Goal: Task Accomplishment & Management: Complete application form

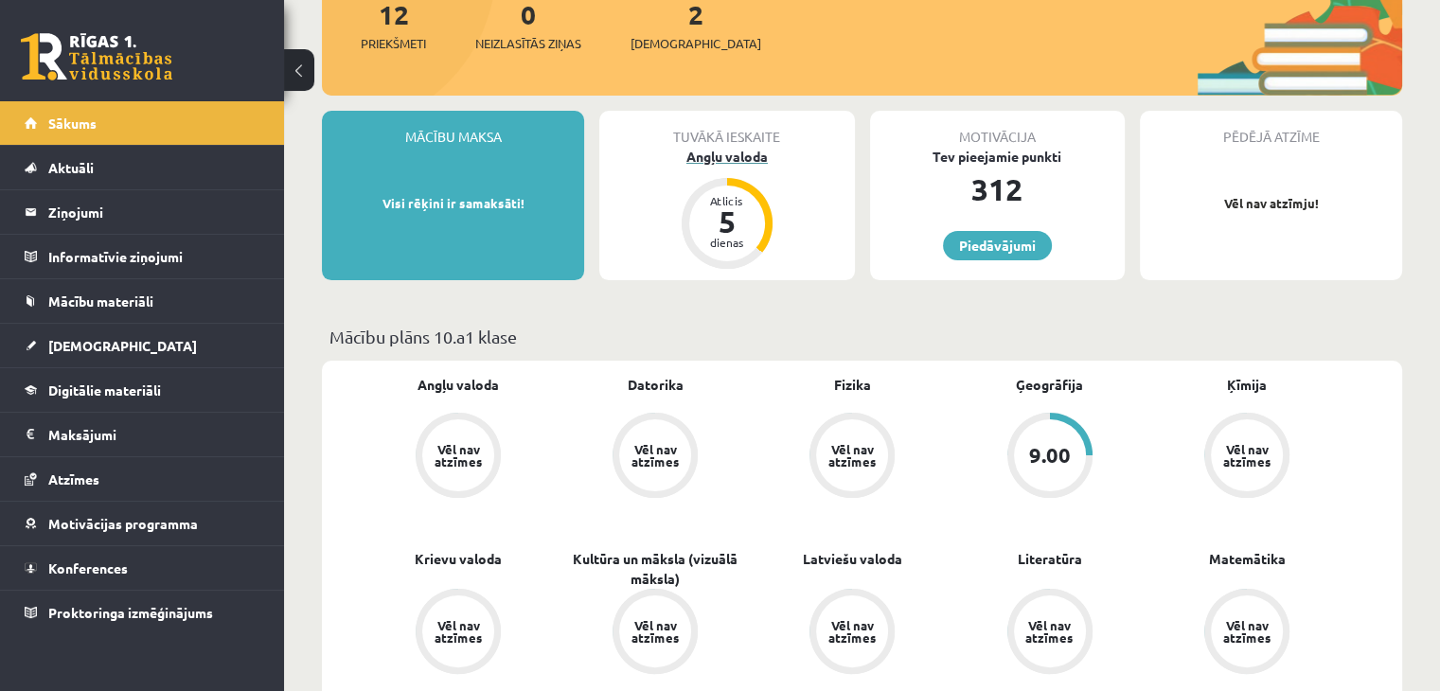
scroll to position [189, 0]
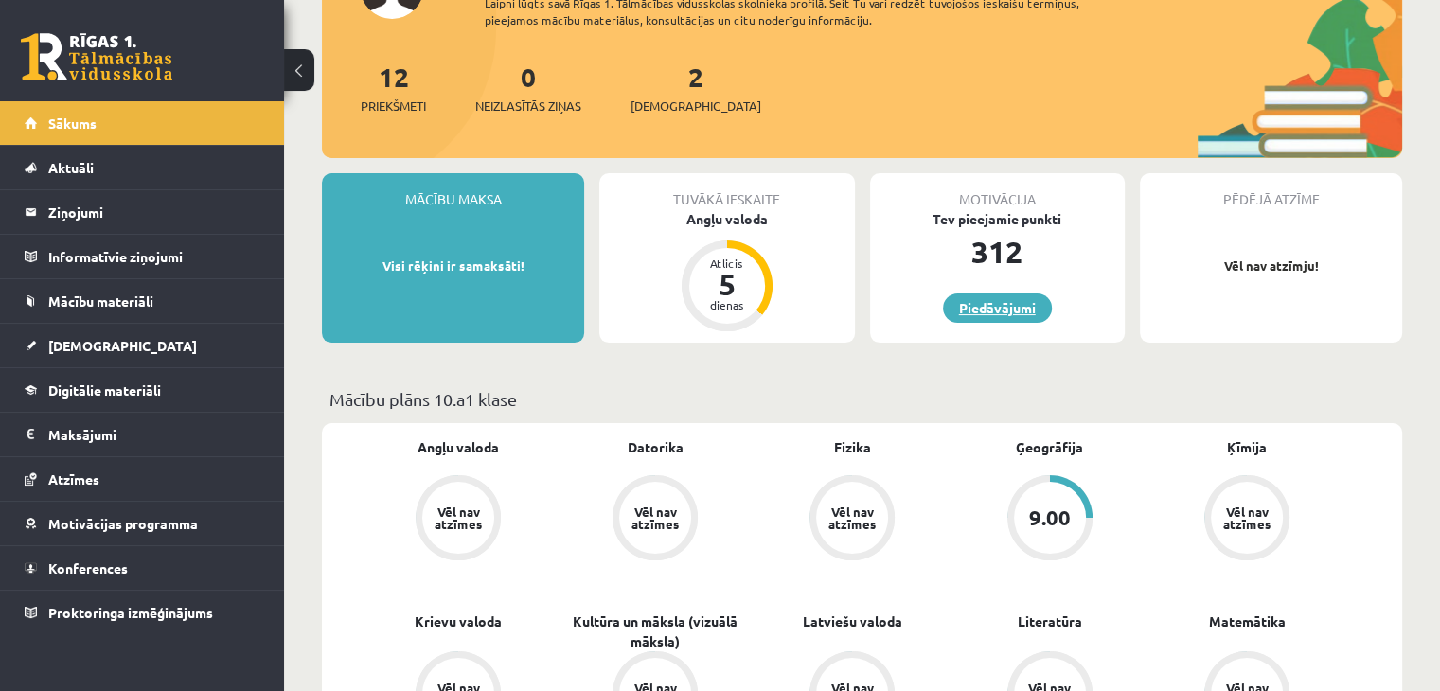
click at [985, 313] on link "Piedāvājumi" at bounding box center [997, 308] width 109 height 29
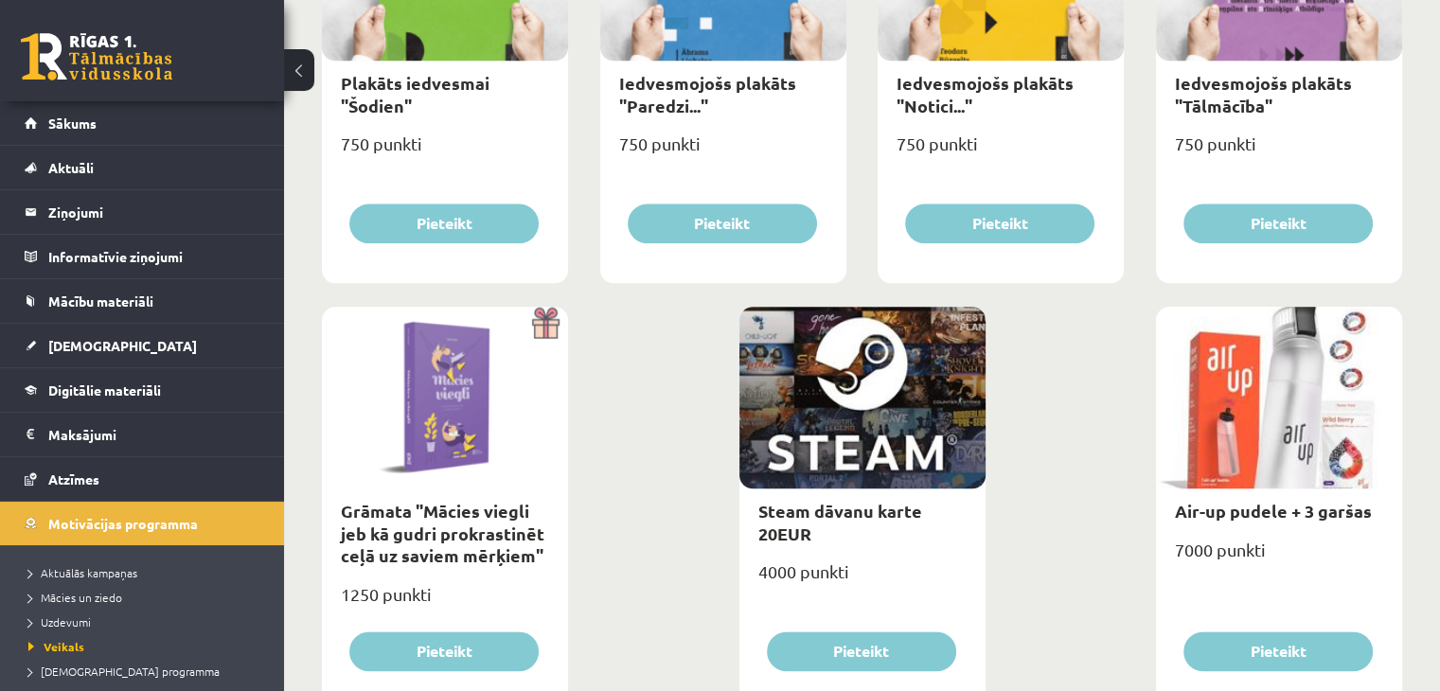
scroll to position [2209, 0]
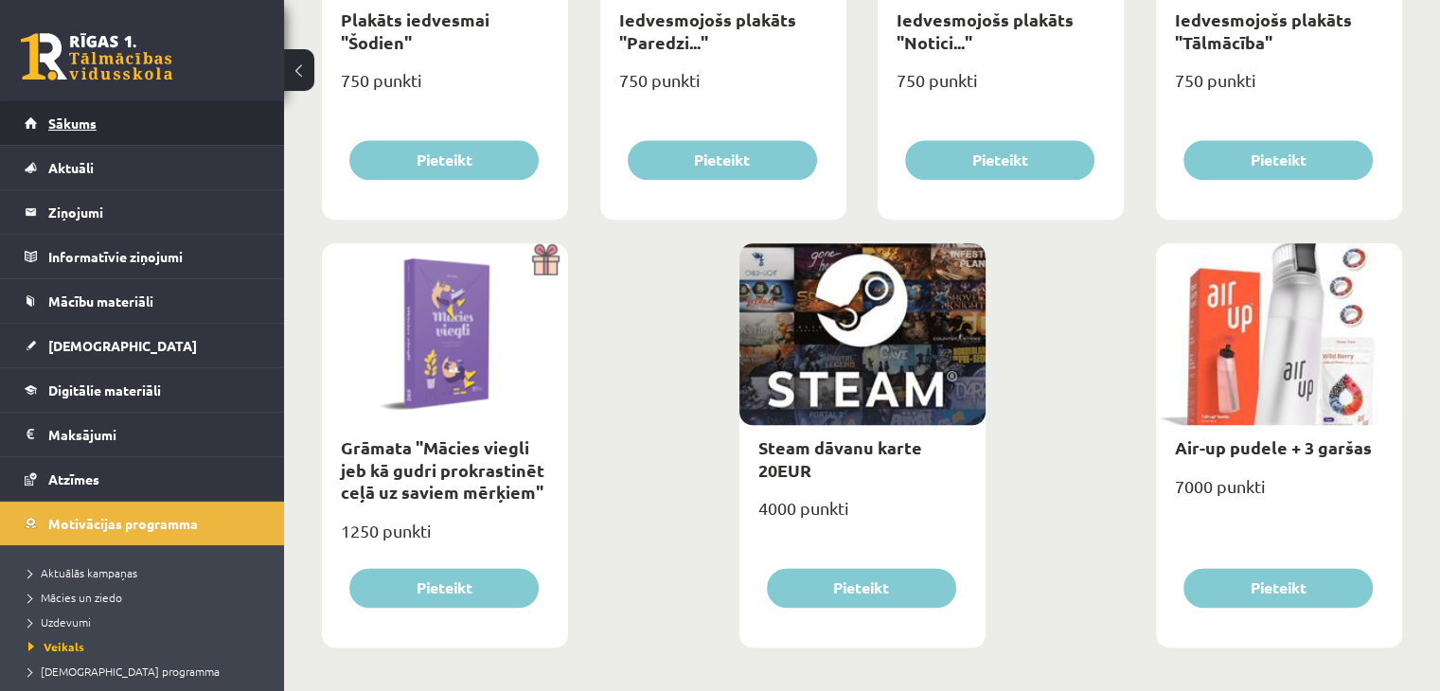
click at [70, 127] on span "Sākums" at bounding box center [72, 123] width 48 height 17
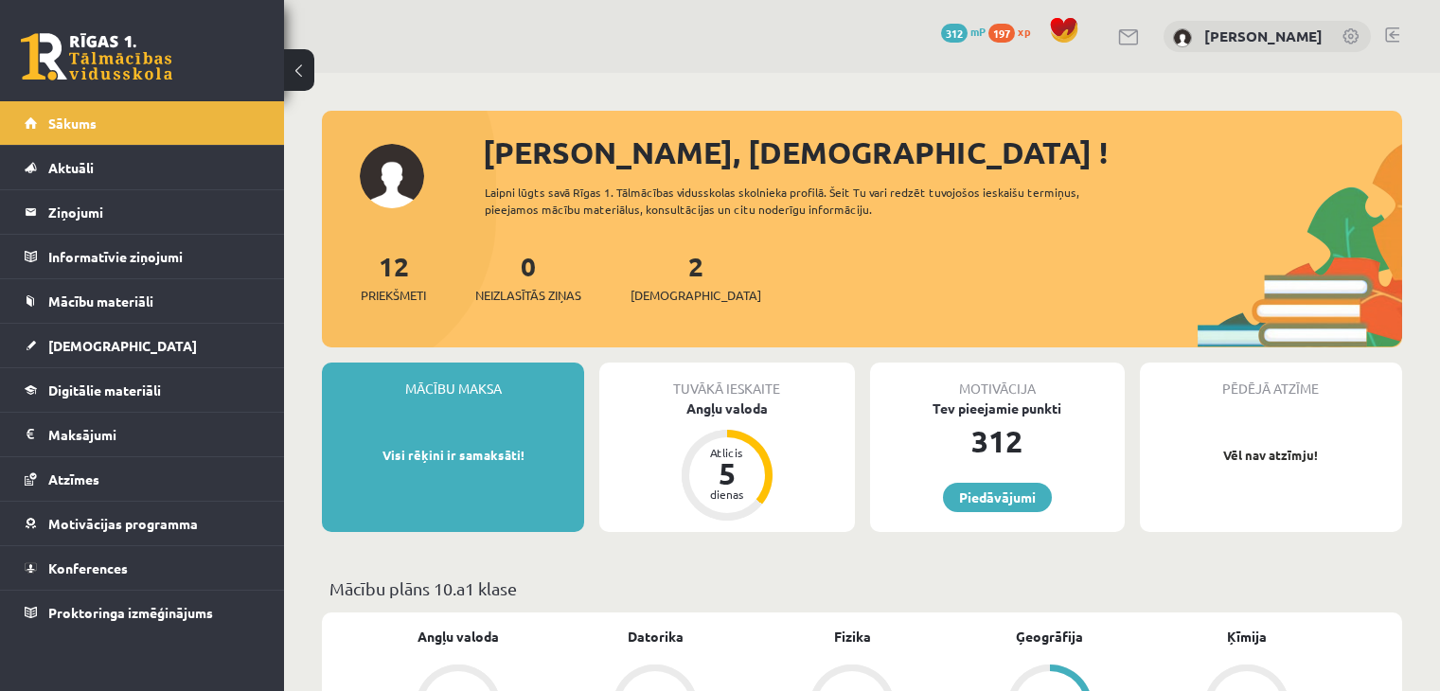
click at [93, 393] on span "Digitālie materiāli" at bounding box center [104, 390] width 113 height 17
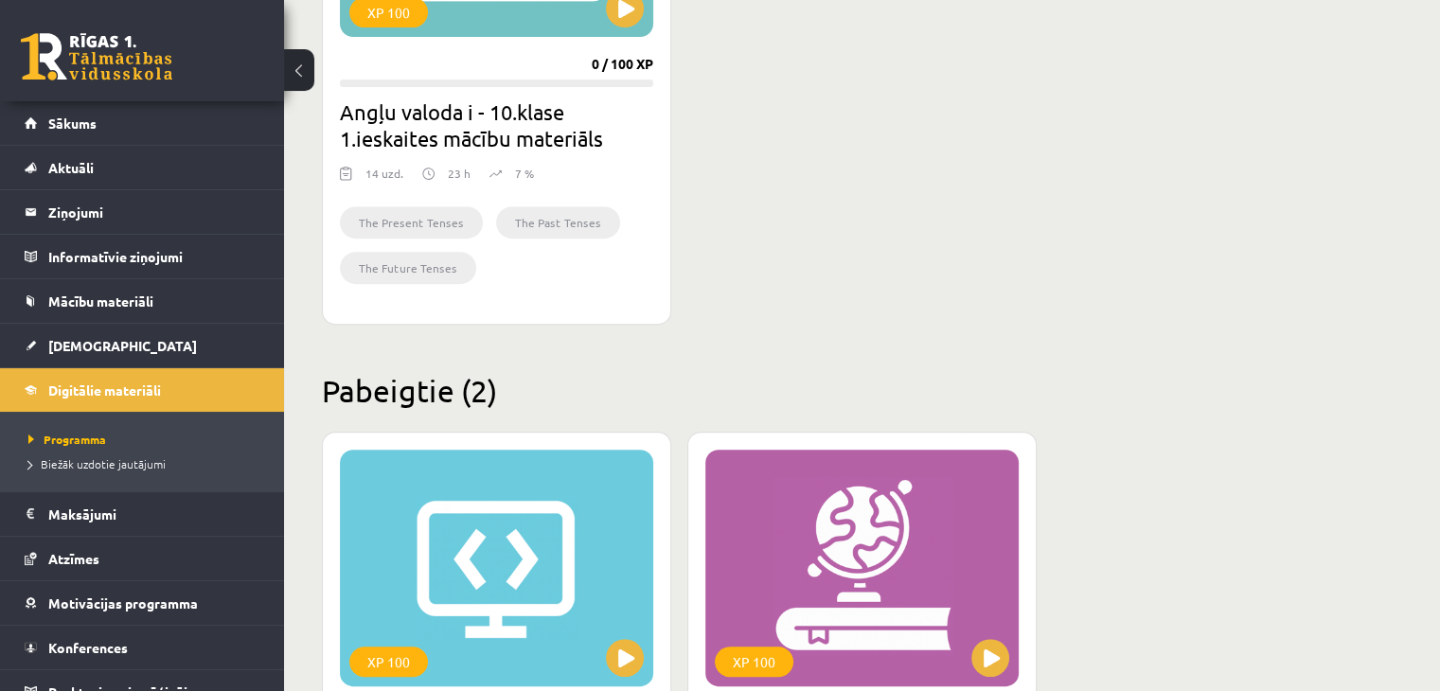
scroll to position [631, 0]
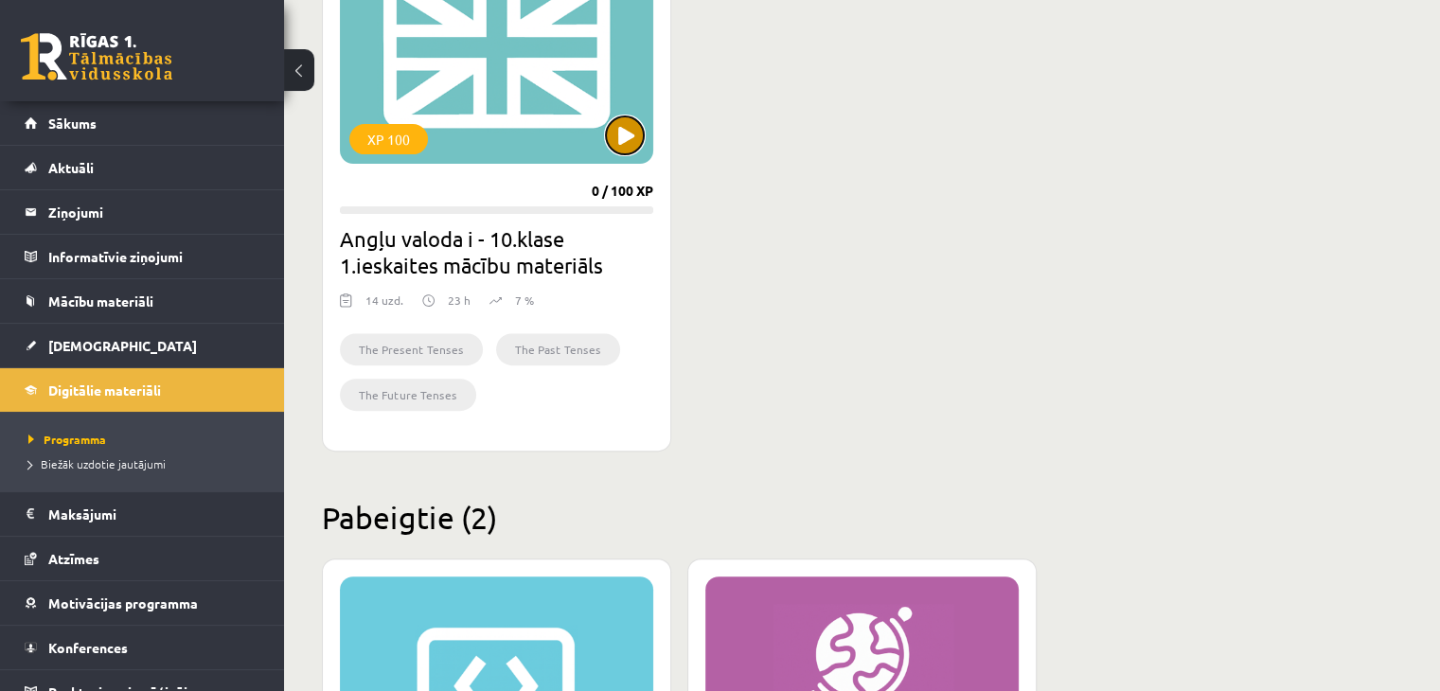
click at [630, 142] on button at bounding box center [625, 135] width 38 height 38
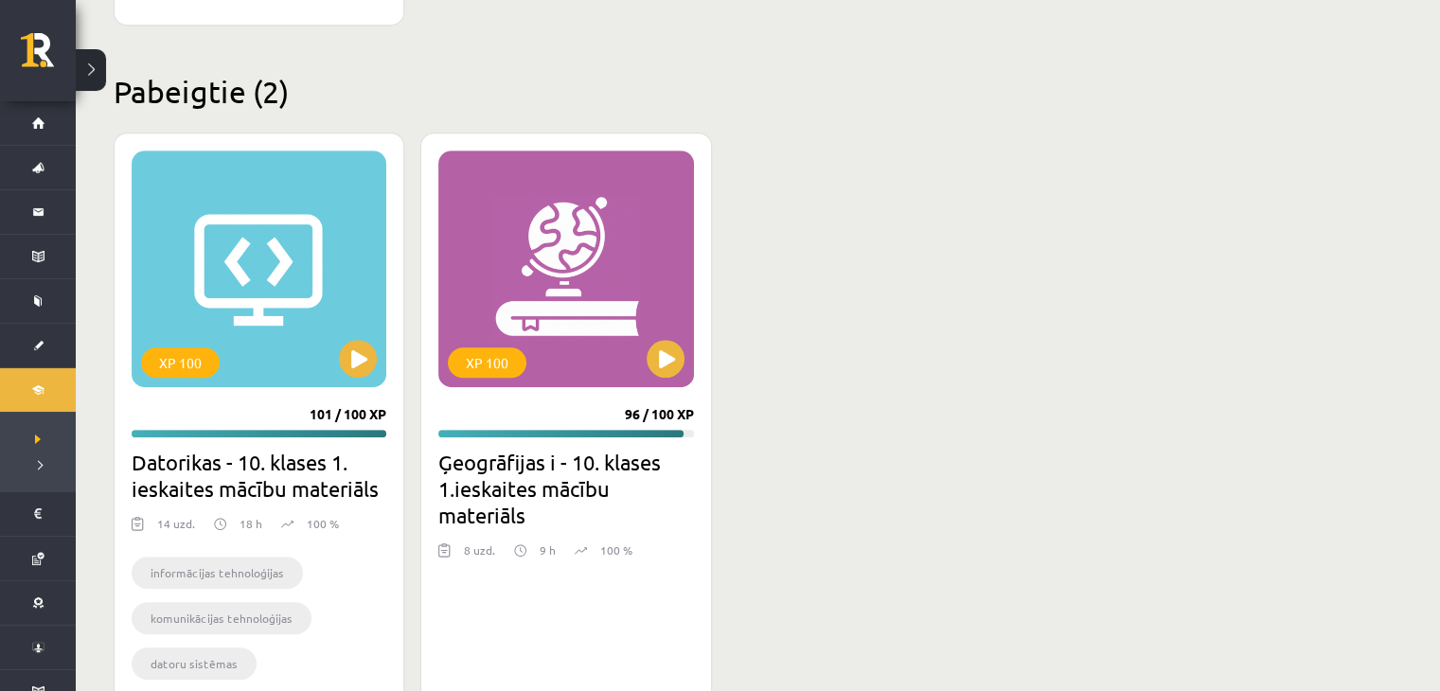
scroll to position [1188, 0]
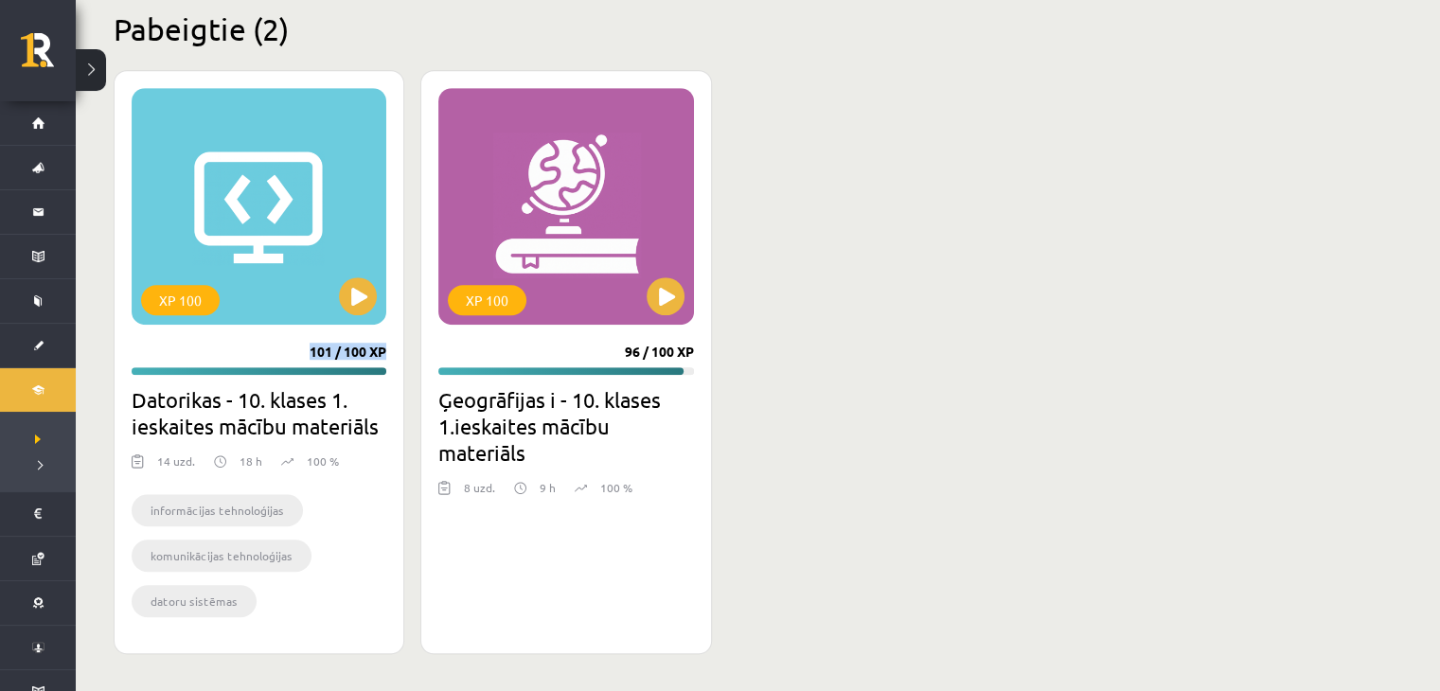
drag, startPoint x: 386, startPoint y: 349, endPoint x: 311, endPoint y: 349, distance: 75.8
click at [311, 349] on div "101 / 100 XP" at bounding box center [348, 352] width 77 height 17
click at [733, 362] on div "XP 100 101 / 100 XP Datorikas - 10. klases 1. ieskaites mācību materiāls 14 uzd…" at bounding box center [720, 362] width 1212 height 584
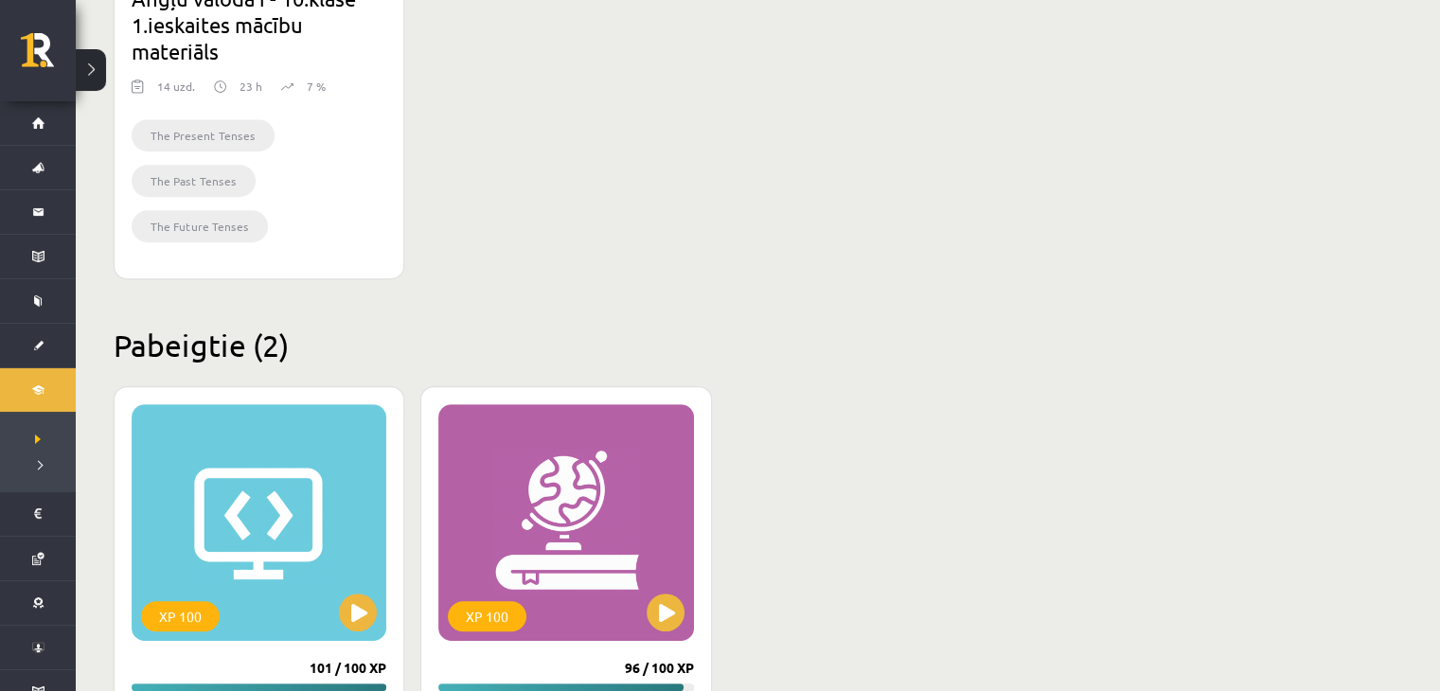
scroll to position [619, 0]
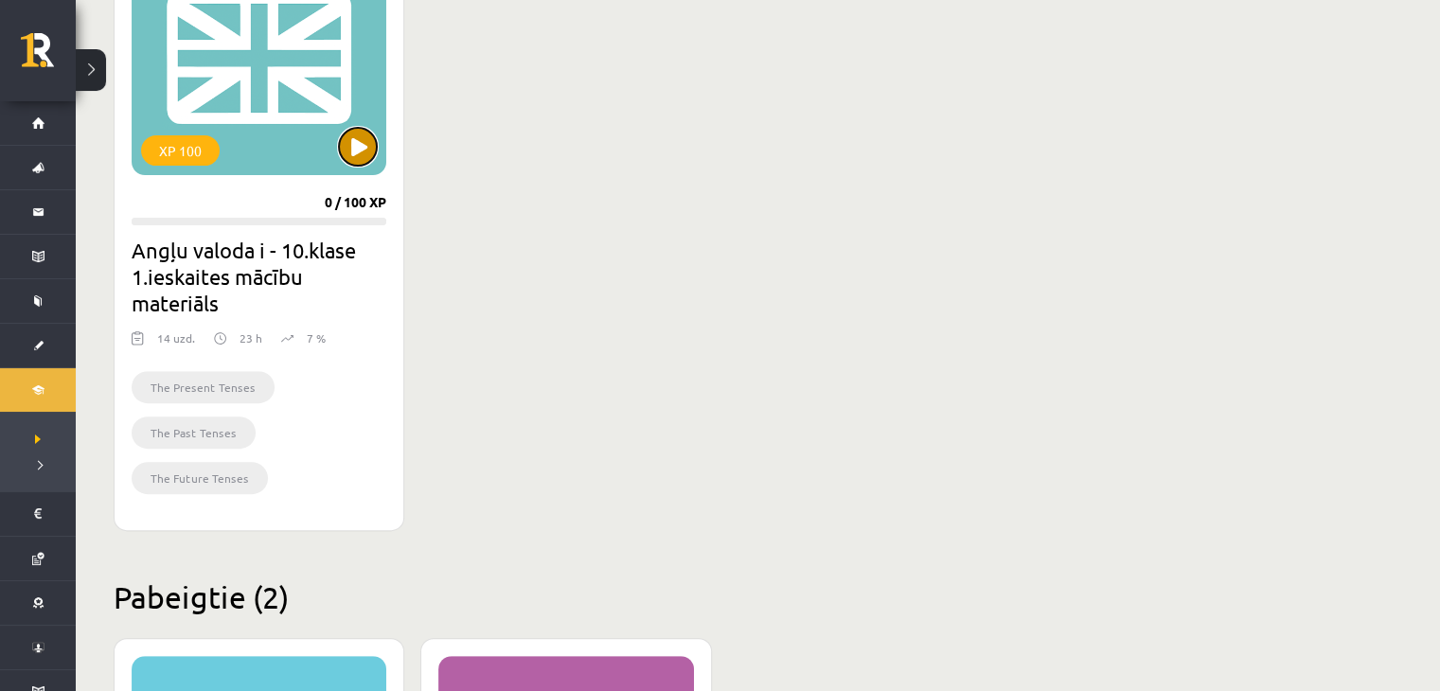
click at [366, 155] on button at bounding box center [358, 147] width 38 height 38
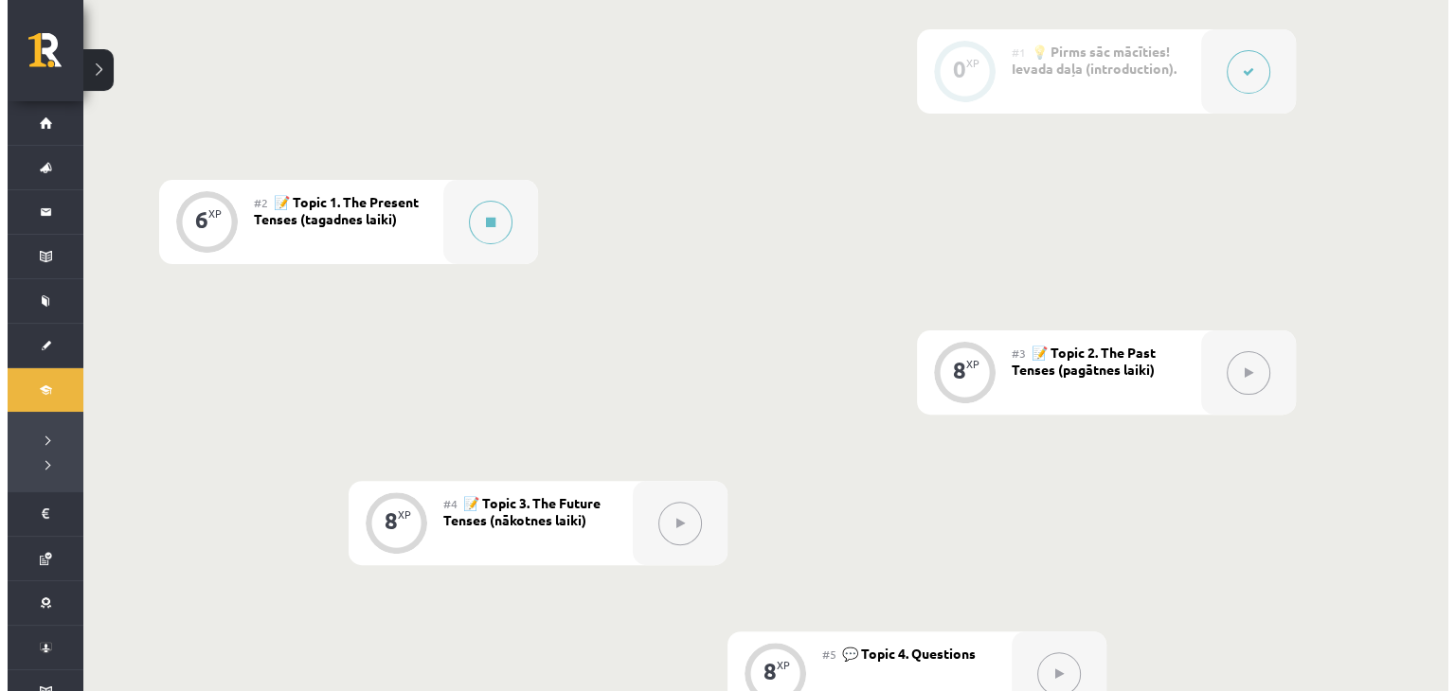
scroll to position [189, 0]
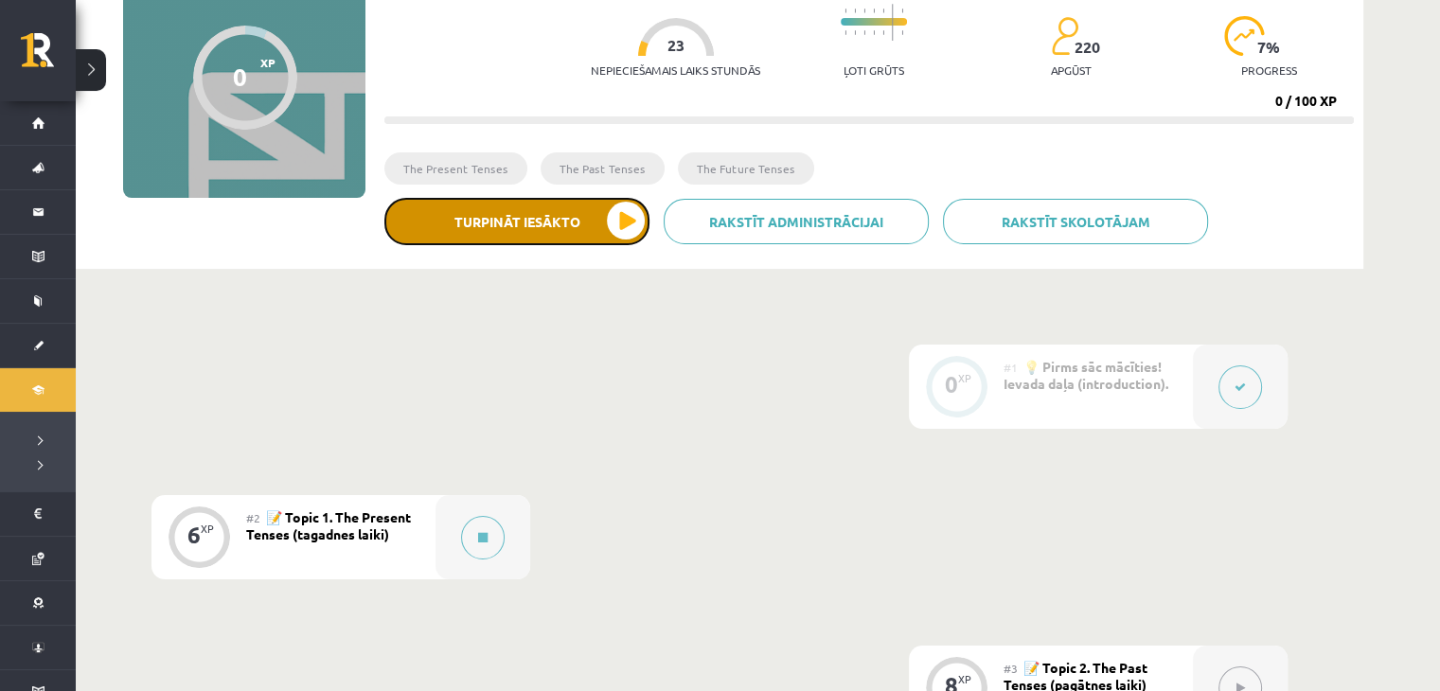
click at [625, 223] on button "Turpināt iesākto" at bounding box center [516, 221] width 265 height 47
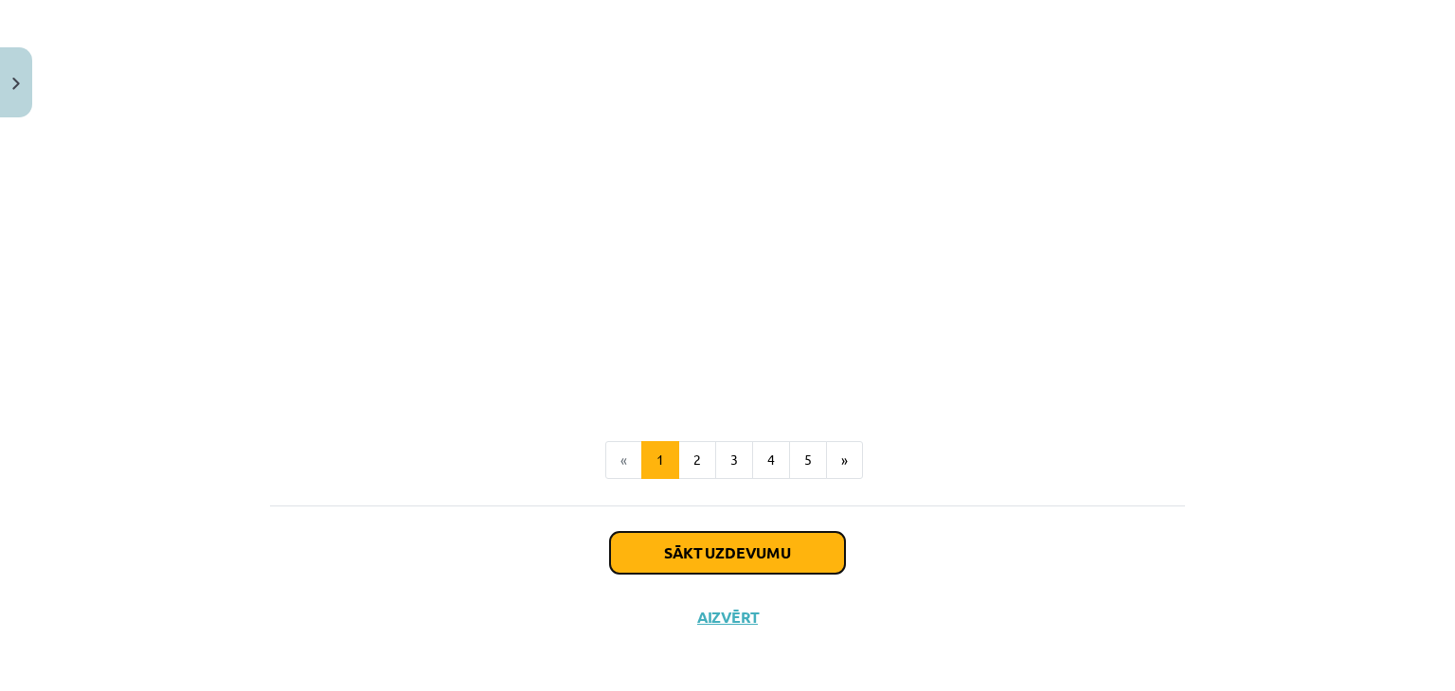
click at [686, 558] on button "Sākt uzdevumu" at bounding box center [727, 553] width 235 height 42
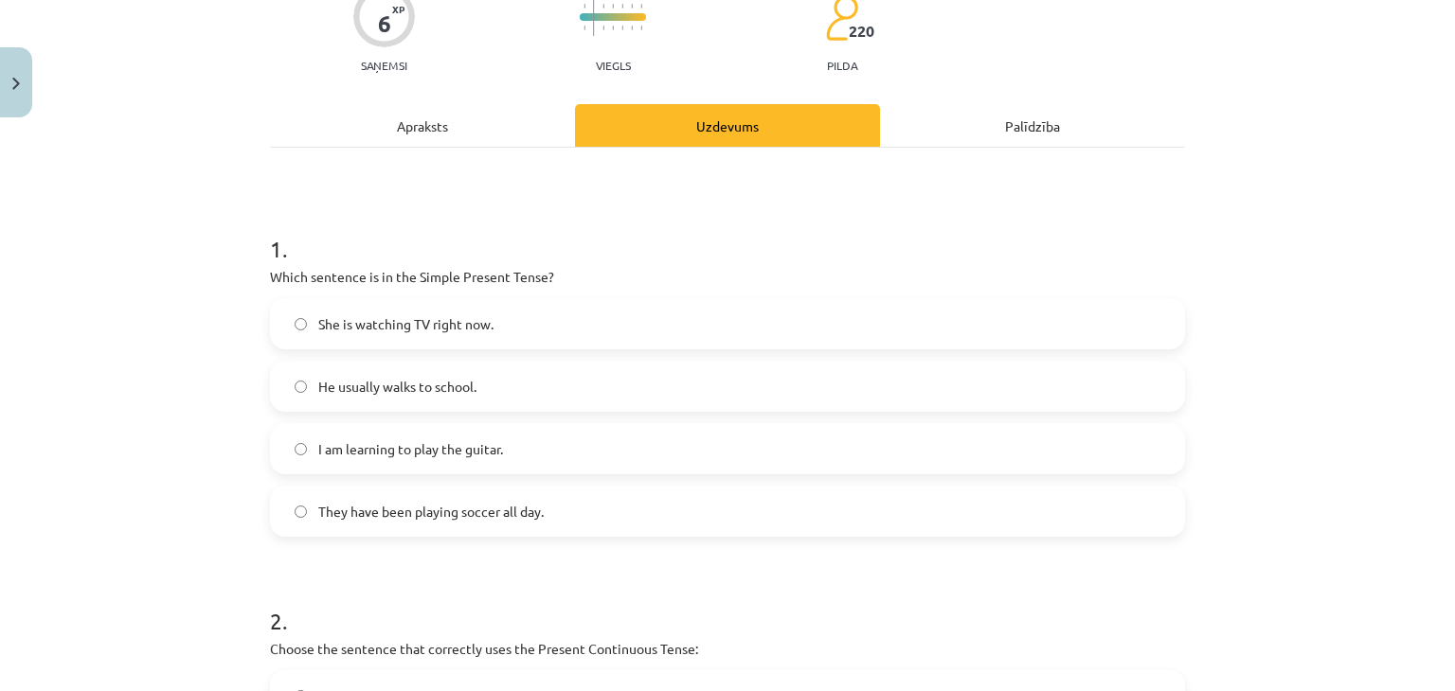
scroll to position [237, 0]
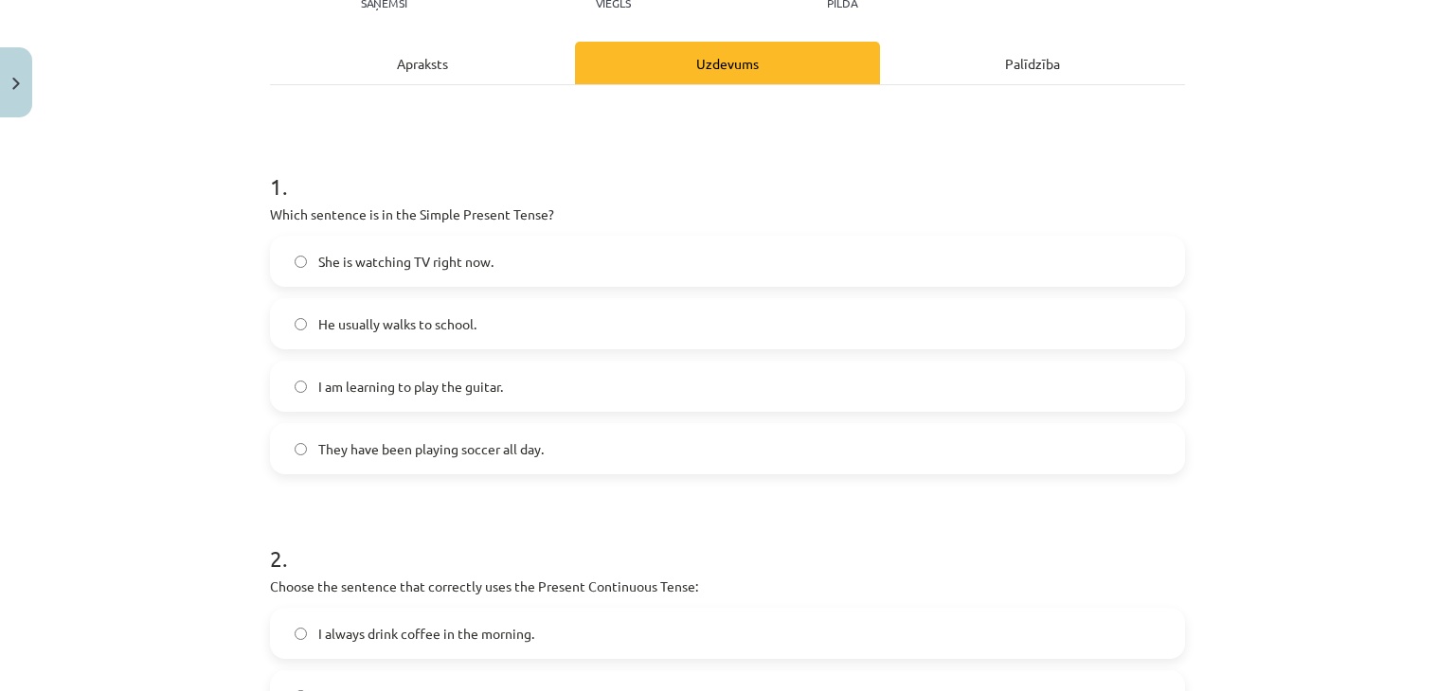
click at [409, 255] on span "She is watching TV right now." at bounding box center [405, 262] width 175 height 20
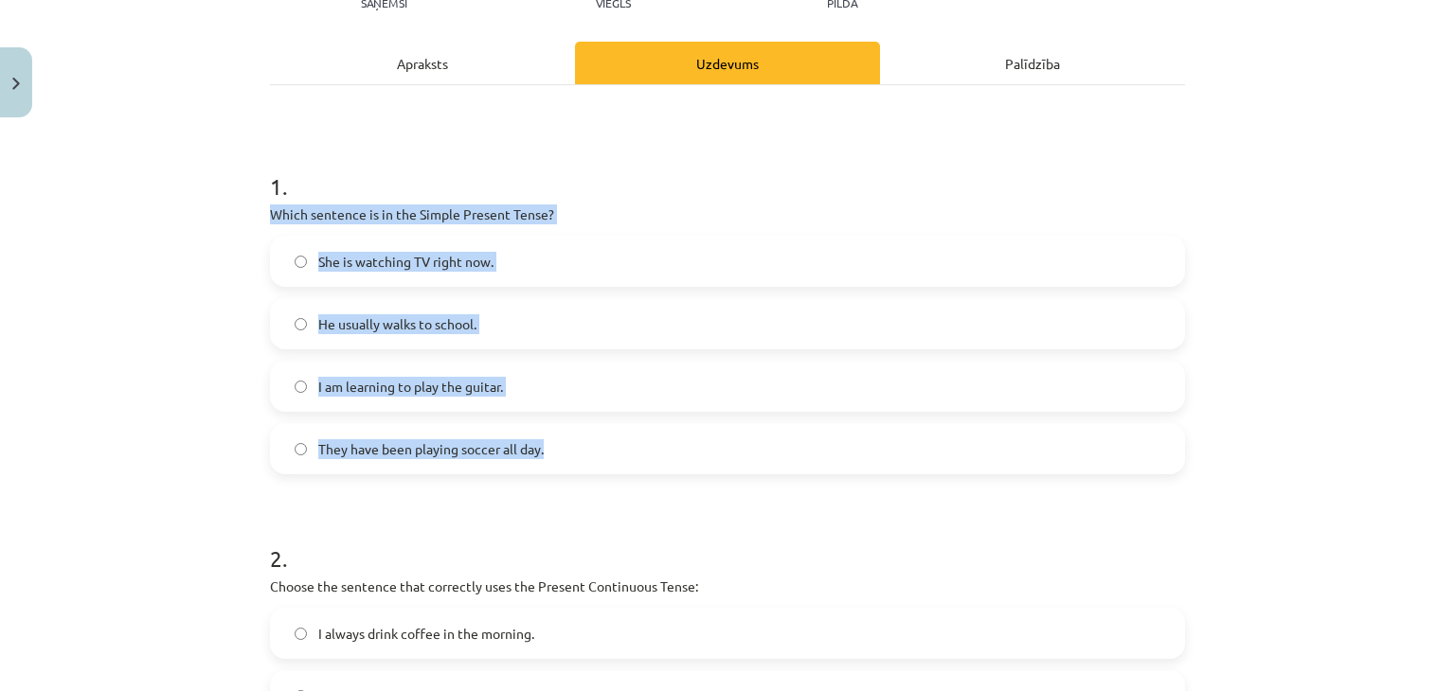
drag, startPoint x: 262, startPoint y: 214, endPoint x: 575, endPoint y: 452, distance: 392.6
click at [575, 452] on div "1 . Which sentence is in the Simple Present Tense? She is watching TV right now…" at bounding box center [727, 307] width 915 height 334
copy div "Which sentence is in the Simple Present Tense? She is watching TV right now. He…"
click at [240, 304] on div "Mācību tēma: Angļu valoda i - 10.[PERSON_NAME] 1.ieskaites mācību materiāls #2 …" at bounding box center [727, 345] width 1455 height 691
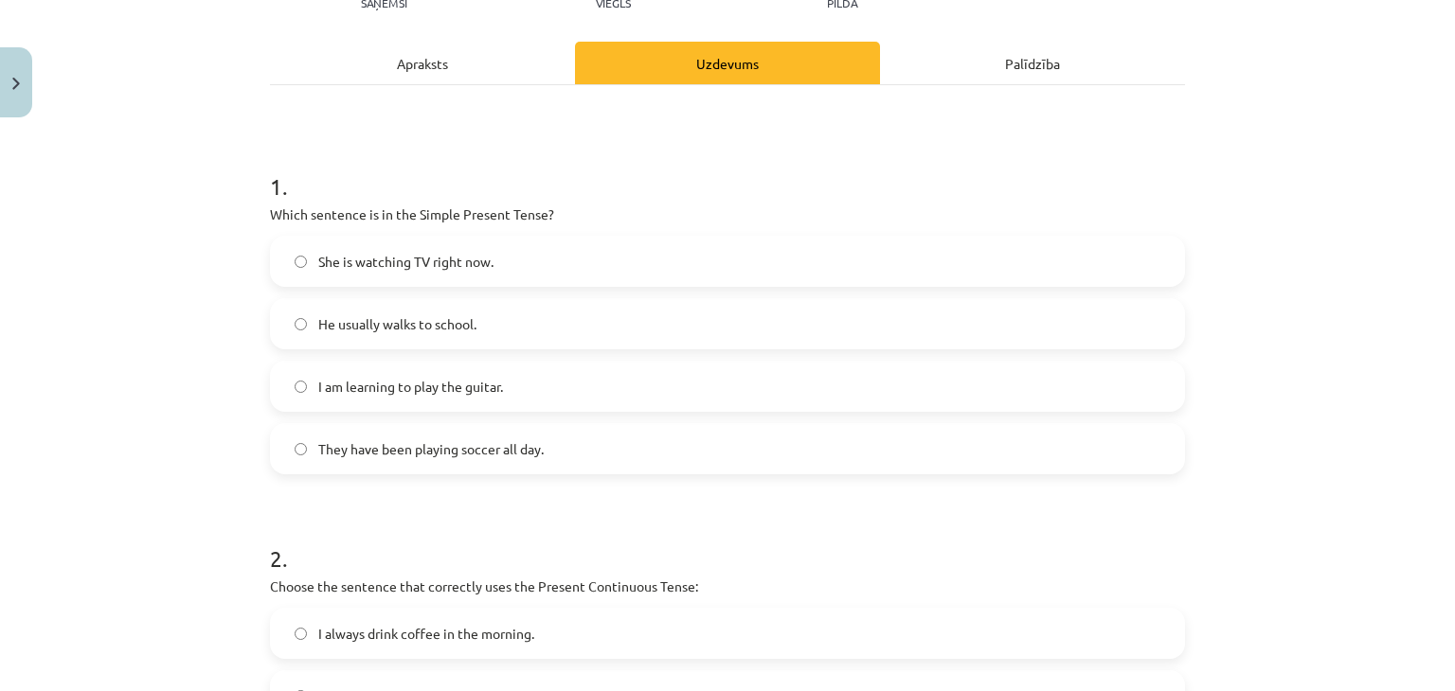
click at [395, 314] on span "He usually walks to school." at bounding box center [397, 324] width 158 height 20
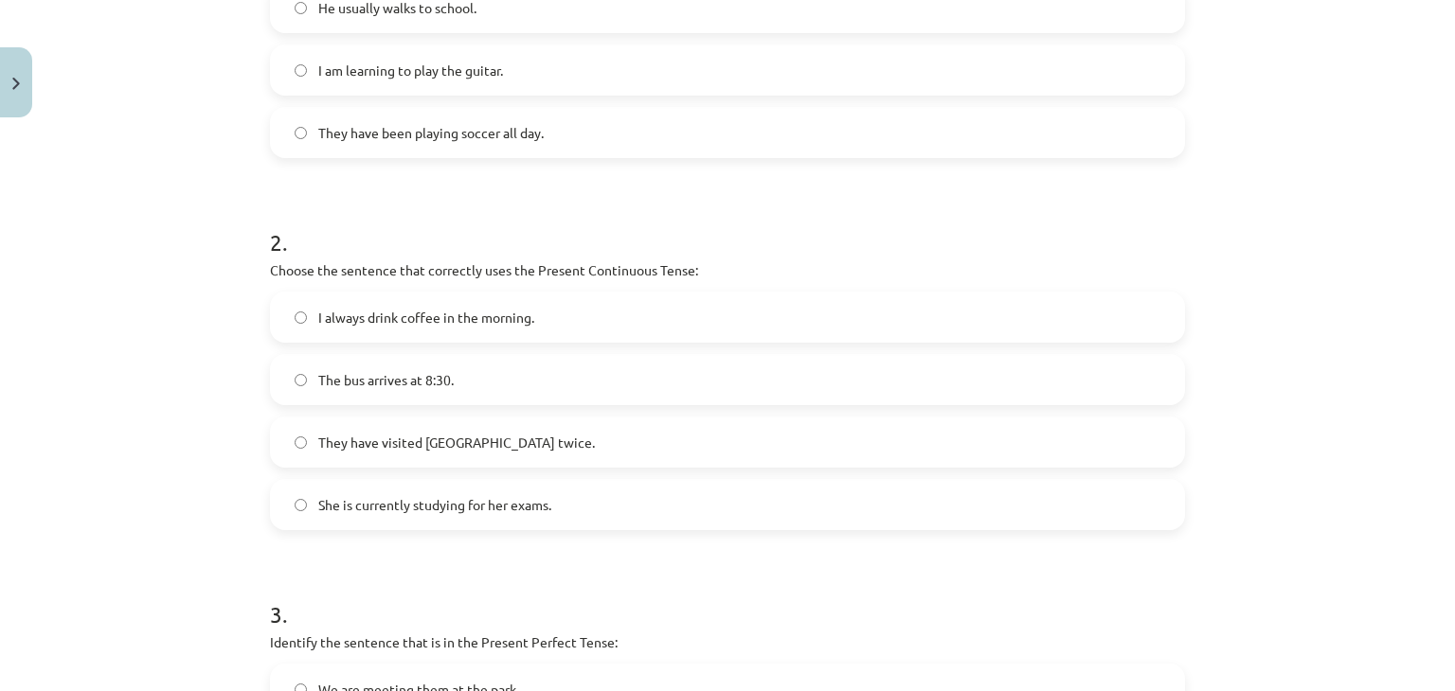
scroll to position [616, 0]
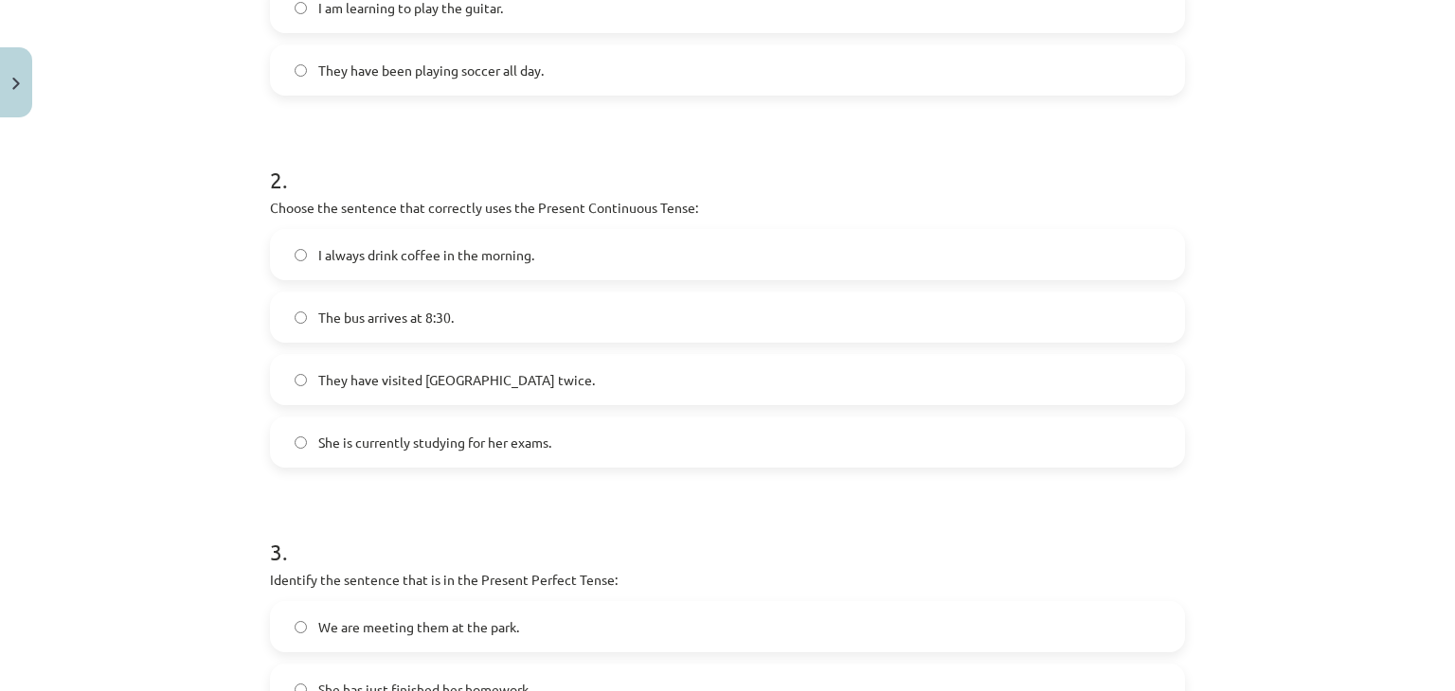
click at [369, 440] on span "She is currently studying for her exams." at bounding box center [434, 443] width 233 height 20
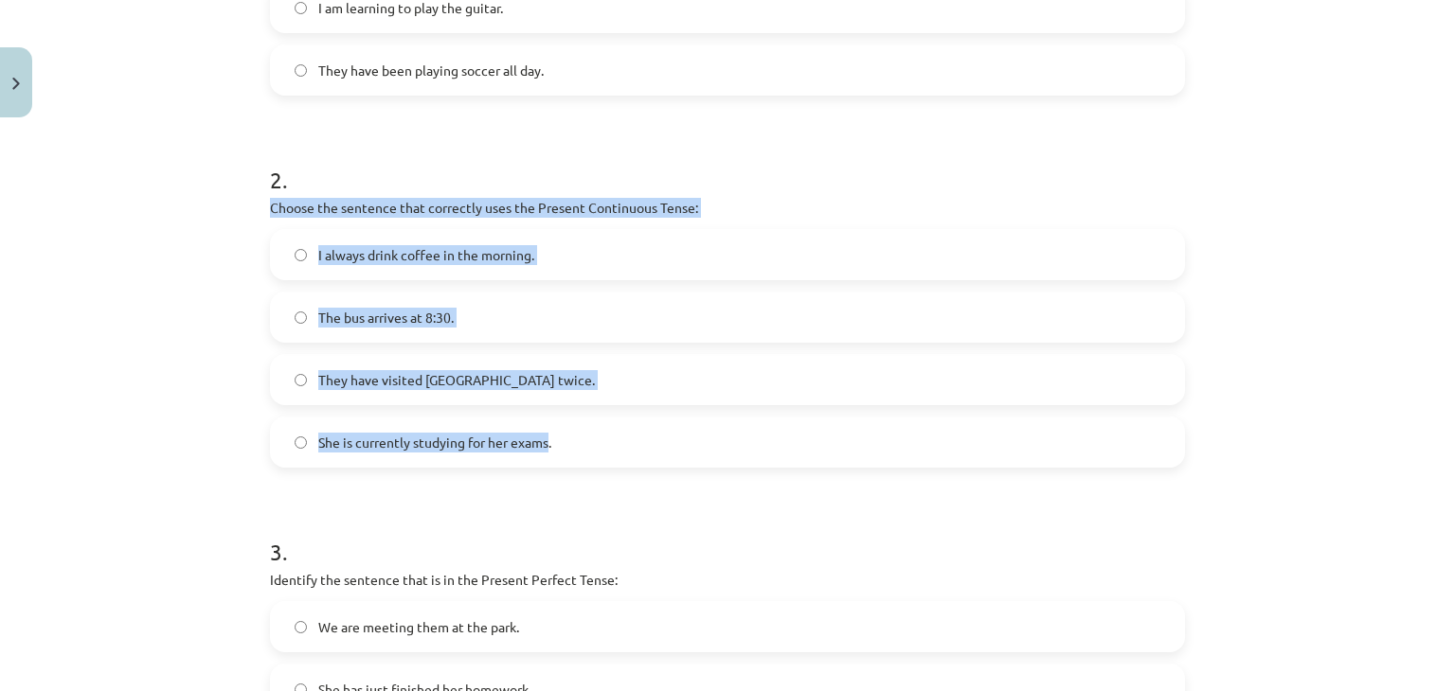
drag, startPoint x: 261, startPoint y: 206, endPoint x: 545, endPoint y: 431, distance: 361.3
click at [545, 431] on div "2 . Choose the sentence that correctly uses the Present Continuous Tense: I alw…" at bounding box center [727, 301] width 915 height 334
copy div "Choose the sentence that correctly uses the Present Continuous Tense: I always …"
click at [216, 332] on div "Mācību tēma: Angļu valoda i - 10.[PERSON_NAME] 1.ieskaites mācību materiāls #2 …" at bounding box center [727, 345] width 1455 height 691
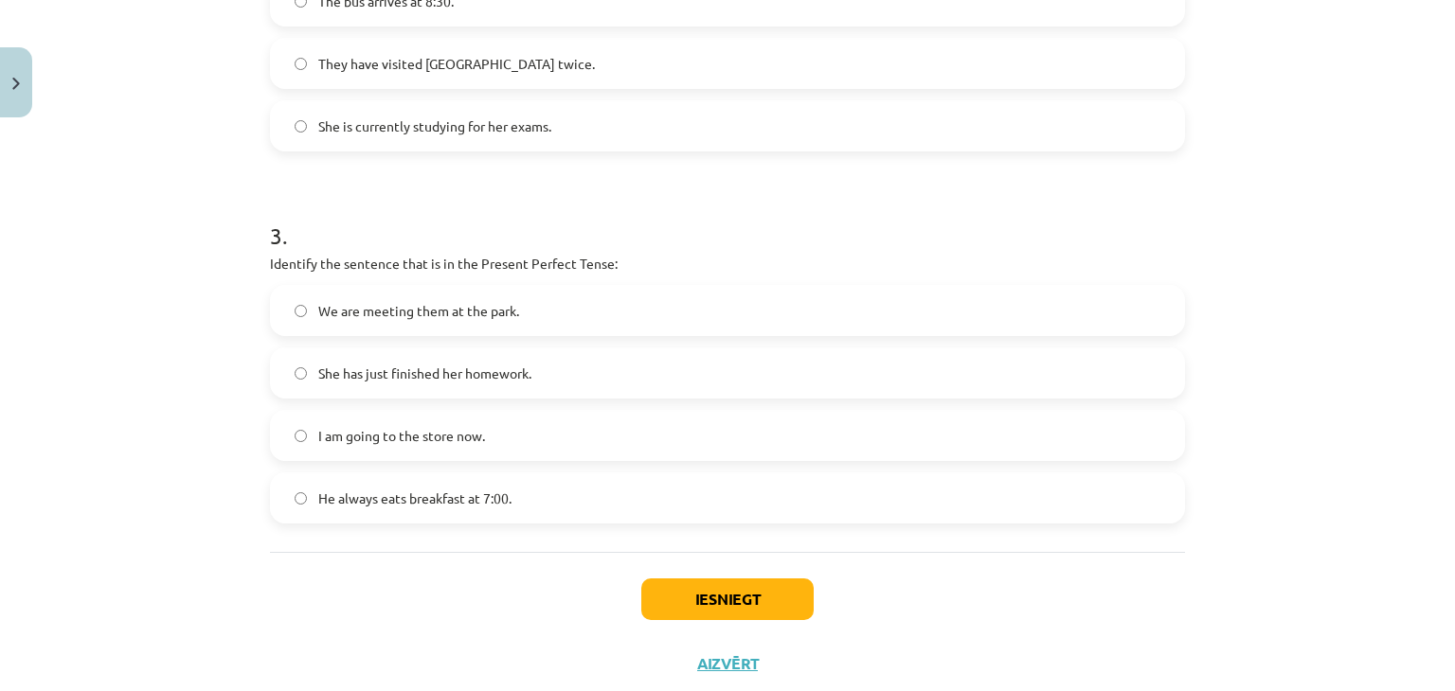
scroll to position [984, 0]
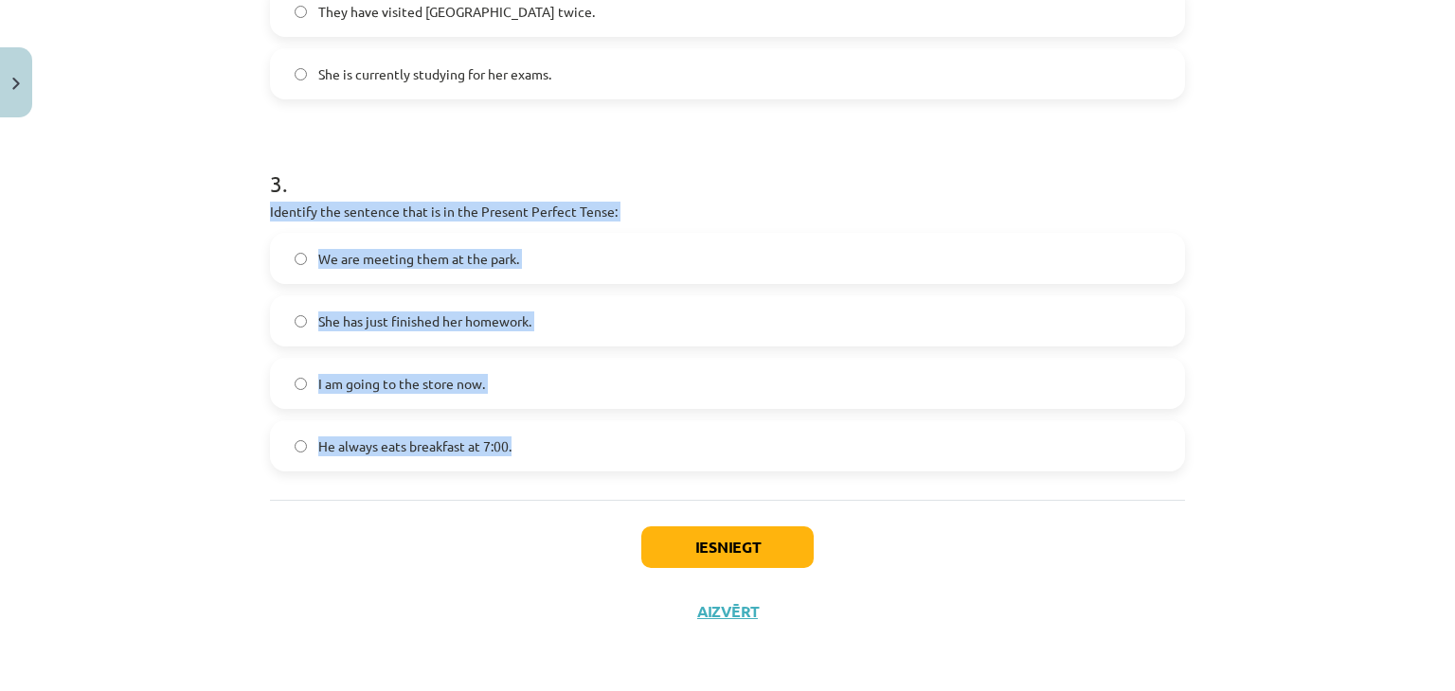
drag, startPoint x: 258, startPoint y: 208, endPoint x: 530, endPoint y: 452, distance: 365.5
copy div "Identify the sentence that is in the Present Perfect Tense: We are meeting them…"
click at [167, 240] on div "Mācību tēma: Angļu valoda i - 10.klase 1.ieskaites mācību materiāls #2 📝 Topic …" at bounding box center [727, 345] width 1455 height 691
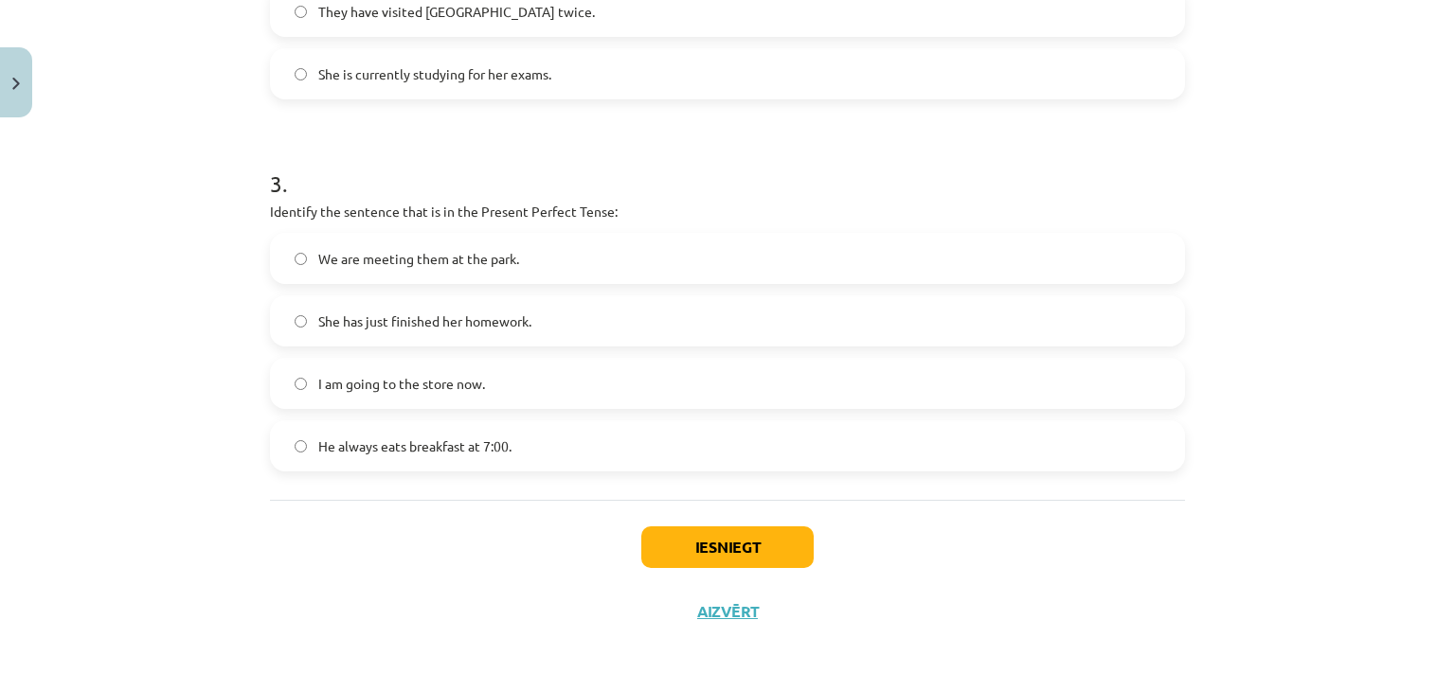
click at [434, 325] on span "She has just finished her homework." at bounding box center [424, 322] width 213 height 20
click at [685, 549] on button "Iesniegt" at bounding box center [727, 548] width 172 height 42
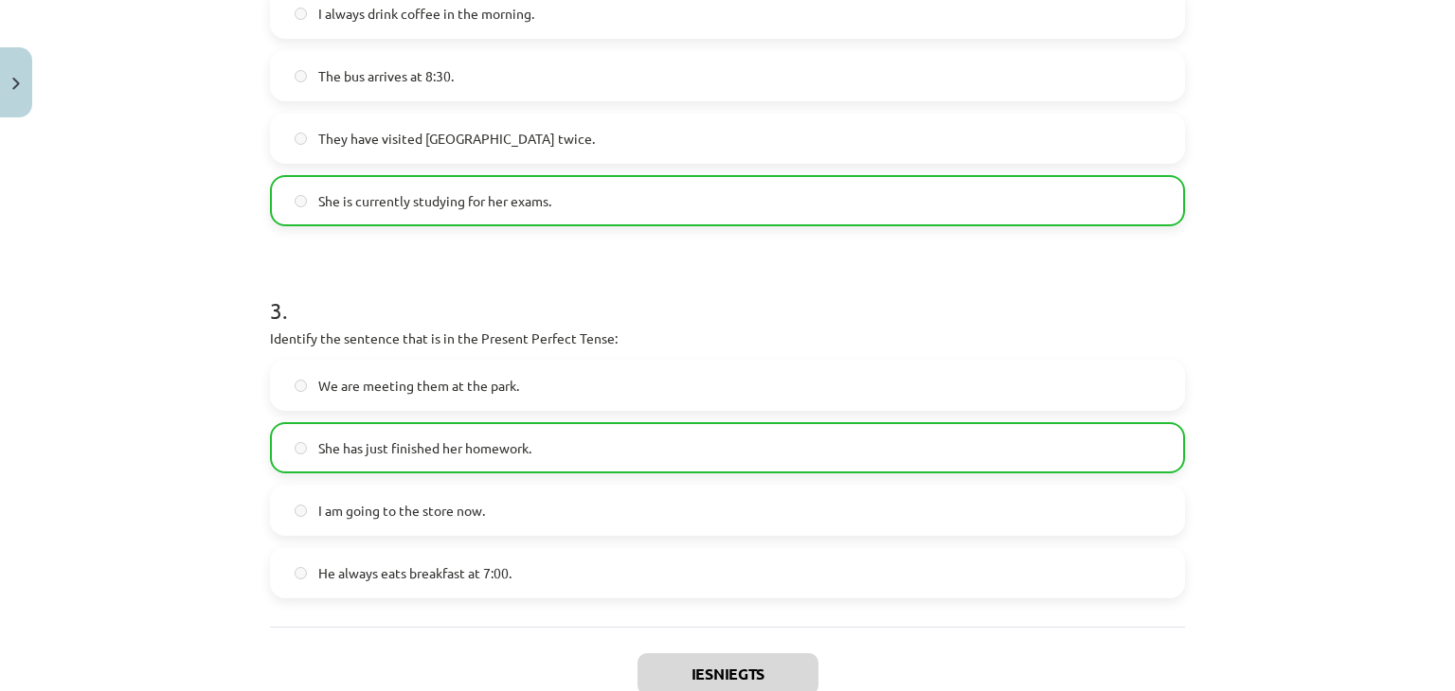
scroll to position [1043, 0]
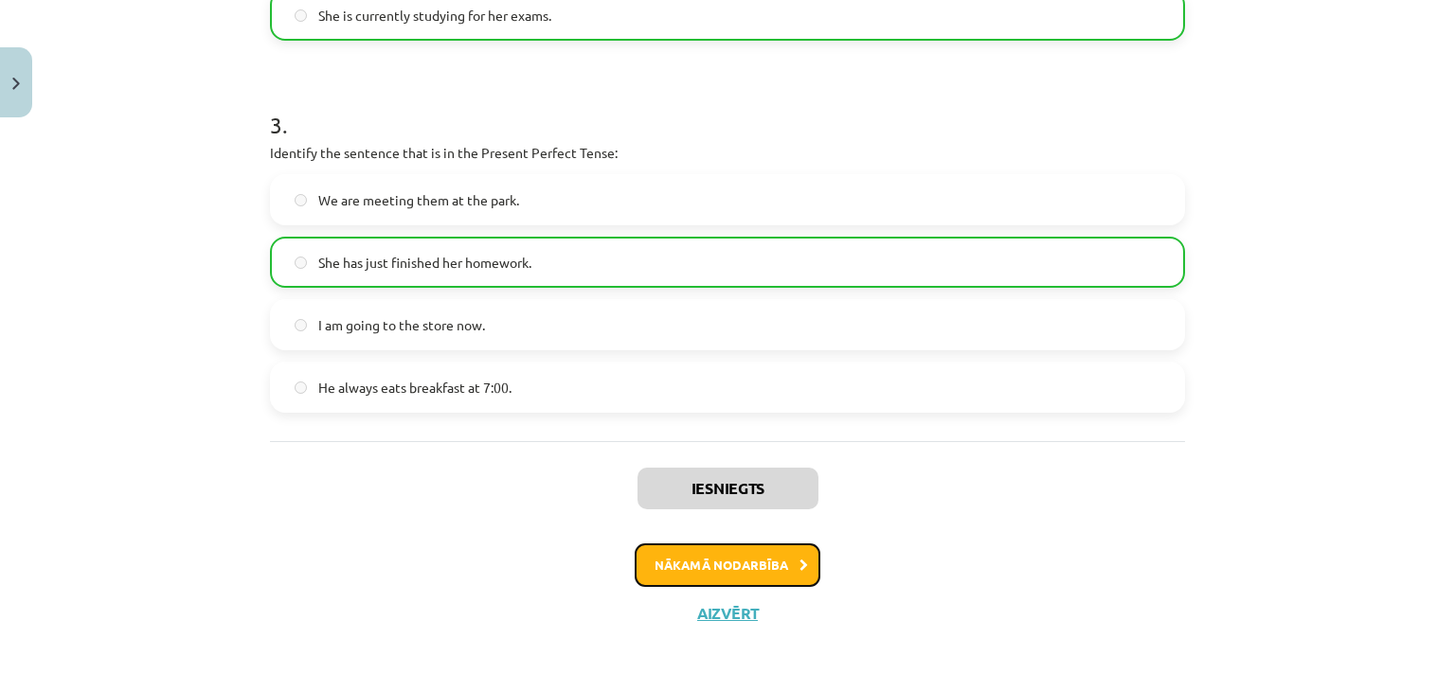
click at [671, 553] on button "Nākamā nodarbība" at bounding box center [728, 566] width 186 height 44
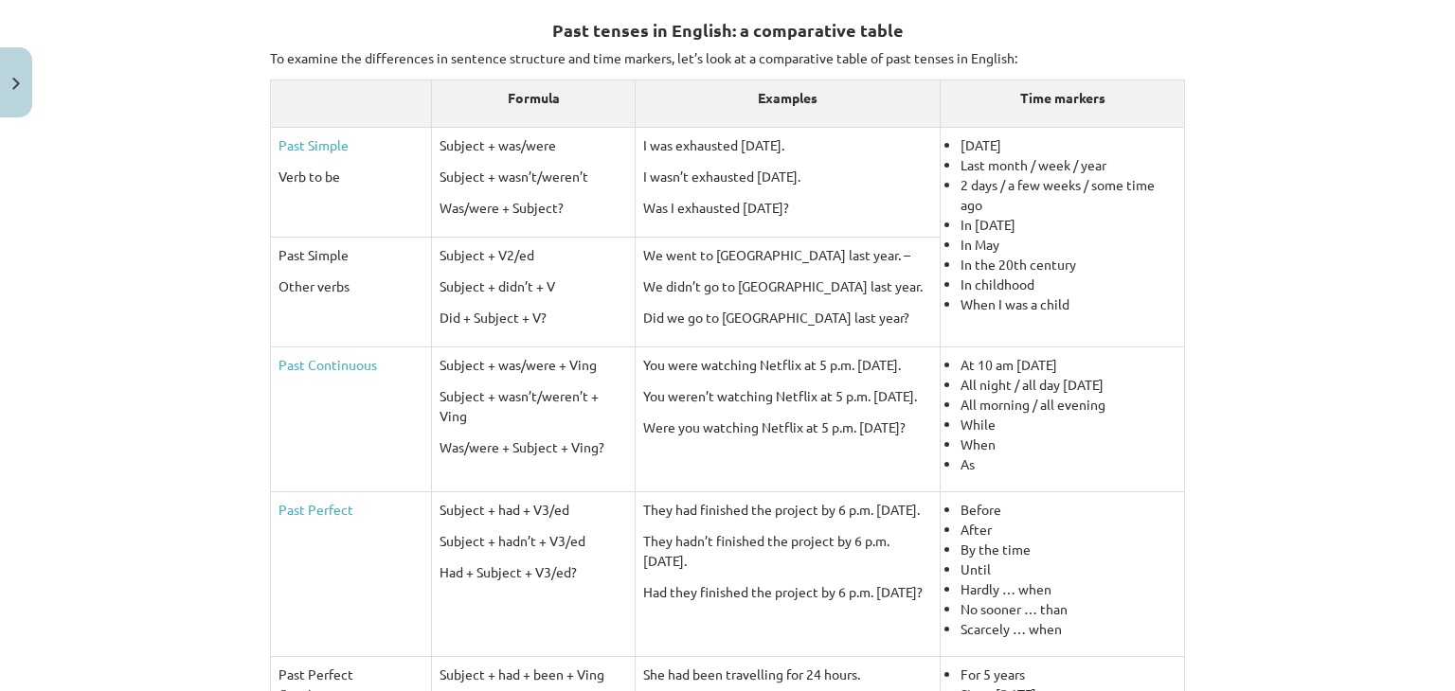
scroll to position [280, 0]
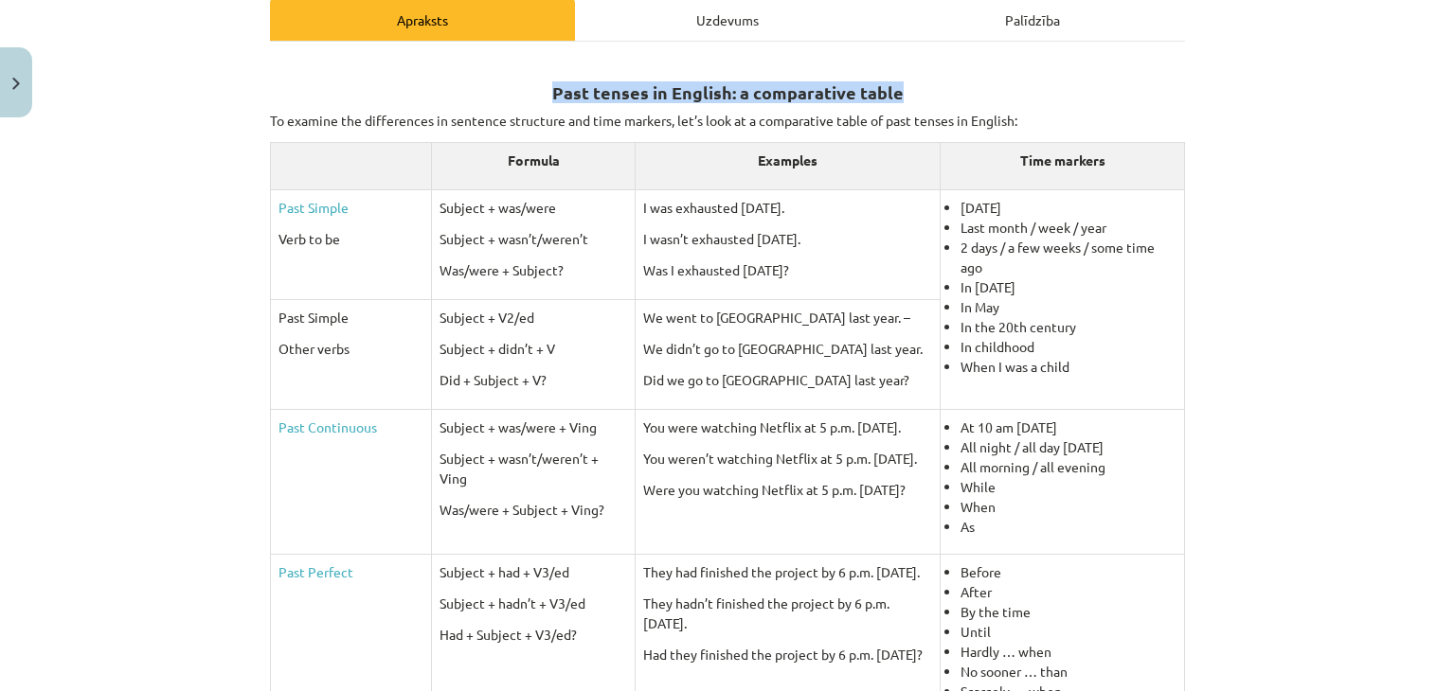
drag, startPoint x: 546, startPoint y: 92, endPoint x: 894, endPoint y: 87, distance: 347.6
click at [894, 87] on h2 "Past tenses in English: a comparative table" at bounding box center [727, 82] width 915 height 46
copy strong "Past tenses in English: a comparative table"
click at [894, 87] on h2 "Past tenses in English: a comparative table" at bounding box center [727, 82] width 915 height 46
click at [727, 78] on h2 "Past tenses in English: a comparative table" at bounding box center [727, 82] width 915 height 46
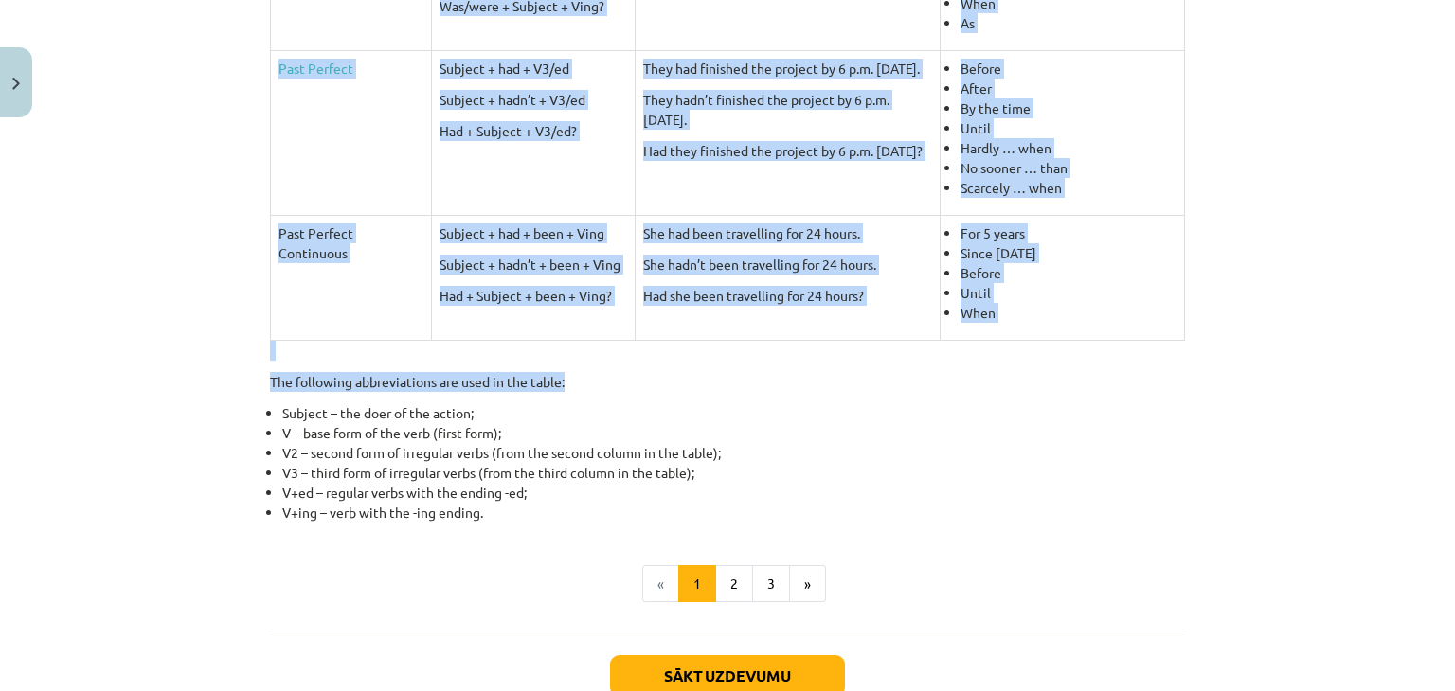
scroll to position [849, 0]
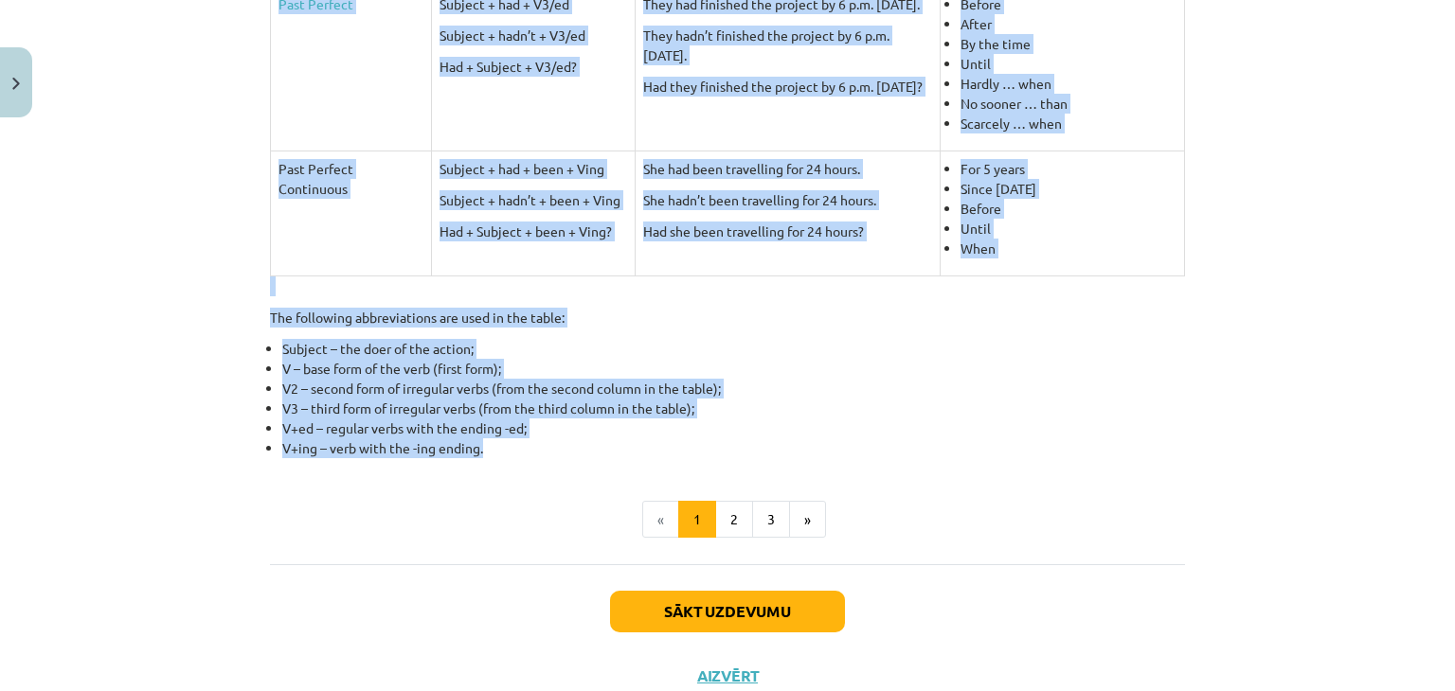
drag, startPoint x: 547, startPoint y: 87, endPoint x: 644, endPoint y: 455, distance: 379.9
copy div "Past tenses in English: a comparative table To examine the differences in sente…"
click at [644, 455] on li "V+ing – verb with the -ing ending." at bounding box center [733, 448] width 903 height 20
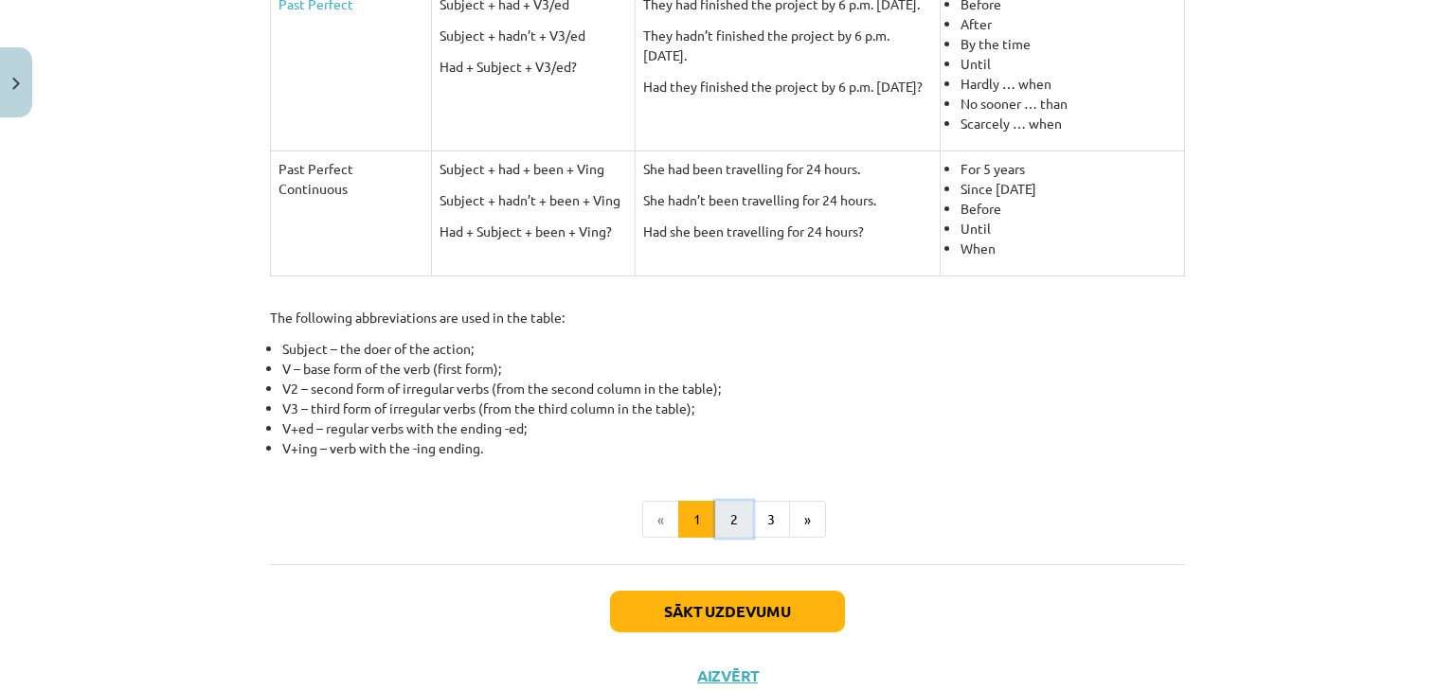
click at [732, 522] on button "2" at bounding box center [734, 520] width 38 height 38
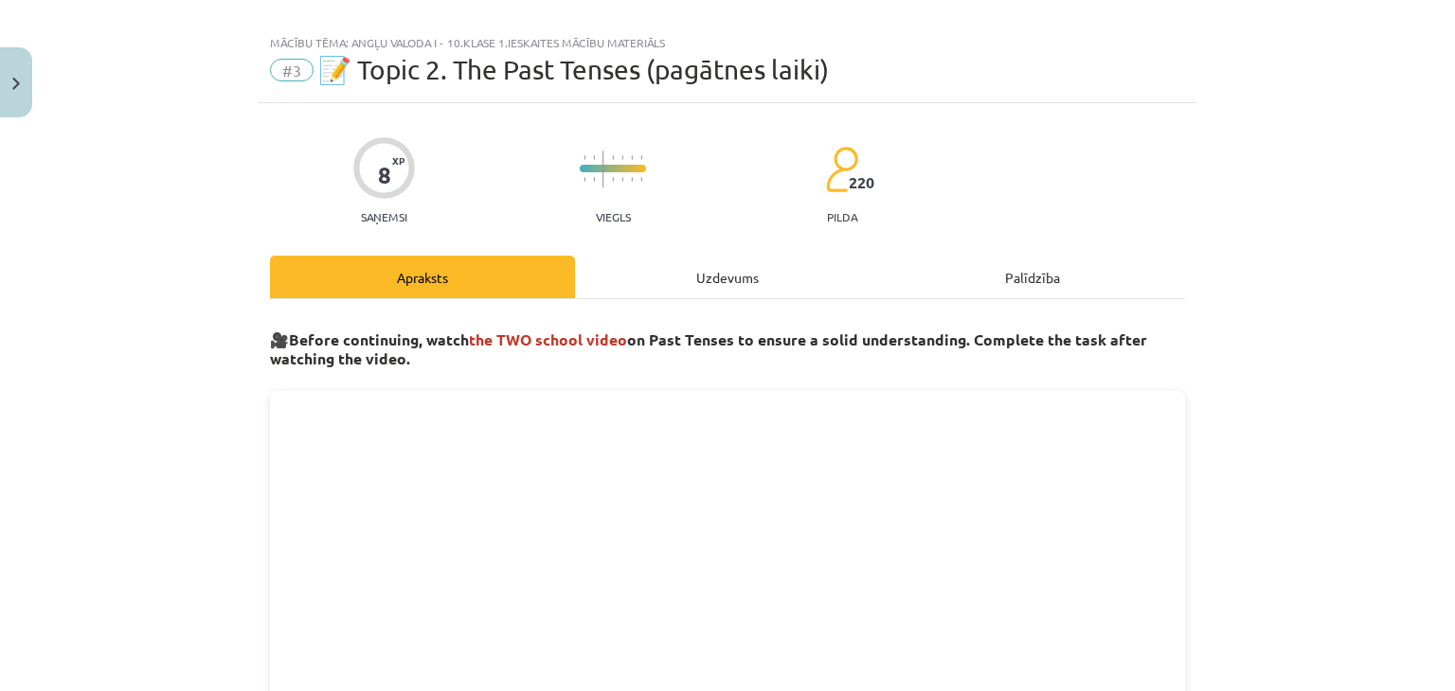
scroll to position [0, 0]
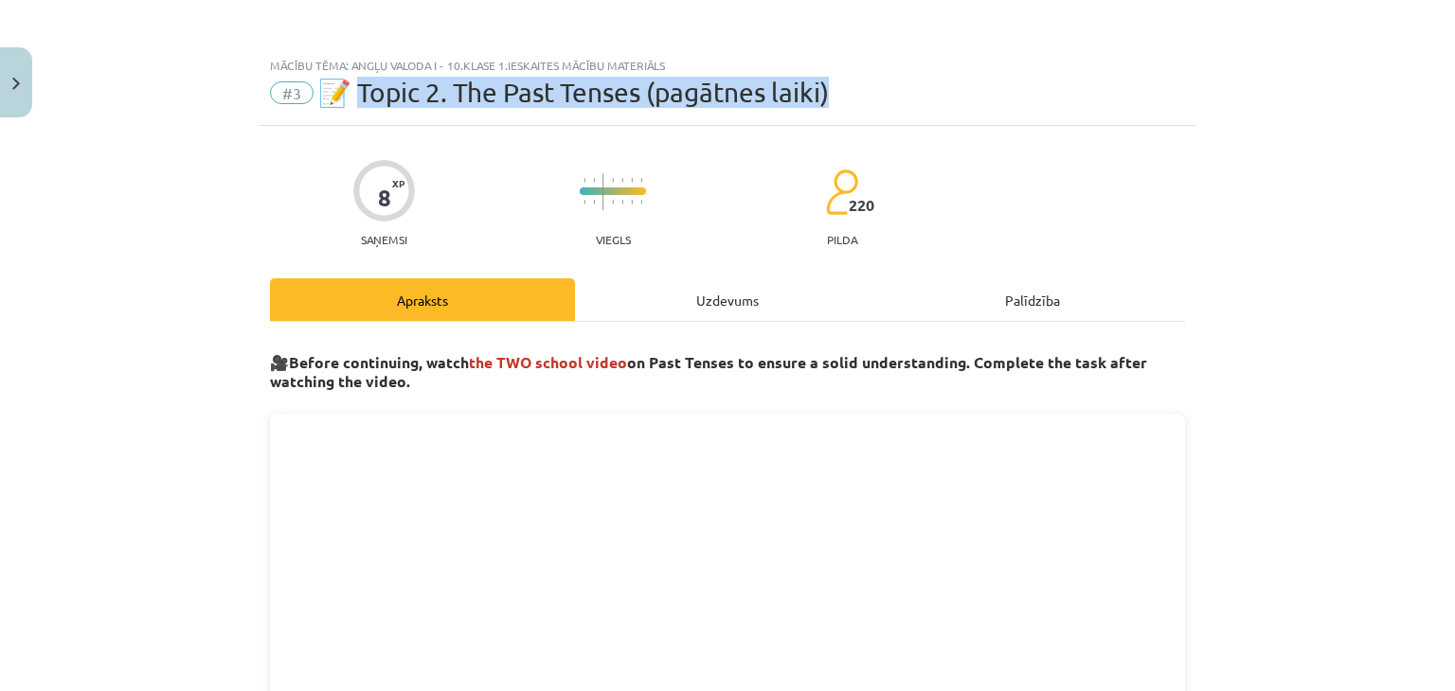
drag, startPoint x: 356, startPoint y: 84, endPoint x: 834, endPoint y: 95, distance: 478.4
click at [834, 95] on div "#3 📝 Topic 2. The Past Tenses (pagātnes laiki)" at bounding box center [727, 93] width 915 height 30
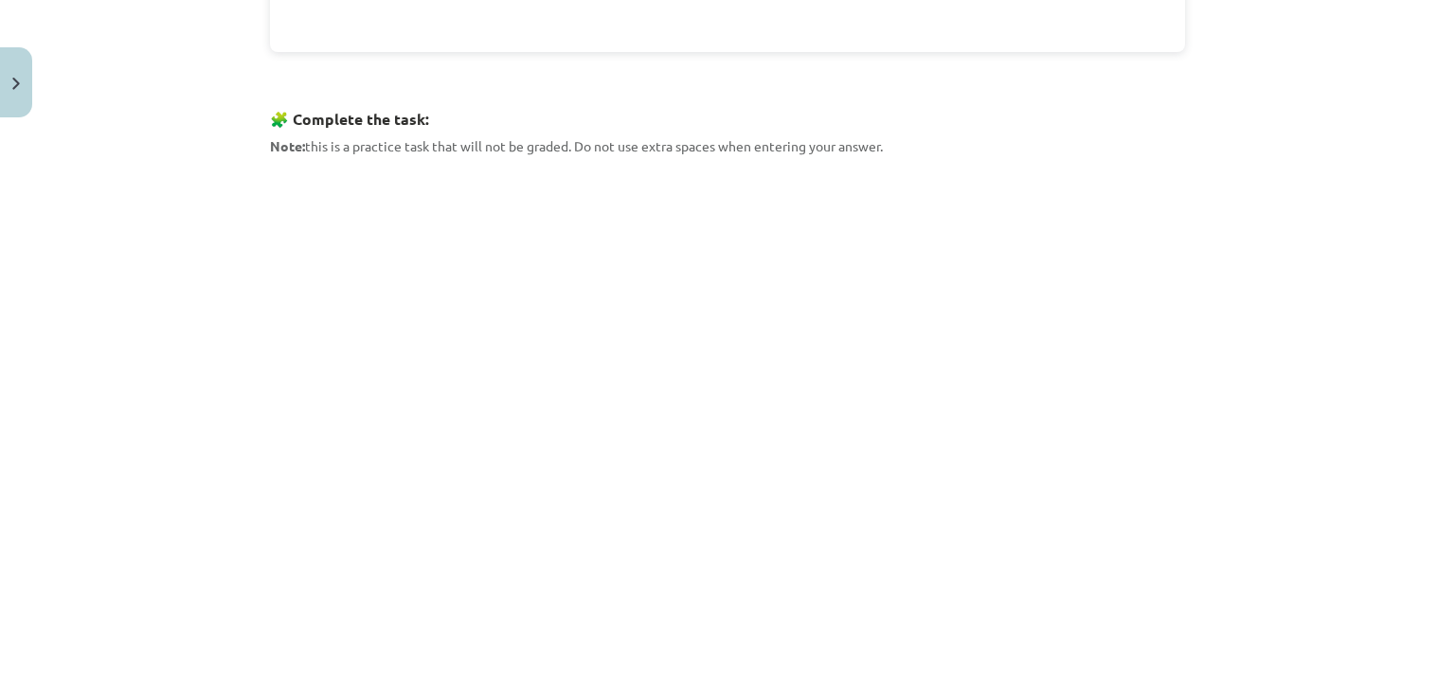
scroll to position [1255, 0]
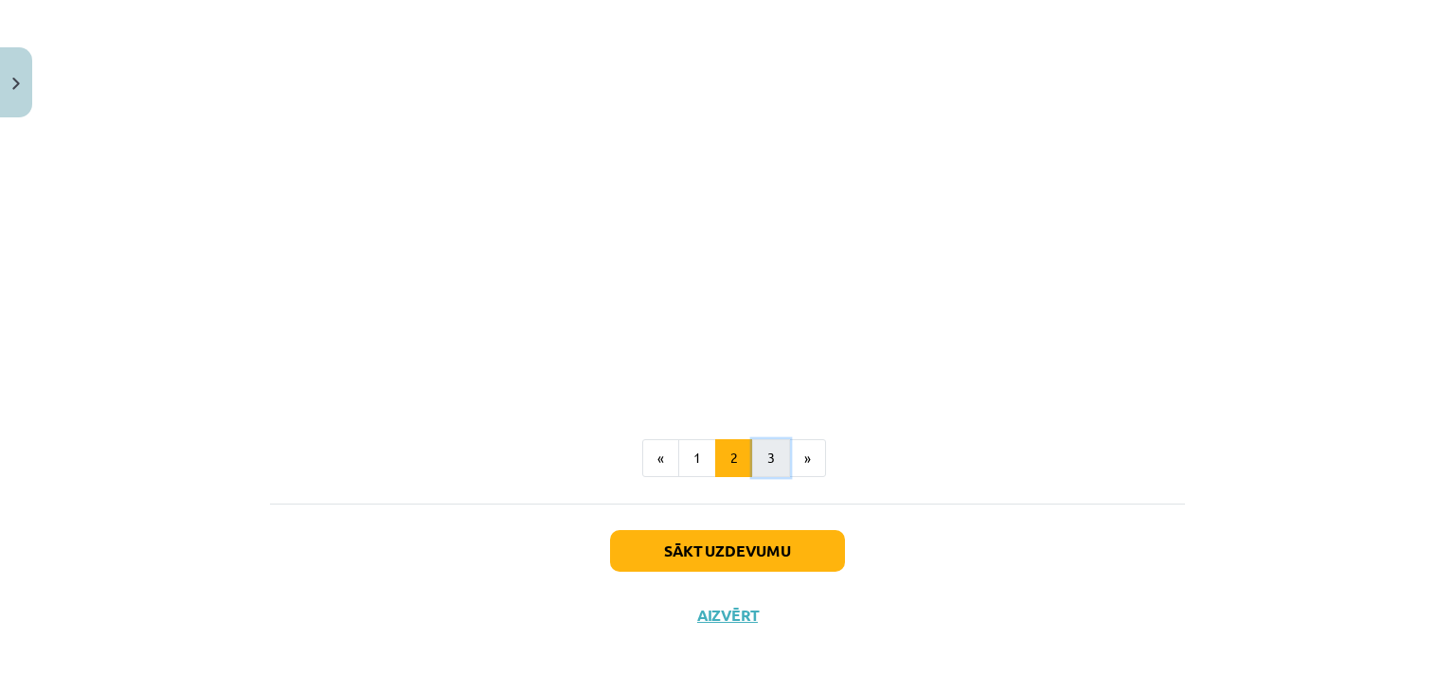
click at [754, 464] on button "3" at bounding box center [771, 458] width 38 height 38
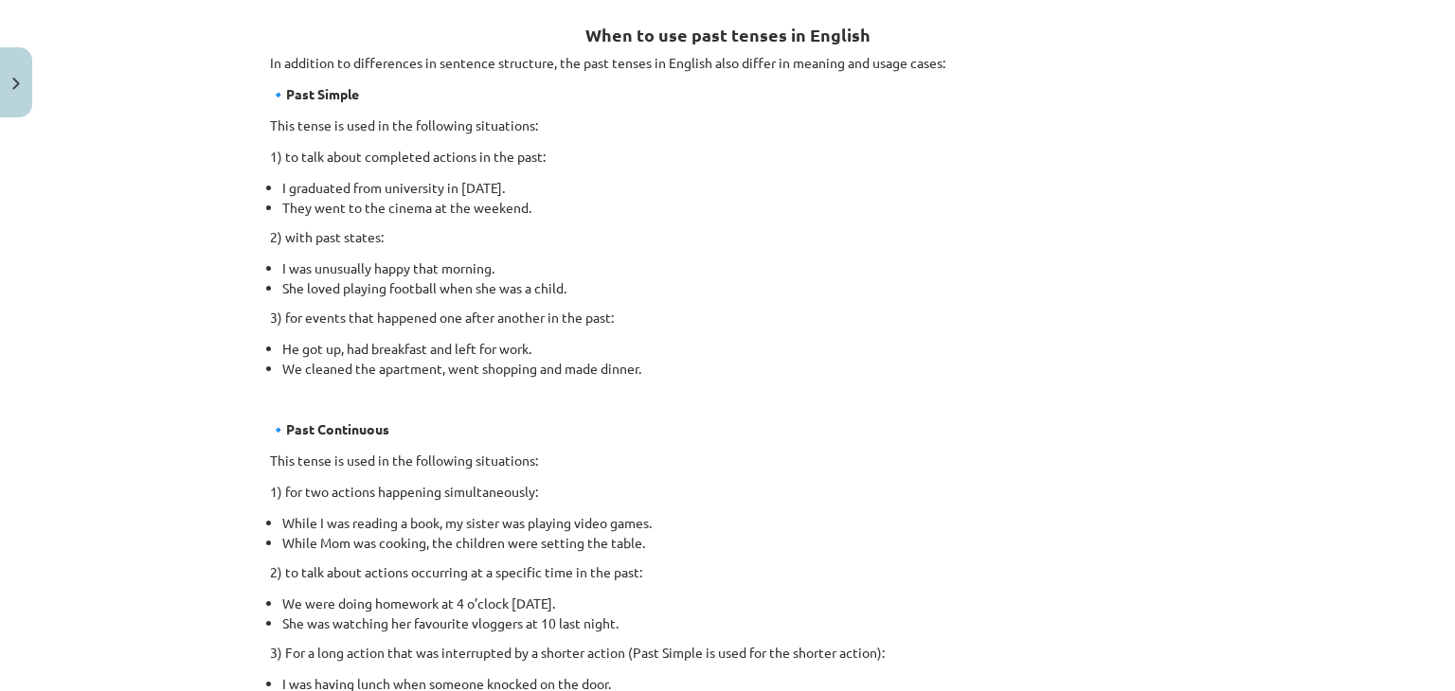
scroll to position [212, 0]
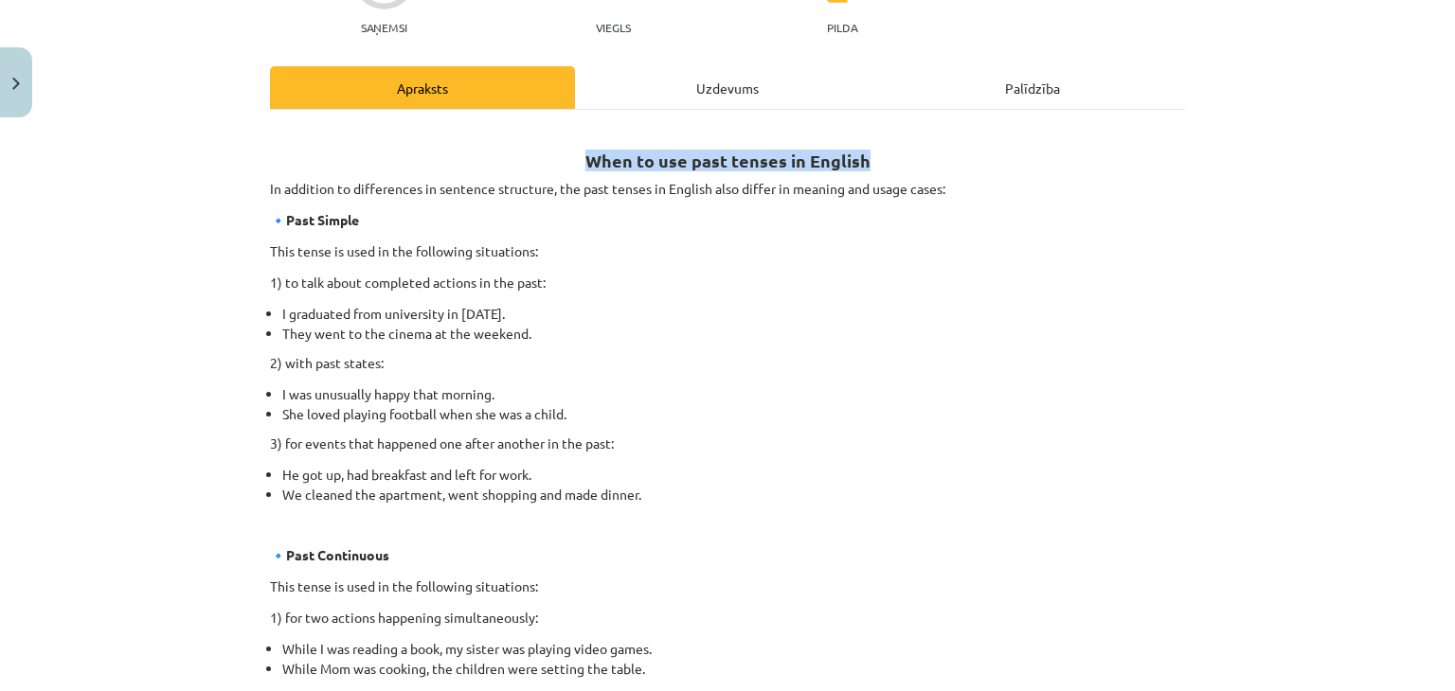
drag, startPoint x: 581, startPoint y: 156, endPoint x: 877, endPoint y: 127, distance: 296.9
click at [877, 127] on h2 "When to use past tenses in English" at bounding box center [727, 150] width 915 height 46
copy strong "When to use past tenses in English"
click at [877, 127] on h2 "When to use past tenses in English" at bounding box center [727, 150] width 915 height 46
click at [282, 315] on li "I graduated from university in 2019." at bounding box center [733, 314] width 903 height 20
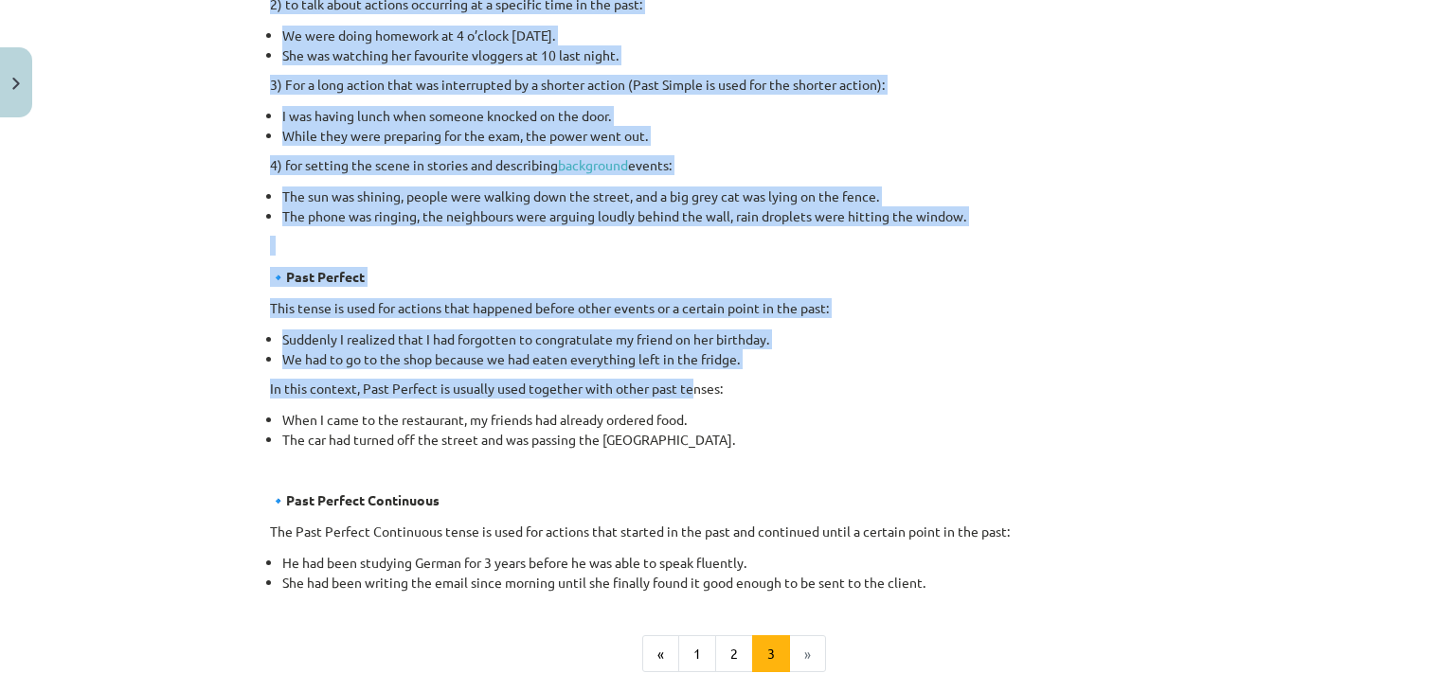
scroll to position [1033, 0]
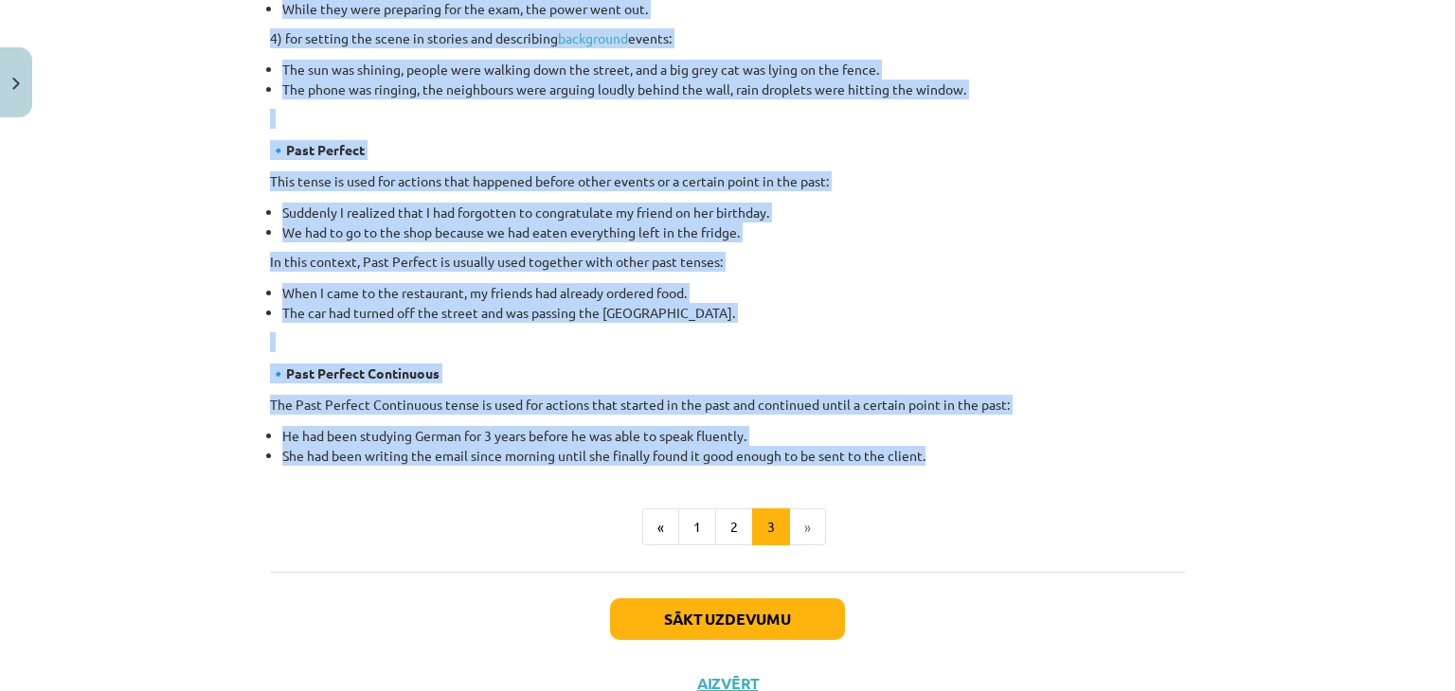
drag, startPoint x: 581, startPoint y: 155, endPoint x: 935, endPoint y: 453, distance: 461.7
copy div "When to use past tenses in English In addition to differences in sentence struc…"
click at [935, 453] on li "She had been writing the email since morning until she finally found it good en…" at bounding box center [733, 456] width 903 height 20
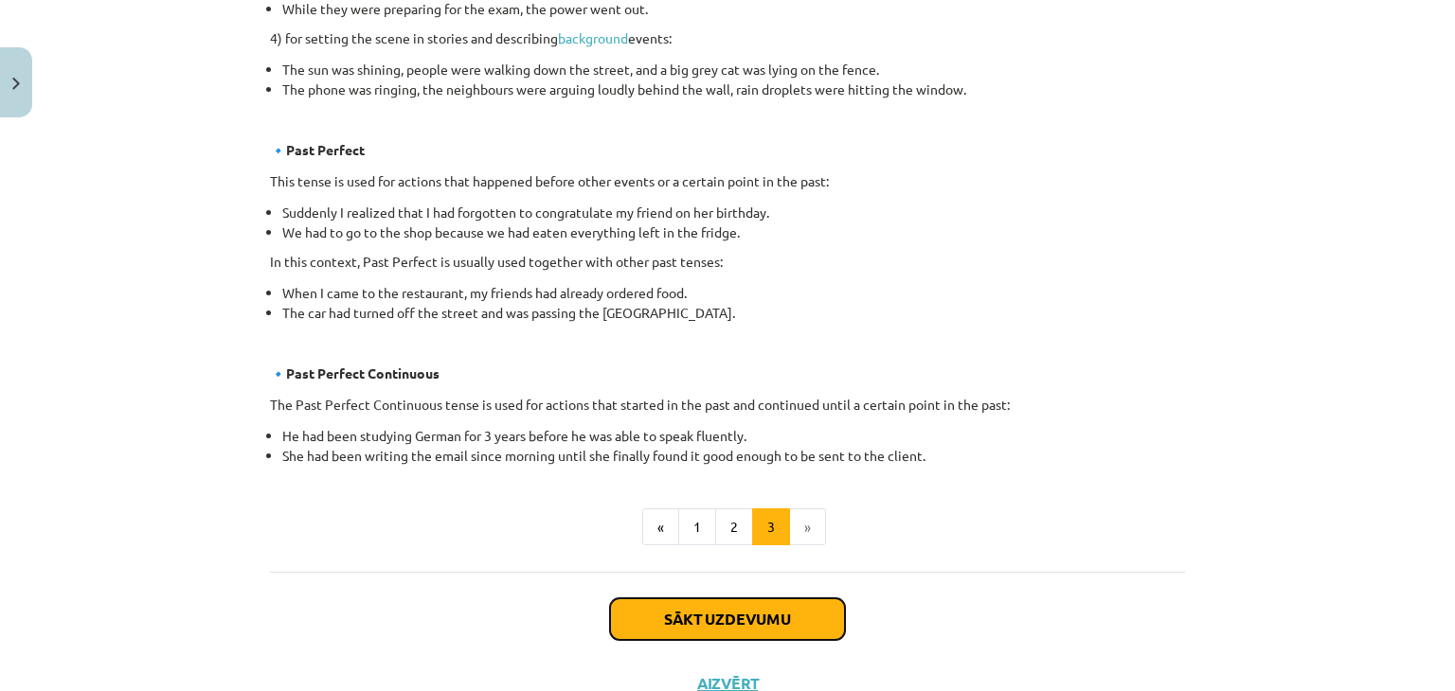
click at [795, 629] on button "Sākt uzdevumu" at bounding box center [727, 620] width 235 height 42
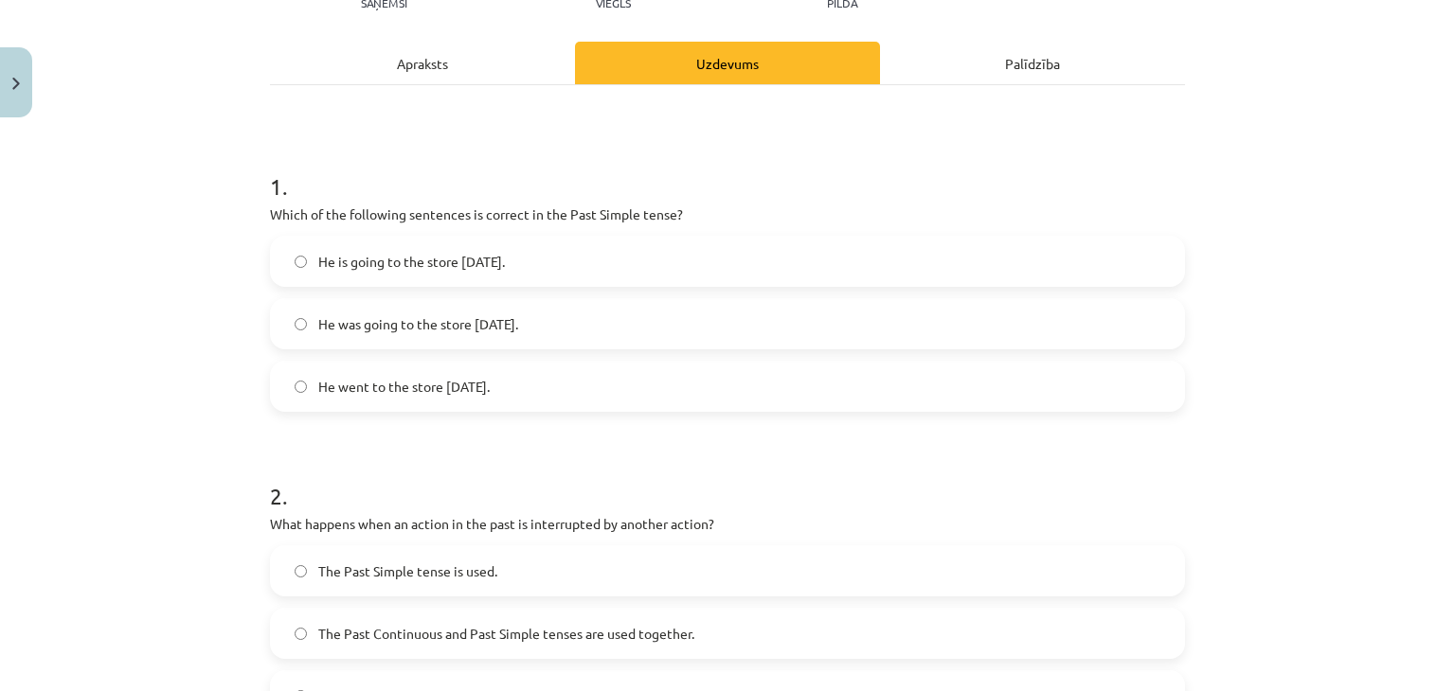
scroll to position [299, 0]
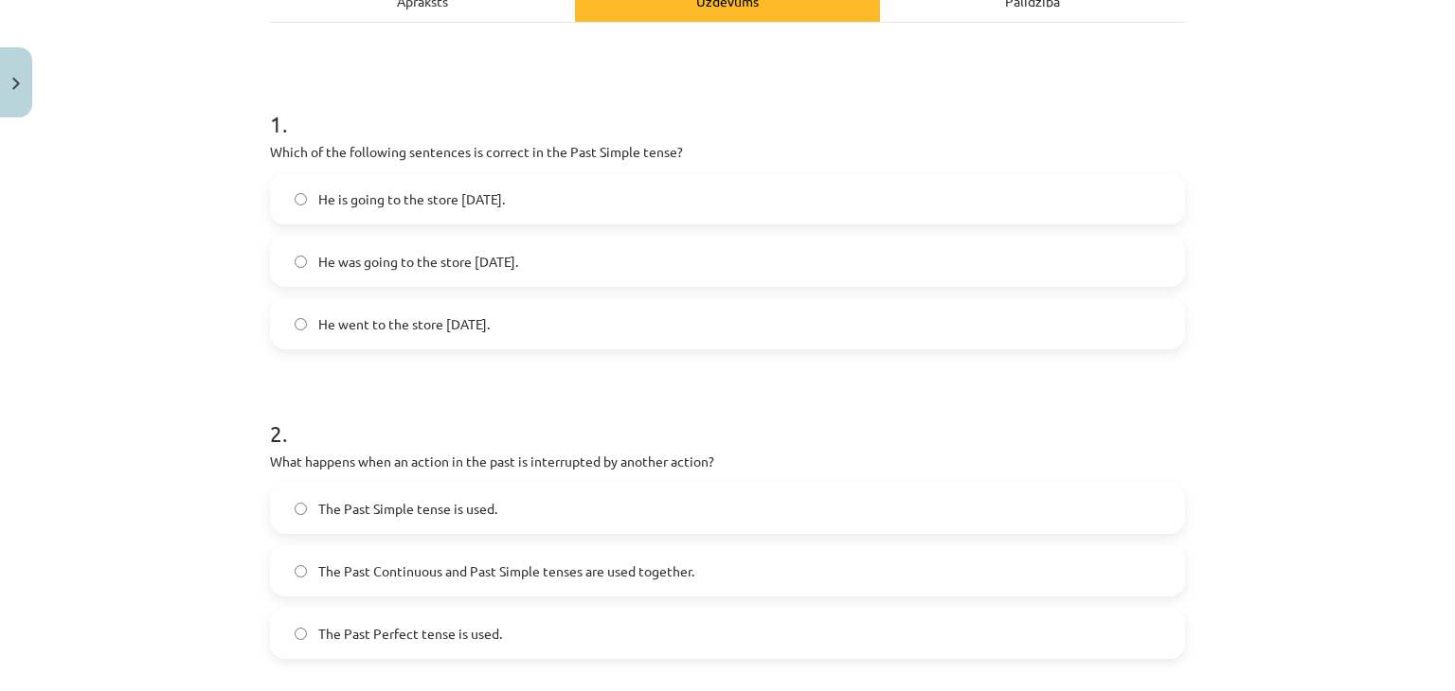
click at [366, 198] on span "He is going to the store yesterday." at bounding box center [411, 199] width 187 height 20
click at [364, 329] on span "He went to the store yesterday." at bounding box center [403, 324] width 171 height 20
drag, startPoint x: 261, startPoint y: 149, endPoint x: 528, endPoint y: 309, distance: 311.3
click at [528, 309] on div "8 XP Saņemsi Viegls 220 pilda Apraksts Uzdevums Palīdzība 1 . Which of the foll…" at bounding box center [728, 639] width 938 height 1624
copy div "Which of the following sentences is correct in the Past Simple tense? He is goi…"
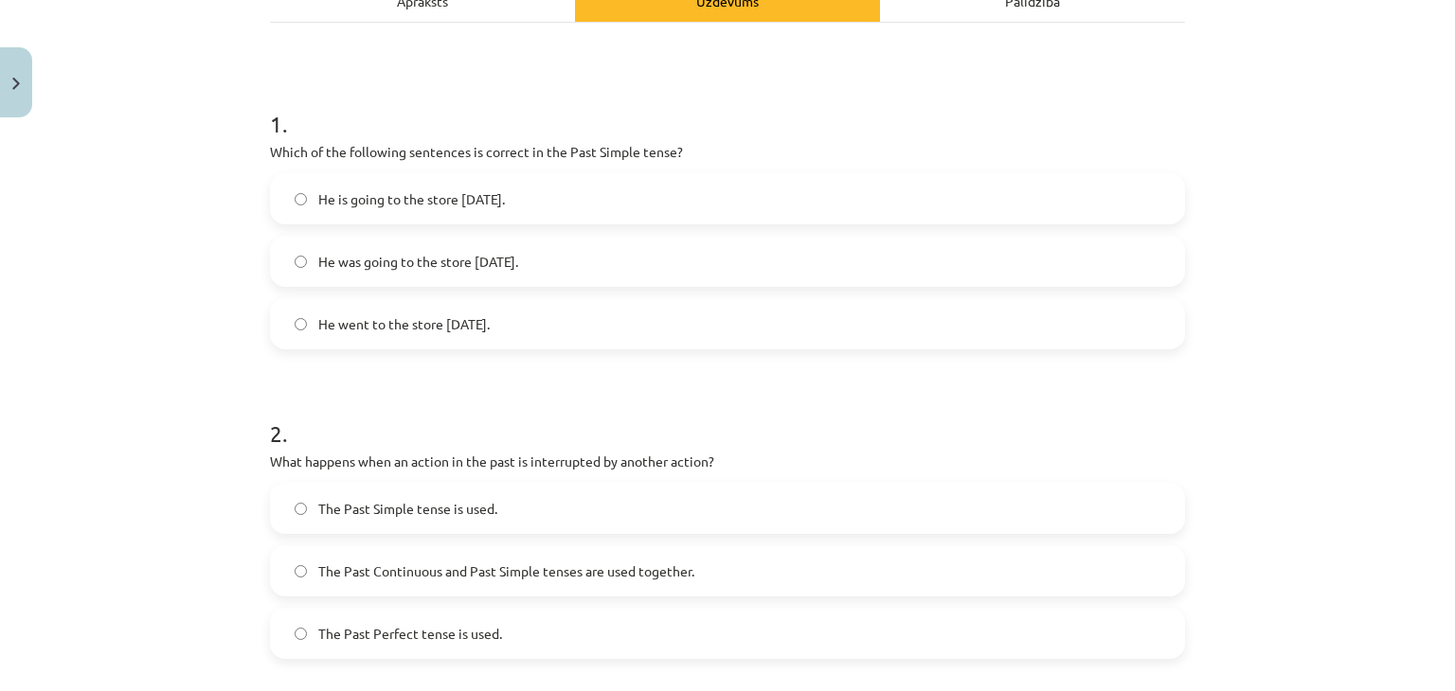
click at [199, 224] on div "Mācību tēma: Angļu valoda i - 10.klase 1.ieskaites mācību materiāls #3 📝 Topic …" at bounding box center [727, 345] width 1455 height 691
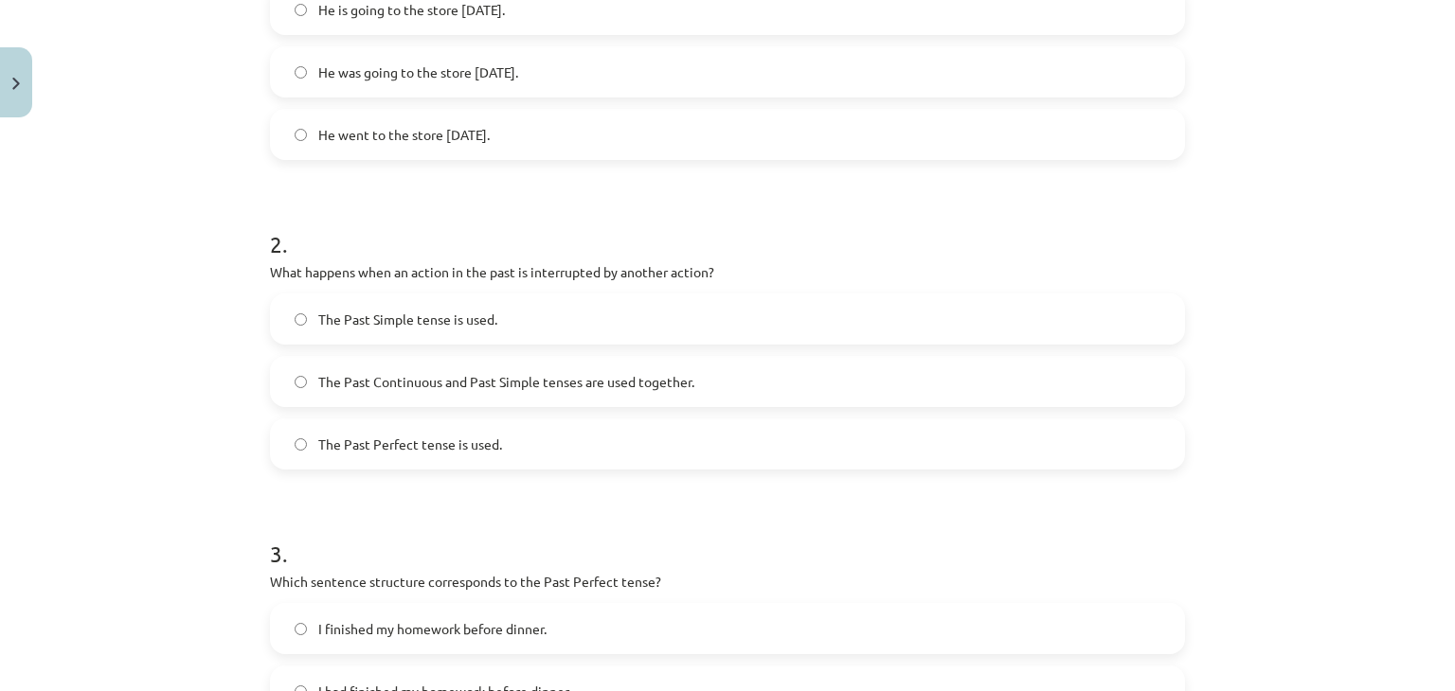
scroll to position [552, 0]
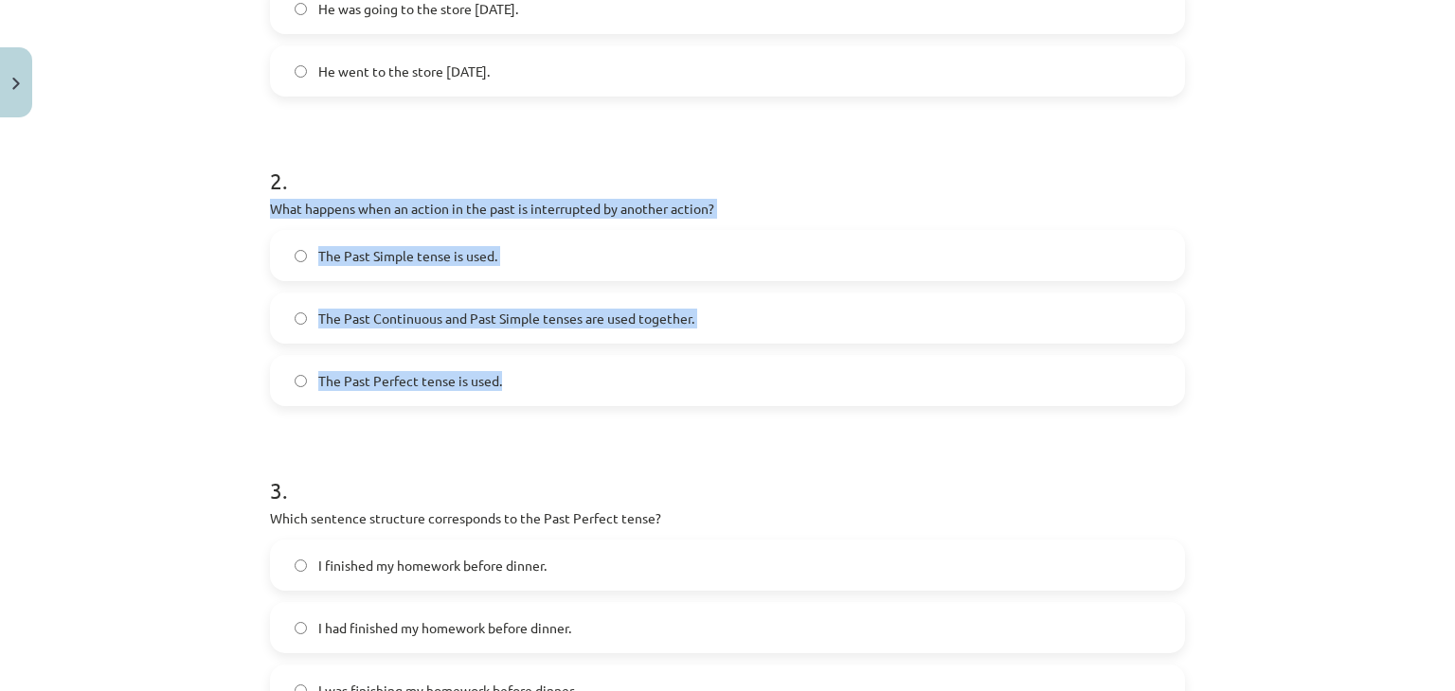
drag, startPoint x: 266, startPoint y: 206, endPoint x: 542, endPoint y: 365, distance: 318.2
click at [542, 365] on div "2 . What happens when an action in the past is interrupted by another action? T…" at bounding box center [727, 270] width 915 height 272
copy div "What happens when an action in the past is interrupted by another action? The P…"
click at [212, 285] on div "Mācību tēma: Angļu valoda i - 10.klase 1.ieskaites mācību materiāls #3 📝 Topic …" at bounding box center [727, 345] width 1455 height 691
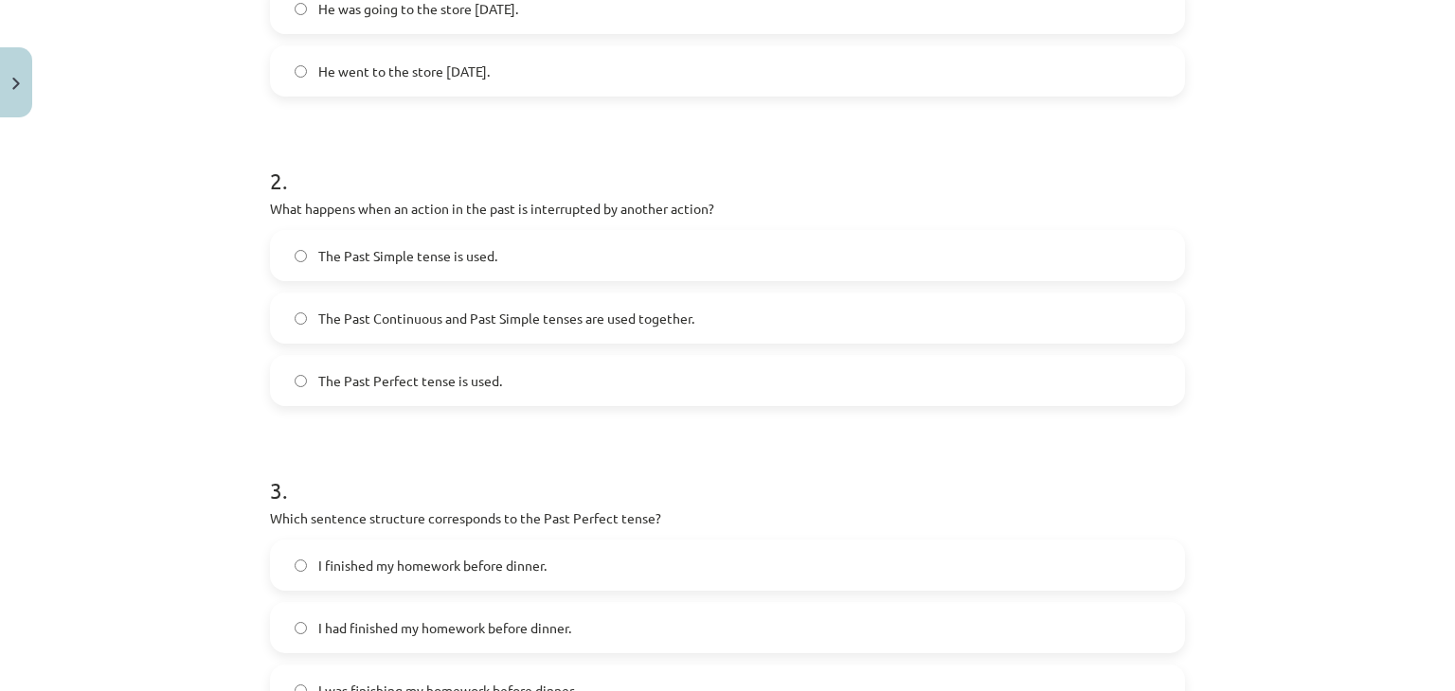
click at [527, 314] on span "The Past Continuous and Past Simple tenses are used together." at bounding box center [506, 319] width 376 height 20
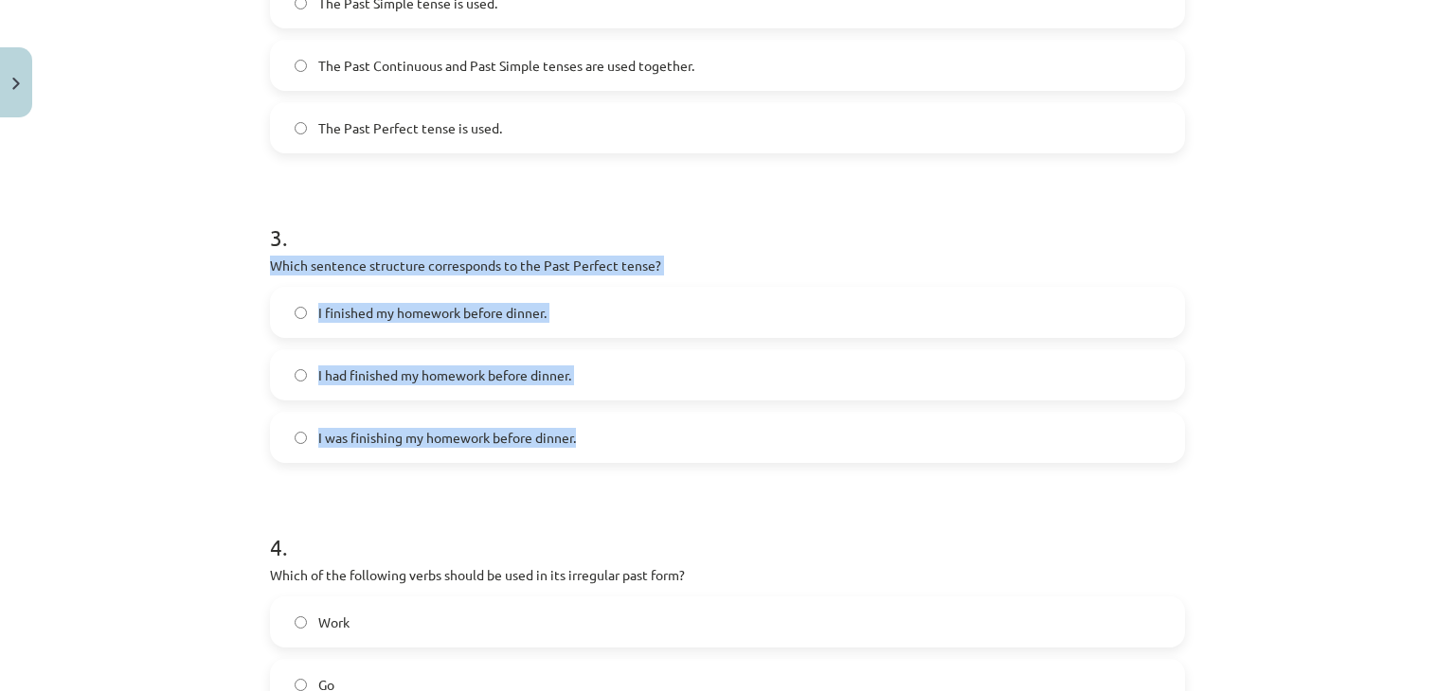
drag, startPoint x: 258, startPoint y: 265, endPoint x: 618, endPoint y: 411, distance: 389.2
click at [618, 411] on div "8 XP Saņemsi Viegls 220 pilda Apraksts Uzdevums Palīdzība 1 . Which of the foll…" at bounding box center [728, 133] width 938 height 1624
copy div "Which sentence structure corresponds to the Past Perfect tense? I finished my h…"
click at [167, 293] on div "Mācību tēma: Angļu valoda i - 10.klase 1.ieskaites mācību materiāls #3 📝 Topic …" at bounding box center [727, 345] width 1455 height 691
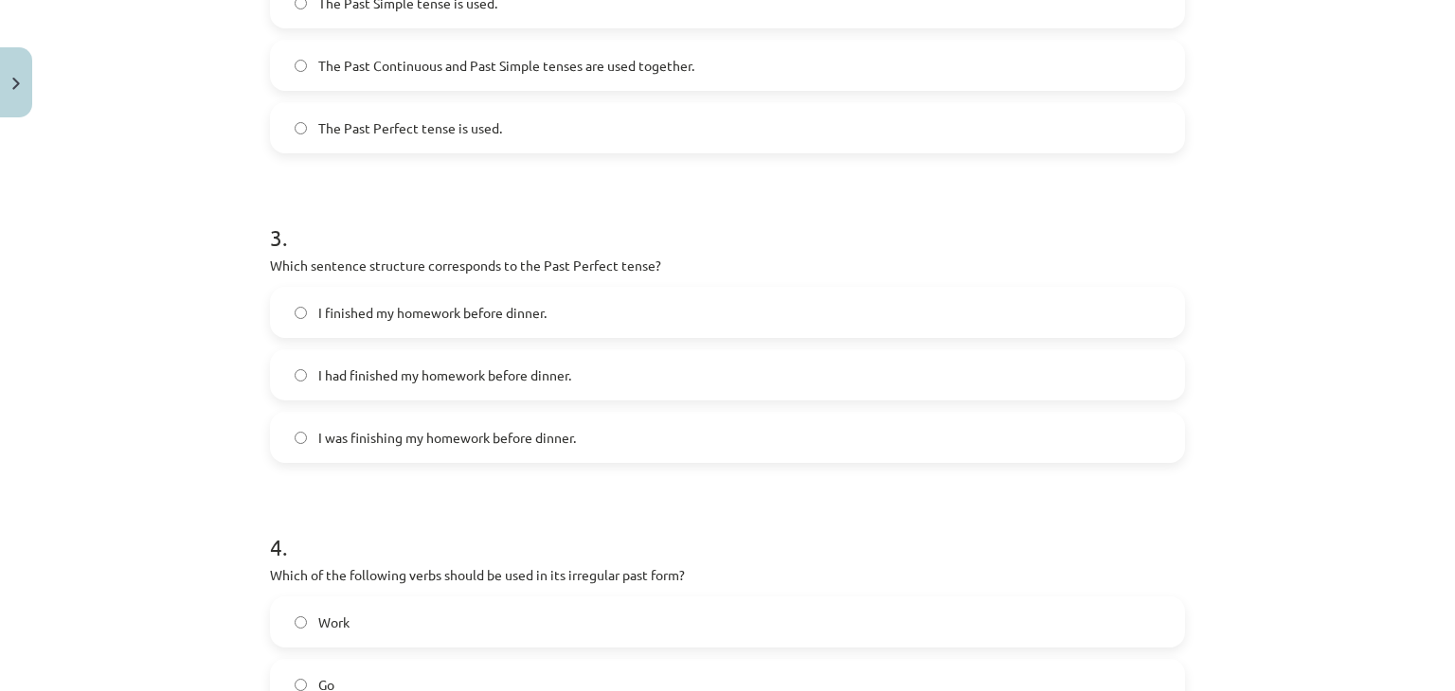
click at [389, 379] on span "I had finished my homework before dinner." at bounding box center [444, 376] width 253 height 20
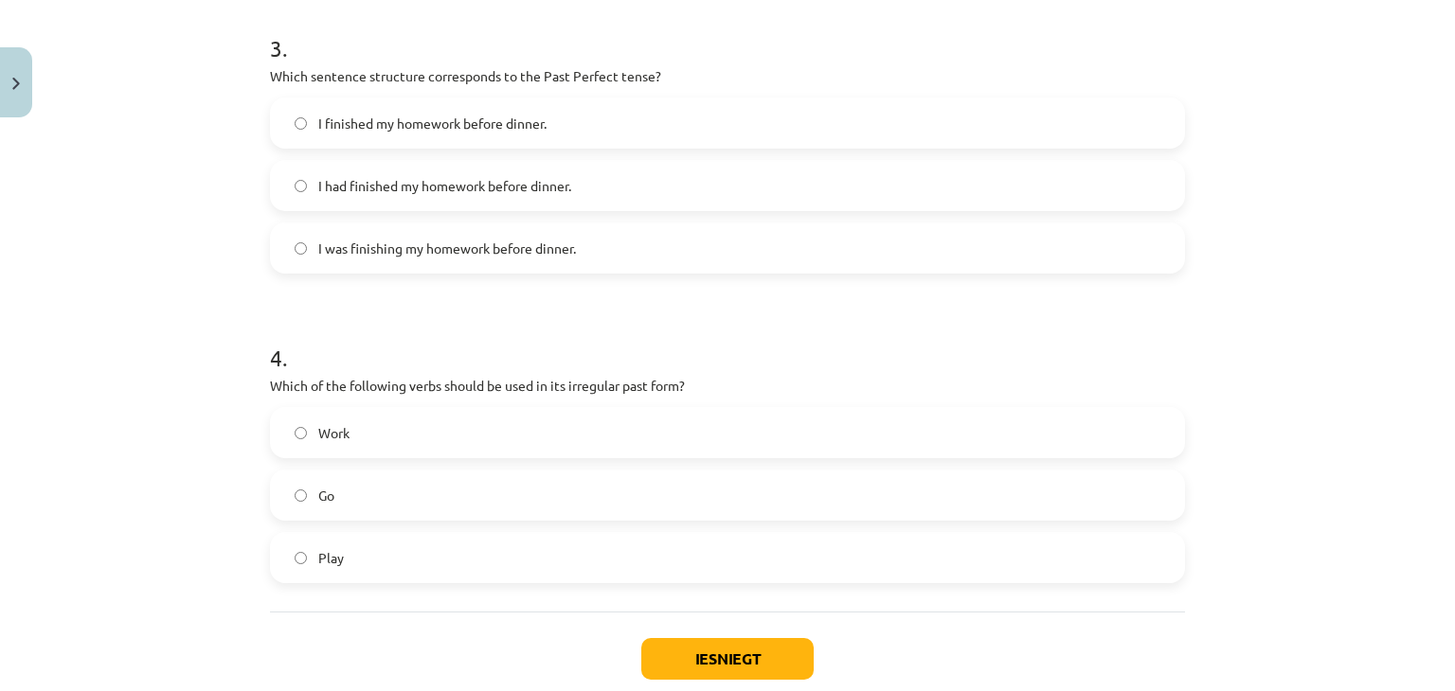
scroll to position [1106, 0]
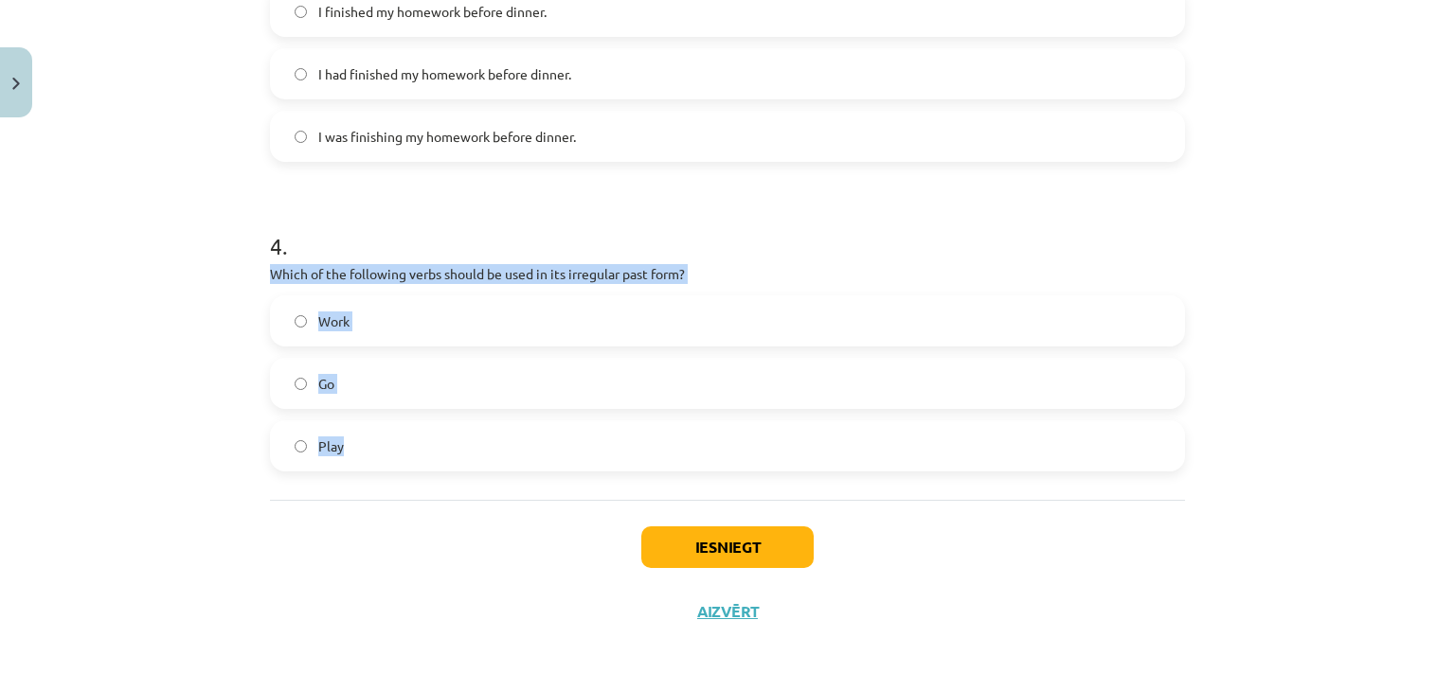
drag, startPoint x: 261, startPoint y: 269, endPoint x: 410, endPoint y: 444, distance: 229.8
click at [410, 444] on div "4 . Which of the following verbs should be used in its irregular past form? Wor…" at bounding box center [727, 336] width 915 height 272
click at [139, 338] on div "Mācību tēma: Angļu valoda i - 10.klase 1.ieskaites mācību materiāls #3 📝 Topic …" at bounding box center [727, 345] width 1455 height 691
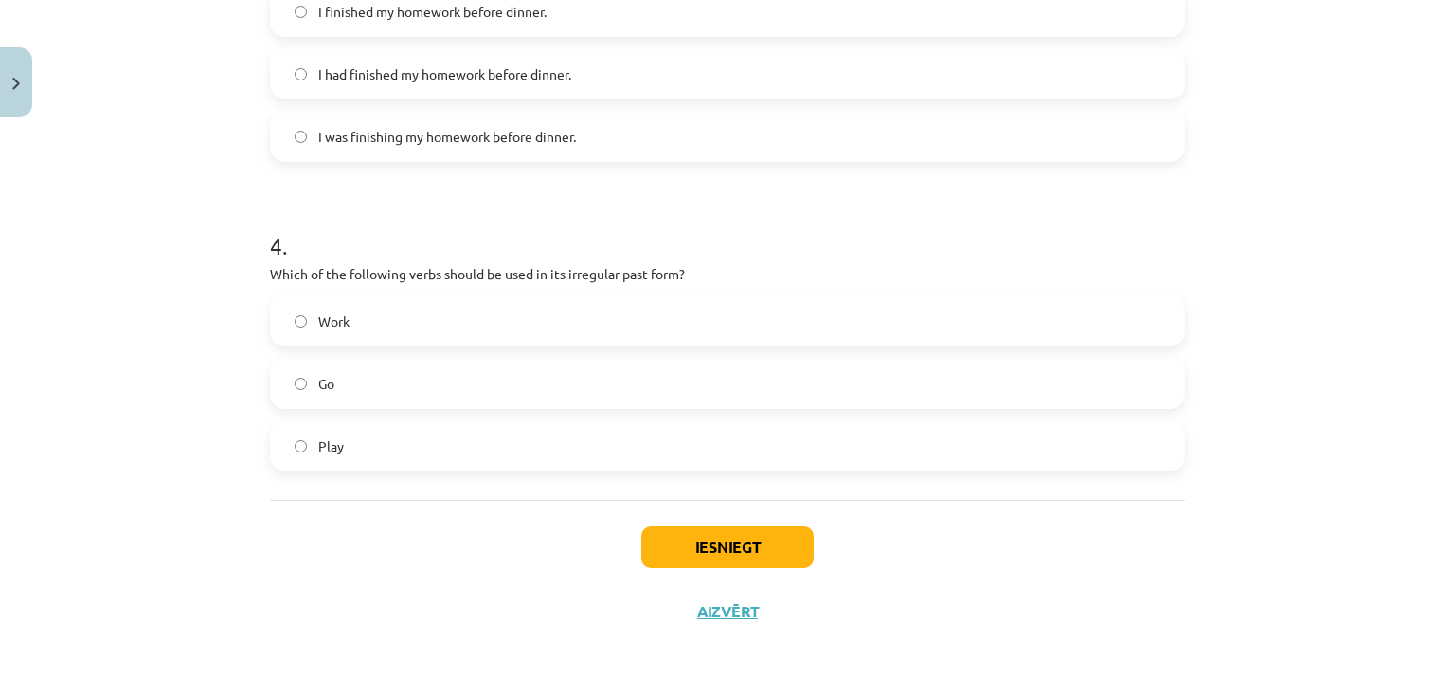
click at [372, 383] on label "Go" at bounding box center [727, 383] width 911 height 47
click at [754, 541] on button "Iesniegt" at bounding box center [727, 548] width 172 height 42
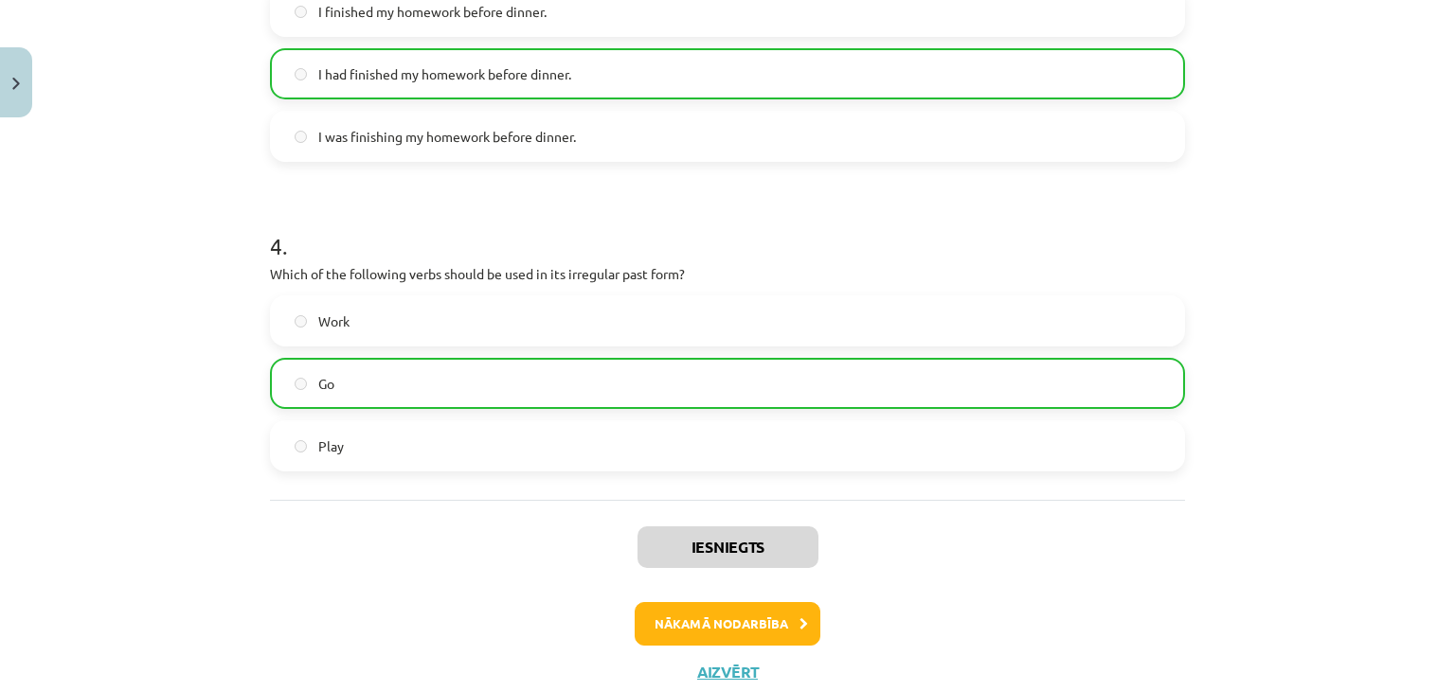
scroll to position [1166, 0]
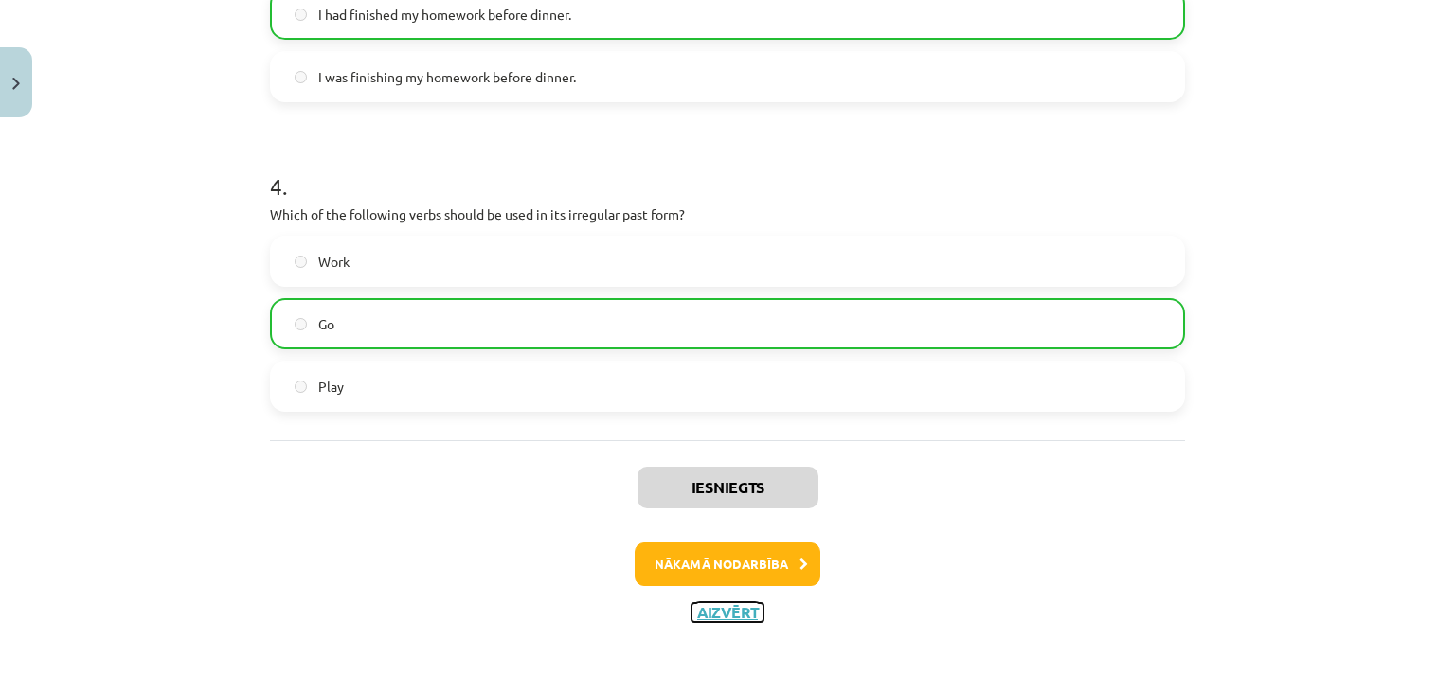
click at [713, 617] on button "Aizvērt" at bounding box center [727, 612] width 72 height 19
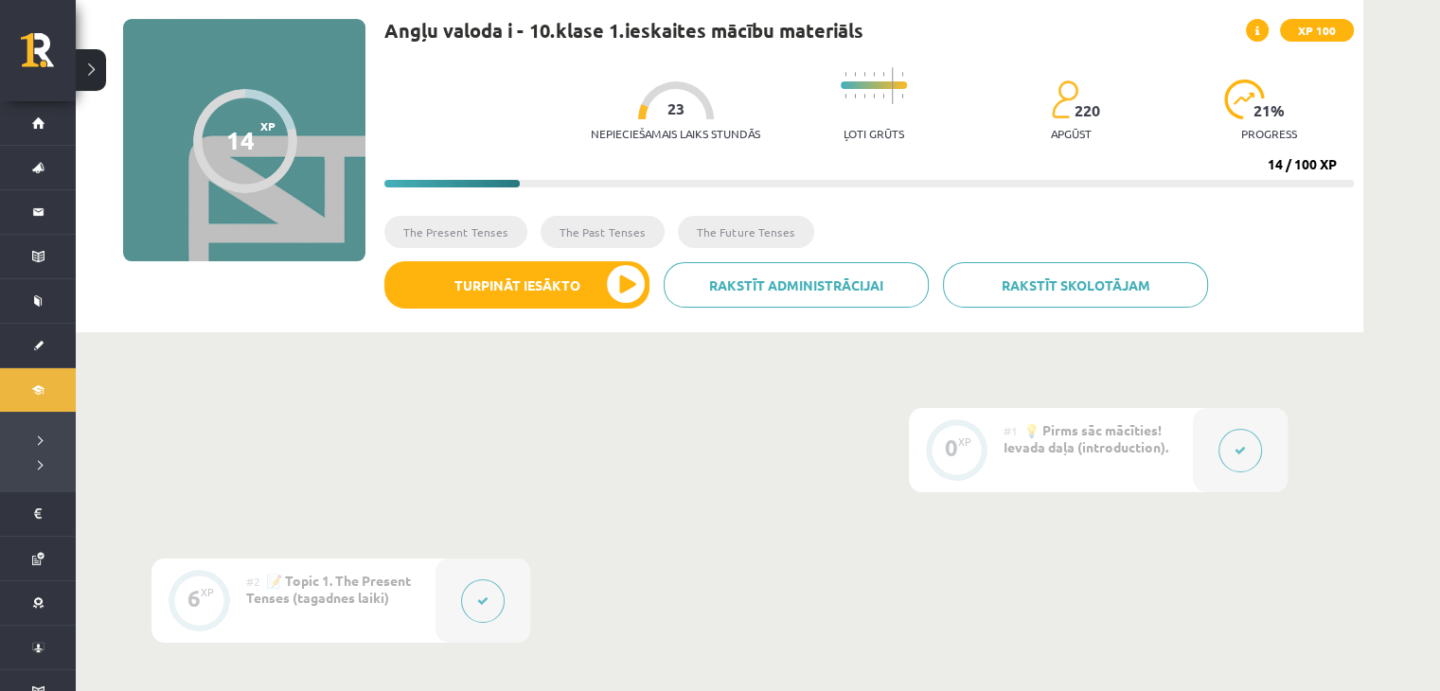
scroll to position [63, 0]
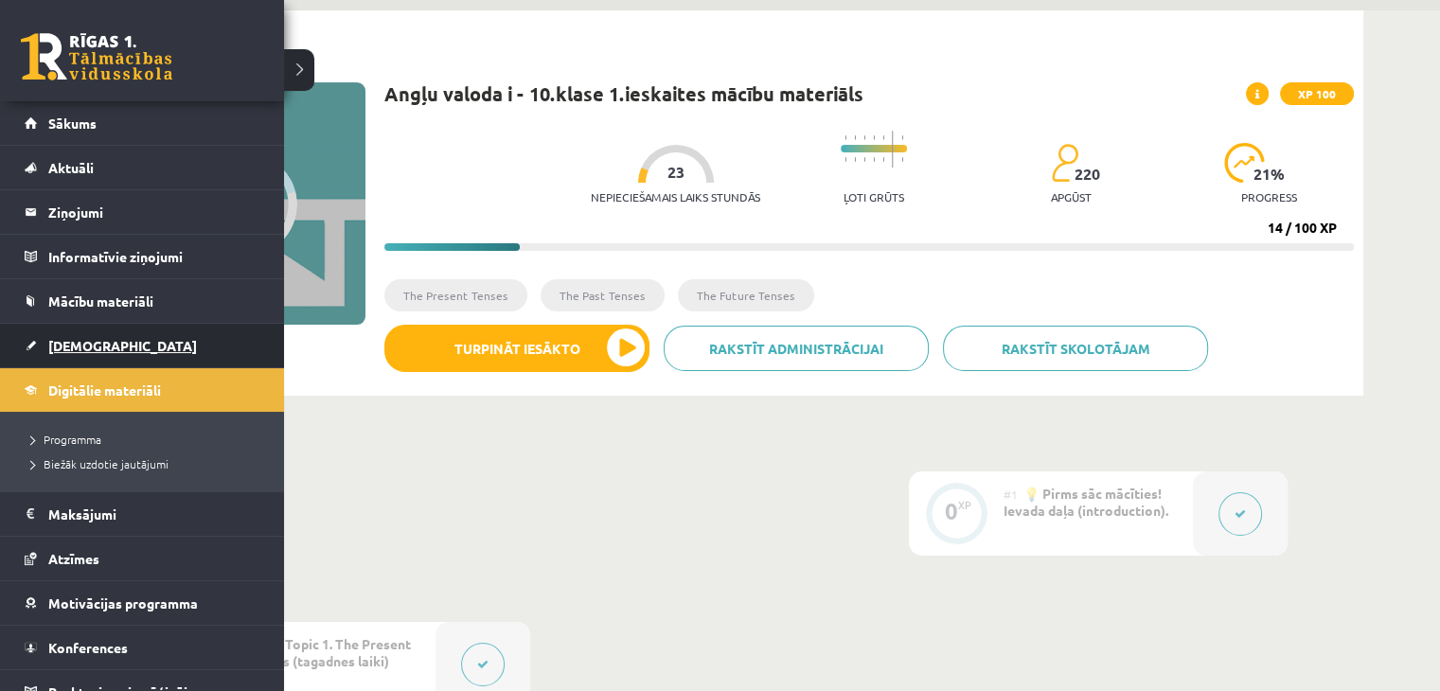
click at [59, 344] on span "[DEMOGRAPHIC_DATA]" at bounding box center [122, 345] width 149 height 17
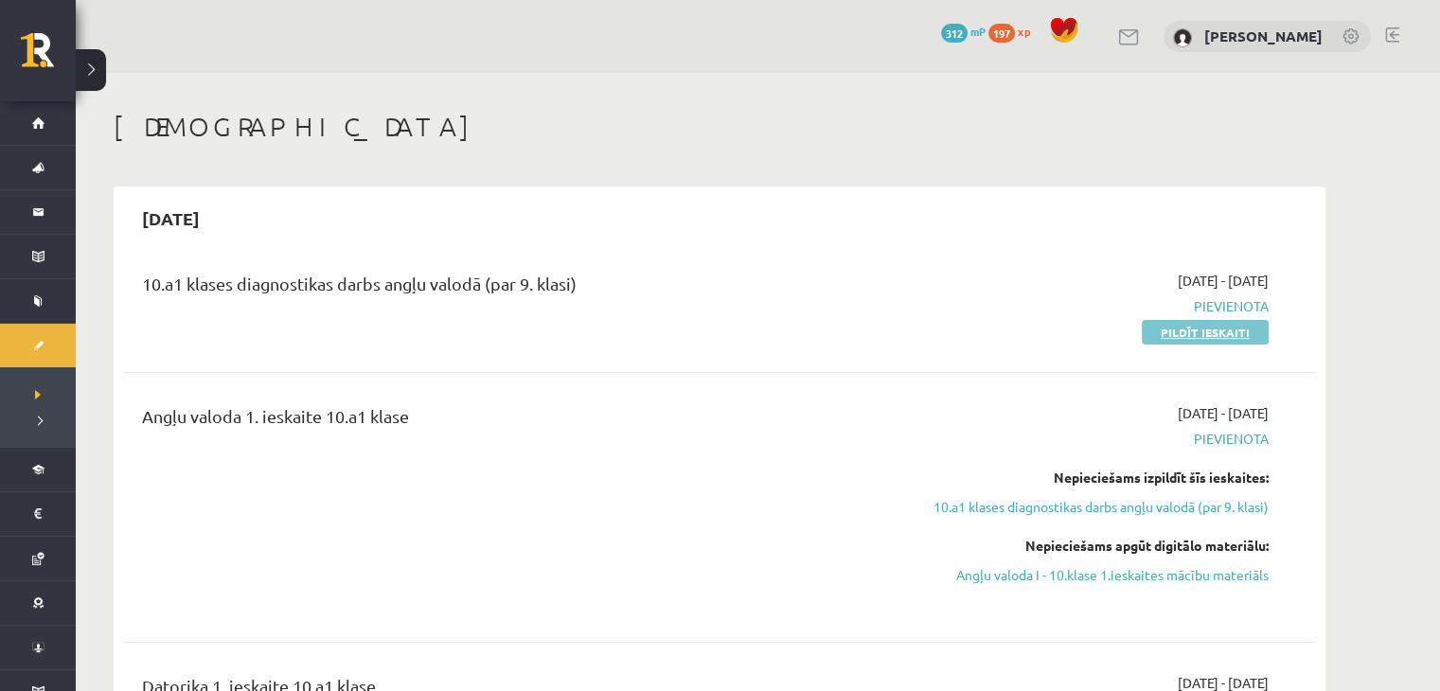
click at [1171, 337] on link "Pildīt ieskaiti" at bounding box center [1205, 332] width 127 height 25
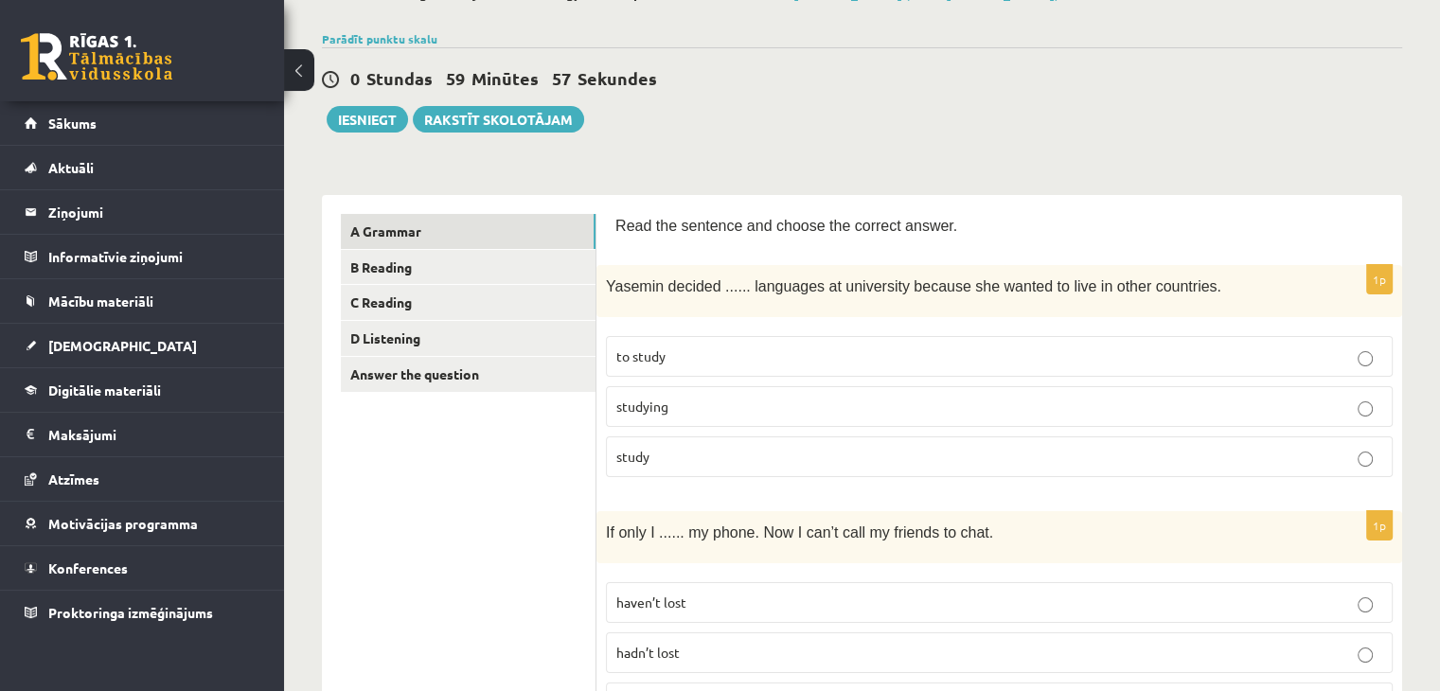
scroll to position [126, 0]
click at [295, 80] on button at bounding box center [299, 70] width 30 height 42
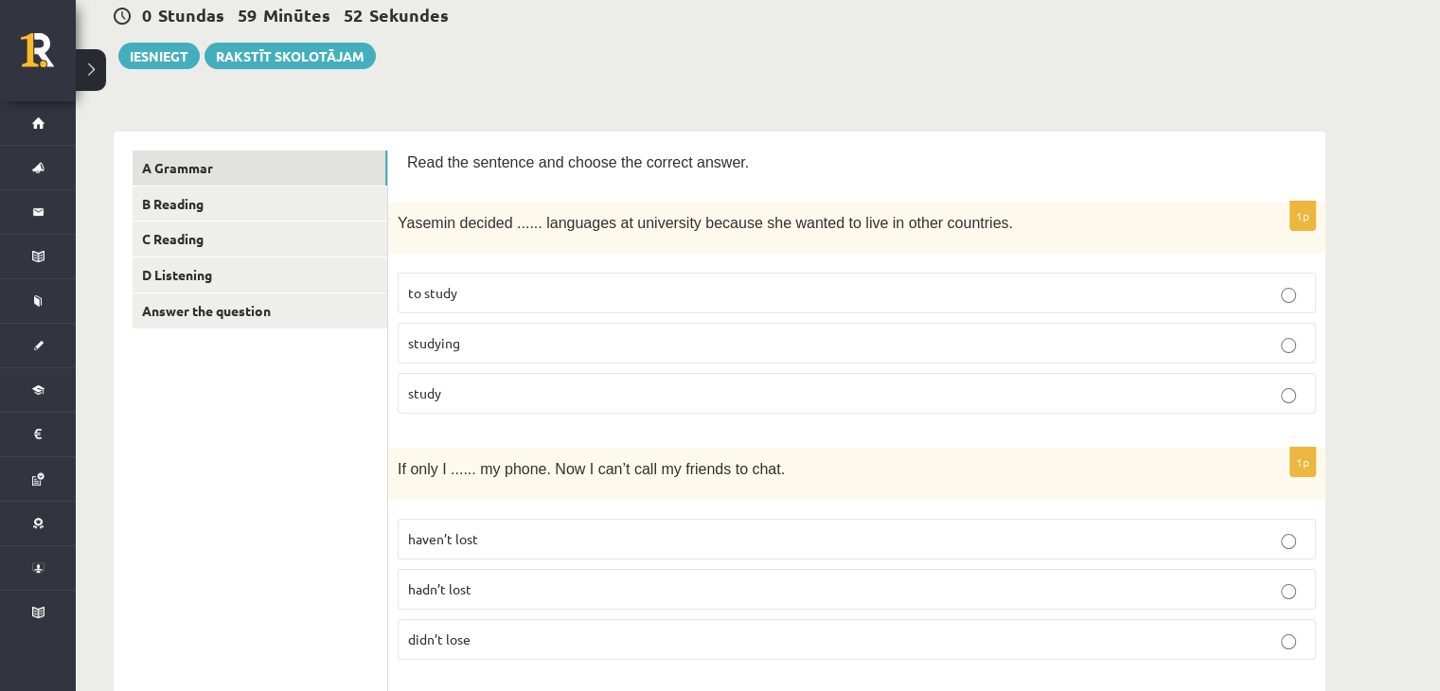
scroll to position [252, 0]
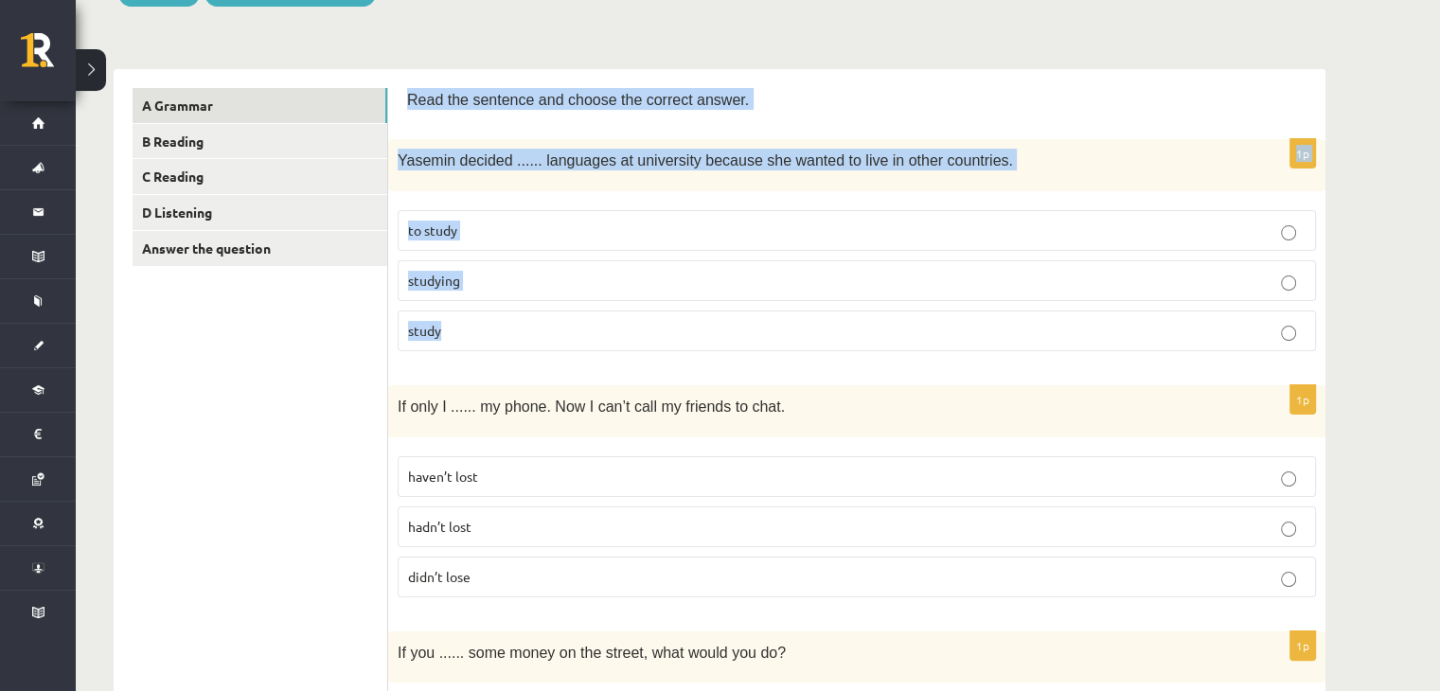
drag, startPoint x: 408, startPoint y: 98, endPoint x: 489, endPoint y: 312, distance: 228.7
copy form "Read the sentence and choose the correct answer. 1p Yasemin decided ...... lang…"
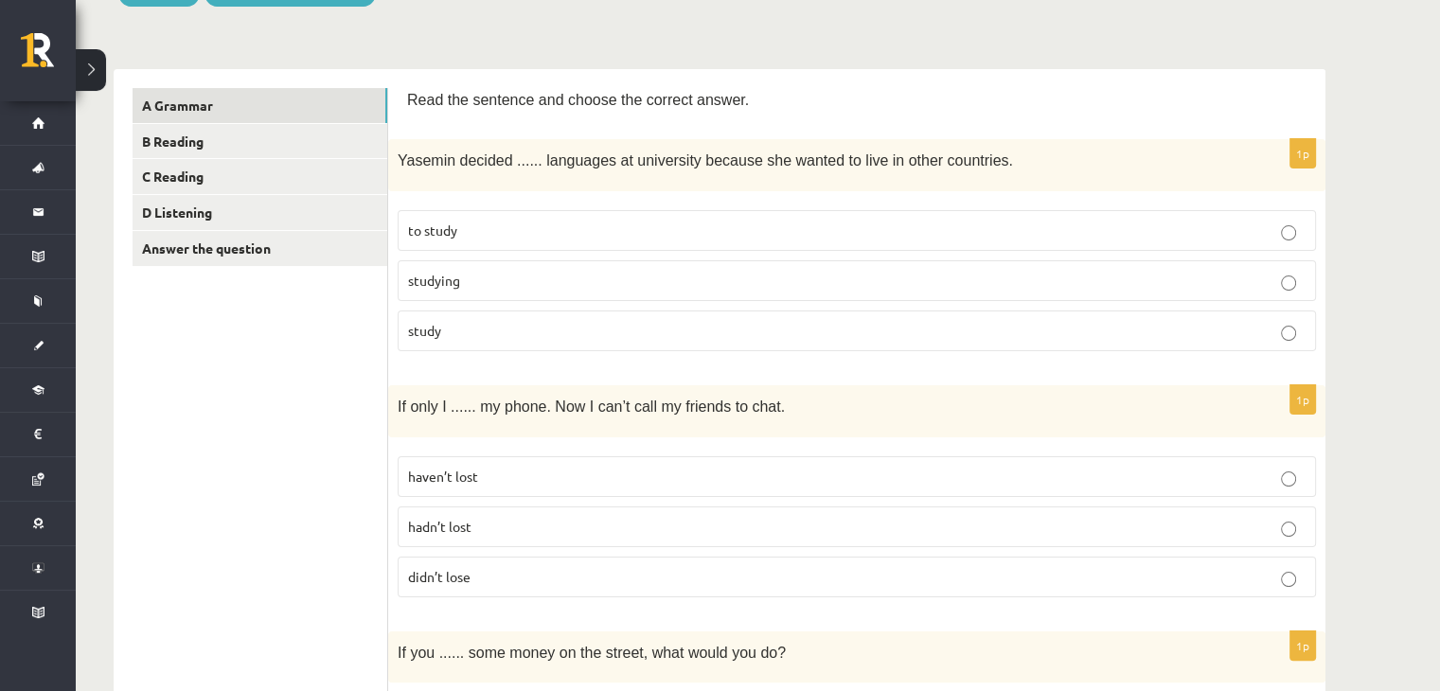
click at [496, 236] on p "to study" at bounding box center [857, 231] width 898 height 20
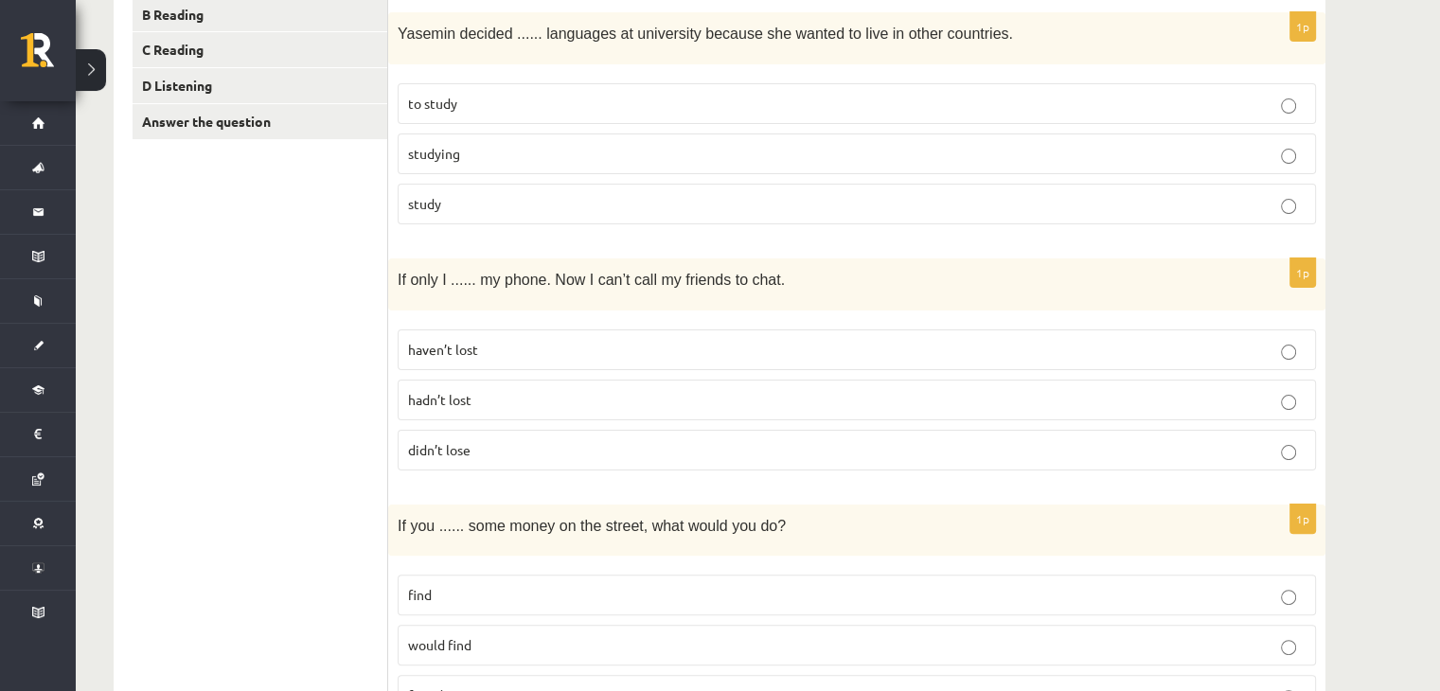
scroll to position [441, 0]
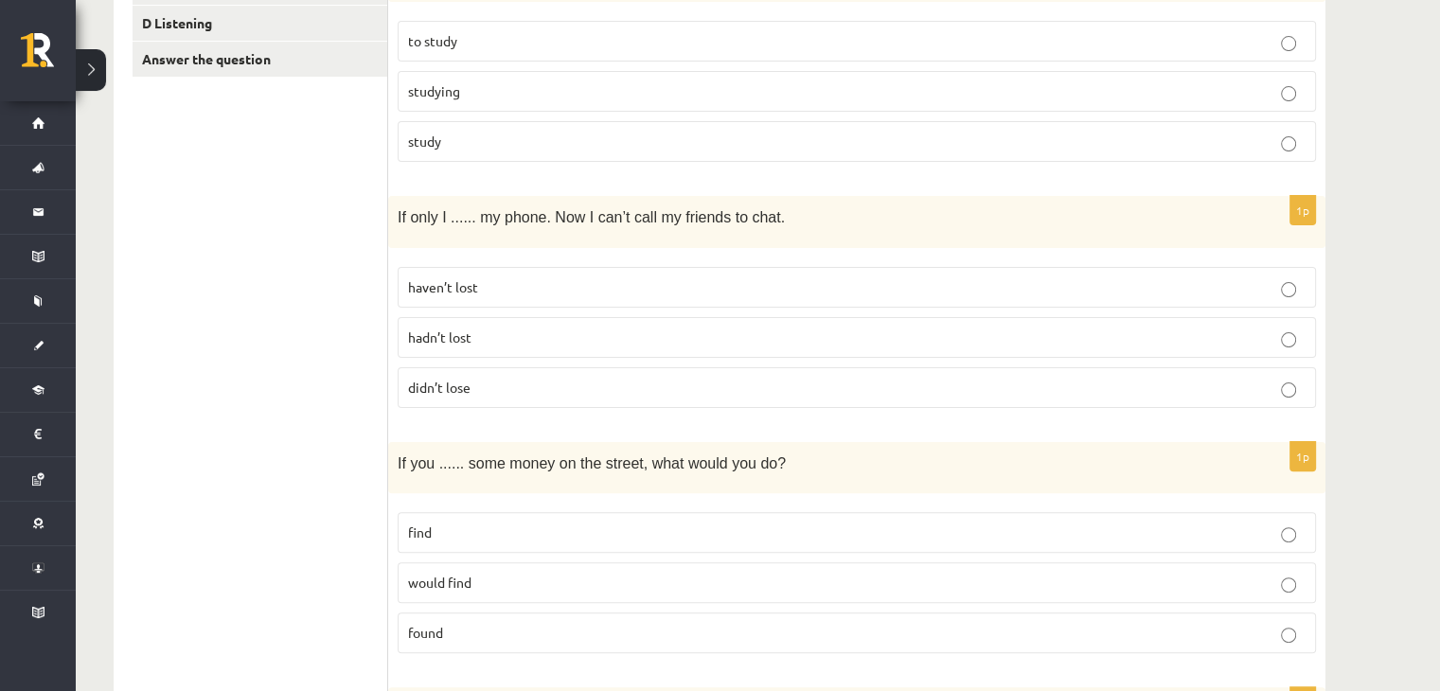
click at [453, 333] on span "hadn’t lost" at bounding box center [439, 337] width 63 height 17
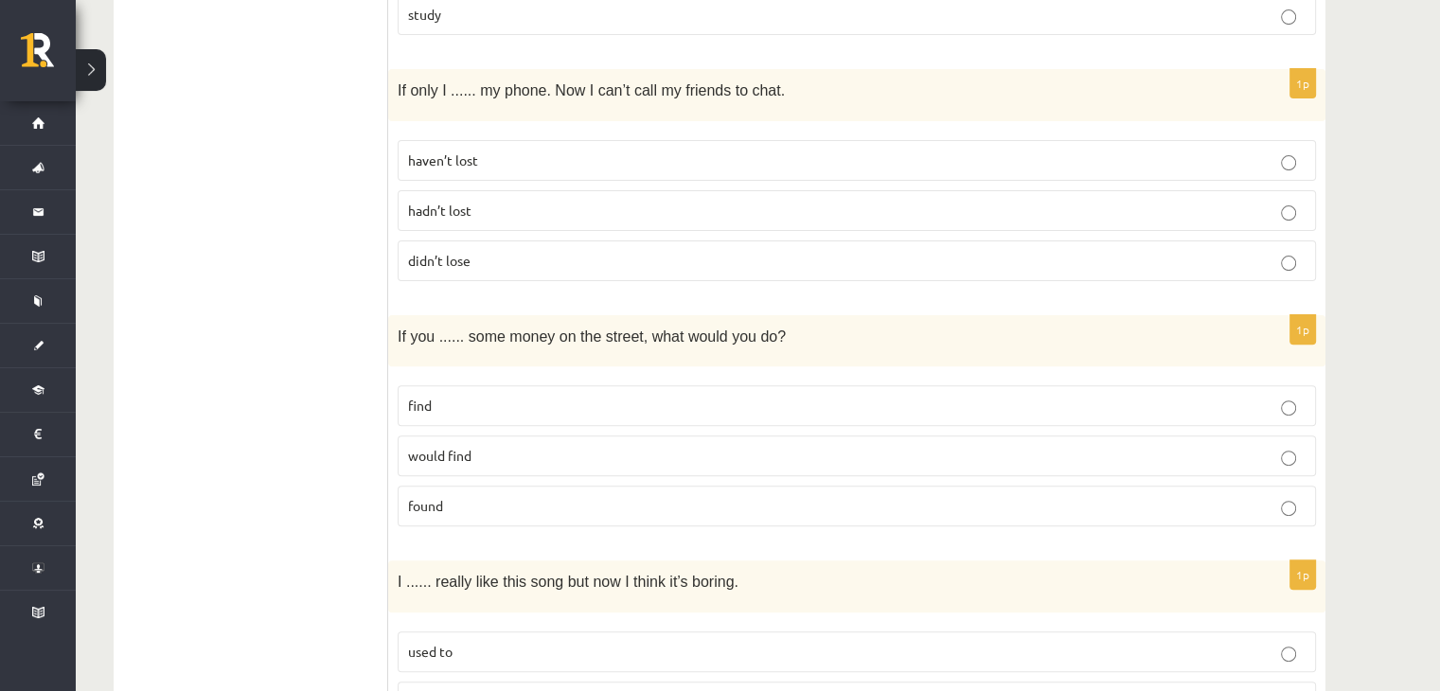
scroll to position [631, 0]
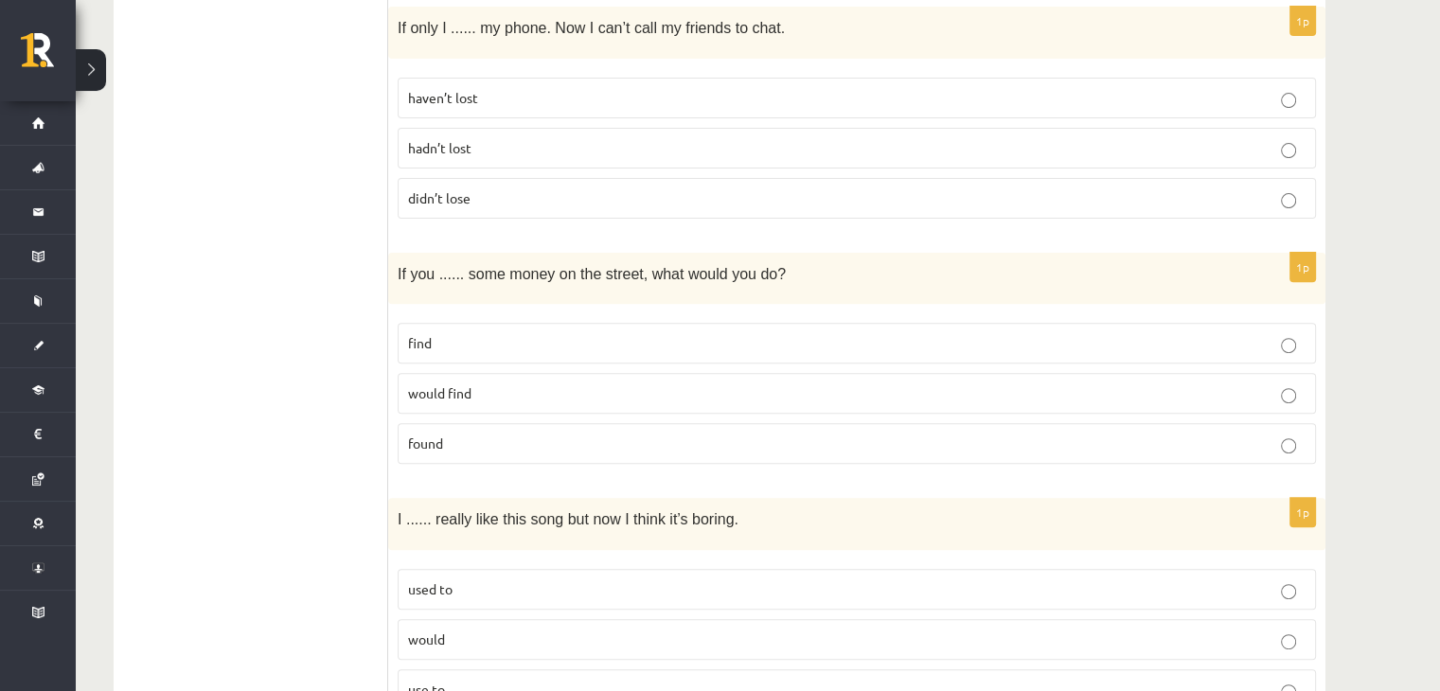
click at [438, 336] on p "find" at bounding box center [857, 343] width 898 height 20
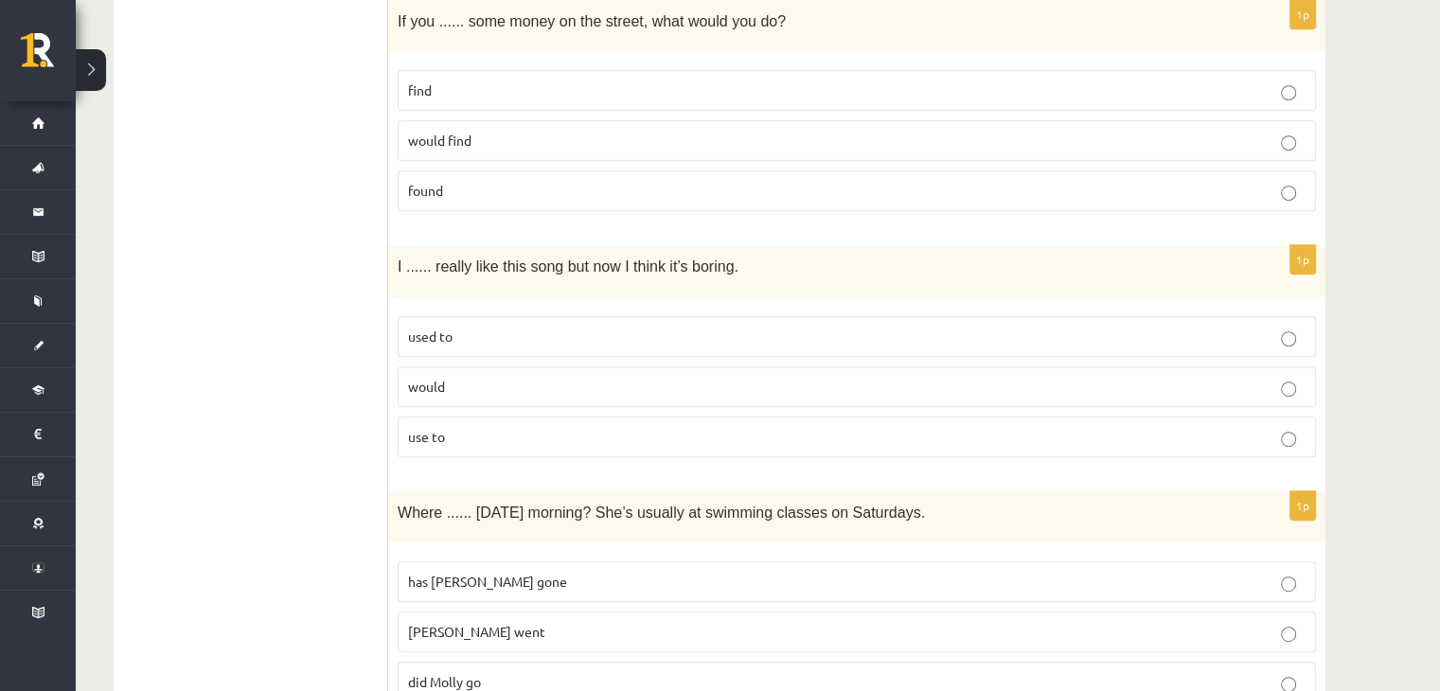
scroll to position [820, 0]
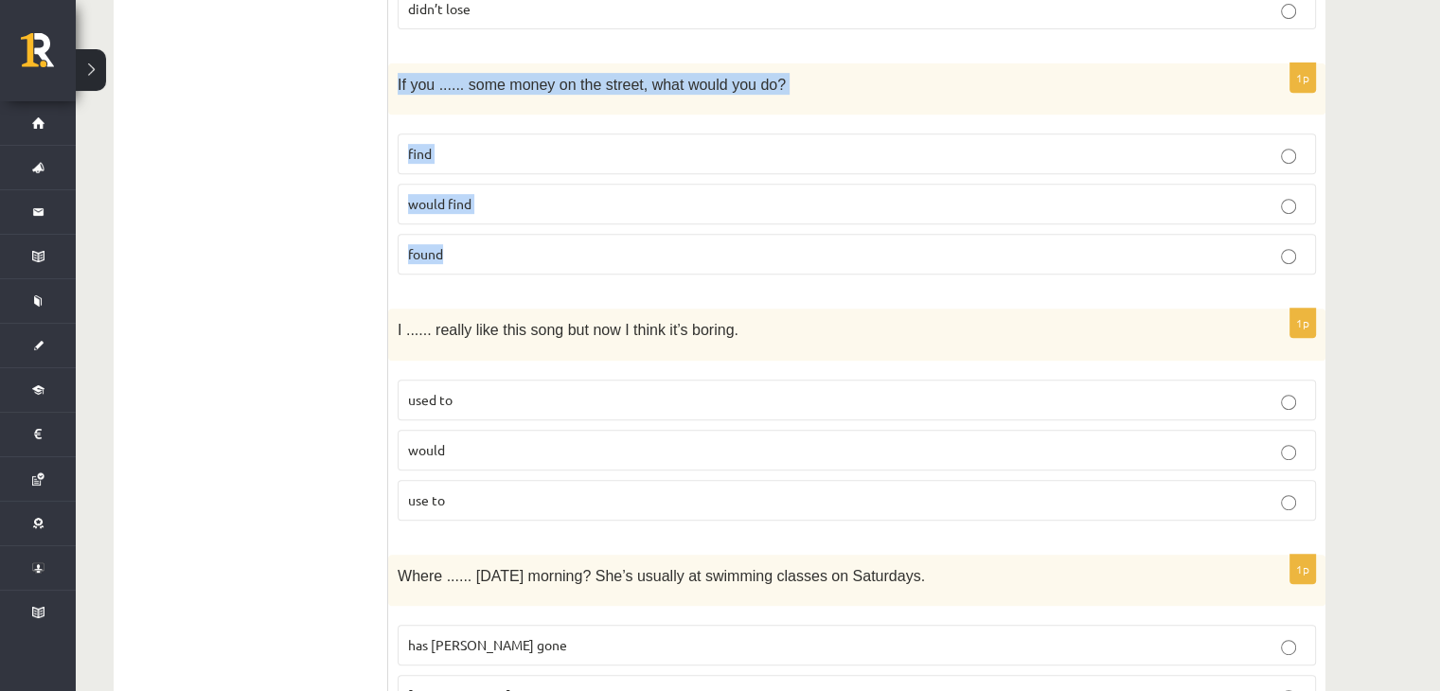
drag, startPoint x: 395, startPoint y: 80, endPoint x: 496, endPoint y: 234, distance: 184.7
click at [496, 234] on div "1p If you ...... some money on the street, what would you do? find would find f…" at bounding box center [857, 176] width 938 height 227
copy div "If you ...... some money on the street, what would you do? find would find found"
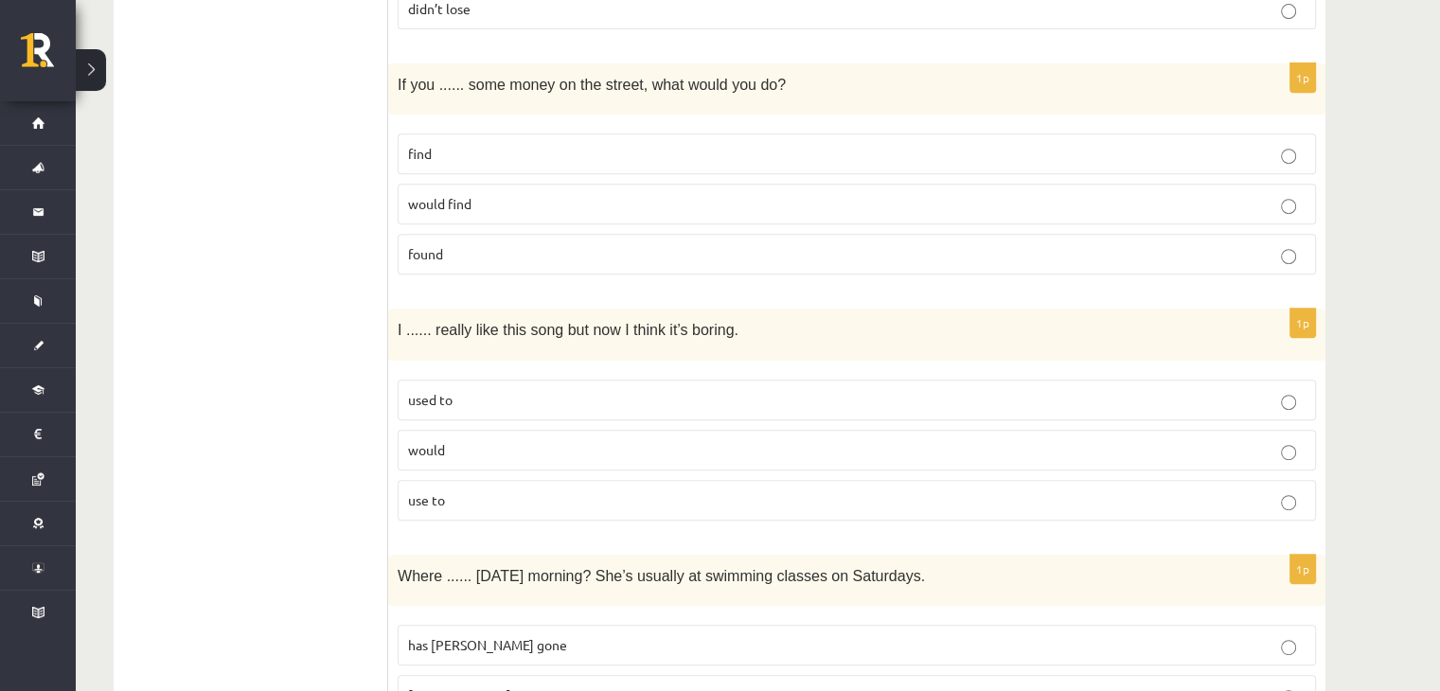
drag, startPoint x: 290, startPoint y: 170, endPoint x: 356, endPoint y: 111, distance: 89.2
click at [459, 252] on p "found" at bounding box center [857, 254] width 898 height 20
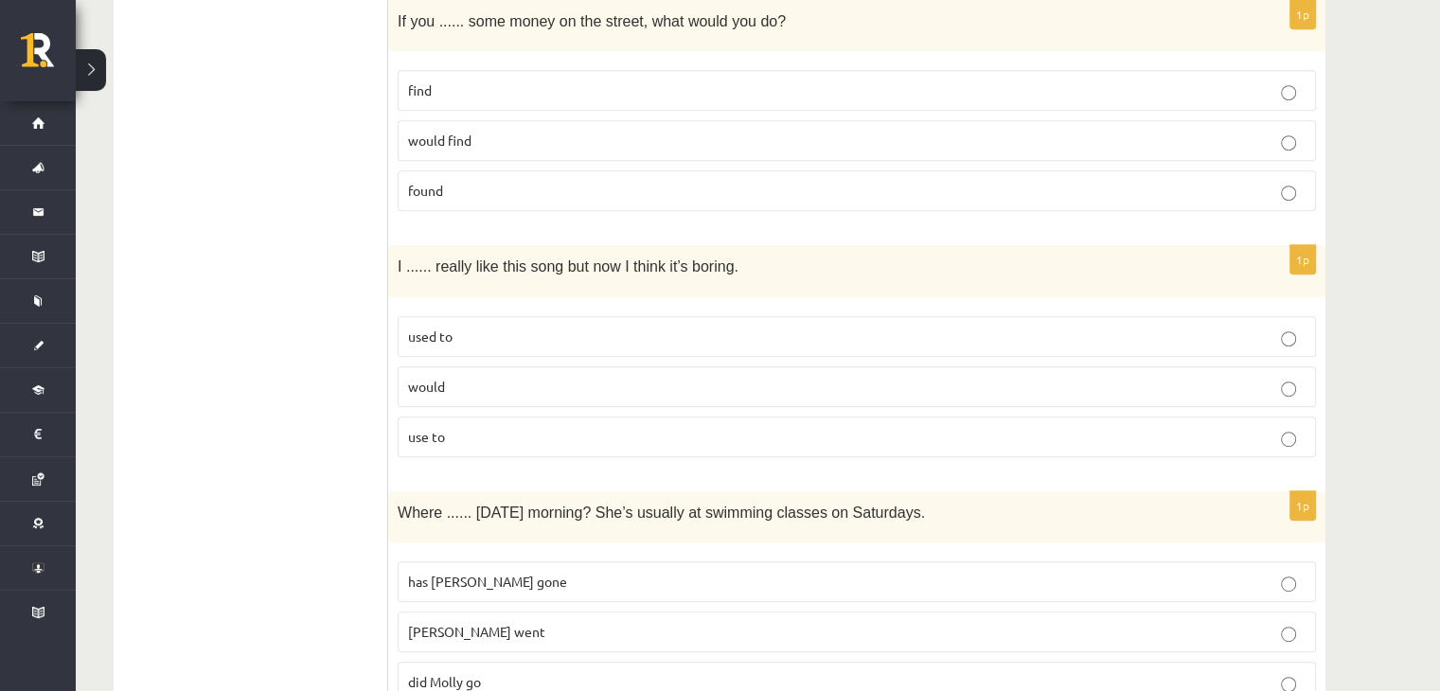
scroll to position [947, 0]
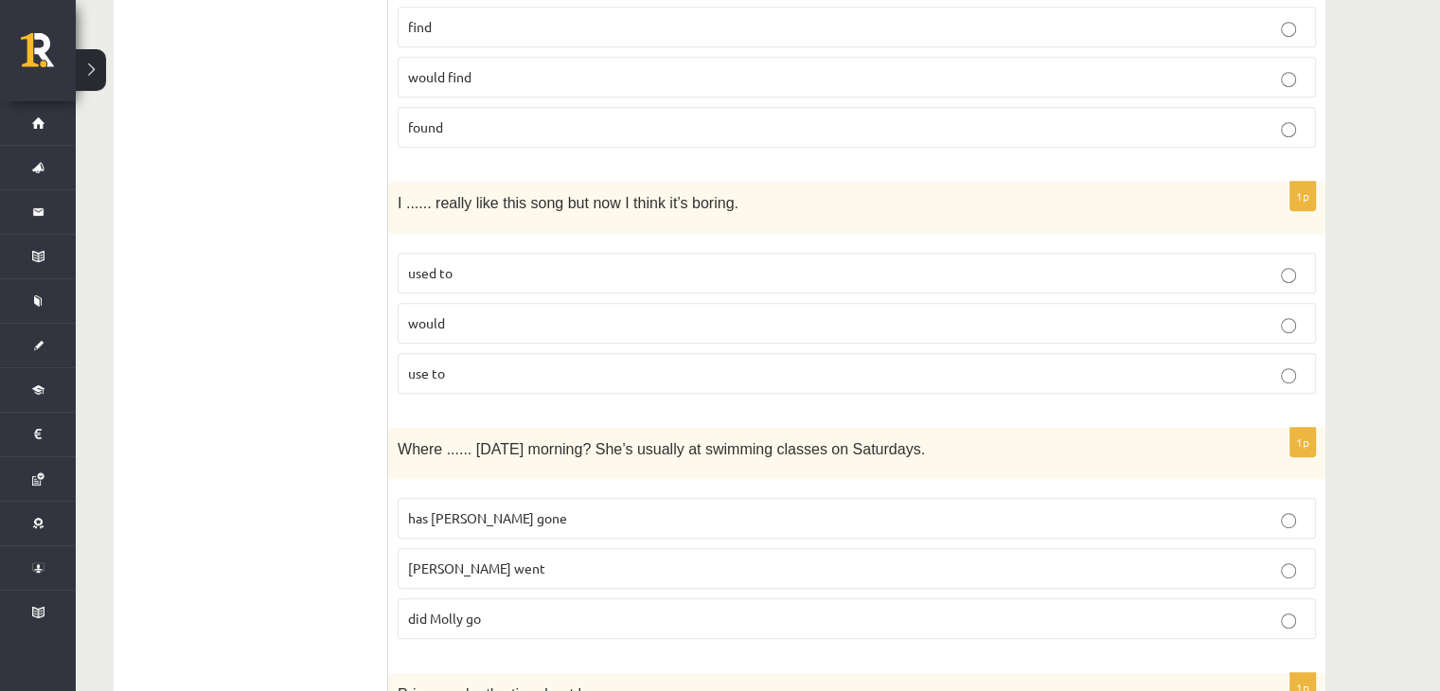
click at [532, 282] on label "used to" at bounding box center [857, 273] width 919 height 41
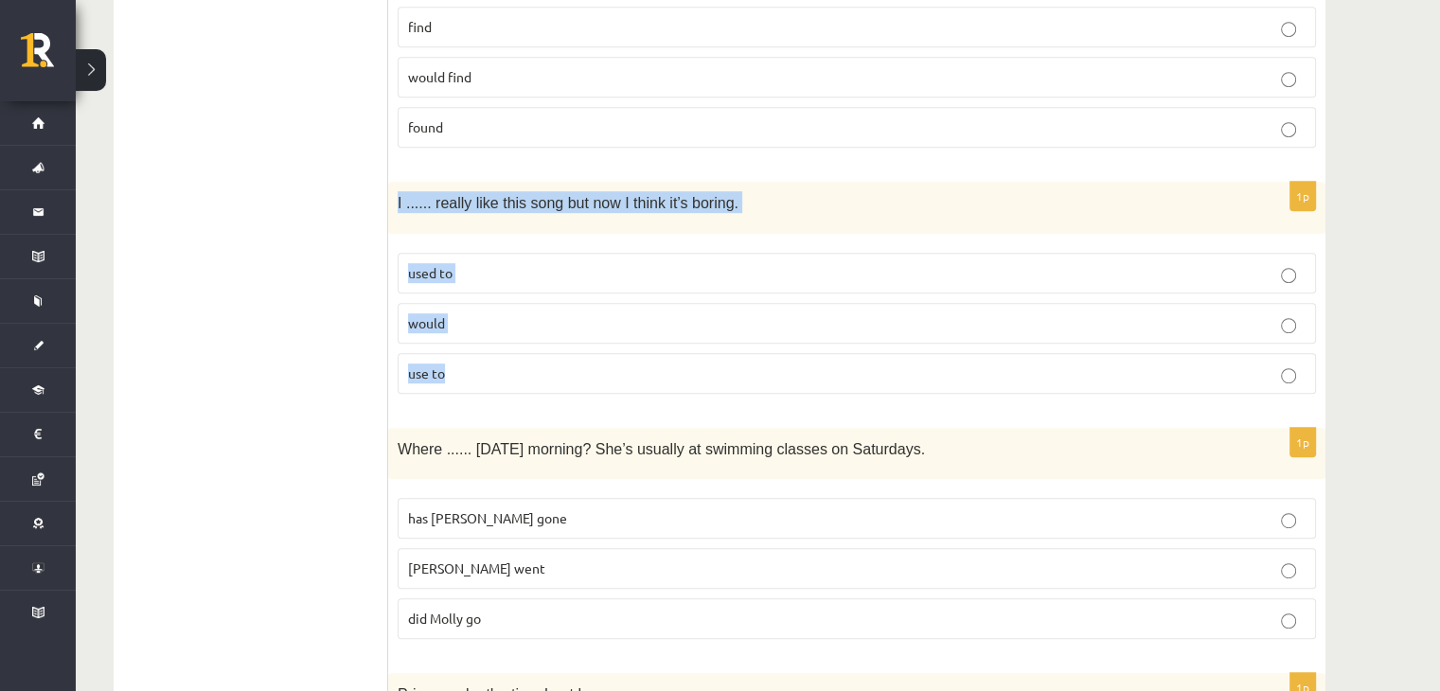
drag, startPoint x: 398, startPoint y: 203, endPoint x: 479, endPoint y: 347, distance: 165.4
click at [479, 347] on div "1p I ...... really like this song but now I think it’s boring. used to would us…" at bounding box center [857, 295] width 938 height 227
copy div "I ...... really like this song but now I think it’s boring. used to would use to"
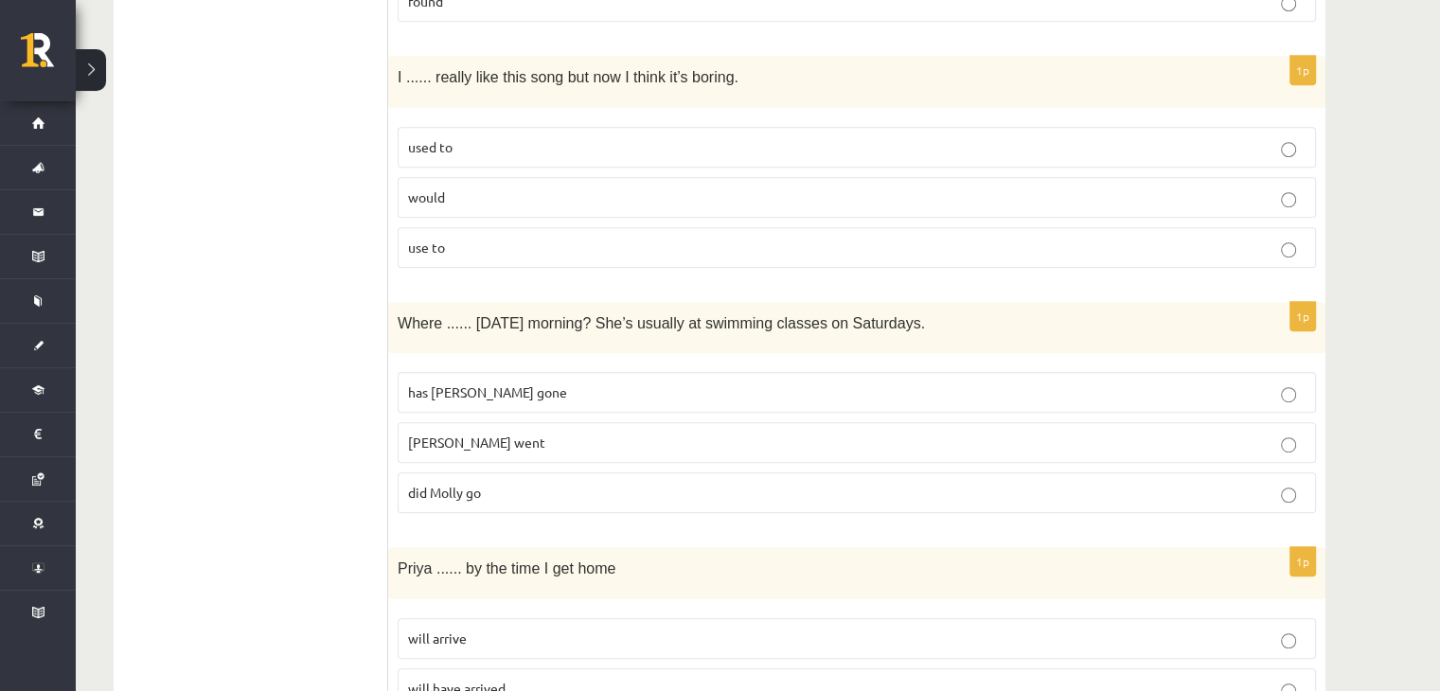
scroll to position [1136, 0]
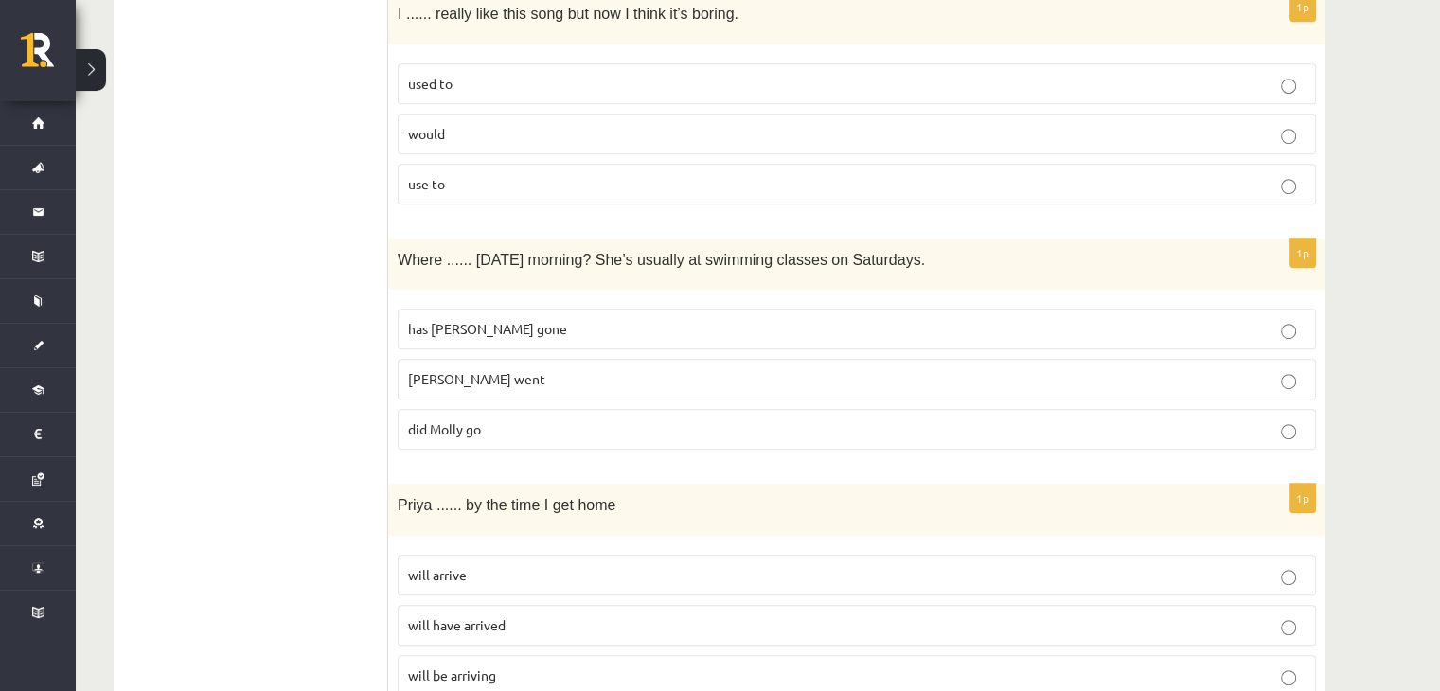
click at [504, 420] on p "did Molly go" at bounding box center [857, 430] width 898 height 20
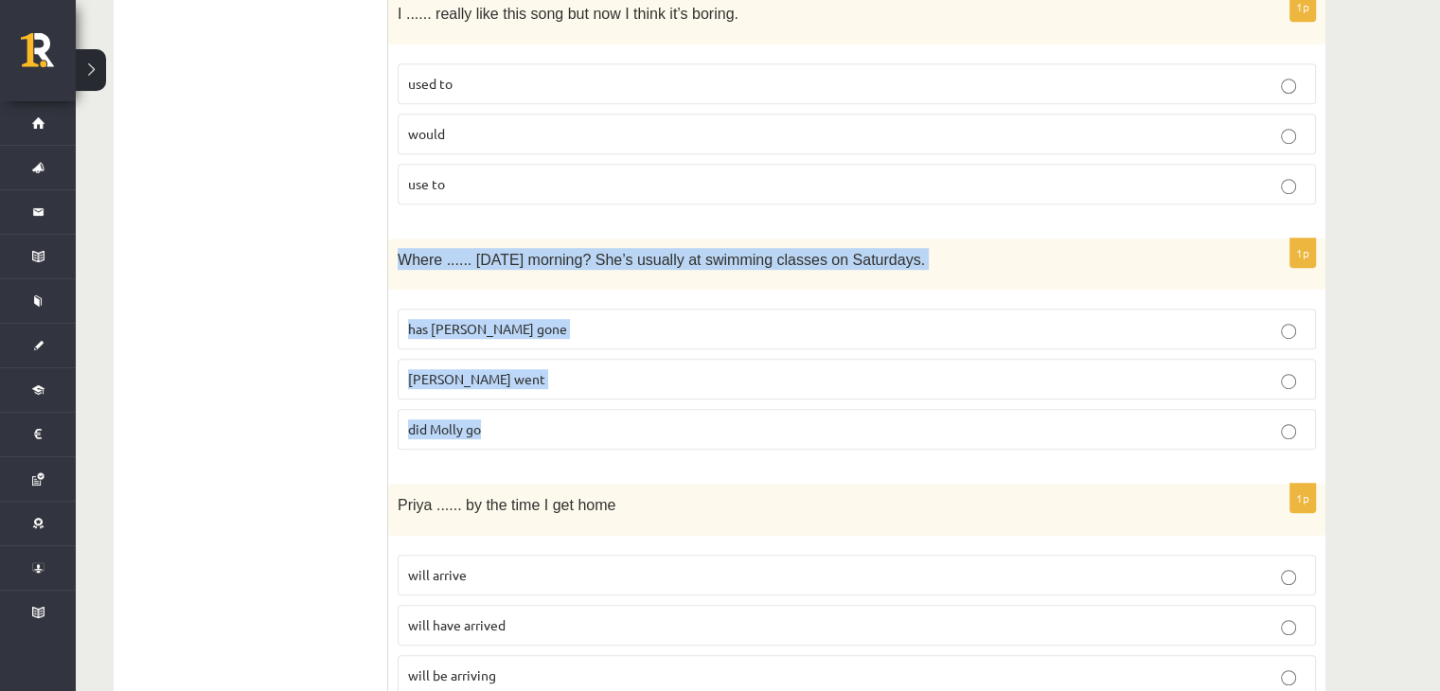
drag, startPoint x: 398, startPoint y: 248, endPoint x: 523, endPoint y: 417, distance: 209.9
click at [523, 417] on div "1p Where ...... [DATE] morning? She’s usually at swimming classes on Saturdays.…" at bounding box center [857, 352] width 938 height 227
copy div "Where ...... [DATE] morning? She’s usually at swimming classes on Saturdays. ha…"
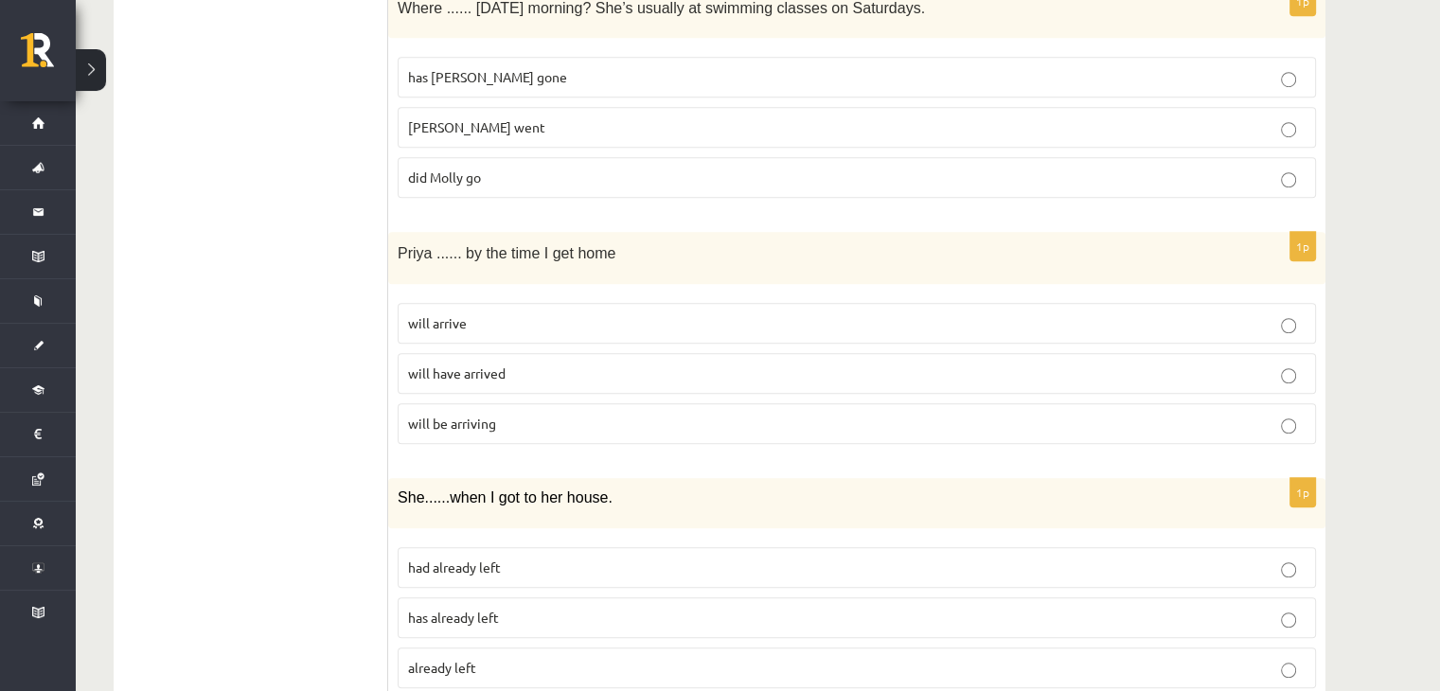
scroll to position [1452, 0]
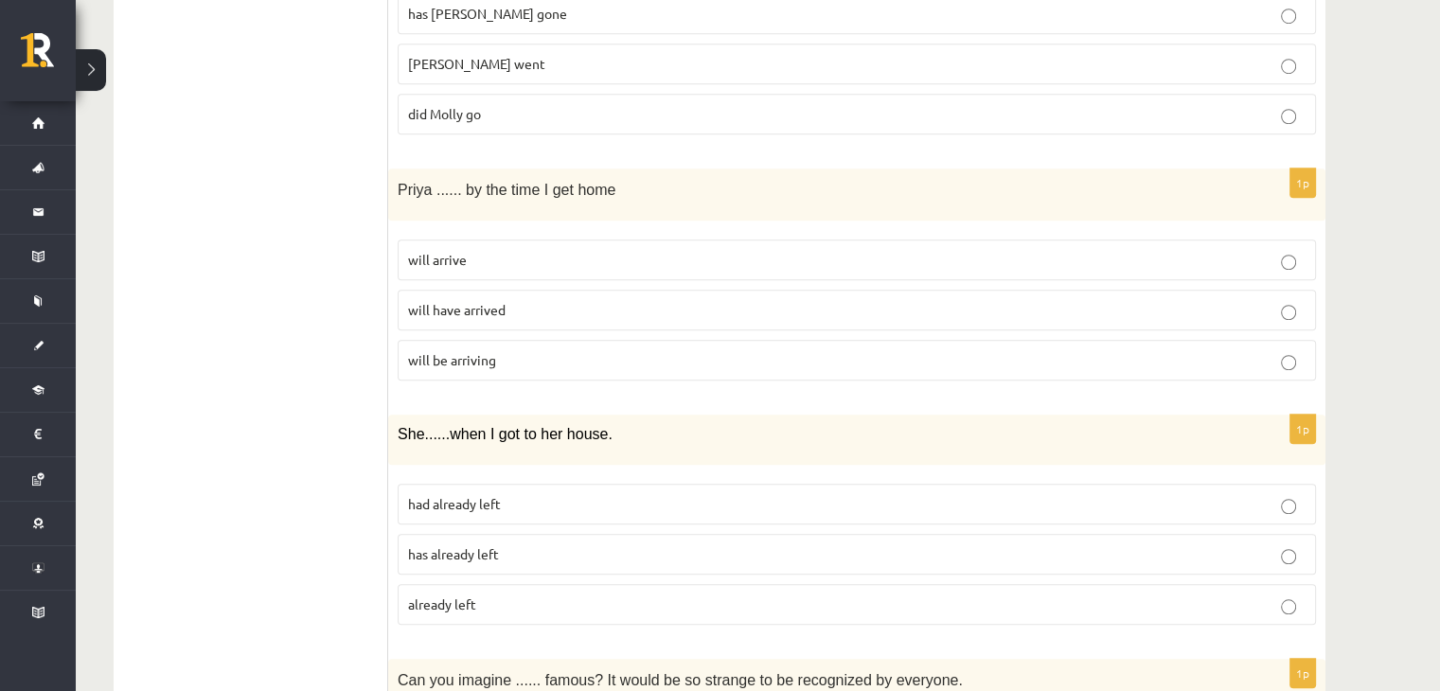
click at [447, 258] on span "will arrive" at bounding box center [437, 259] width 59 height 17
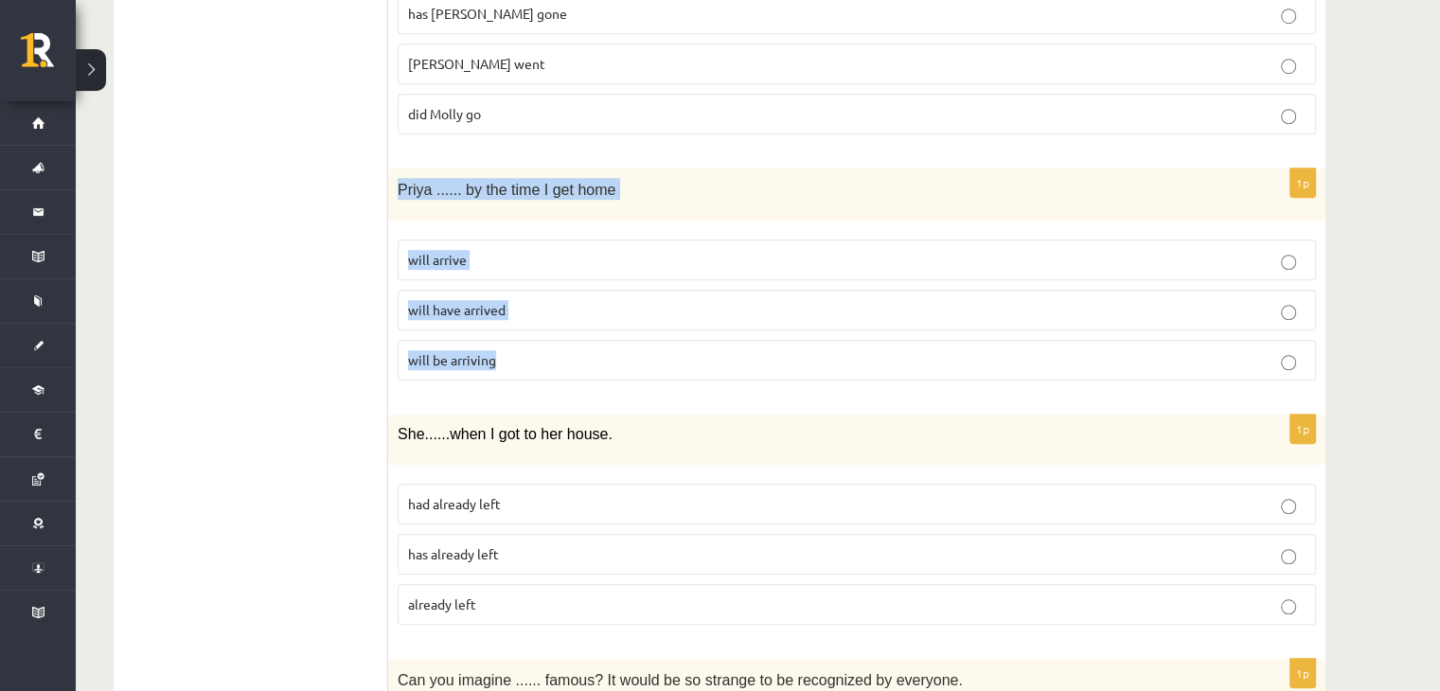
drag, startPoint x: 393, startPoint y: 174, endPoint x: 511, endPoint y: 341, distance: 204.4
click at [511, 341] on div "1p Priya ...... by the time I get home will arrive will have arrived will be ar…" at bounding box center [857, 282] width 938 height 227
copy div "Priya ...... by the time I get home will arrive will have arrived will be arriv…"
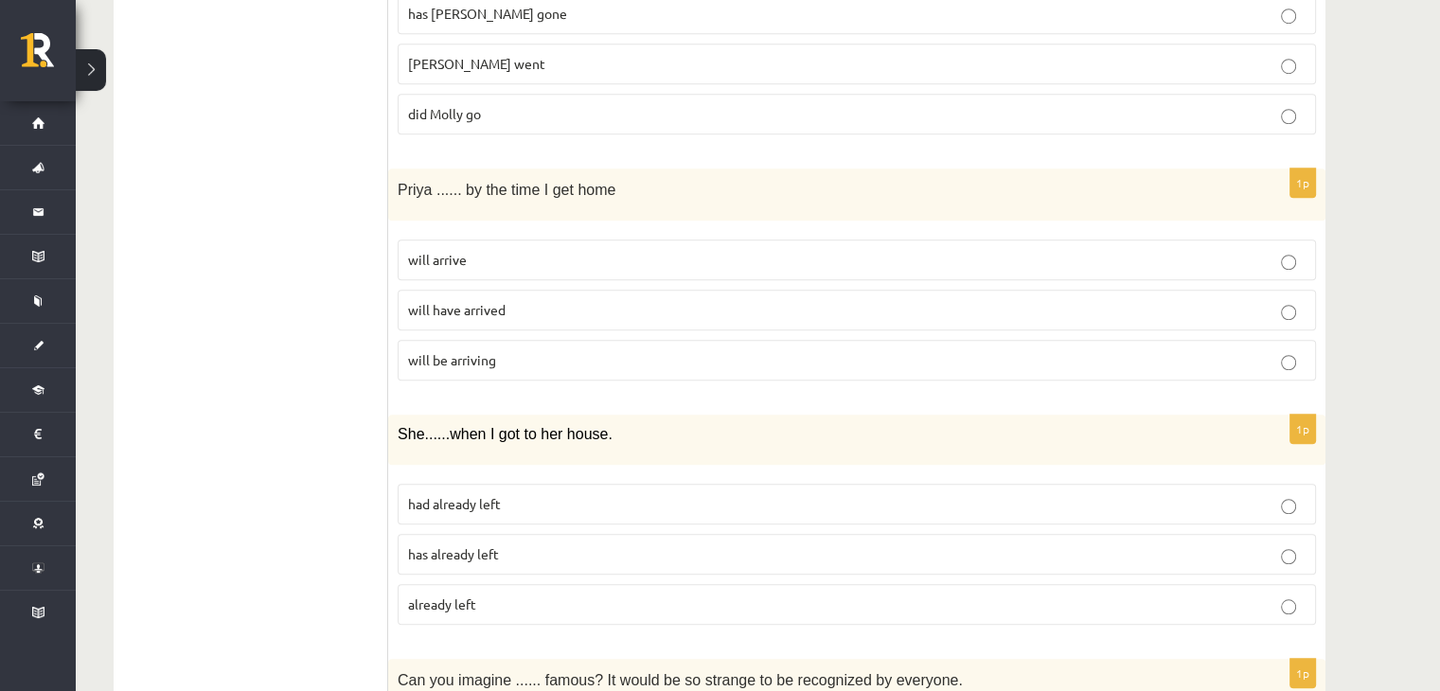
click at [500, 316] on label "will have arrived" at bounding box center [857, 310] width 919 height 41
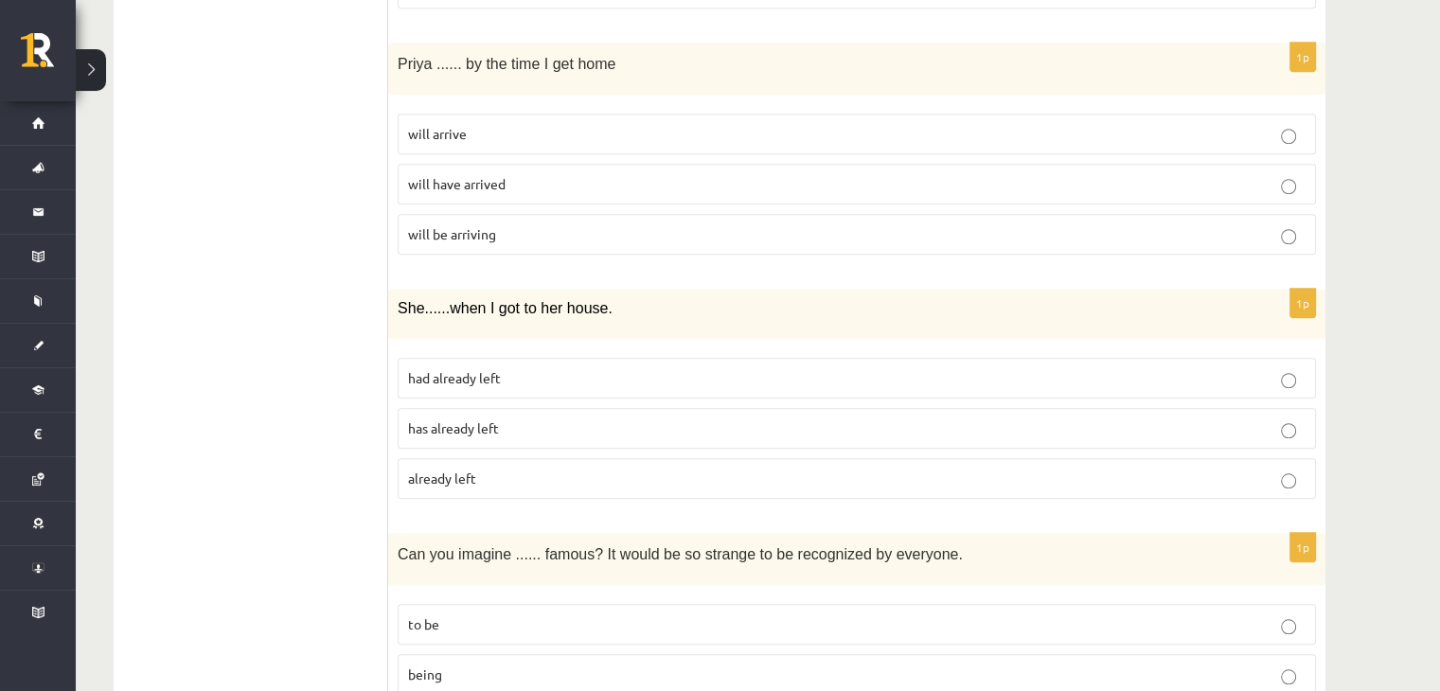
scroll to position [1641, 0]
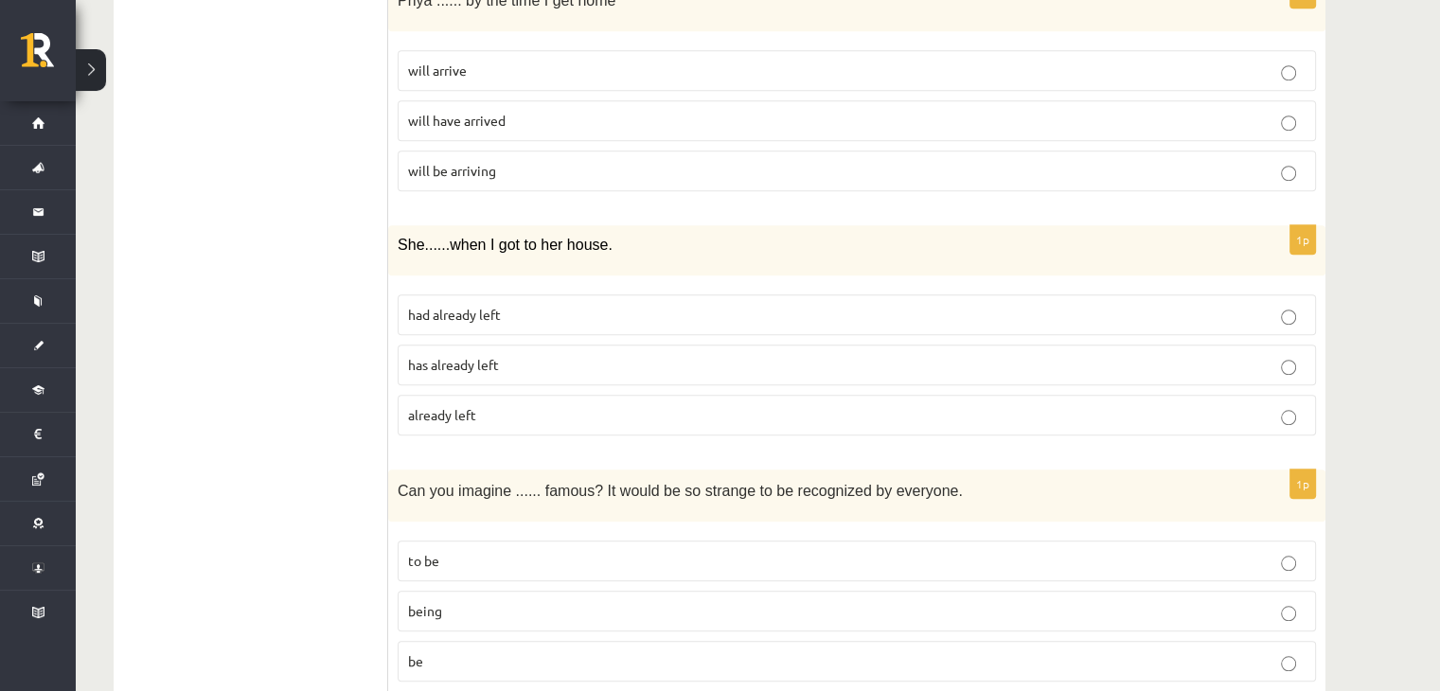
click at [441, 395] on label "already left" at bounding box center [857, 415] width 919 height 41
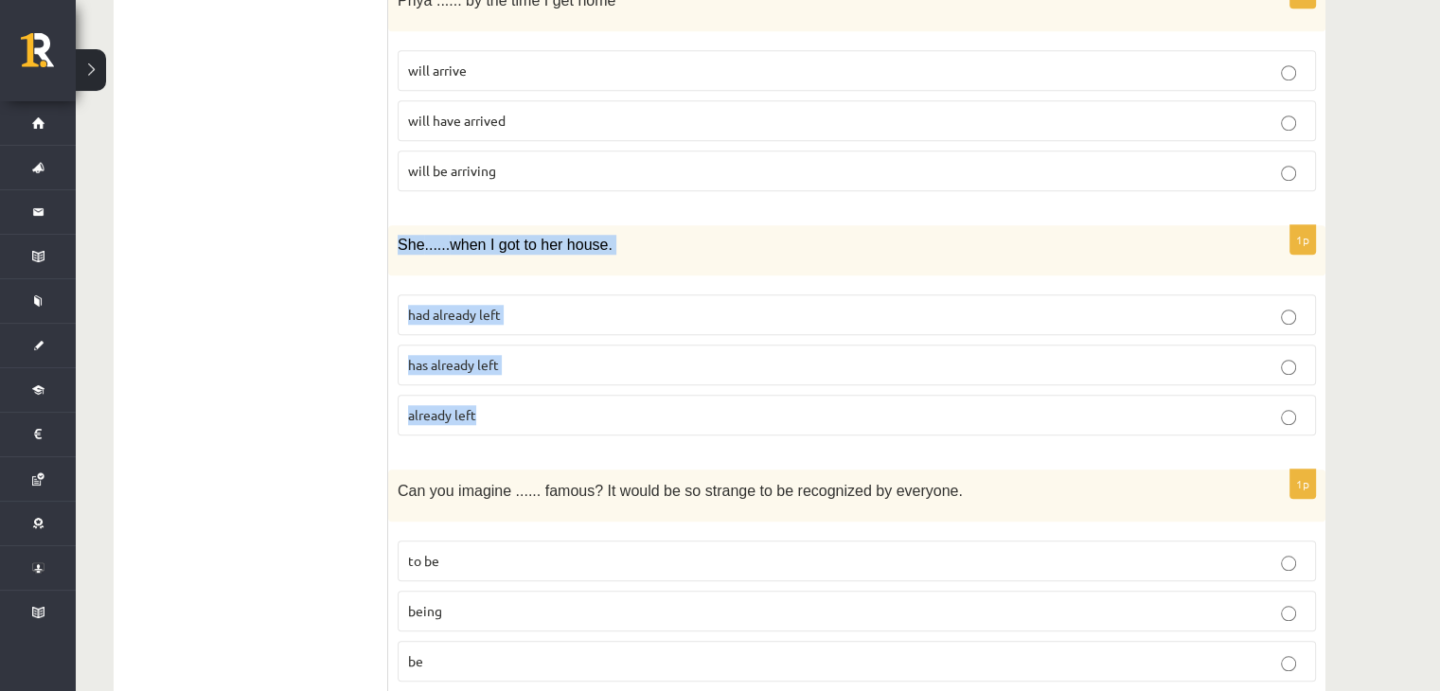
drag, startPoint x: 396, startPoint y: 228, endPoint x: 516, endPoint y: 411, distance: 218.8
click at [516, 411] on div "1p She ...... when I got to her house. had already left has already left alread…" at bounding box center [857, 337] width 938 height 225
copy div "She ...... when I got to her house. had already left has already left already l…"
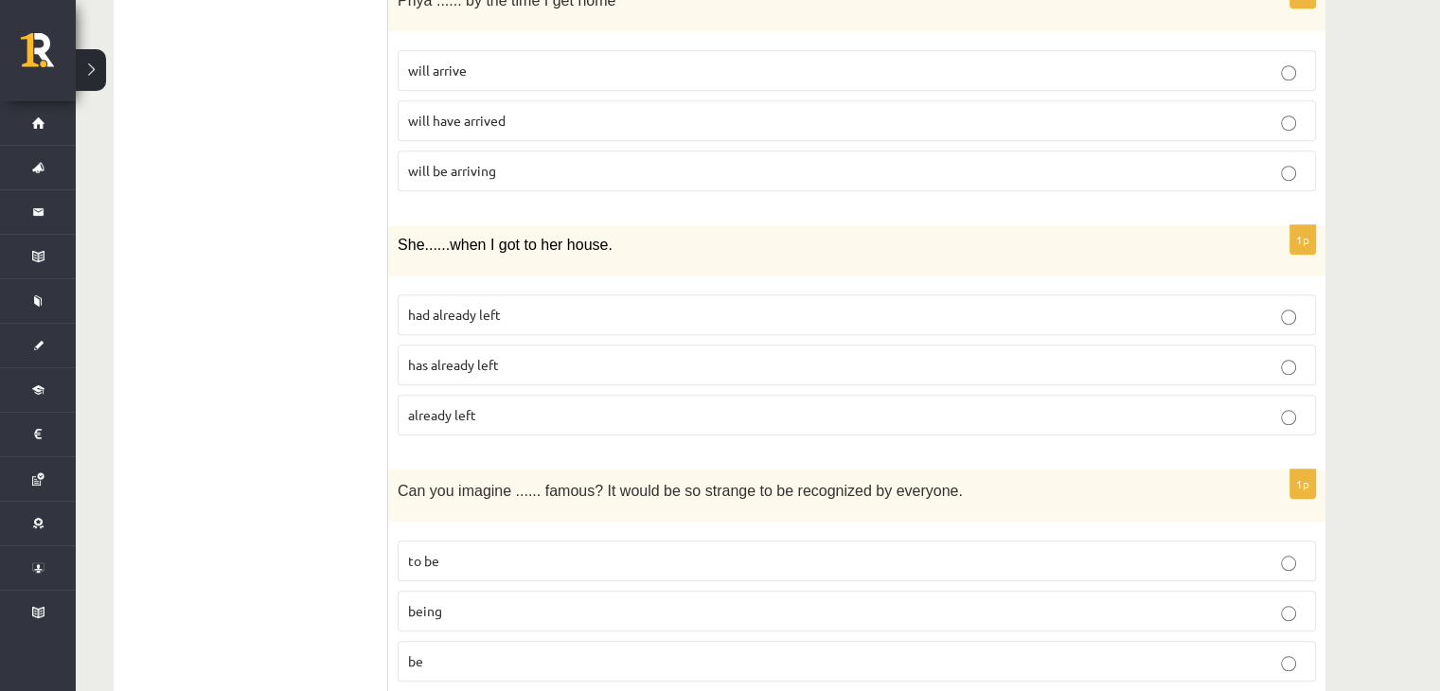
click at [489, 306] on span "had already left" at bounding box center [454, 314] width 93 height 17
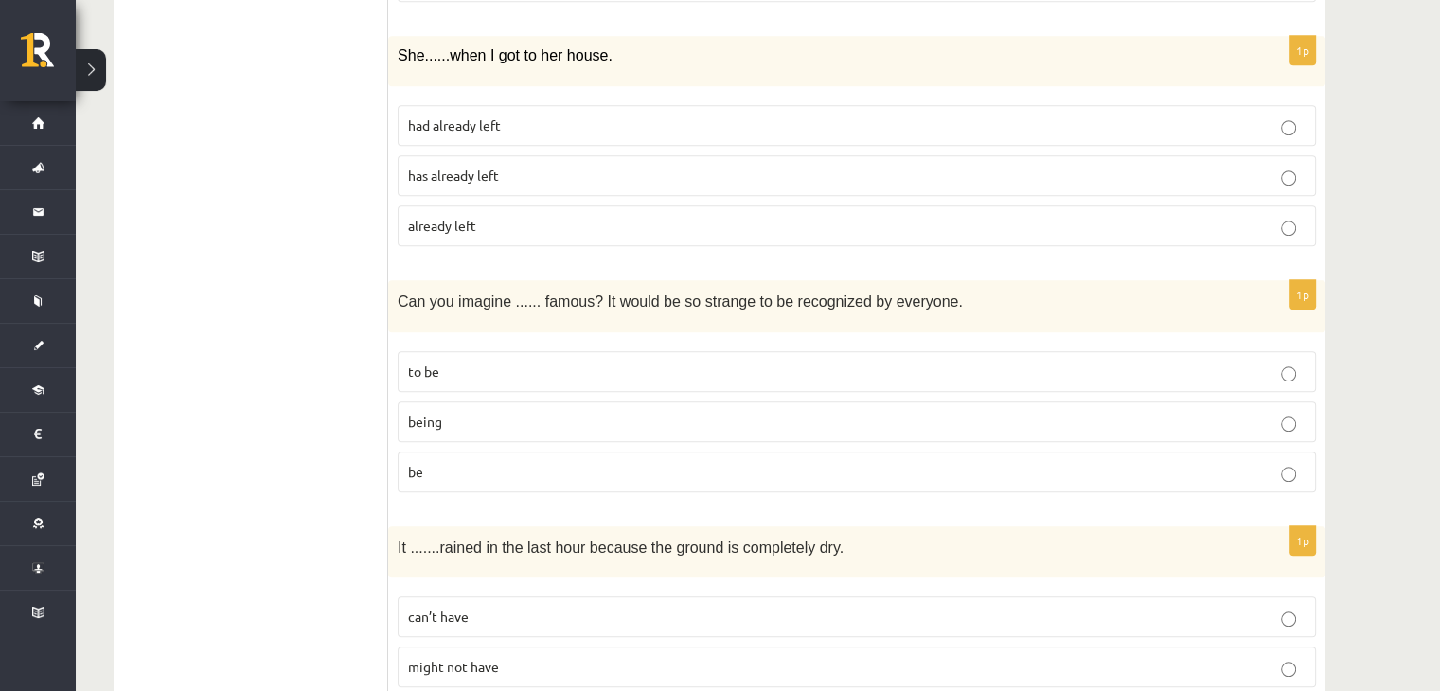
click at [466, 412] on p "being" at bounding box center [857, 422] width 898 height 20
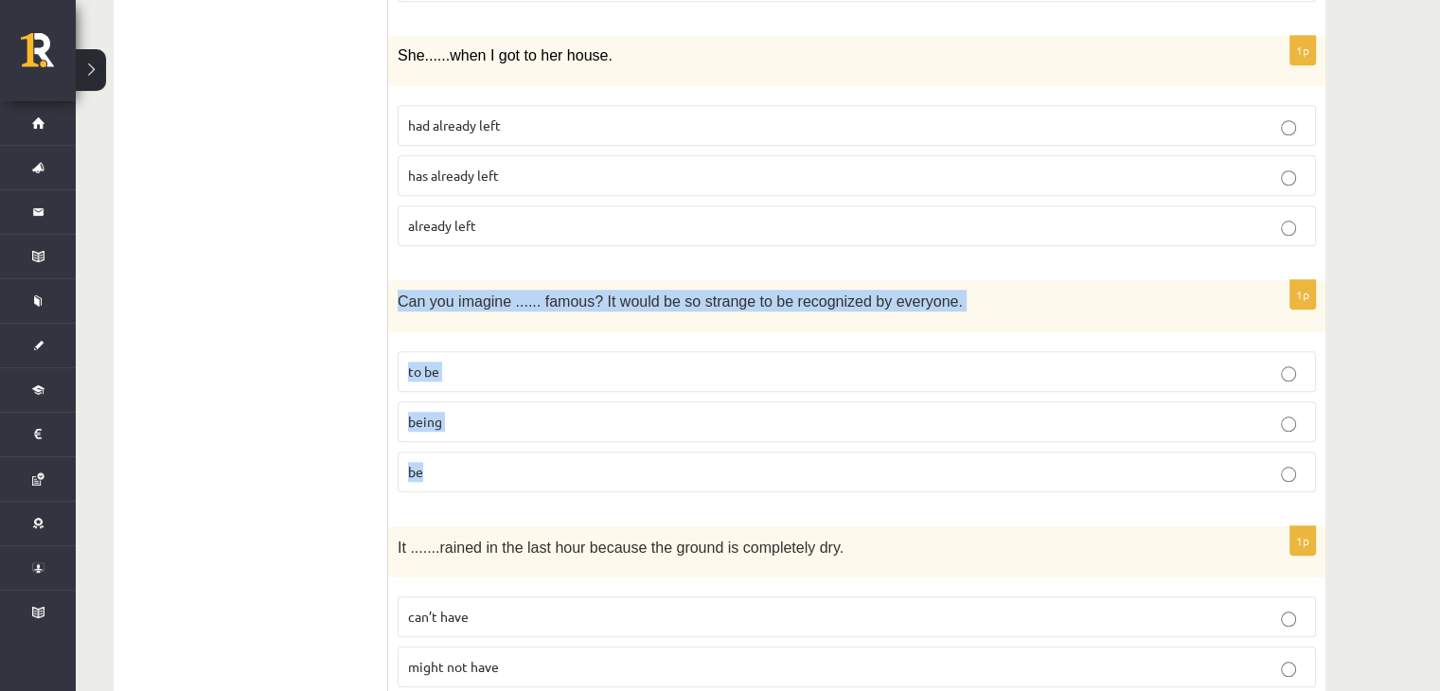
drag, startPoint x: 399, startPoint y: 286, endPoint x: 485, endPoint y: 441, distance: 177.6
click at [485, 441] on div "1p Can you imagine ...... famous? It would be so strange to be recognized by ev…" at bounding box center [857, 393] width 938 height 227
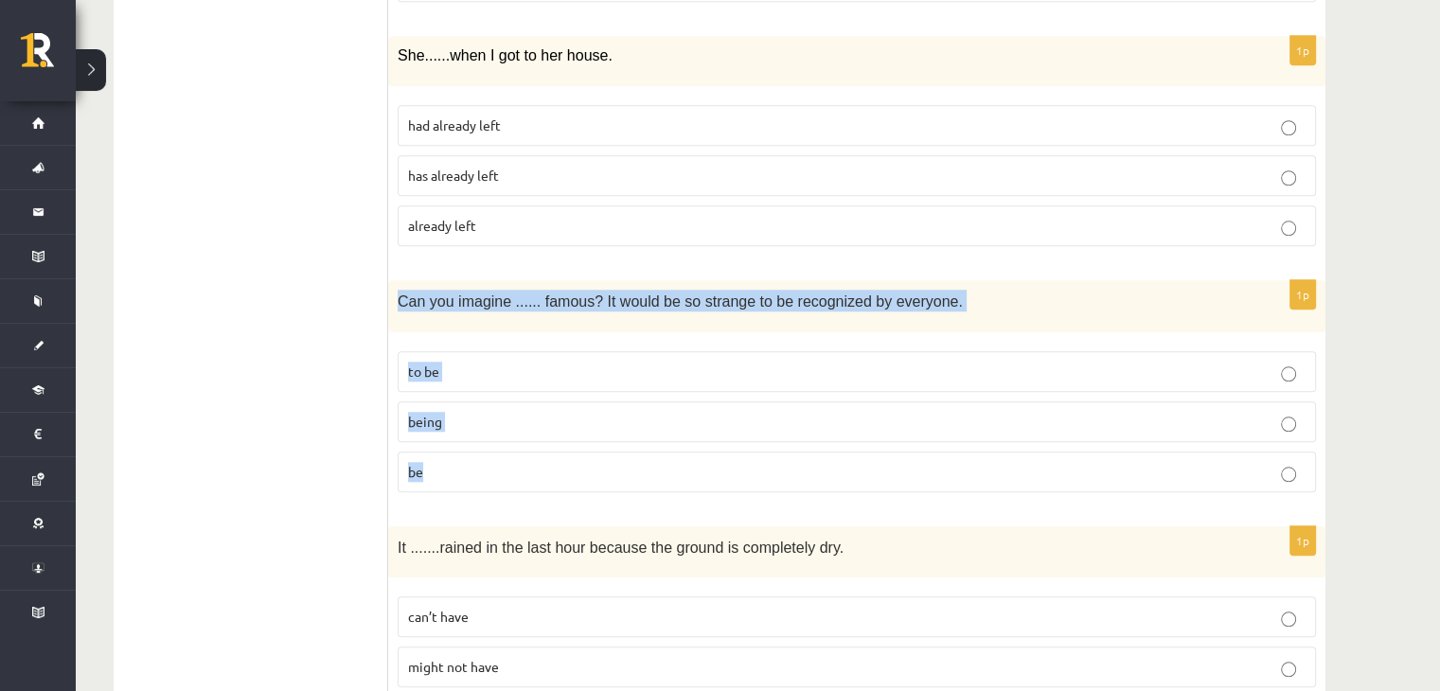
drag, startPoint x: 397, startPoint y: 294, endPoint x: 449, endPoint y: 440, distance: 155.8
click at [449, 440] on div "1p Can you imagine ...... famous? It would be so strange to be recognized by ev…" at bounding box center [857, 393] width 938 height 227
copy div "Can you imagine ...... famous? It would be so strange to be recognized by every…"
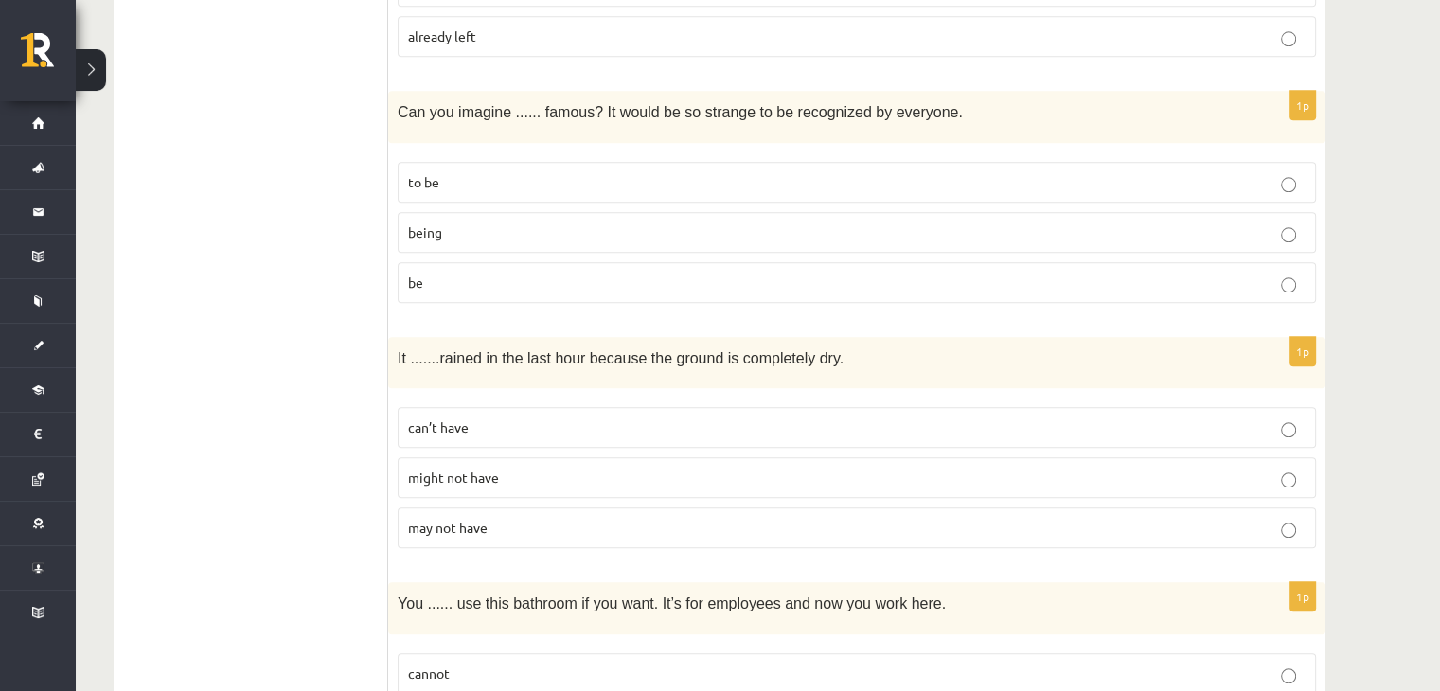
scroll to position [2146, 0]
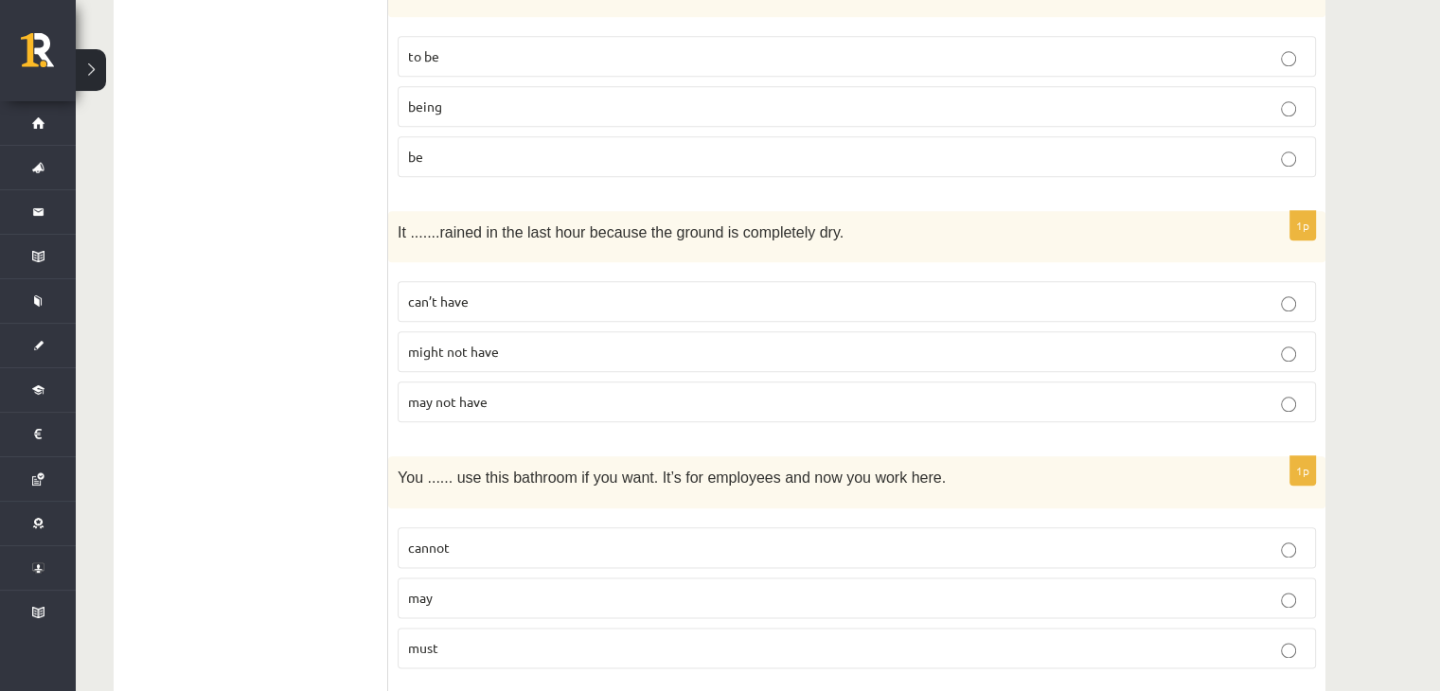
click at [435, 343] on span "might not have" at bounding box center [453, 351] width 91 height 17
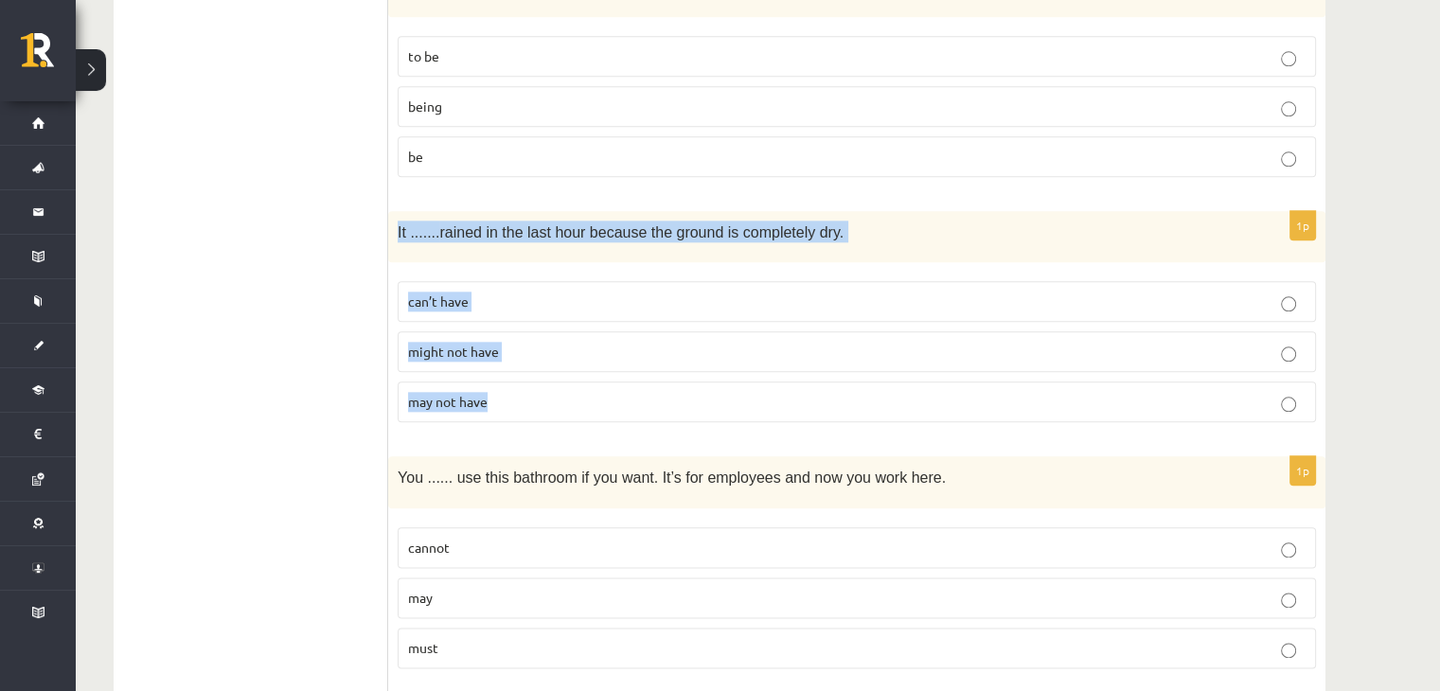
drag, startPoint x: 399, startPoint y: 222, endPoint x: 529, endPoint y: 402, distance: 222.4
click at [529, 402] on div "1p It ....... rained in the last hour because the ground is completely dry. can…" at bounding box center [857, 324] width 938 height 227
copy div "It ....... rained in the last hour because the ground is completely dry. can’t …"
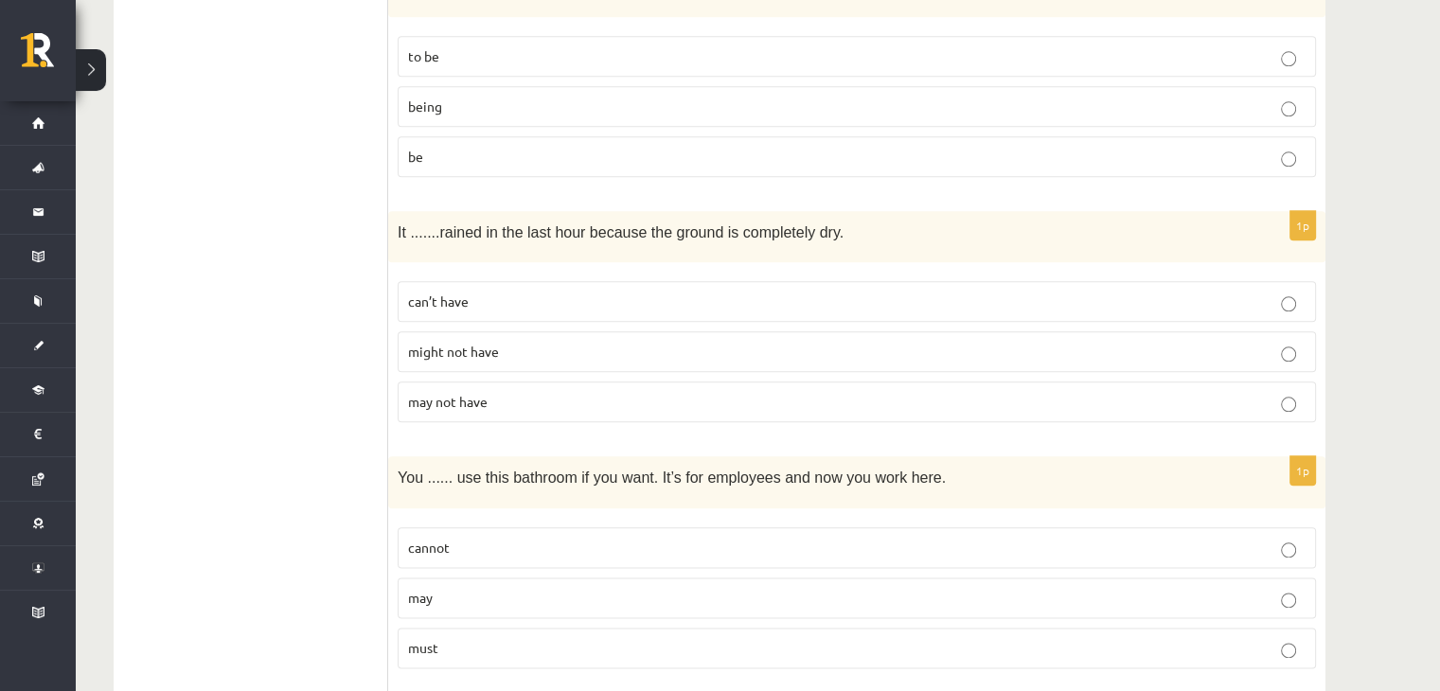
click at [277, 218] on ul "A Grammar B Reading C Reading D Listening Answer the question" at bounding box center [261, 665] width 256 height 4942
click at [513, 292] on p "can’t have" at bounding box center [857, 302] width 898 height 20
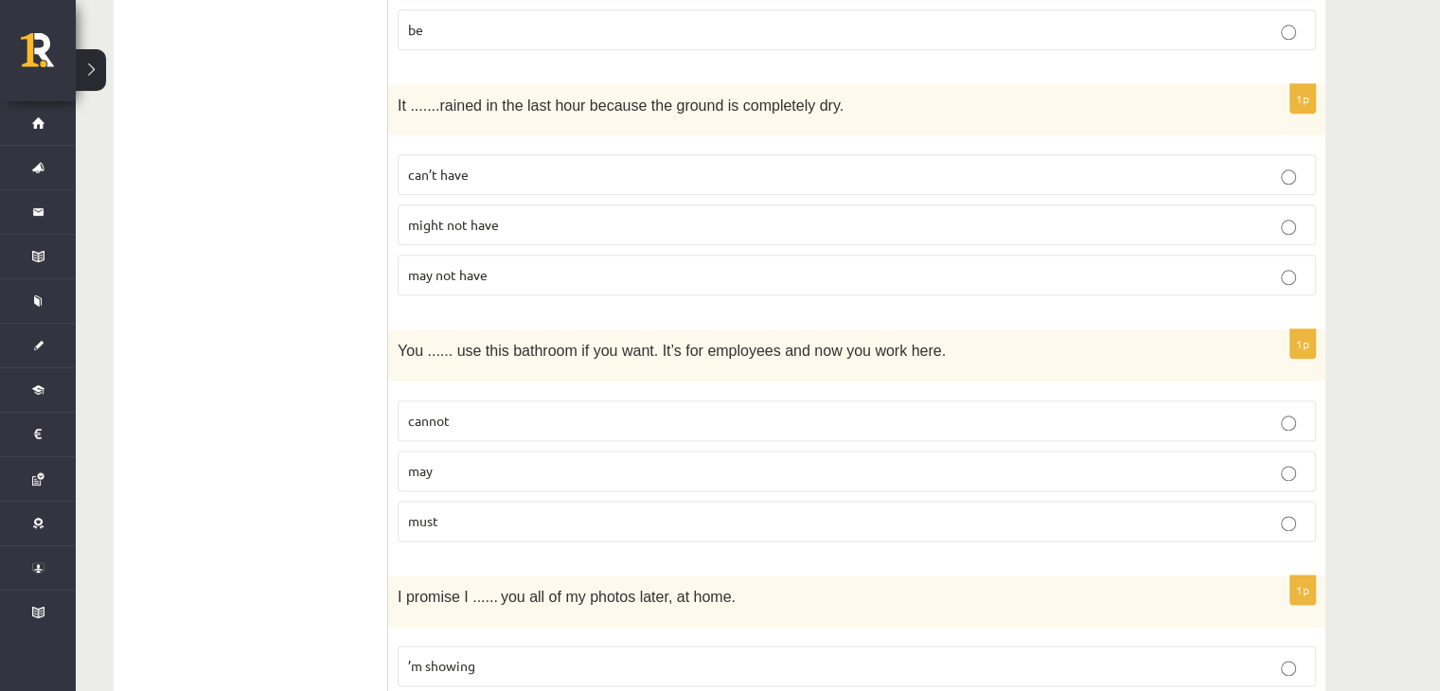
scroll to position [2335, 0]
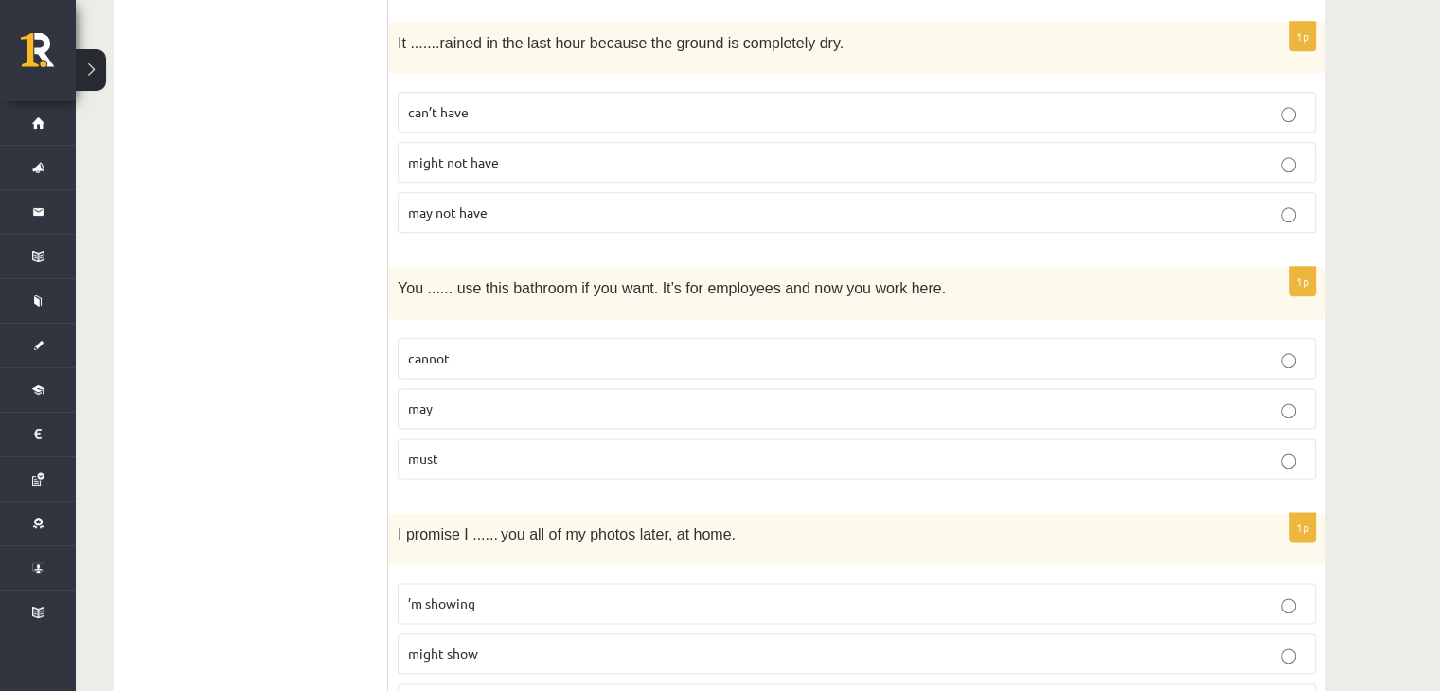
click at [506, 399] on p "may" at bounding box center [857, 409] width 898 height 20
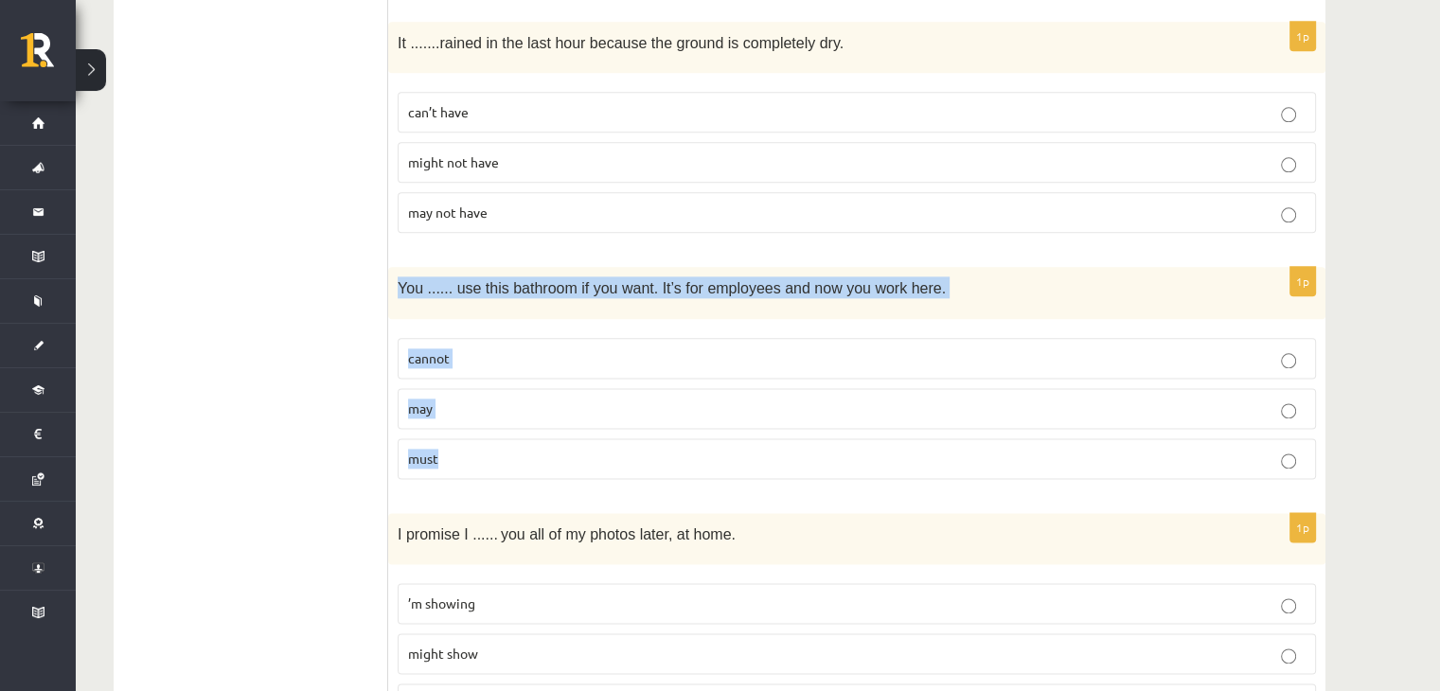
drag, startPoint x: 398, startPoint y: 274, endPoint x: 459, endPoint y: 428, distance: 166.2
click at [459, 428] on div "1p You ...... use this bathroom if you want. It’s for employees and now you wor…" at bounding box center [857, 380] width 938 height 227
copy div "You ...... use this bathroom if you want. It’s for employees and now you work h…"
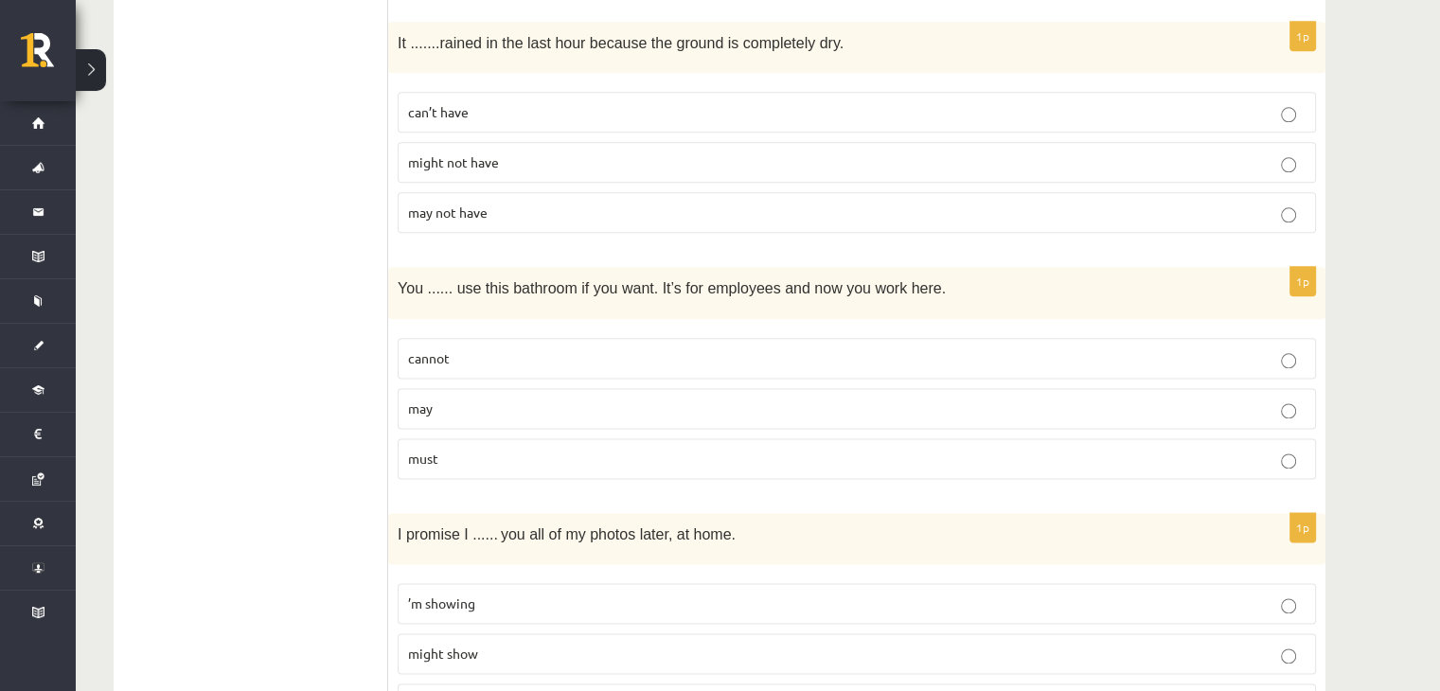
click at [259, 328] on ul "A Grammar B Reading C Reading D Listening Answer the question" at bounding box center [261, 476] width 256 height 4942
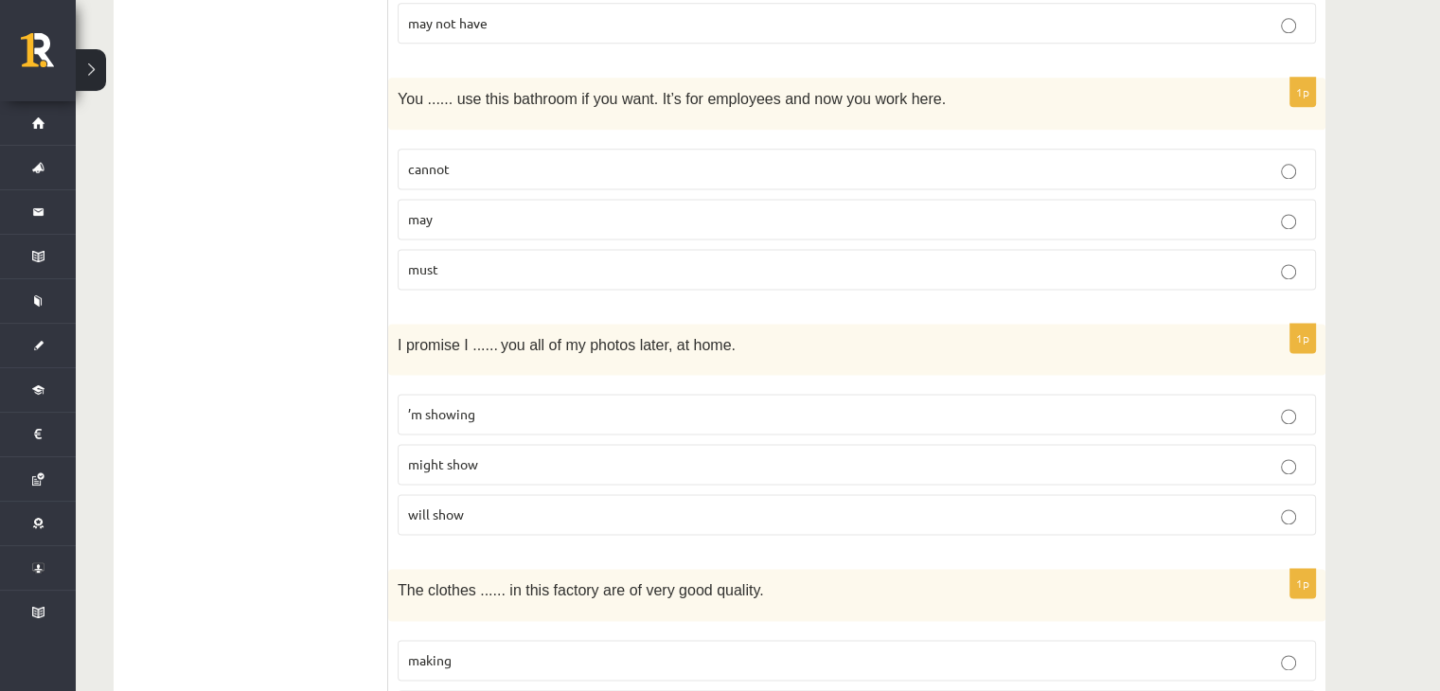
scroll to position [2588, 0]
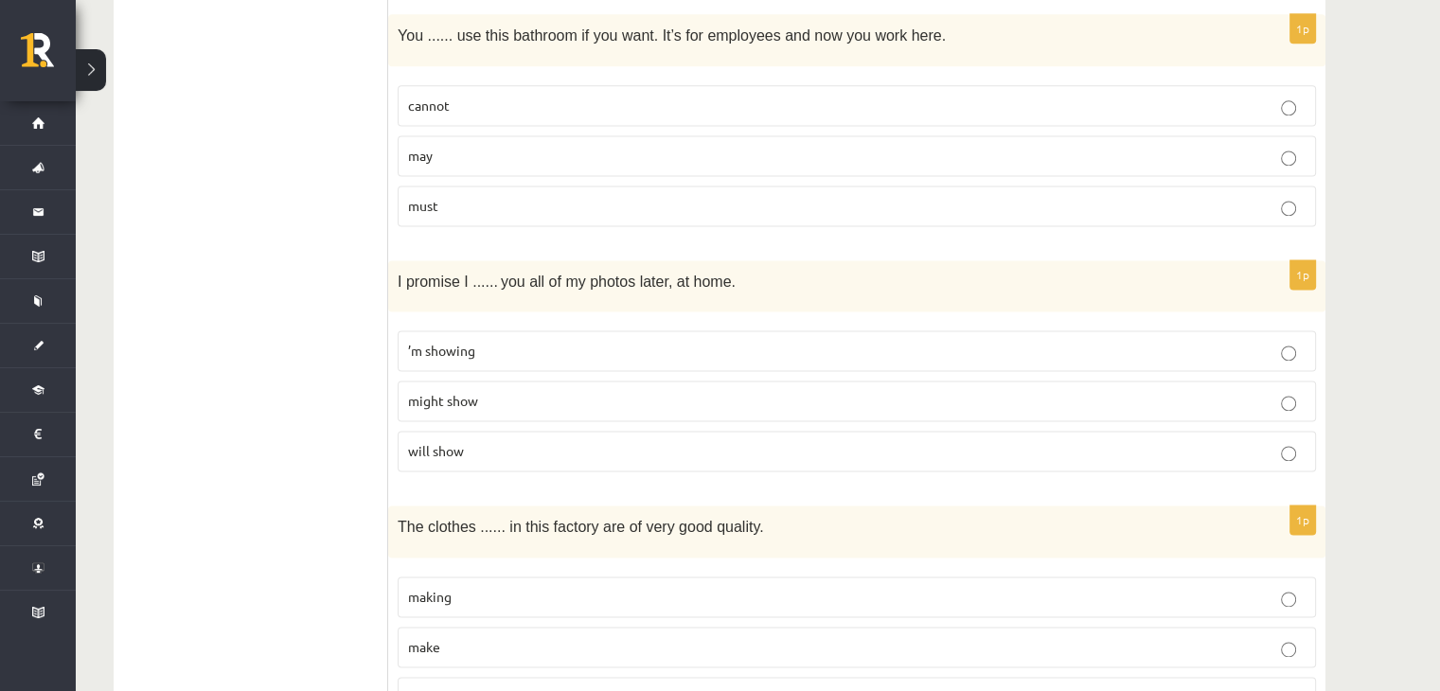
click at [458, 442] on span "will show" at bounding box center [436, 450] width 56 height 17
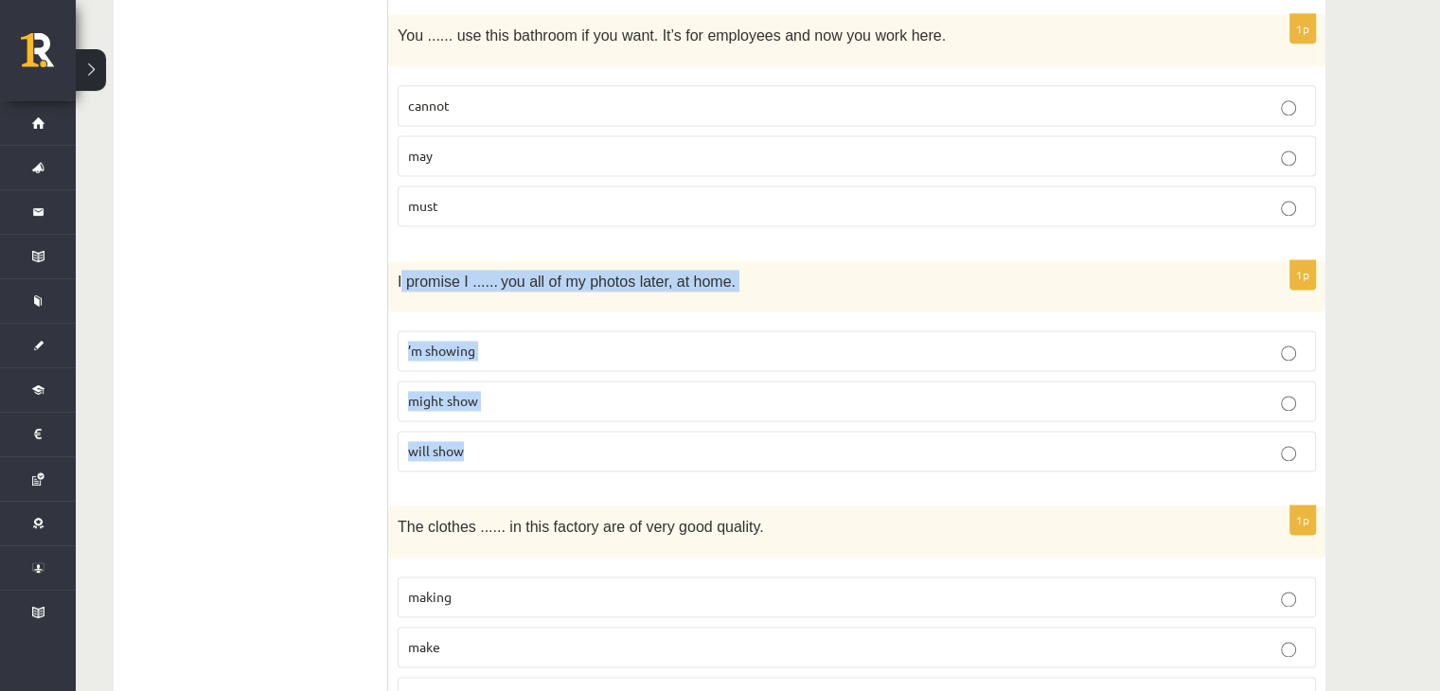
drag, startPoint x: 400, startPoint y: 267, endPoint x: 501, endPoint y: 419, distance: 182.3
click at [501, 419] on div "1p I promise I ...... you all of my photos later, at home. ’m showing might sho…" at bounding box center [857, 373] width 938 height 227
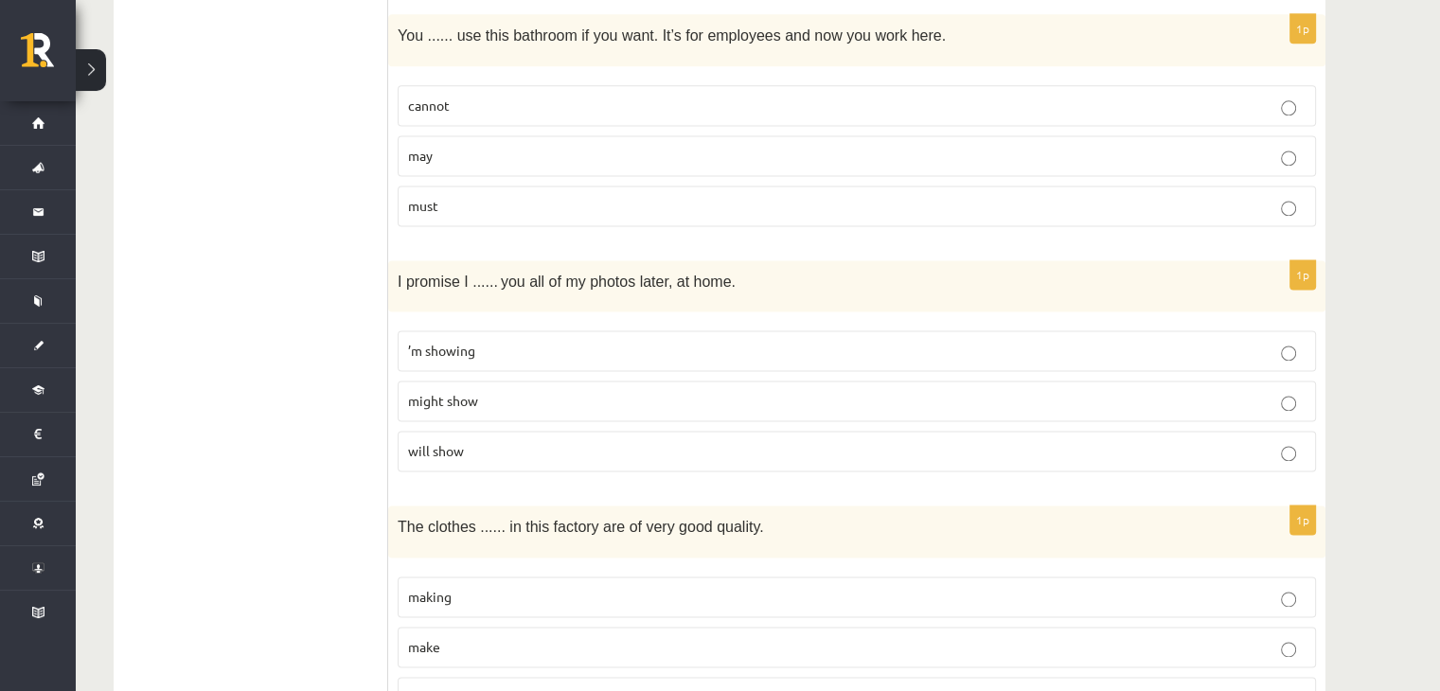
click at [395, 266] on div "I promise I ...... you all of my photos later, at home." at bounding box center [857, 286] width 938 height 52
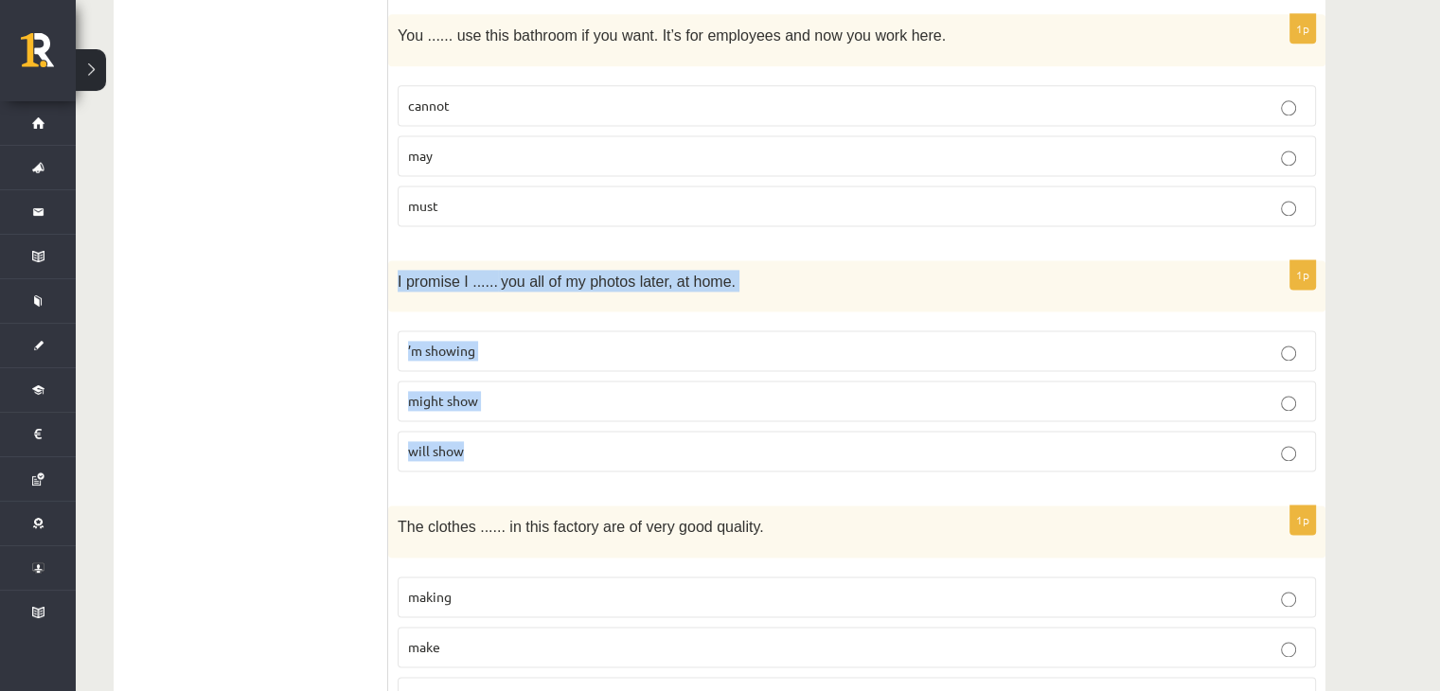
drag, startPoint x: 397, startPoint y: 264, endPoint x: 492, endPoint y: 434, distance: 194.2
click at [492, 434] on div "1p I promise I ...... you all of my photos later, at home. ’m showing might sho…" at bounding box center [857, 373] width 938 height 227
copy div "I promise I ...... you all of my photos later, at home. ’m showing might show w…"
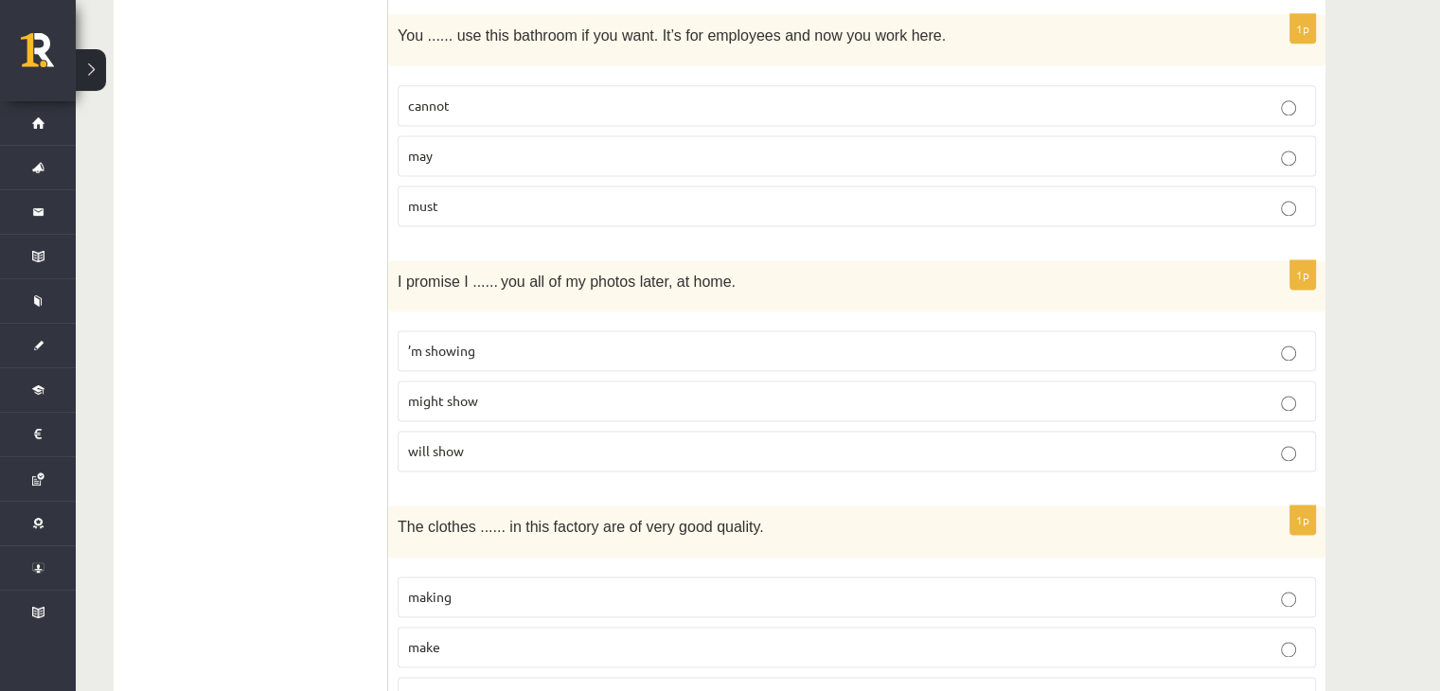
click at [287, 319] on ul "A Grammar B Reading C Reading D Listening Answer the question" at bounding box center [261, 223] width 256 height 4942
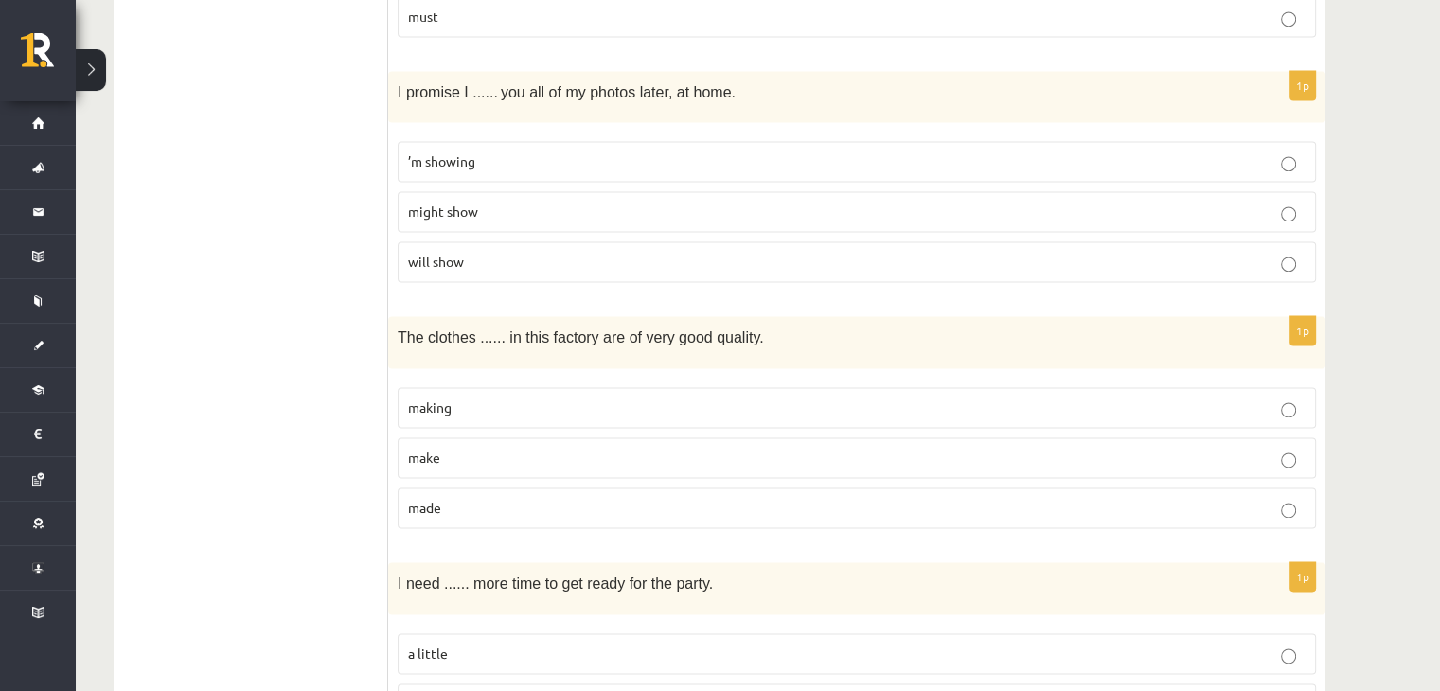
scroll to position [2841, 0]
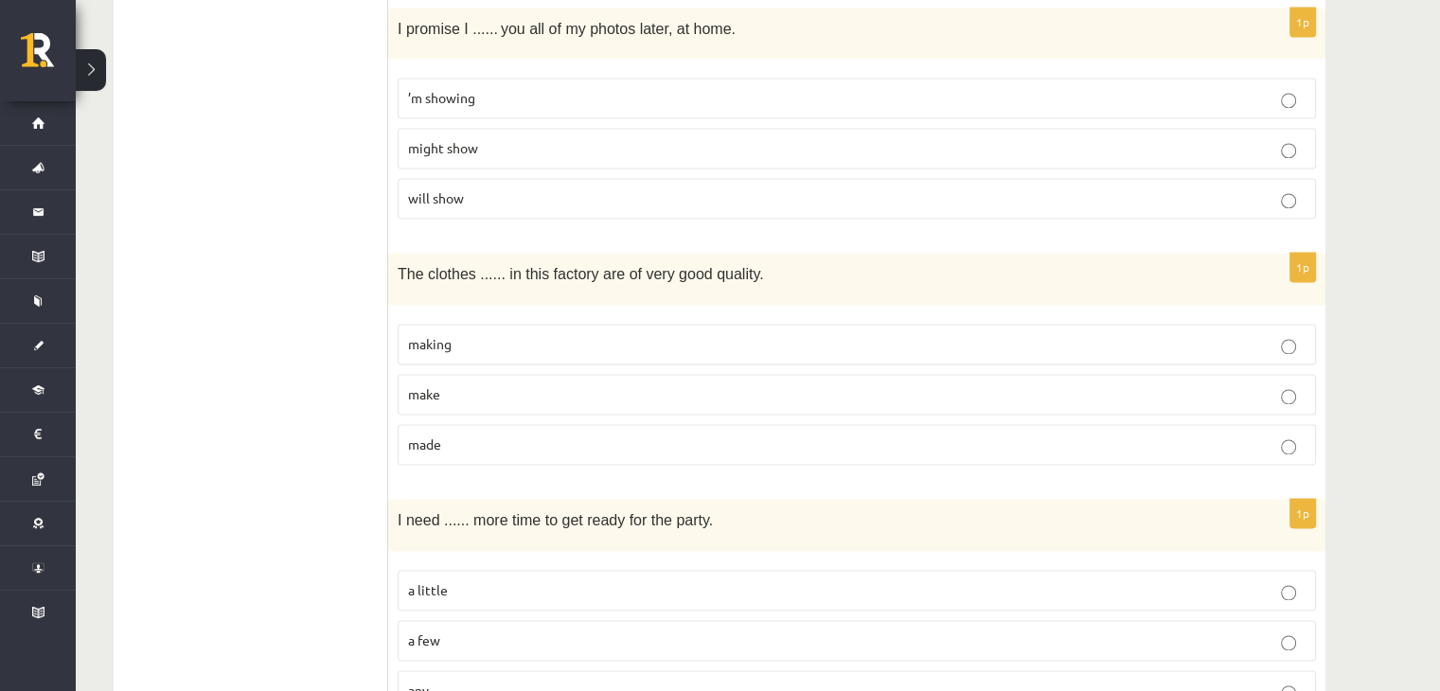
click at [466, 435] on p "made" at bounding box center [857, 445] width 898 height 20
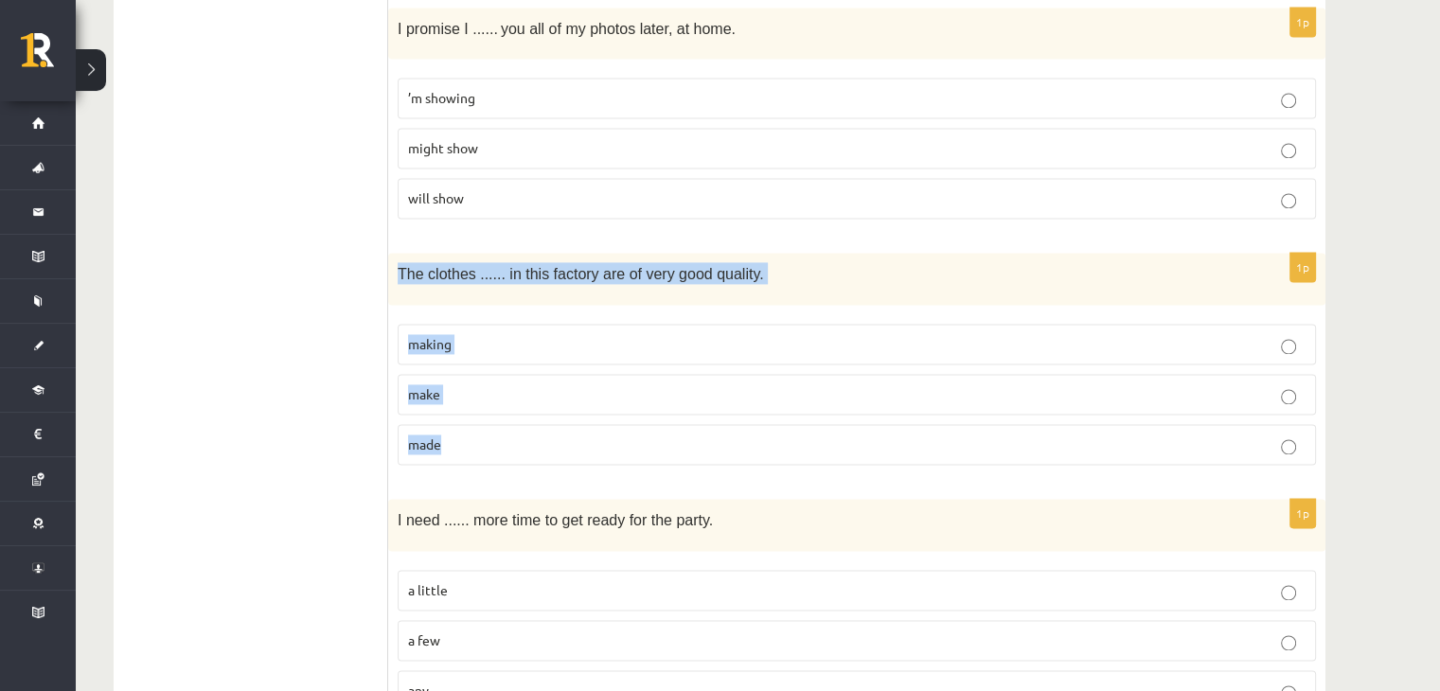
drag, startPoint x: 397, startPoint y: 258, endPoint x: 478, endPoint y: 427, distance: 188.1
click at [478, 427] on div "1p The clothes ...... in this factory are of very good quality. making make made" at bounding box center [857, 366] width 938 height 227
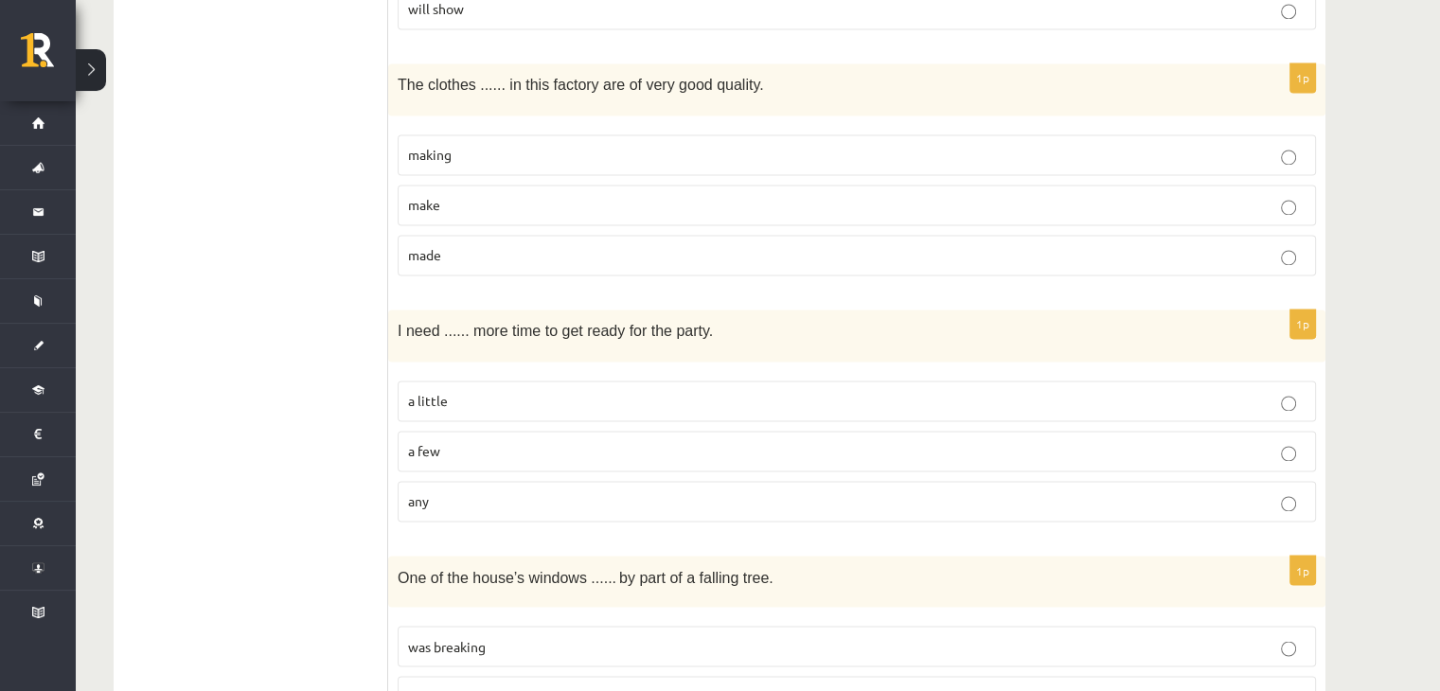
scroll to position [3093, 0]
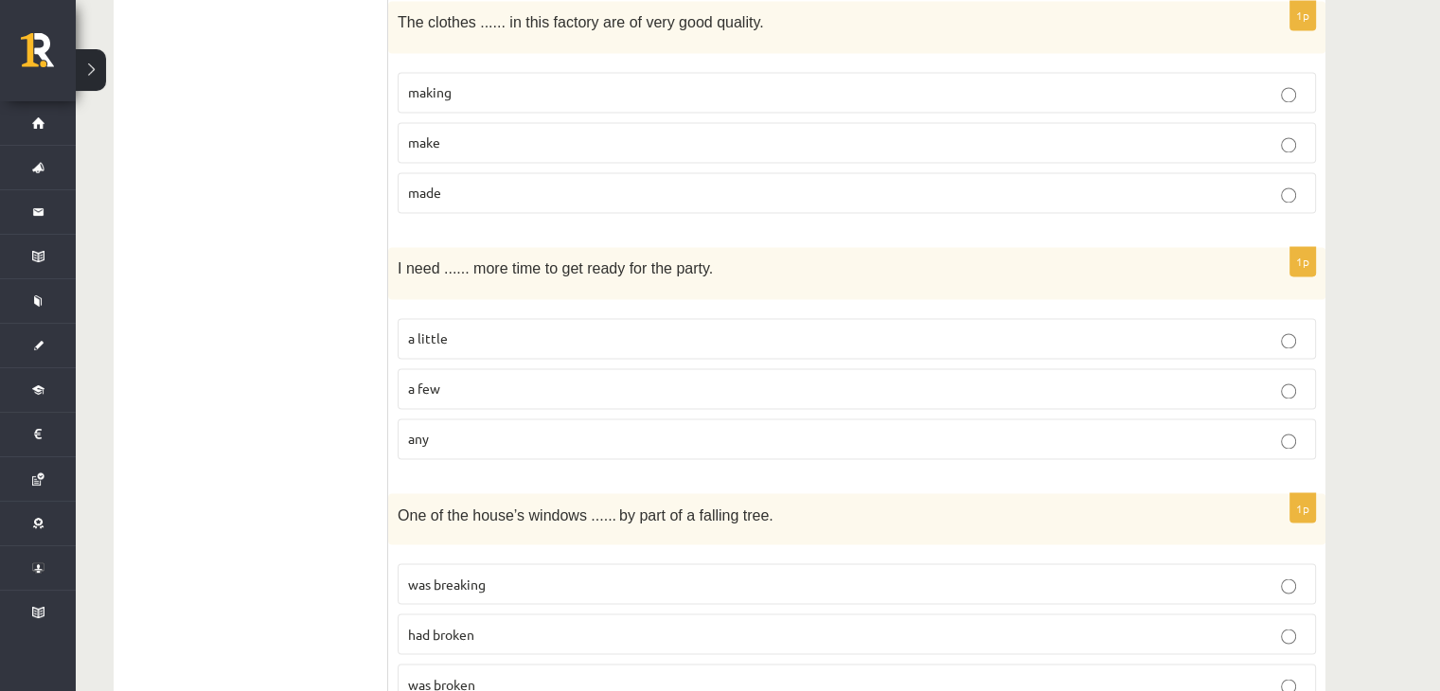
click at [430, 329] on p "a little" at bounding box center [857, 339] width 898 height 20
drag, startPoint x: 398, startPoint y: 243, endPoint x: 458, endPoint y: 398, distance: 165.8
click at [458, 398] on div "1p I need ...... more time to get ready for the party. a little a few any" at bounding box center [857, 360] width 938 height 227
drag, startPoint x: 199, startPoint y: 197, endPoint x: 265, endPoint y: 27, distance: 182.0
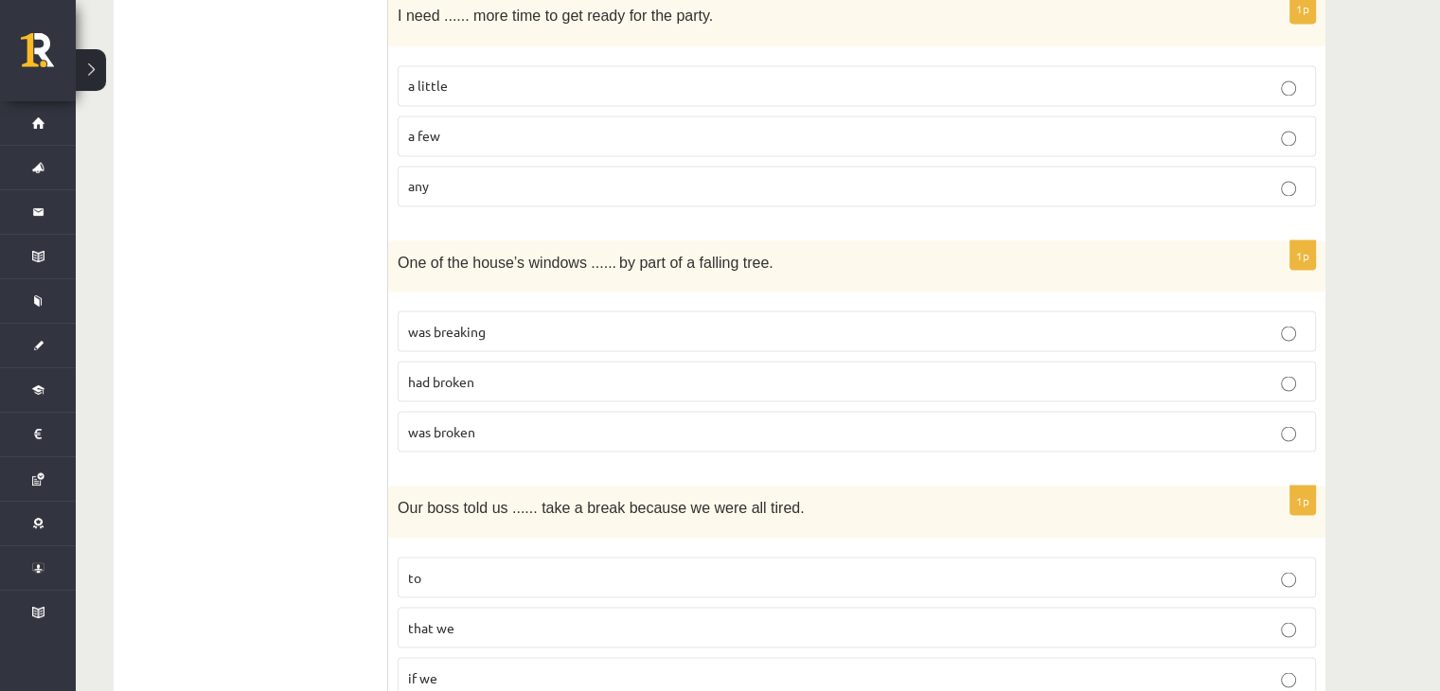
scroll to position [3409, 0]
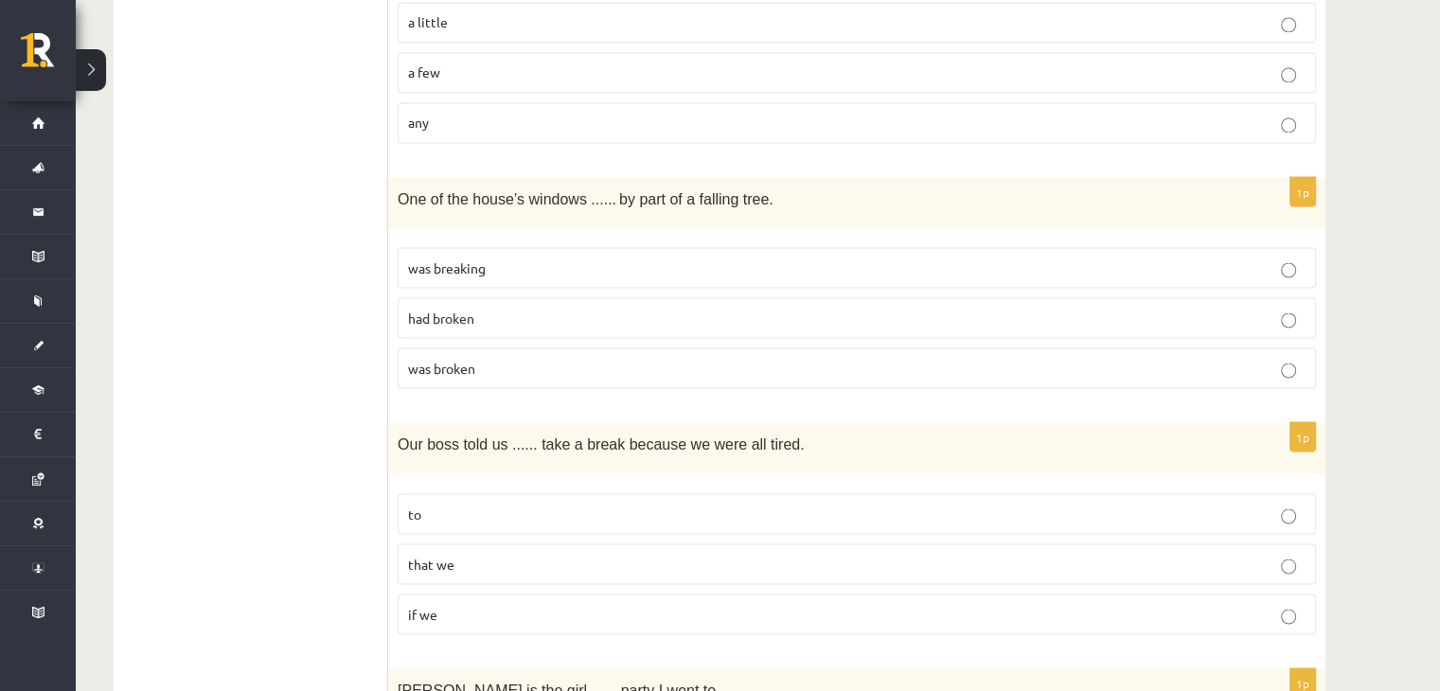
click at [453, 359] on span "was broken" at bounding box center [441, 367] width 67 height 17
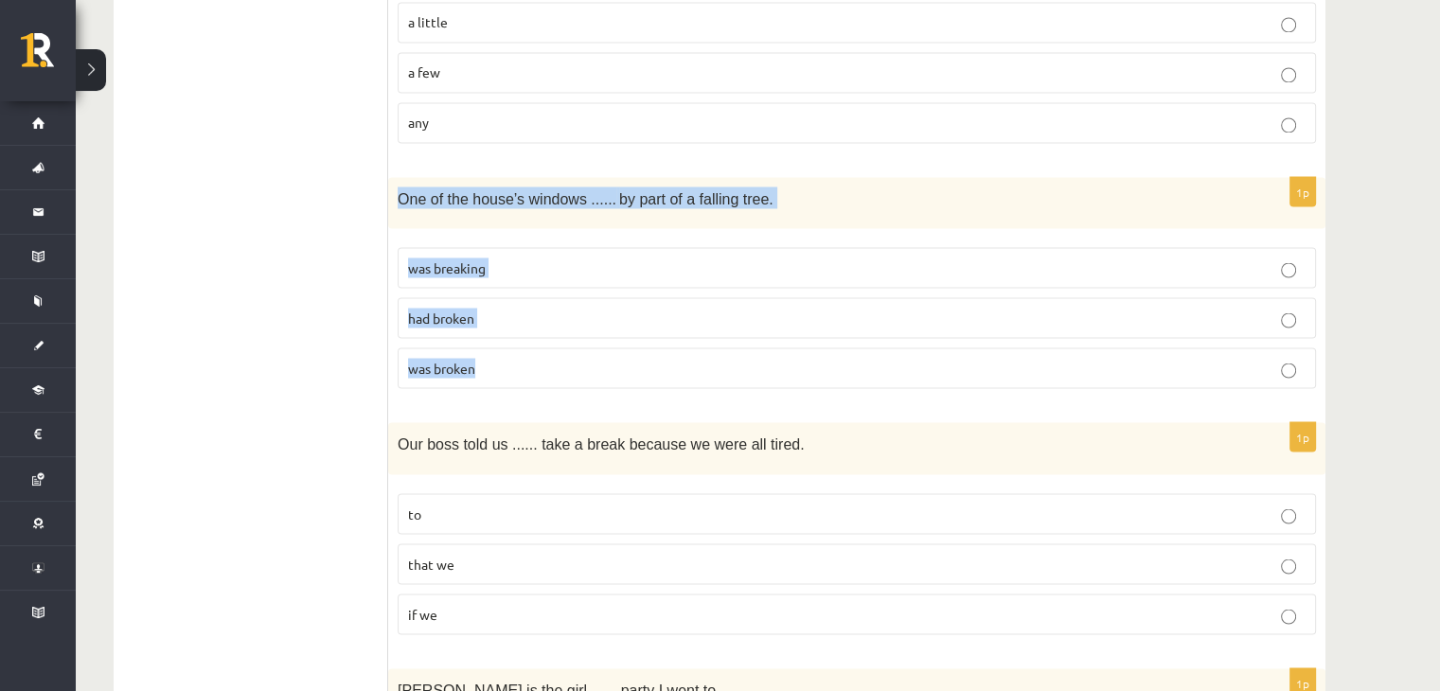
drag, startPoint x: 398, startPoint y: 178, endPoint x: 535, endPoint y: 331, distance: 205.9
click at [535, 331] on div "1p One of the house’s windows ...... by part of a falling tree. was breaking ha…" at bounding box center [857, 290] width 938 height 227
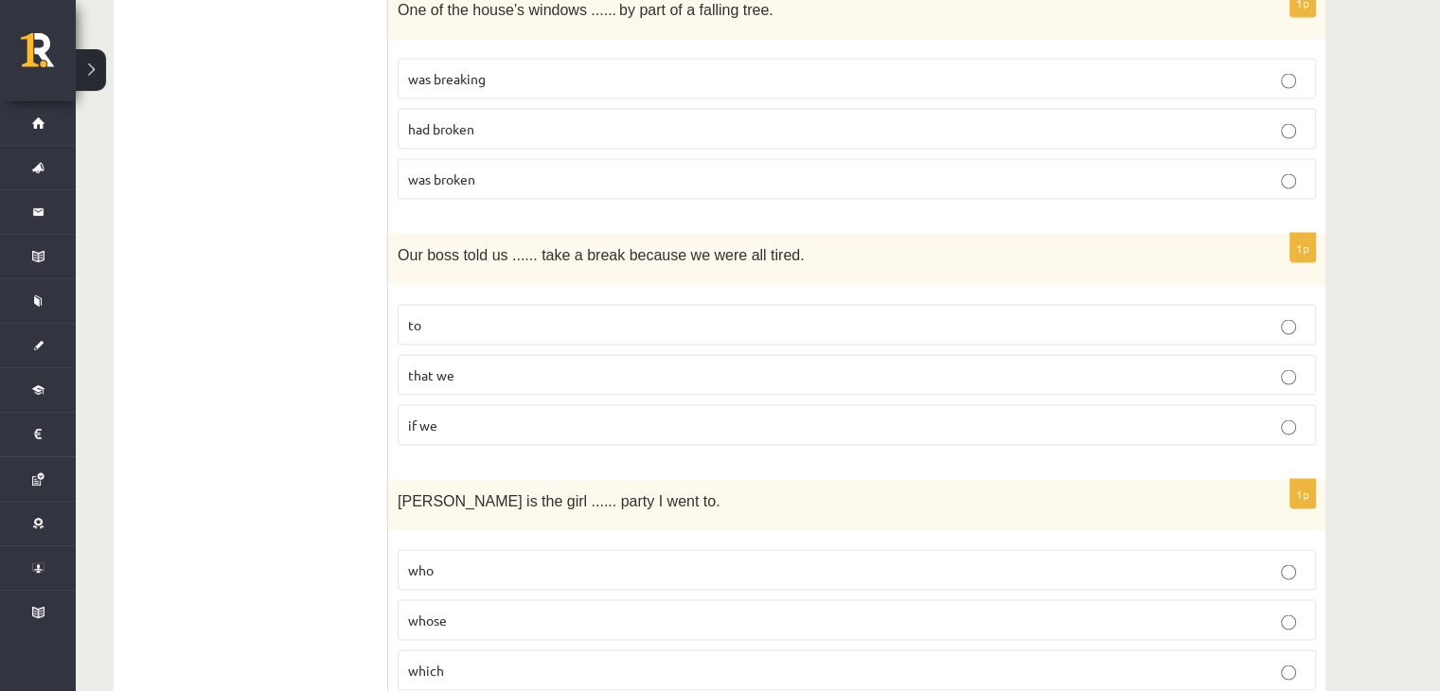
click at [534, 314] on p "to" at bounding box center [857, 324] width 898 height 20
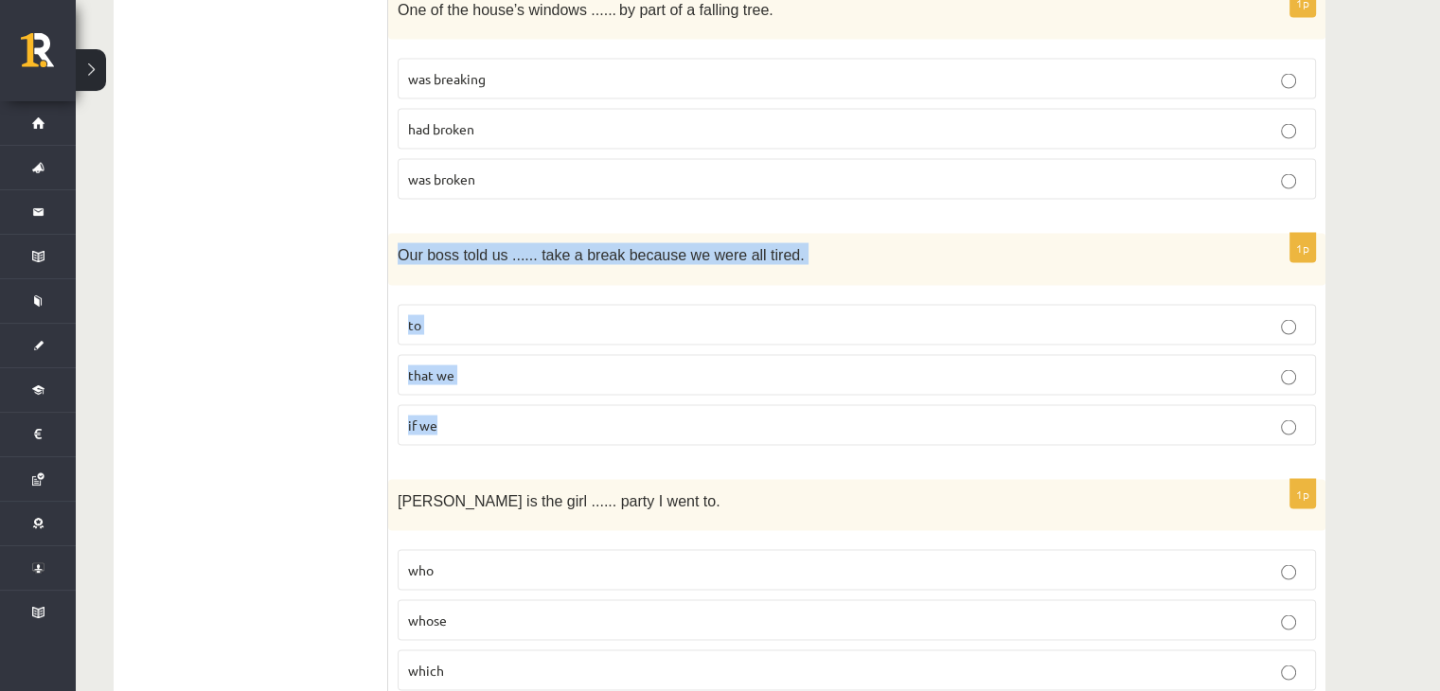
drag, startPoint x: 399, startPoint y: 228, endPoint x: 492, endPoint y: 384, distance: 182.2
click at [492, 384] on div "1p Our boss told us ...... take a break because we were all tired. to that we i…" at bounding box center [857, 346] width 938 height 227
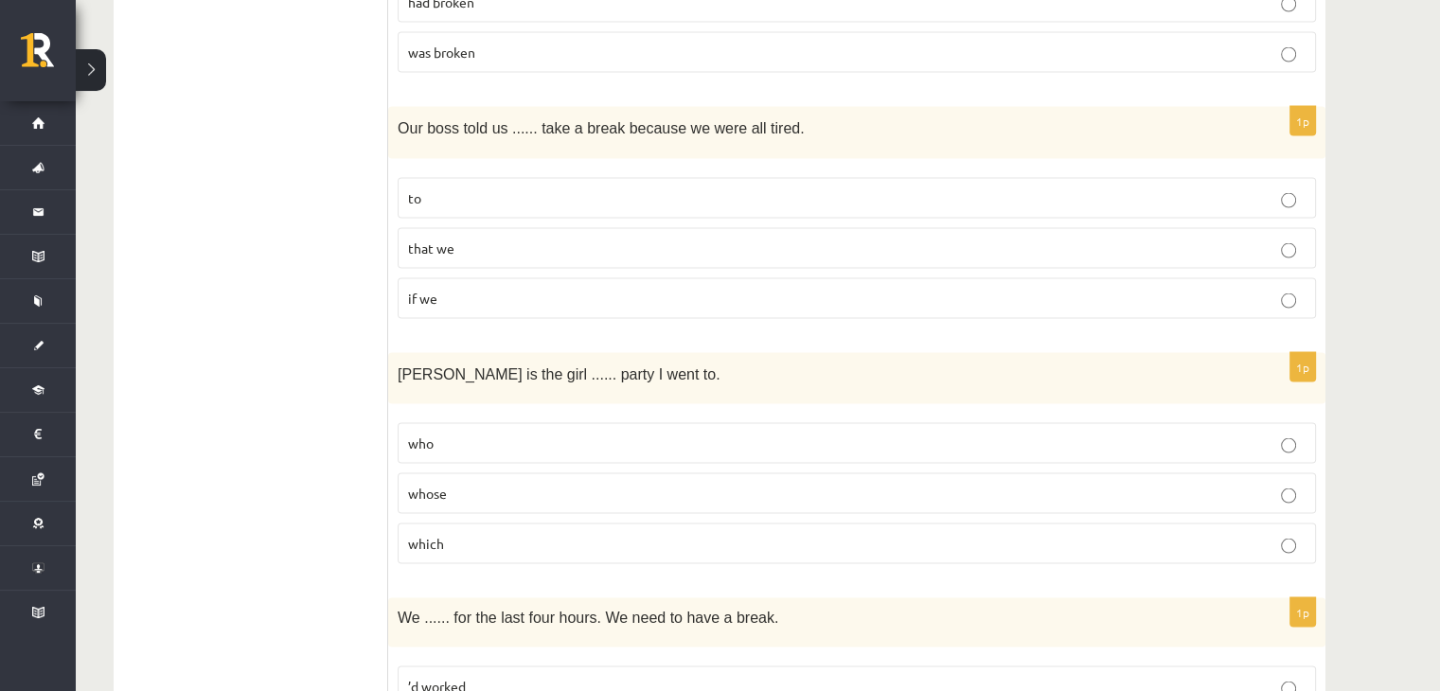
scroll to position [3851, 0]
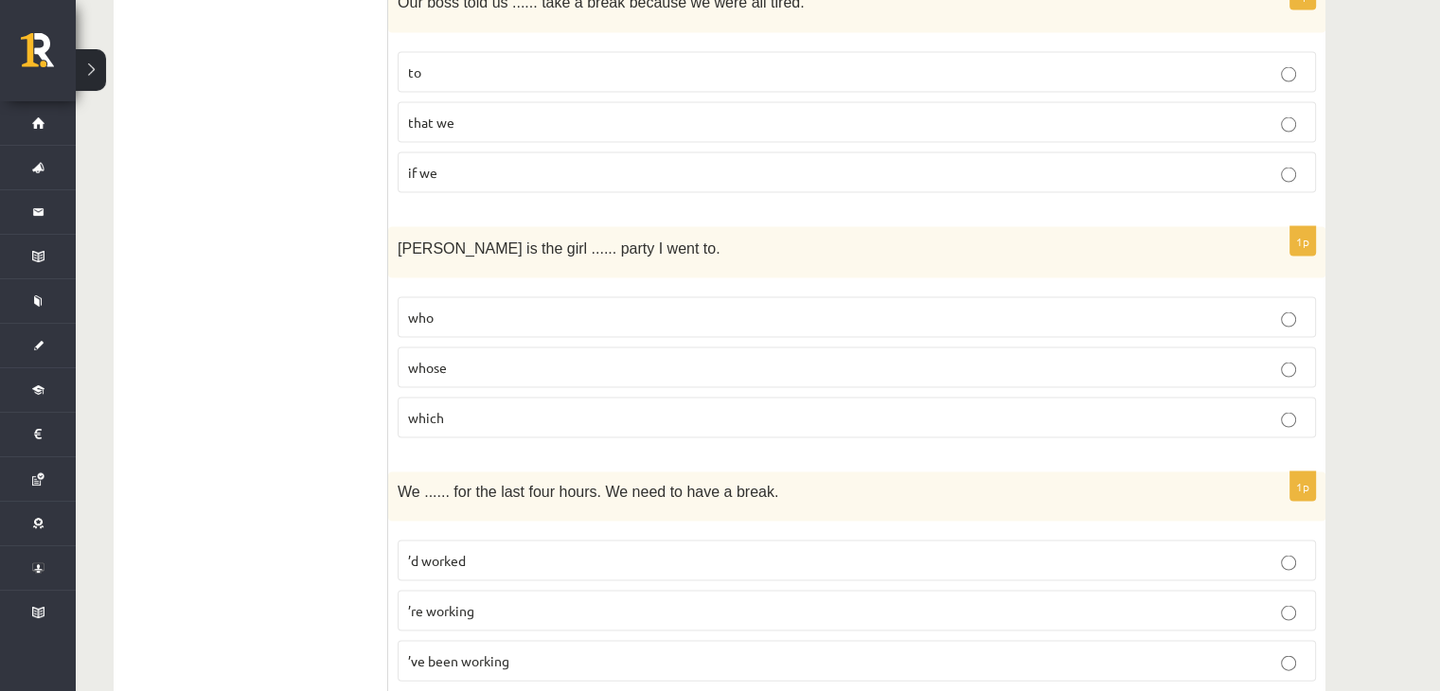
click at [487, 358] on p "whose" at bounding box center [857, 368] width 898 height 20
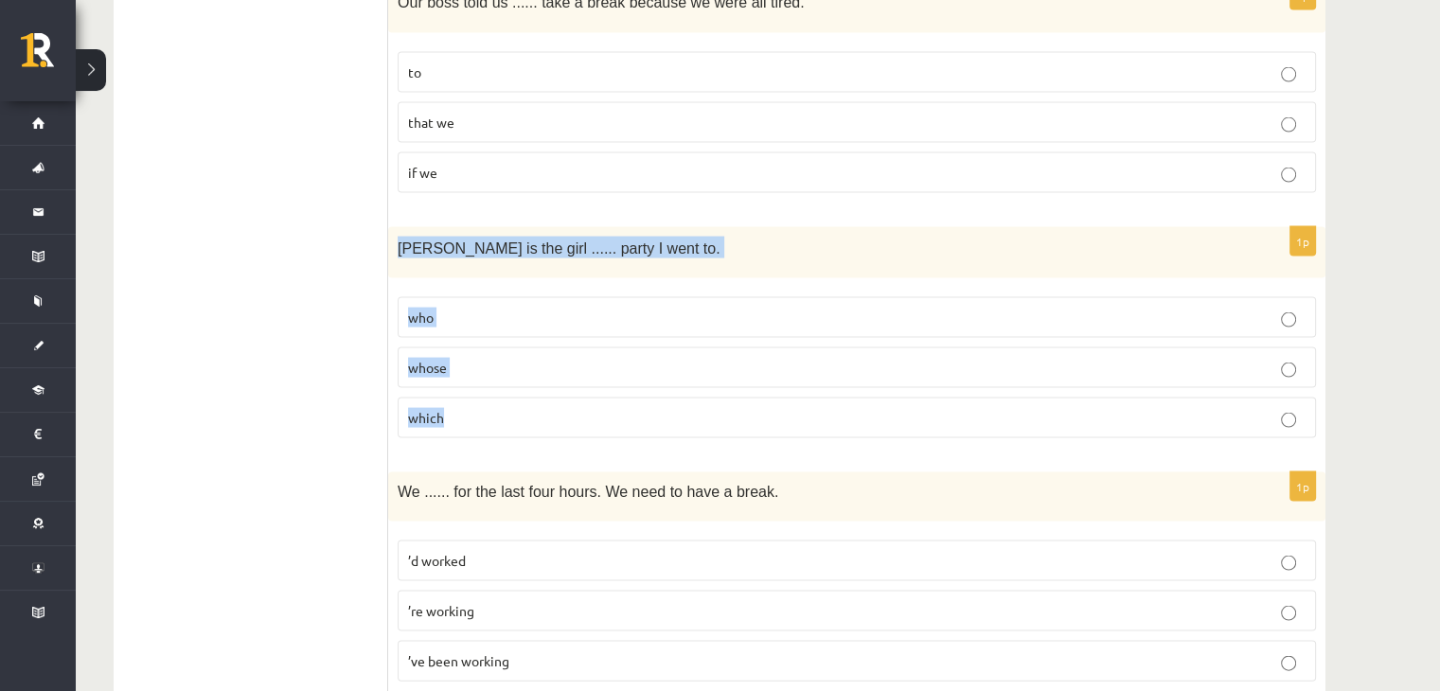
drag, startPoint x: 398, startPoint y: 225, endPoint x: 470, endPoint y: 395, distance: 184.2
click at [470, 395] on div "1p Jenny is the girl ...... party I went to. who whose which" at bounding box center [857, 340] width 938 height 227
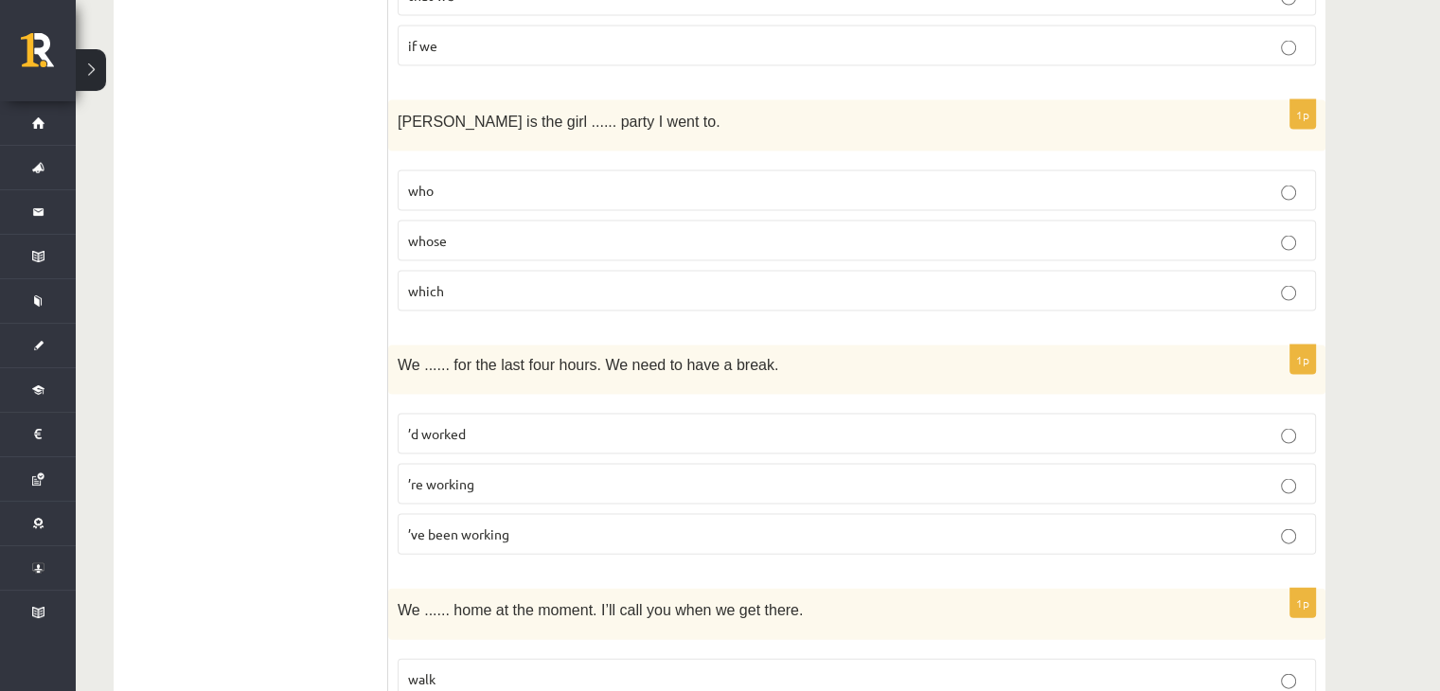
scroll to position [4103, 0]
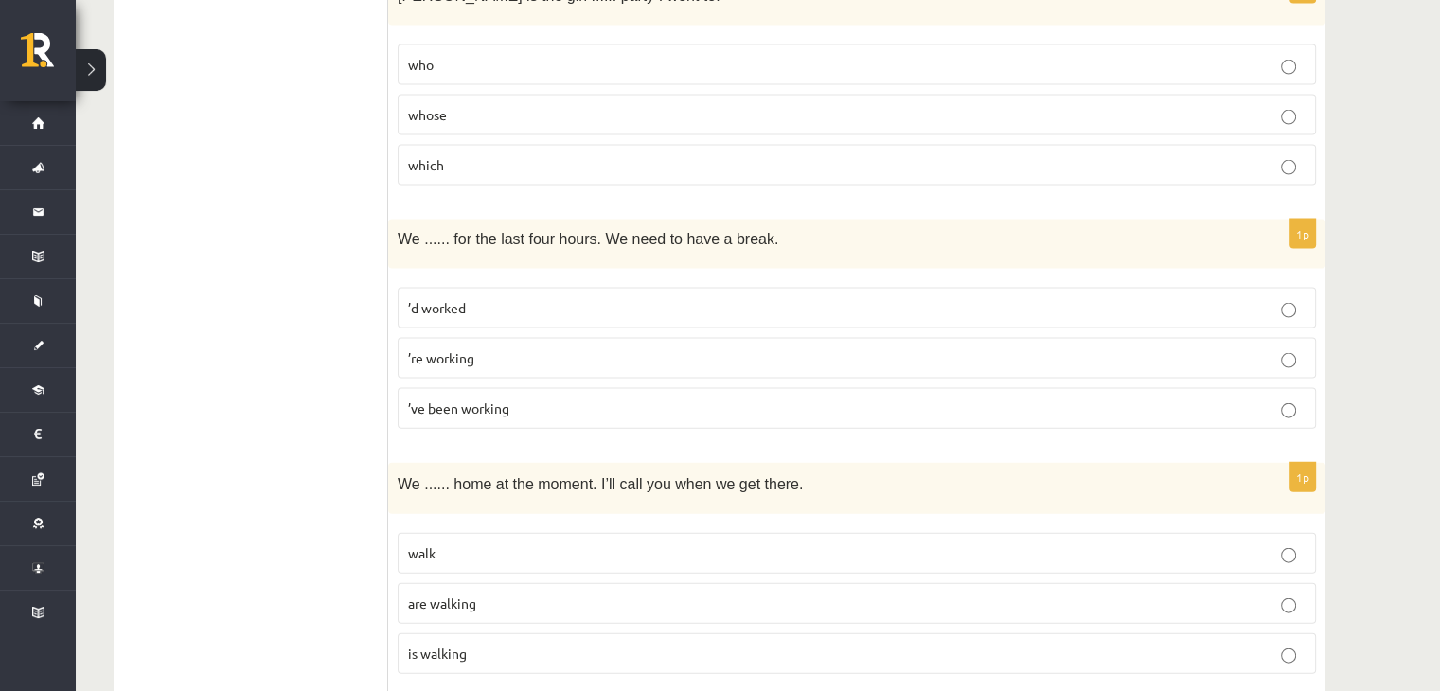
click at [504, 400] on span "’ve been working" at bounding box center [458, 408] width 101 height 17
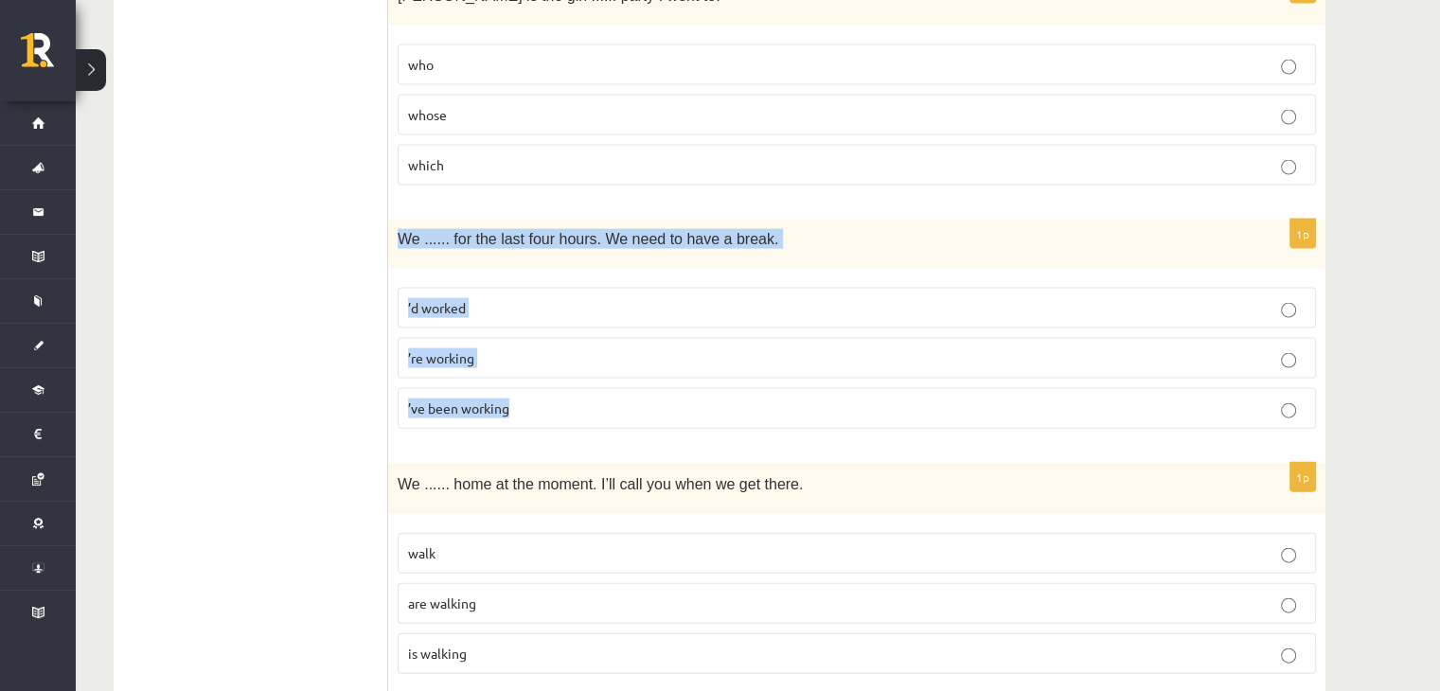
drag, startPoint x: 398, startPoint y: 209, endPoint x: 549, endPoint y: 366, distance: 217.7
click at [549, 366] on div "1p We ...... for the last four hours. We need to have a break. ’d worked ’re wo…" at bounding box center [857, 331] width 938 height 223
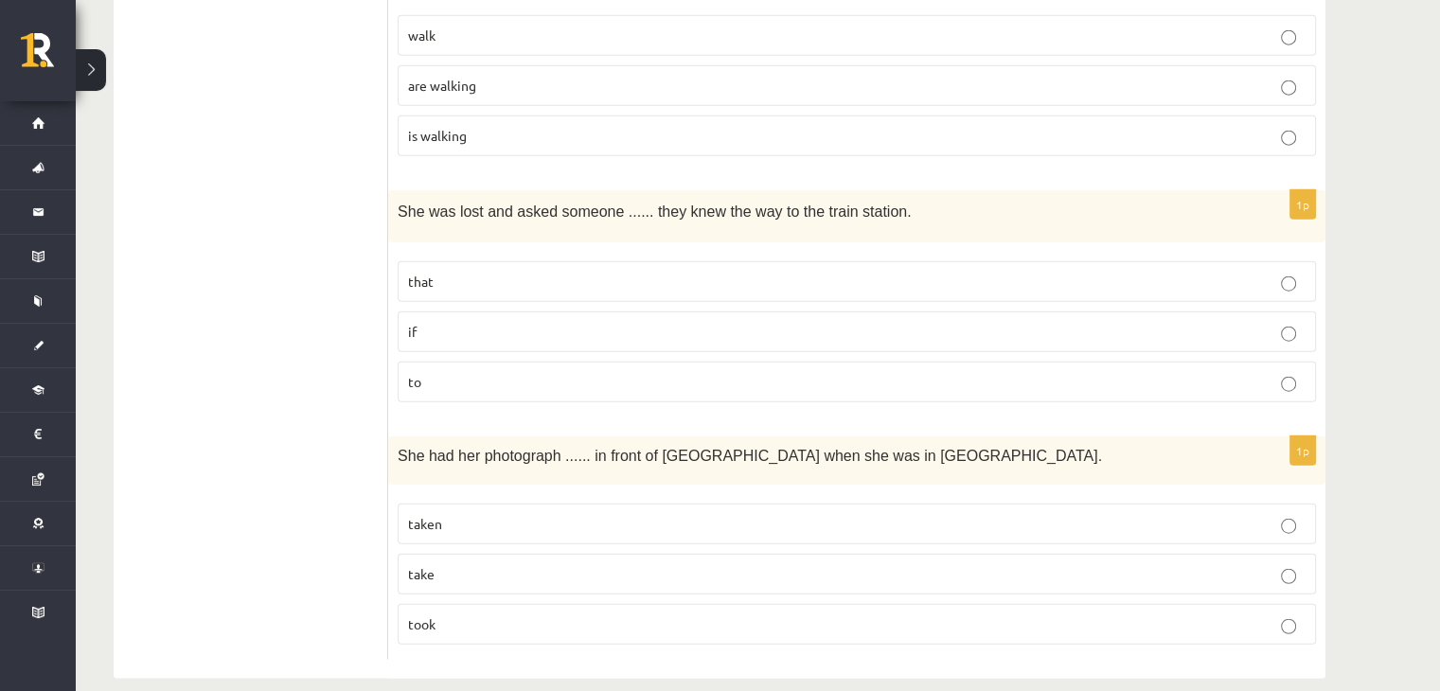
scroll to position [4359, 0]
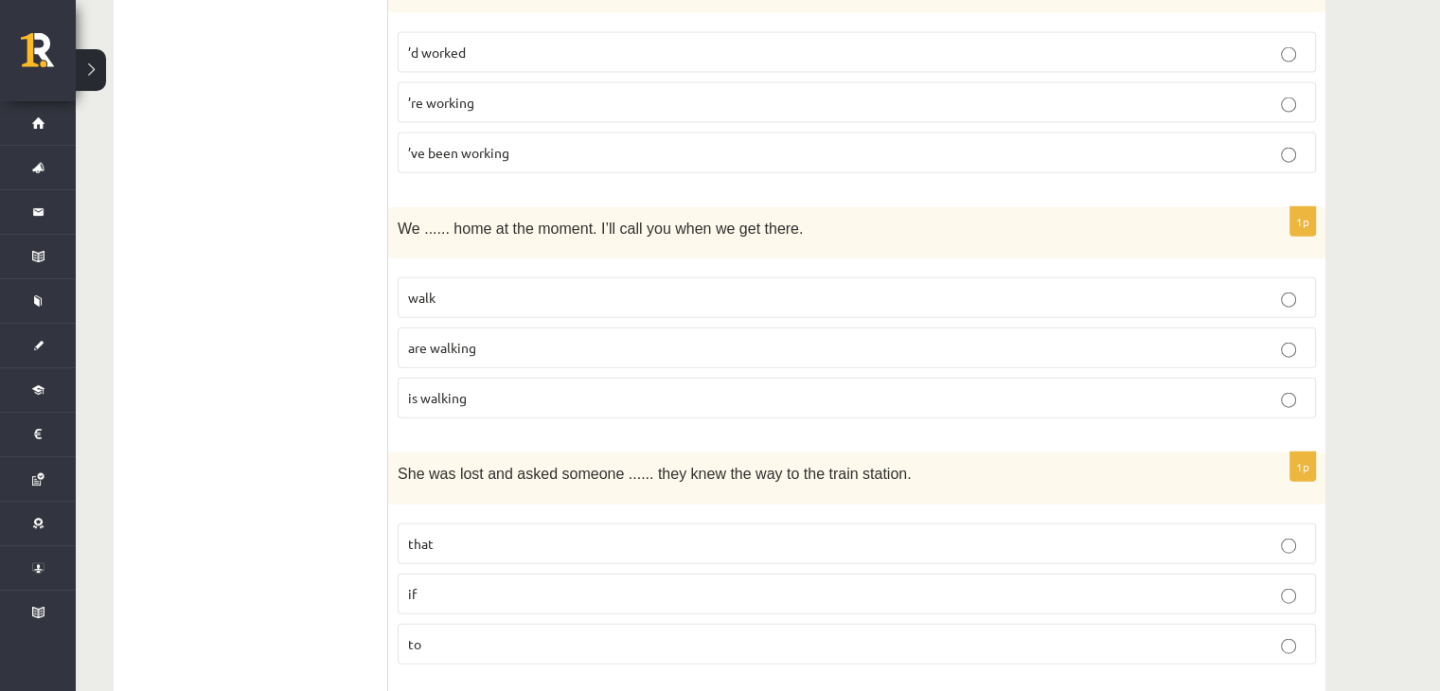
click at [482, 144] on span "’ve been working" at bounding box center [458, 152] width 101 height 17
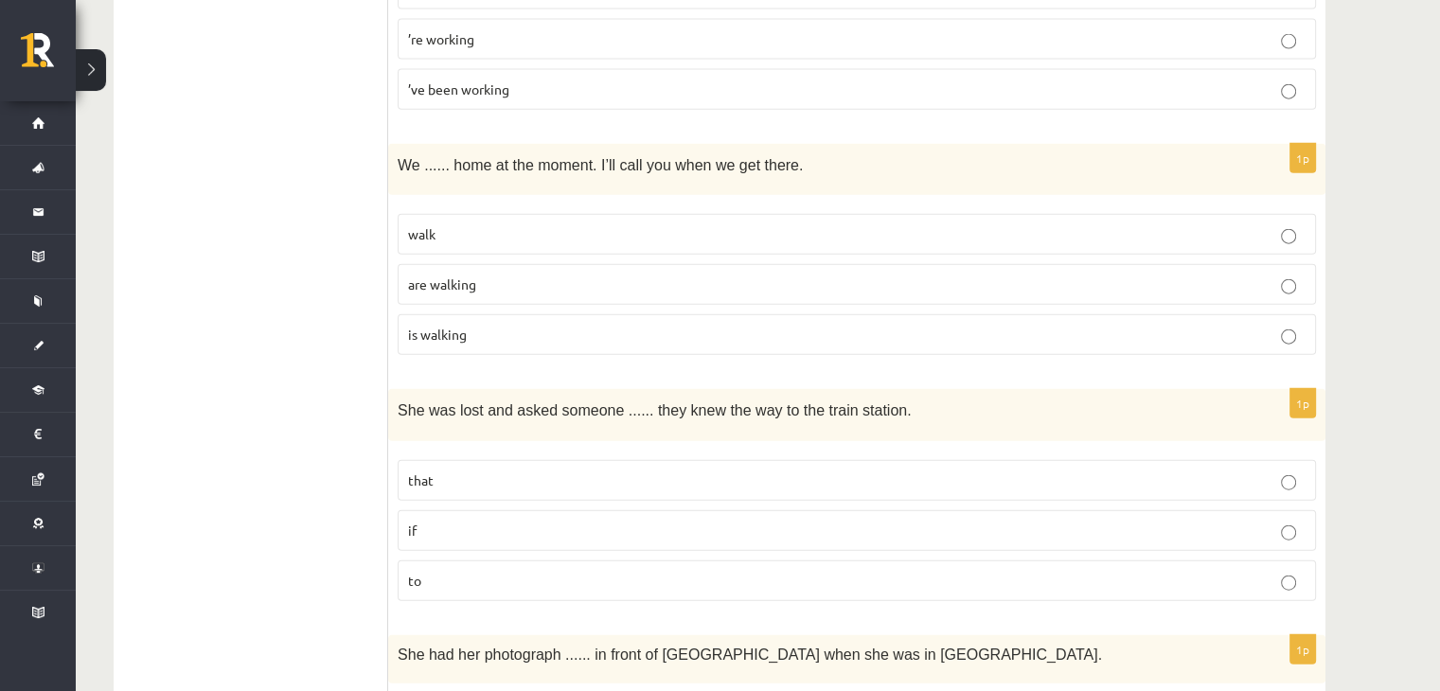
click at [458, 275] on p "are walking" at bounding box center [857, 285] width 898 height 20
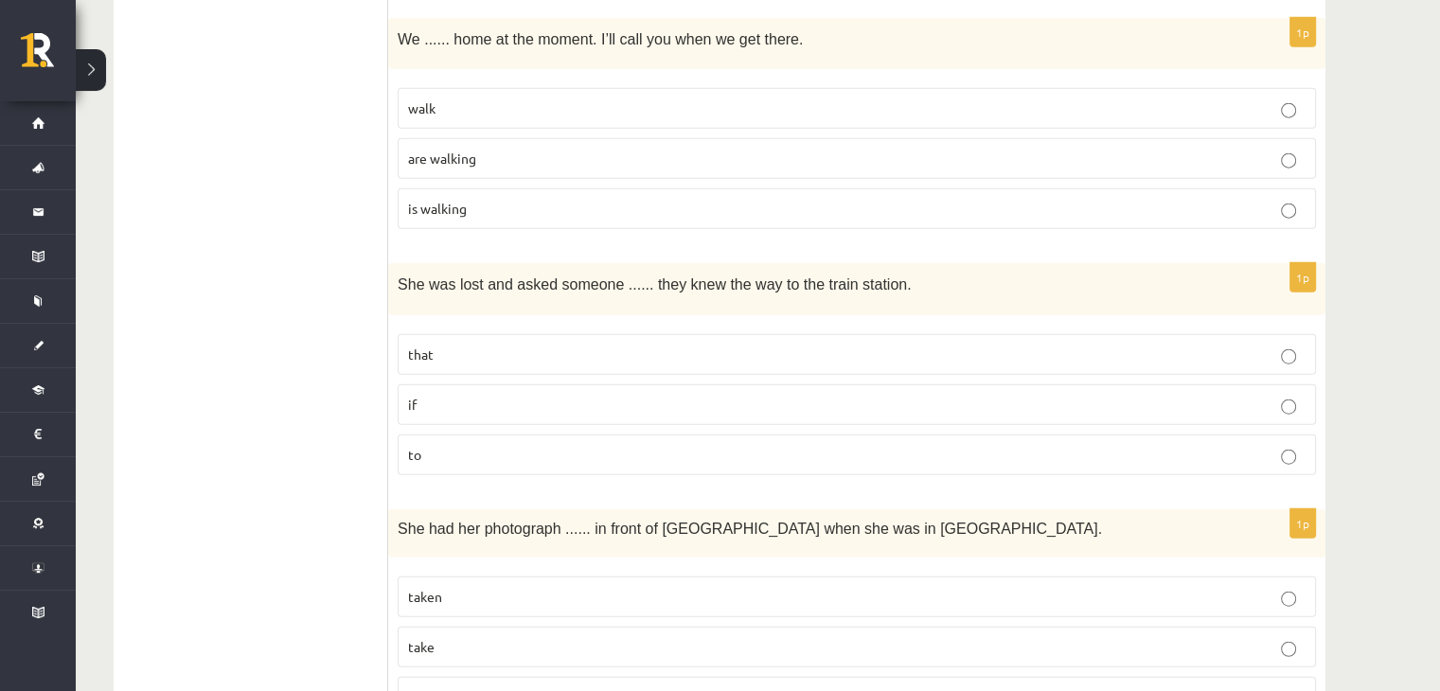
scroll to position [4612, 0]
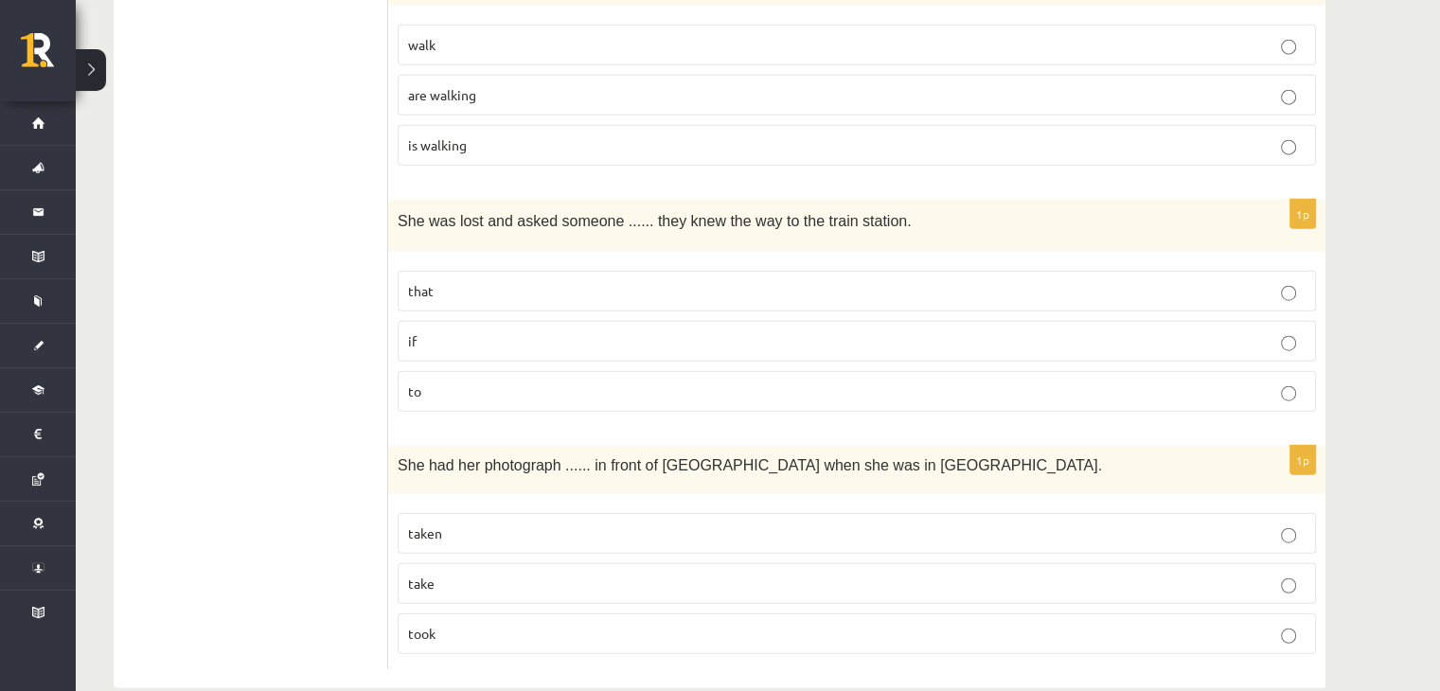
click at [492, 331] on p "if" at bounding box center [857, 341] width 898 height 20
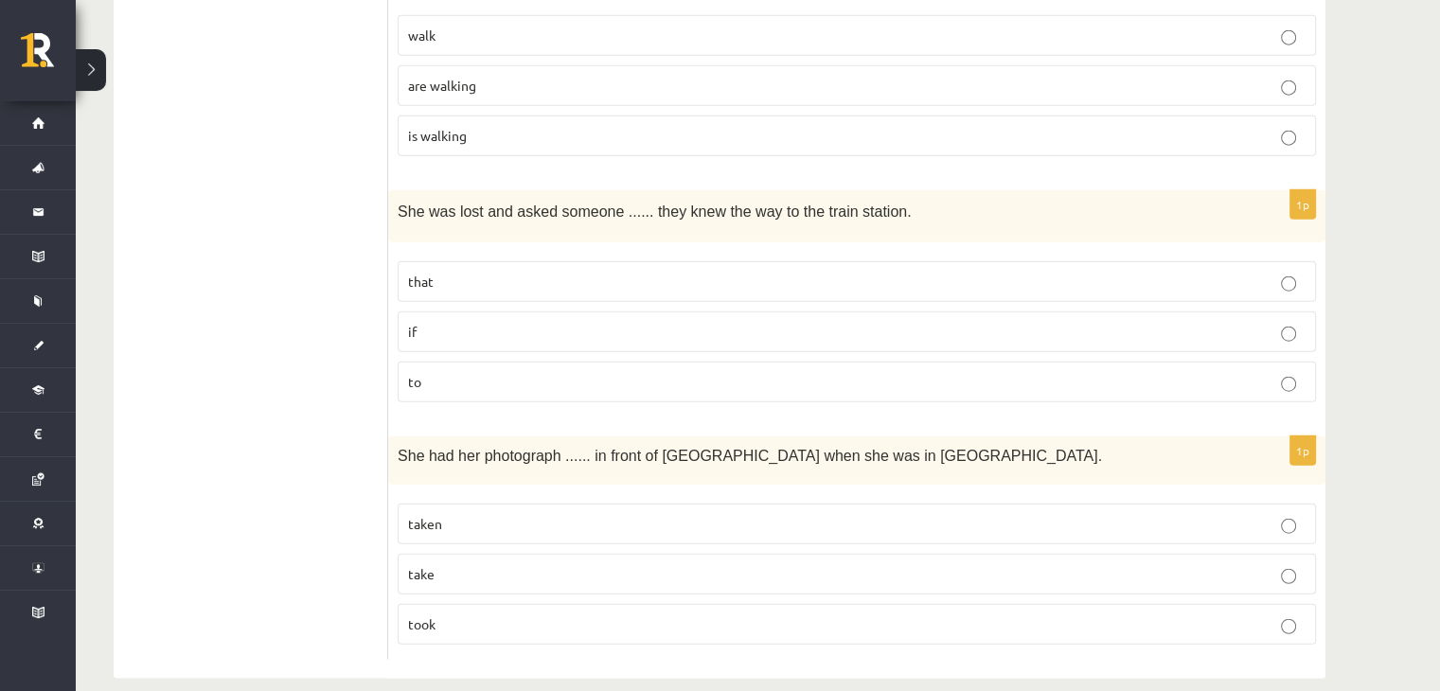
click at [491, 514] on p "taken" at bounding box center [857, 524] width 898 height 20
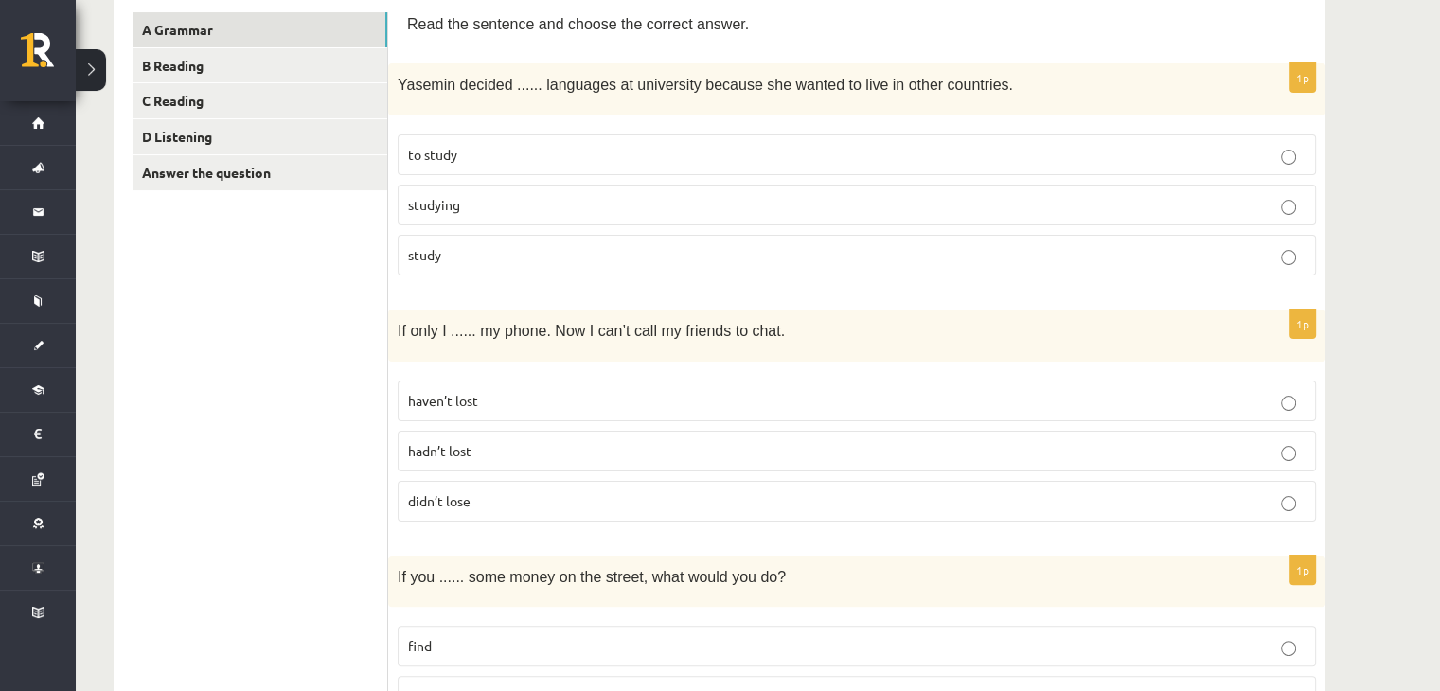
scroll to position [76, 0]
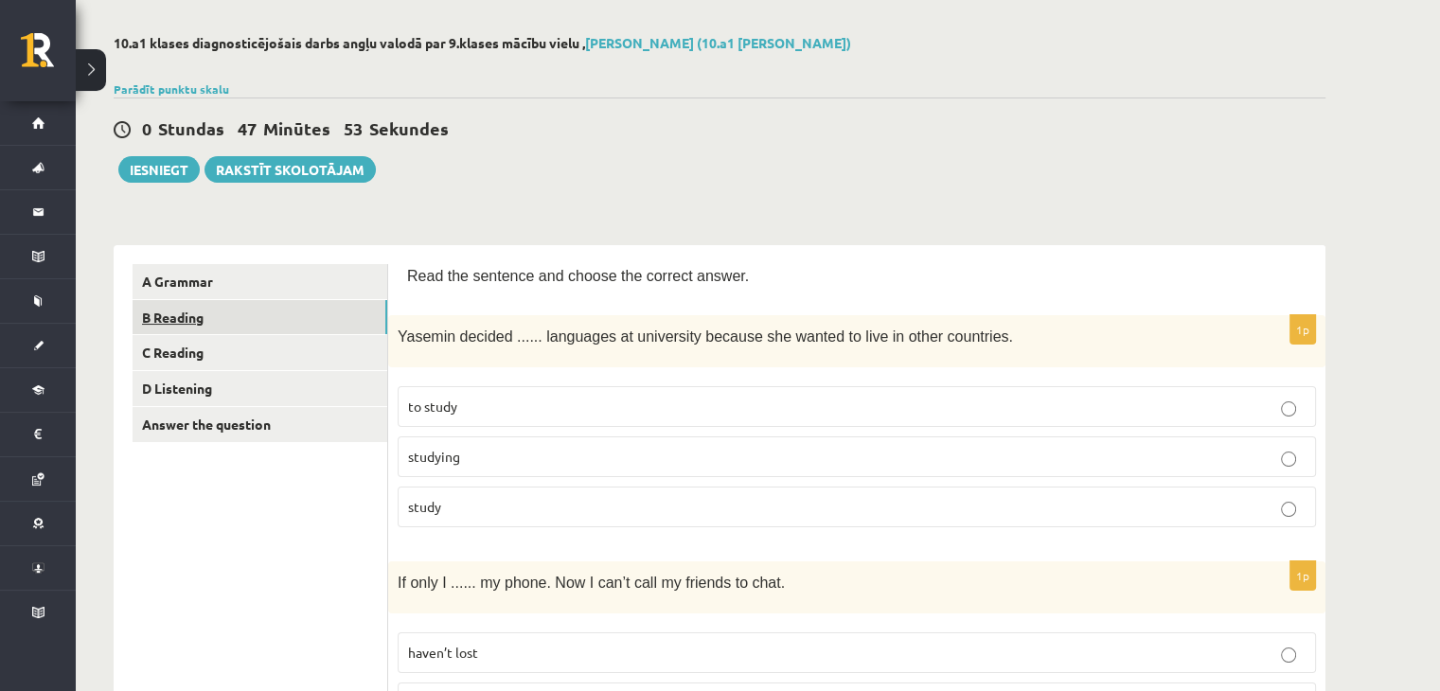
click at [146, 325] on link "B Reading" at bounding box center [260, 317] width 255 height 35
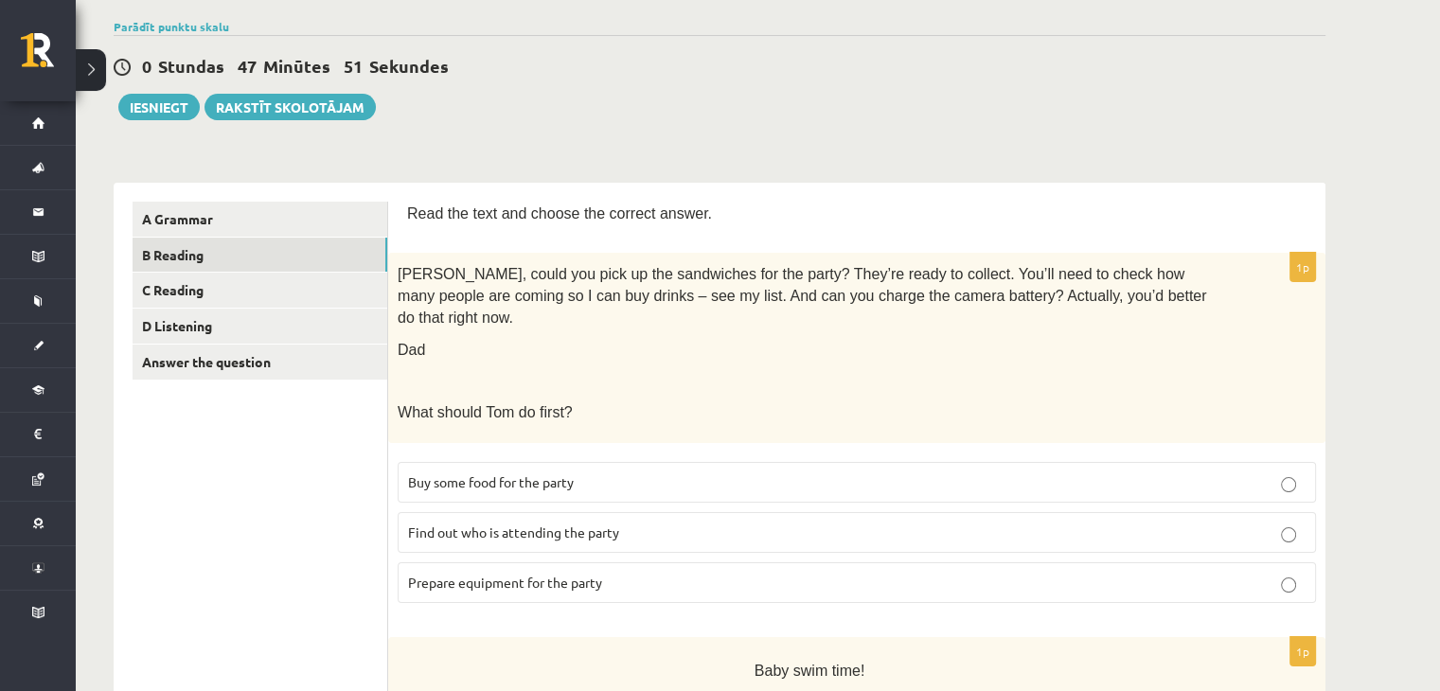
scroll to position [202, 0]
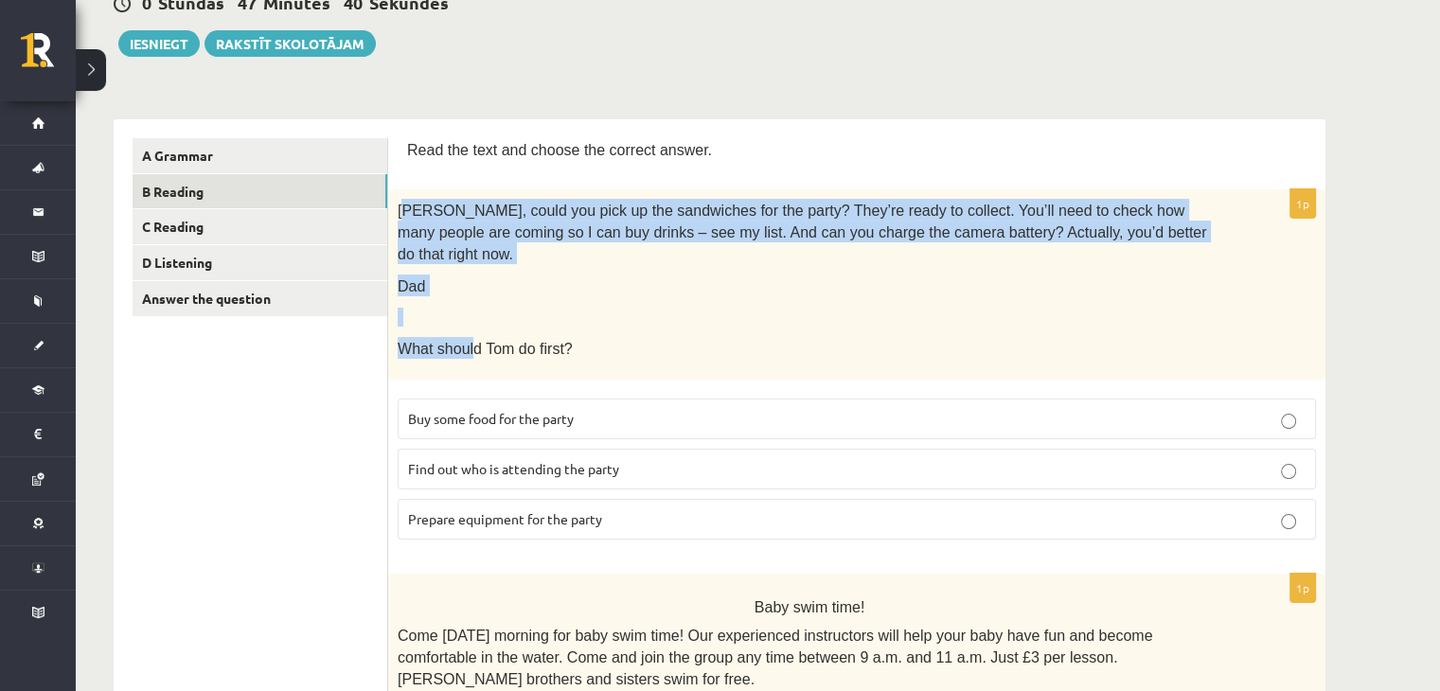
drag, startPoint x: 405, startPoint y: 213, endPoint x: 470, endPoint y: 304, distance: 111.4
click at [470, 304] on div "Tom, could you pick up the sandwiches for the party? They’re ready to collect. …" at bounding box center [857, 284] width 938 height 190
click at [500, 308] on p at bounding box center [810, 317] width 824 height 19
click at [553, 275] on p "Dad" at bounding box center [810, 286] width 824 height 22
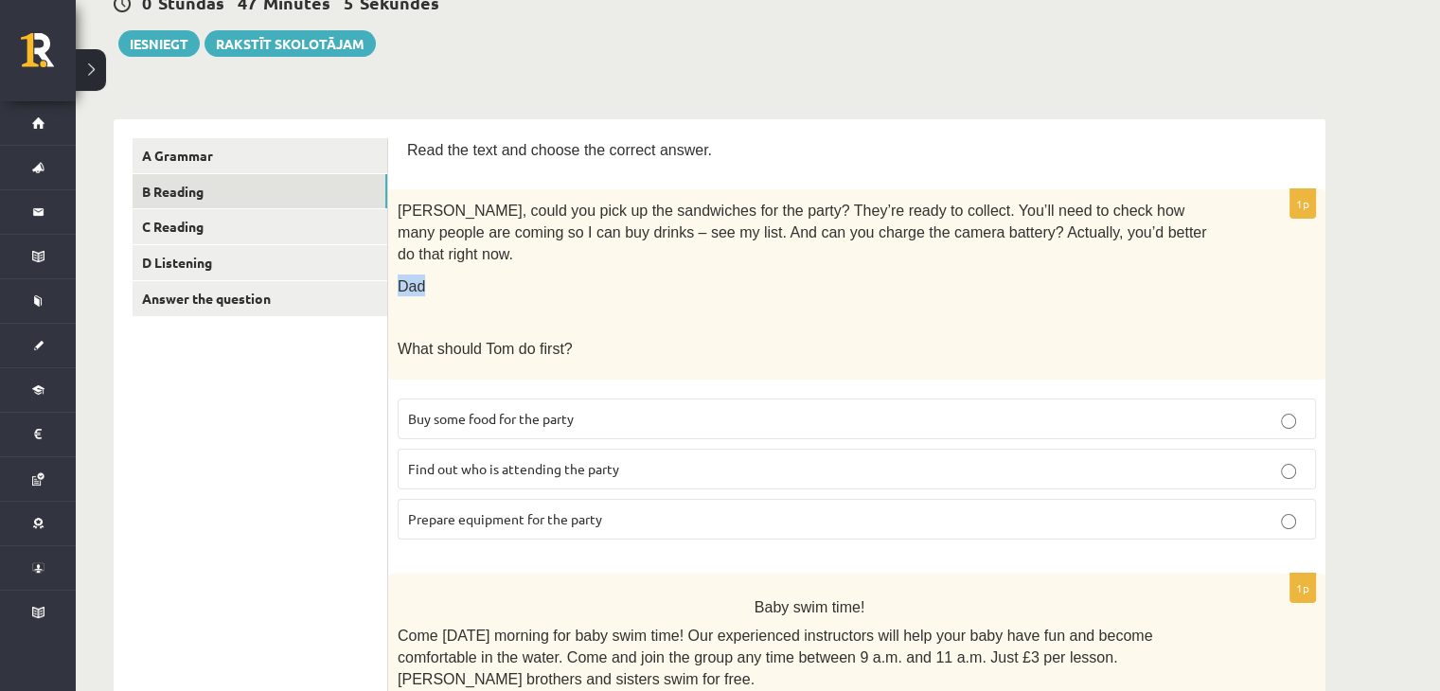
drag, startPoint x: 400, startPoint y: 266, endPoint x: 420, endPoint y: 259, distance: 21.9
click at [420, 278] on span "Dad" at bounding box center [411, 286] width 27 height 16
click at [651, 275] on p "Dad" at bounding box center [810, 286] width 824 height 22
click at [550, 510] on span "Prepare equipment for the party" at bounding box center [505, 518] width 194 height 17
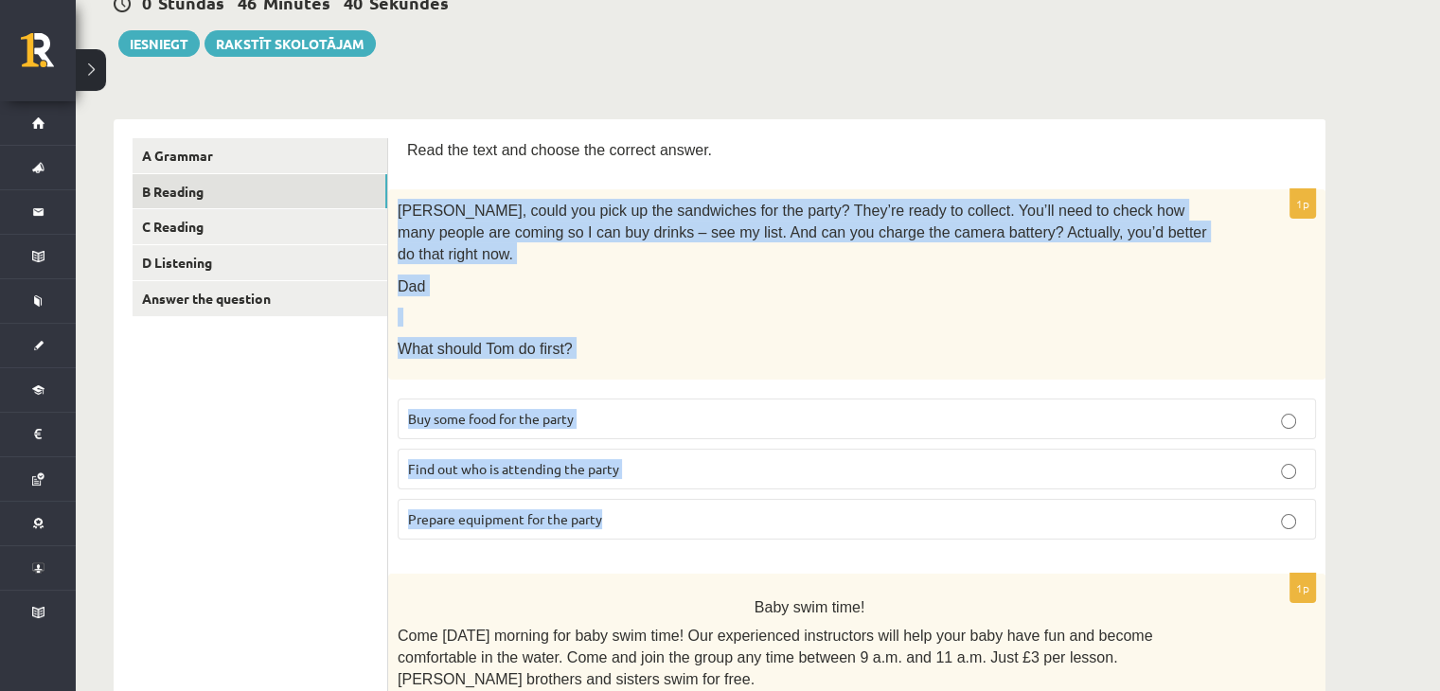
drag, startPoint x: 395, startPoint y: 206, endPoint x: 627, endPoint y: 486, distance: 363.9
click at [627, 486] on div "1p Tom, could you pick up the sandwiches for the party? They’re ready to collec…" at bounding box center [857, 372] width 938 height 366
click at [600, 338] on div "Tom, could you pick up the sandwiches for the party? They’re ready to collect. …" at bounding box center [857, 284] width 938 height 190
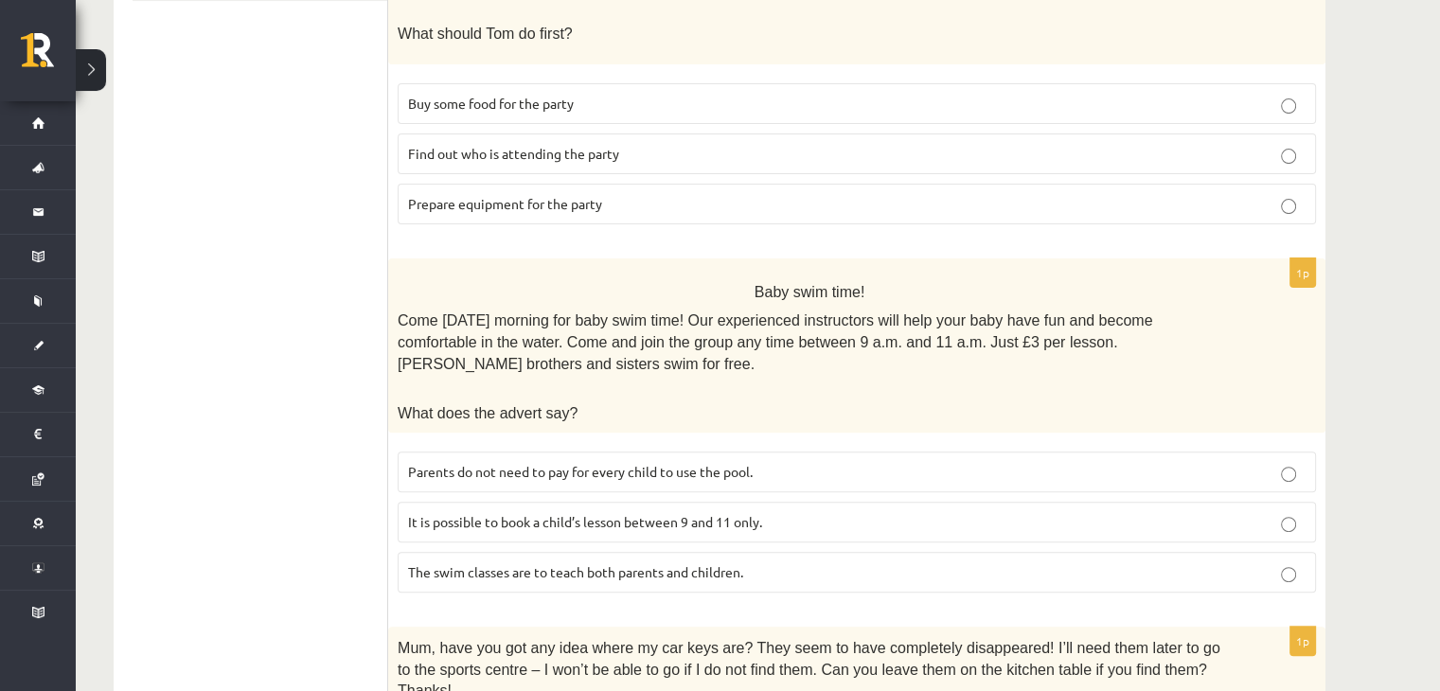
scroll to position [581, 0]
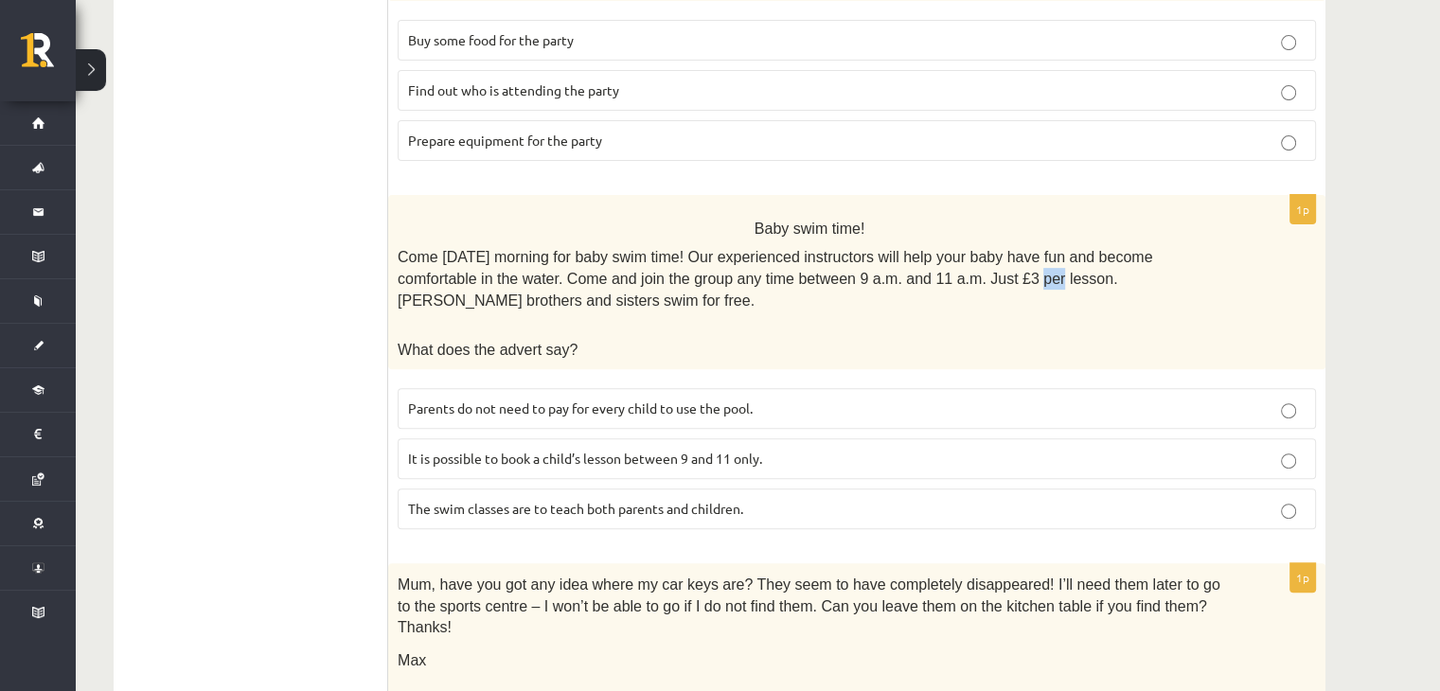
drag, startPoint x: 879, startPoint y: 249, endPoint x: 898, endPoint y: 255, distance: 19.8
click at [898, 255] on span "Come on Sunday morning for baby swim time! Our experienced instructors will hel…" at bounding box center [775, 279] width 755 height 61
click at [948, 338] on p "What does the advert say?" at bounding box center [810, 349] width 824 height 22
click at [686, 449] on p "It is possible to book a child’s lesson between 9 and 11 only." at bounding box center [857, 459] width 898 height 20
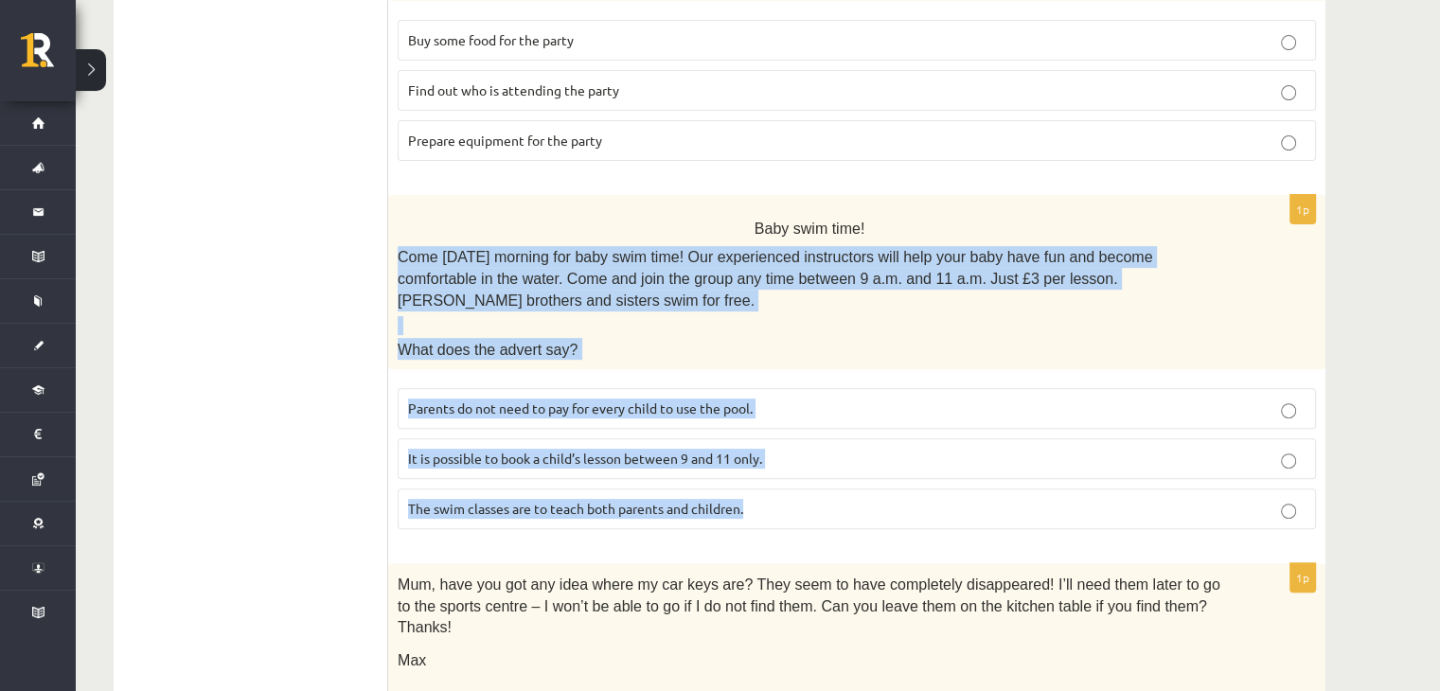
drag, startPoint x: 396, startPoint y: 228, endPoint x: 746, endPoint y: 466, distance: 423.4
click at [746, 466] on div "1p Baby swim time! Come on Sunday morning for baby swim time! Our experienced i…" at bounding box center [857, 369] width 938 height 349
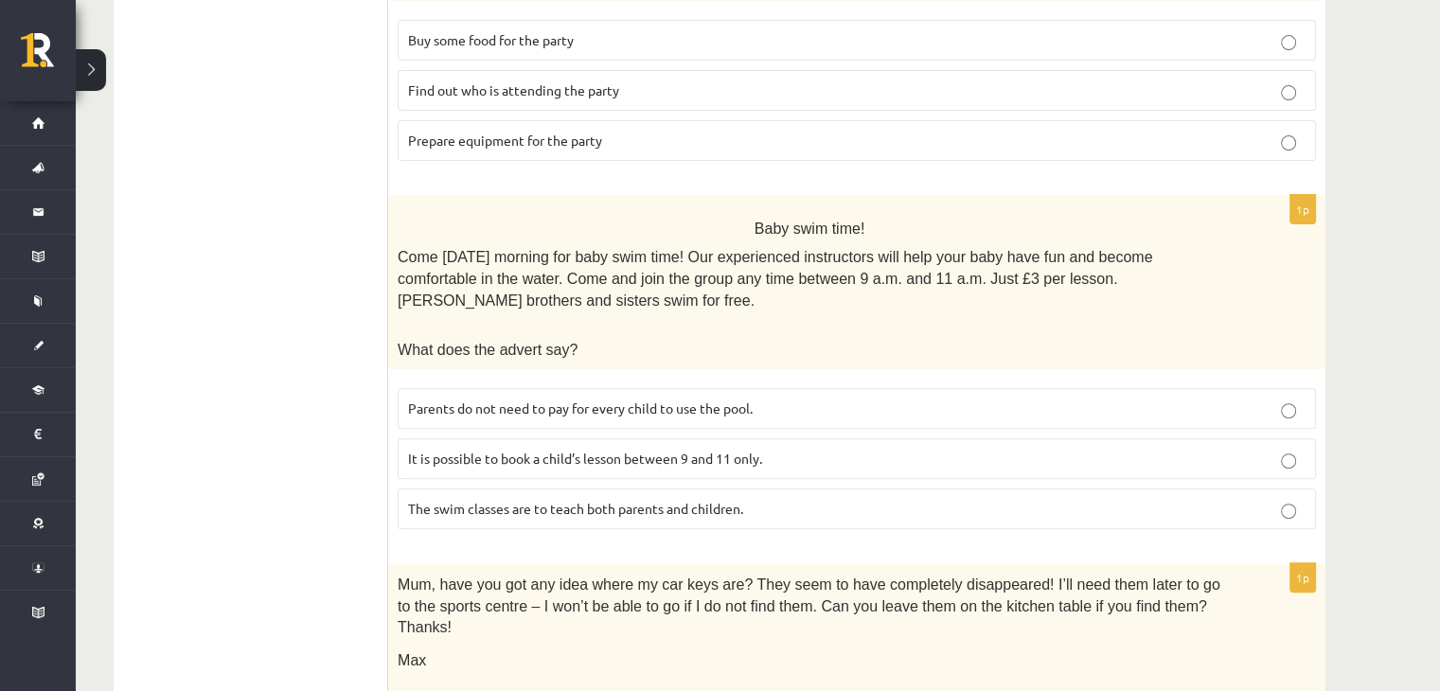
click at [478, 388] on label "Parents do not need to pay for every child to use the pool." at bounding box center [857, 408] width 919 height 41
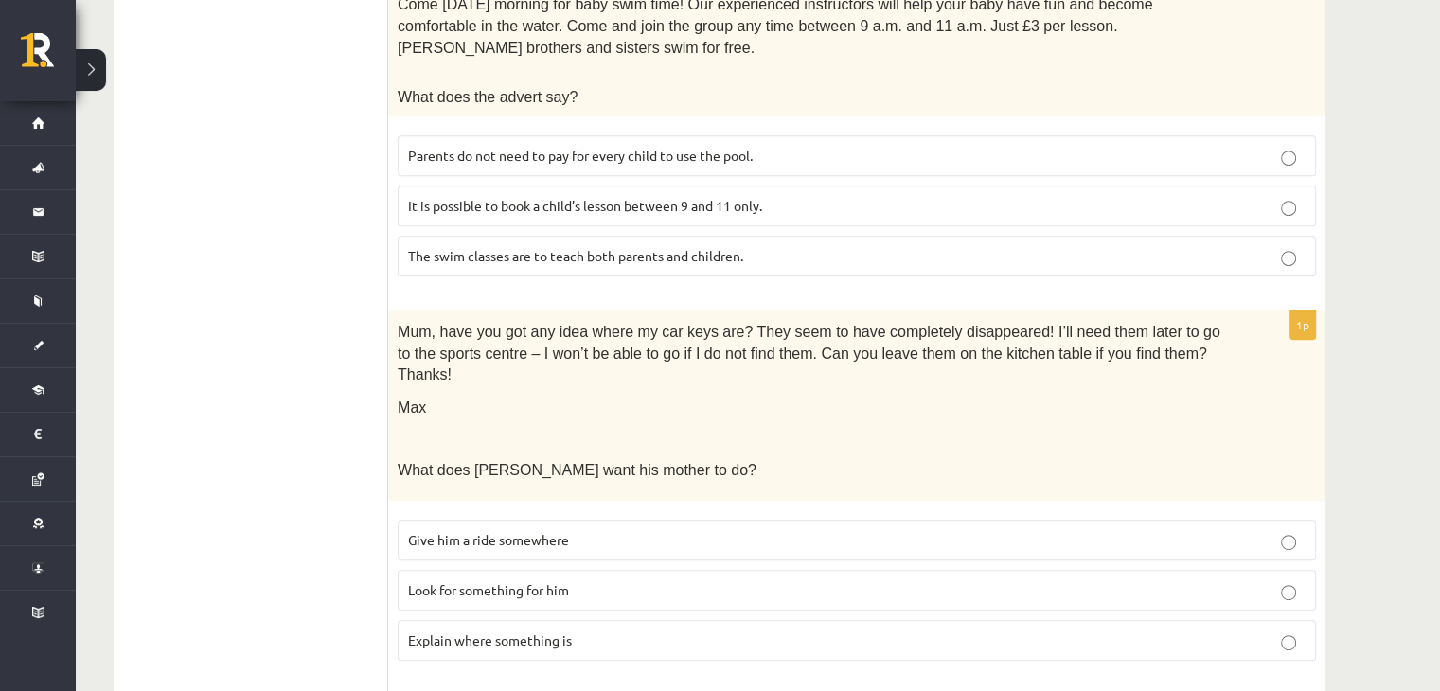
scroll to position [896, 0]
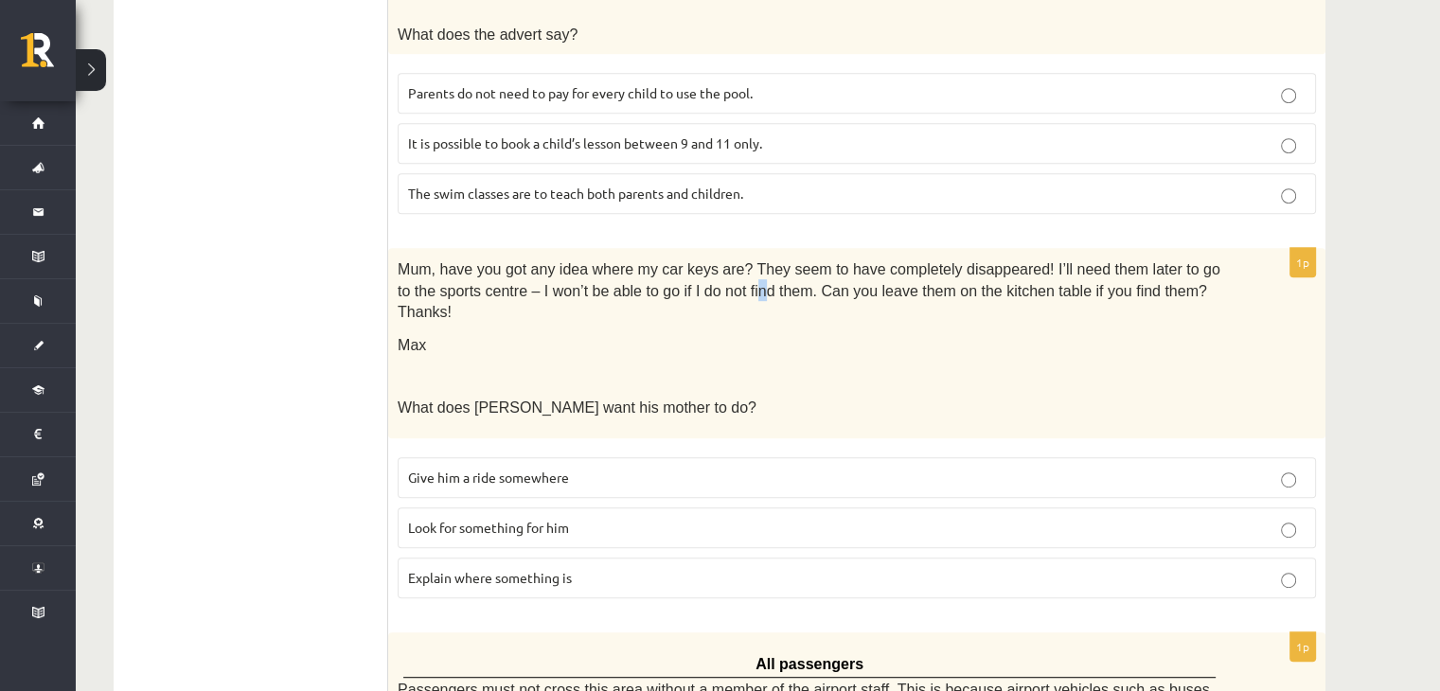
drag, startPoint x: 765, startPoint y: 230, endPoint x: 697, endPoint y: 246, distance: 70.1
click at [697, 261] on span "Mum, have you got any idea where my car keys are? They seem to have completely …" at bounding box center [809, 290] width 823 height 59
click at [1004, 261] on span "Mum, have you got any idea where my car keys are? They seem to have completely …" at bounding box center [809, 290] width 823 height 59
click at [90, 69] on button at bounding box center [91, 70] width 30 height 42
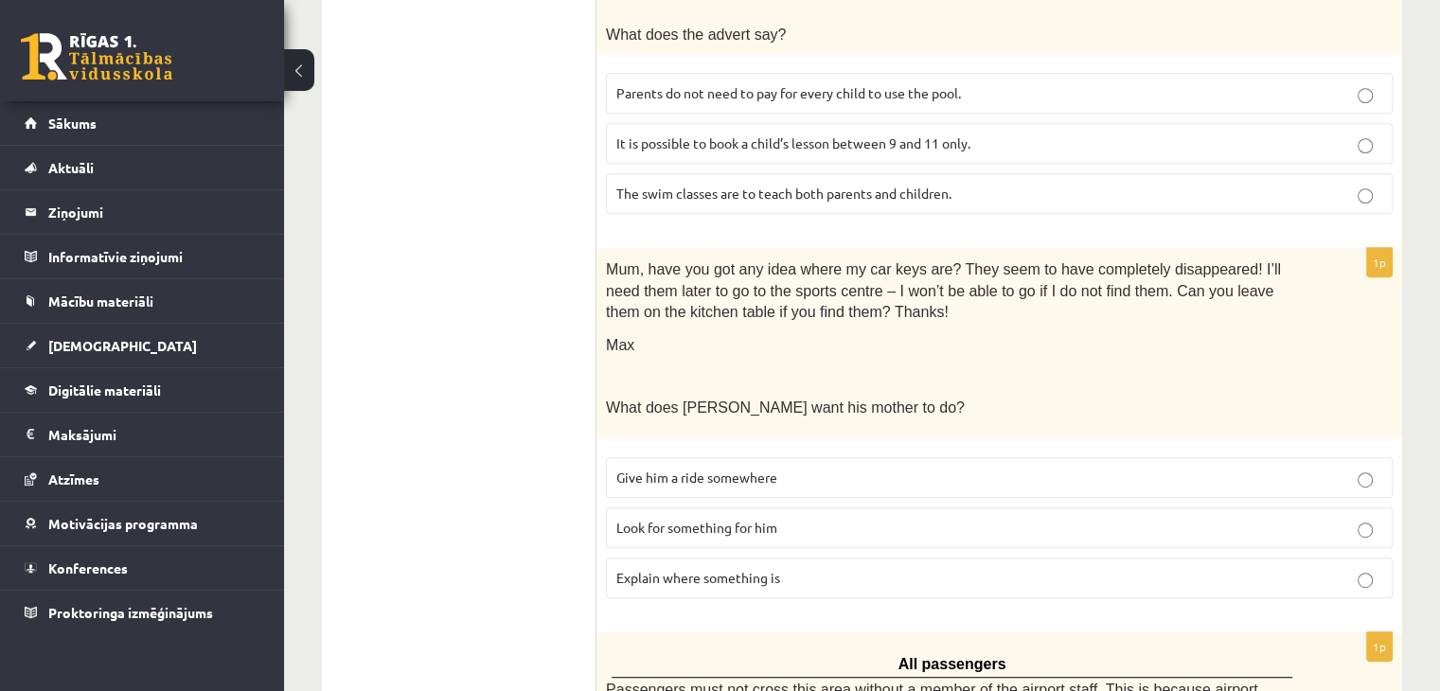
click at [300, 64] on button at bounding box center [299, 70] width 30 height 42
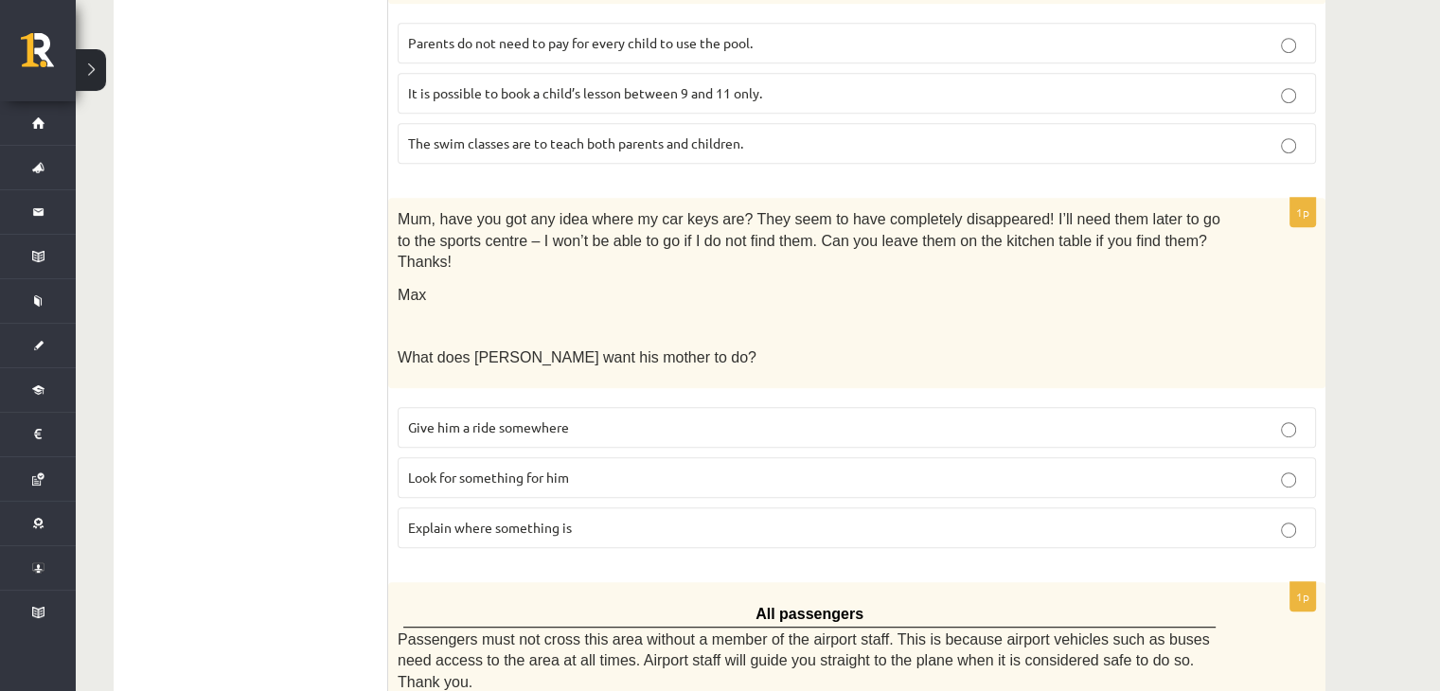
scroll to position [955, 0]
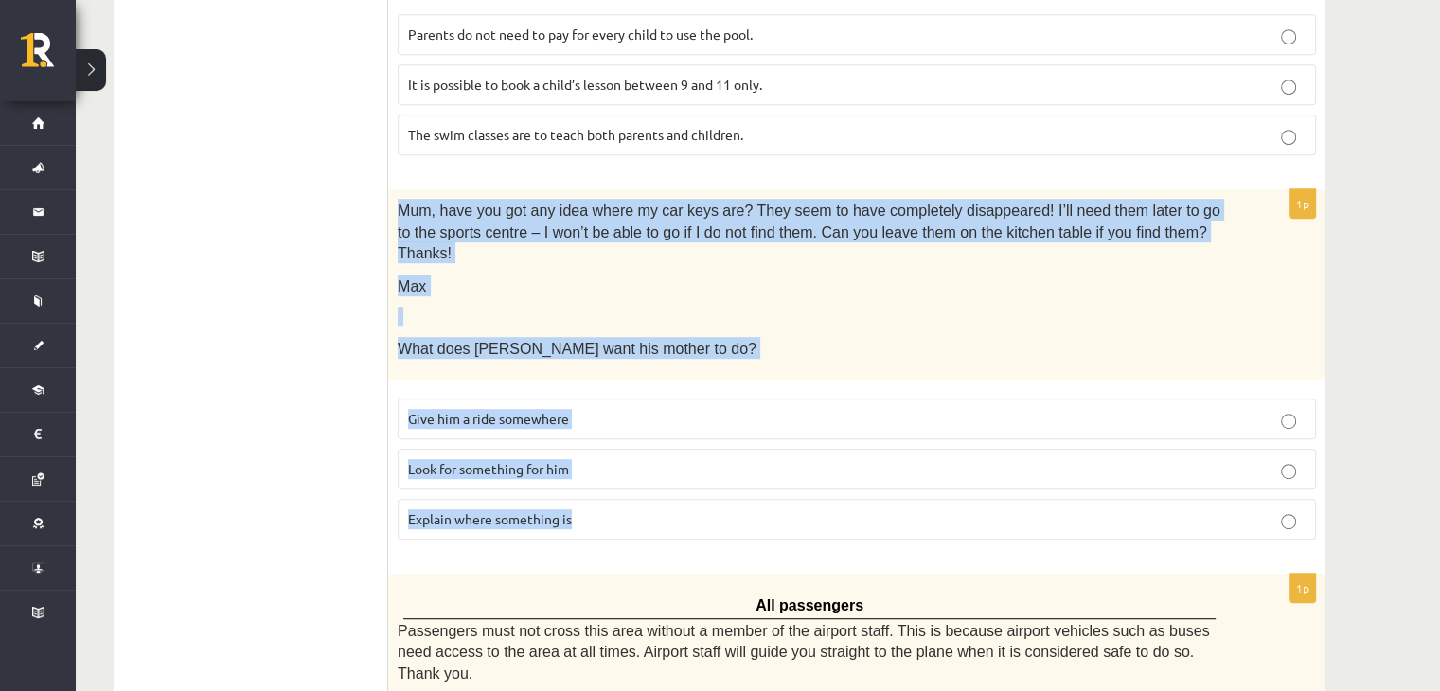
drag, startPoint x: 398, startPoint y: 152, endPoint x: 597, endPoint y: 429, distance: 340.6
click at [597, 429] on div "1p Mum, have you got any idea where my car keys are? They seem to have complete…" at bounding box center [857, 372] width 938 height 366
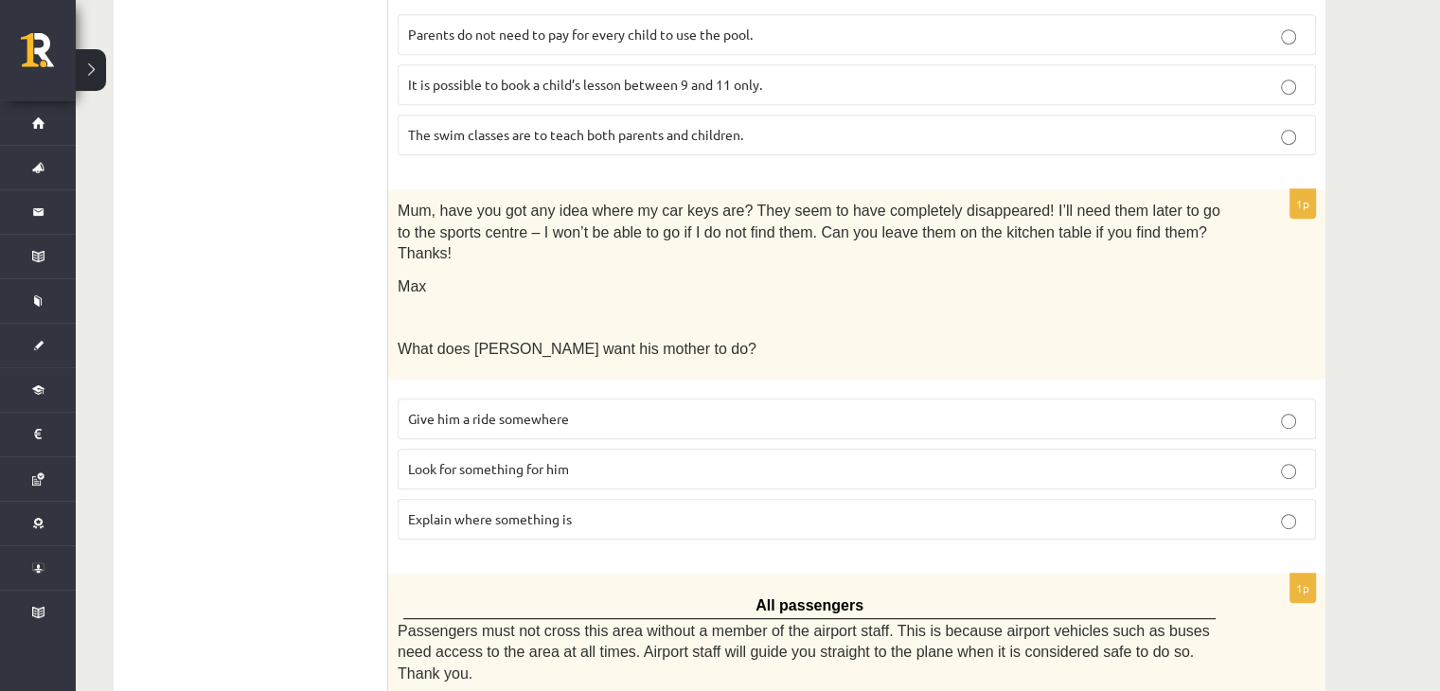
click at [276, 259] on ul "A Grammar B Reading C Reading D Listening Answer the question" at bounding box center [261, 571] width 256 height 2373
click at [514, 460] on span "Look for something for him" at bounding box center [488, 468] width 161 height 17
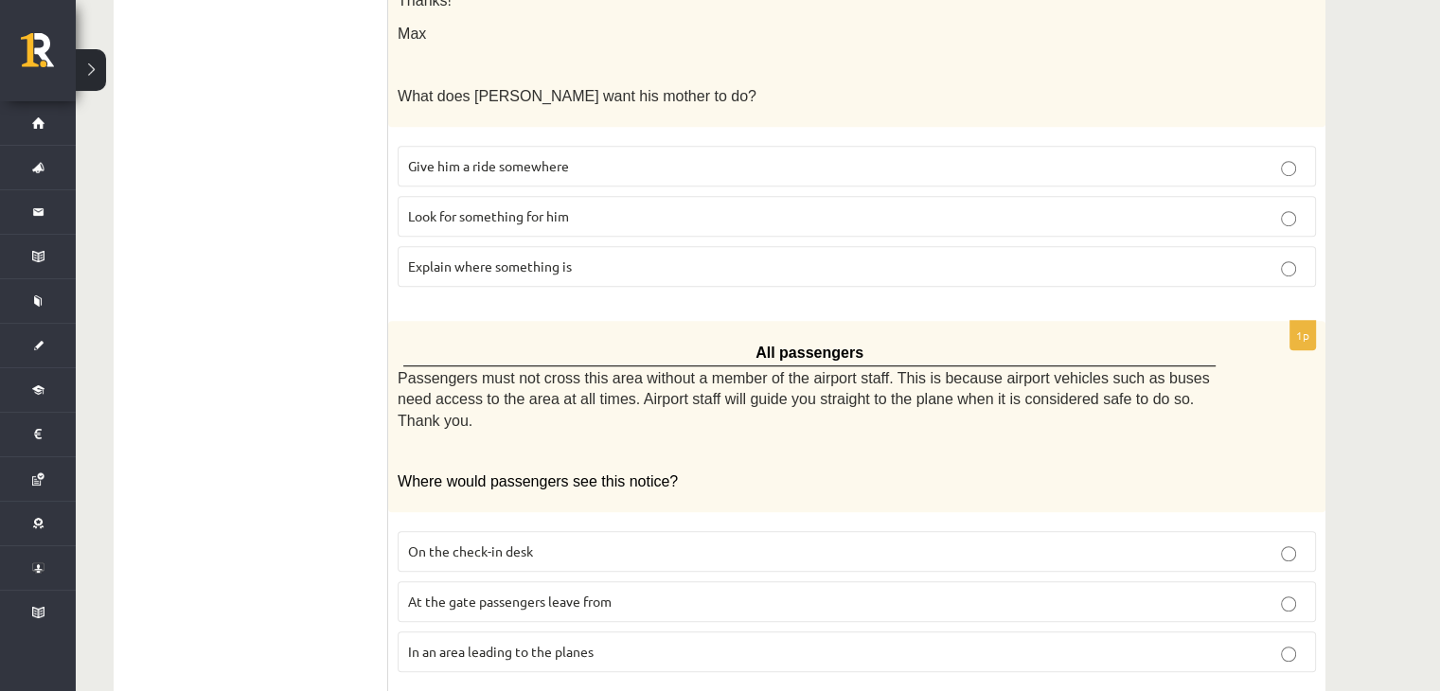
scroll to position [1271, 0]
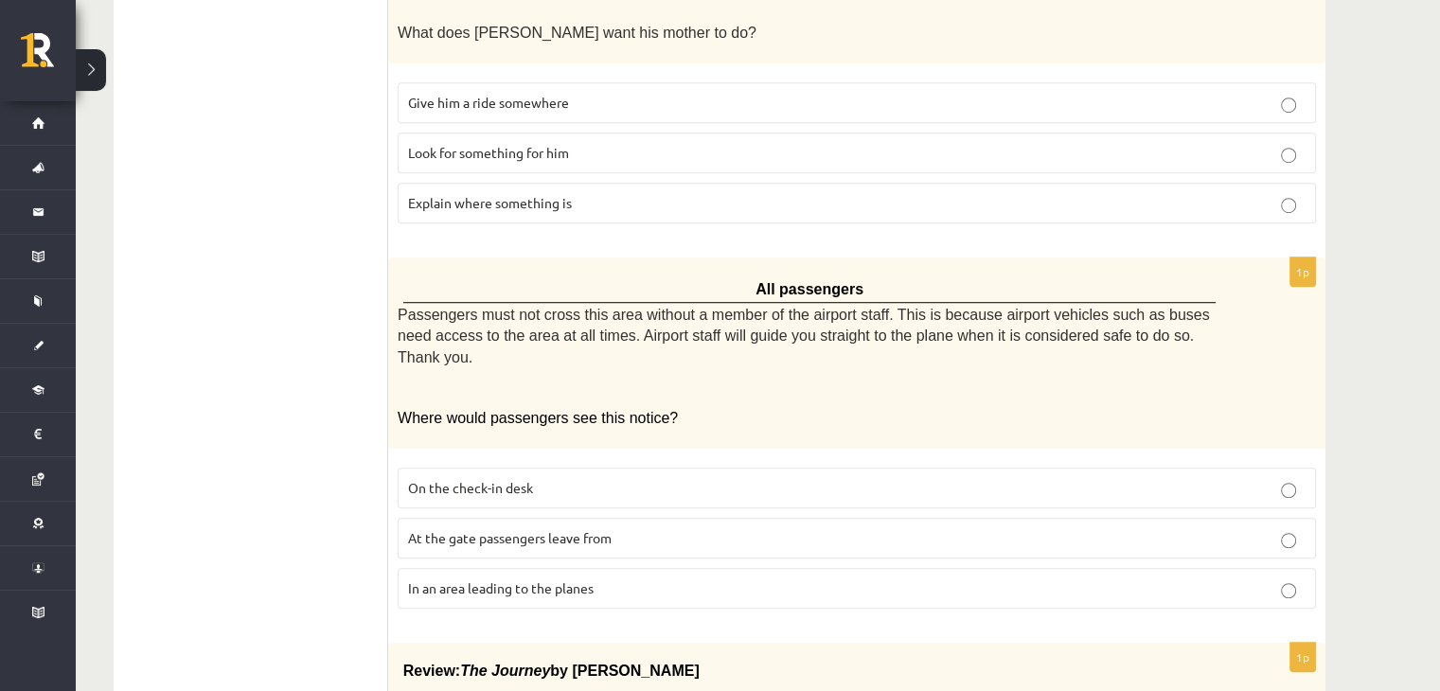
click at [714, 568] on label "In an area leading to the planes" at bounding box center [857, 588] width 919 height 41
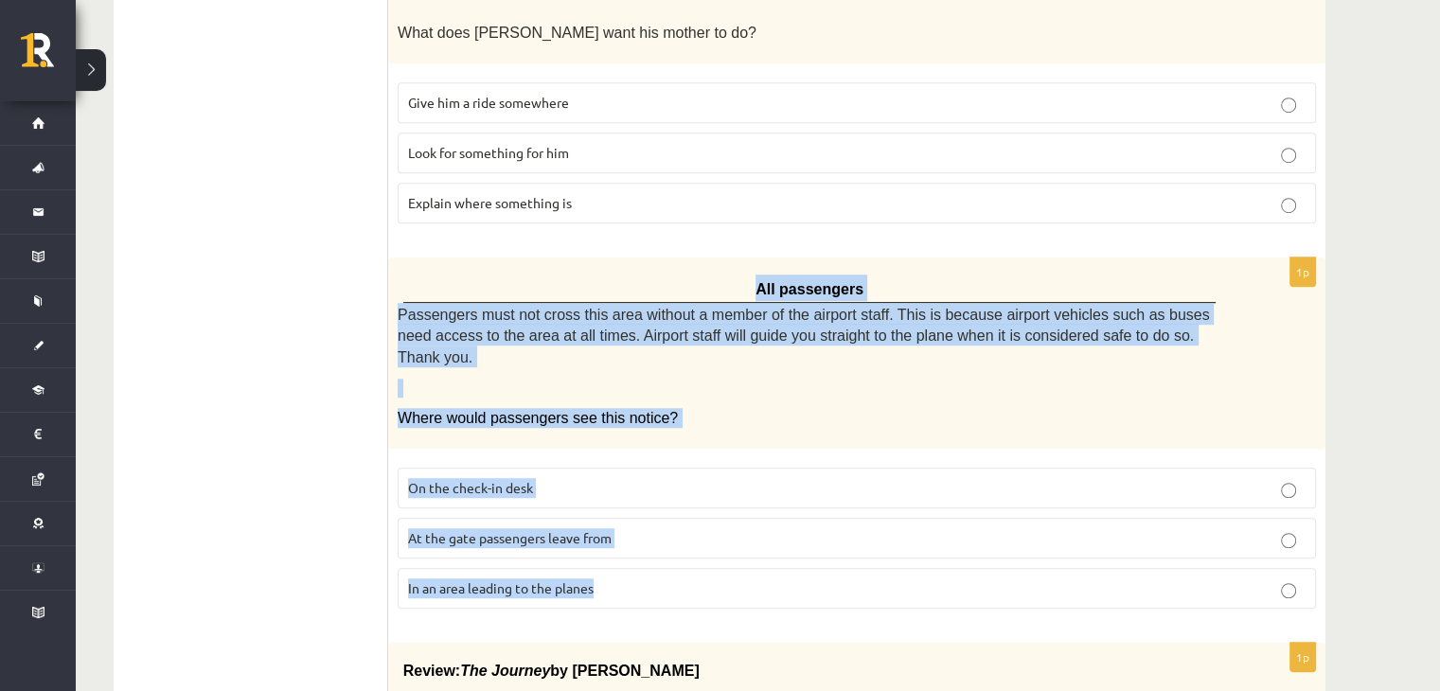
drag, startPoint x: 765, startPoint y: 215, endPoint x: 696, endPoint y: 474, distance: 268.5
click at [696, 474] on div "1p All passengers Passengers must not cross this area without a member of the a…" at bounding box center [857, 441] width 938 height 367
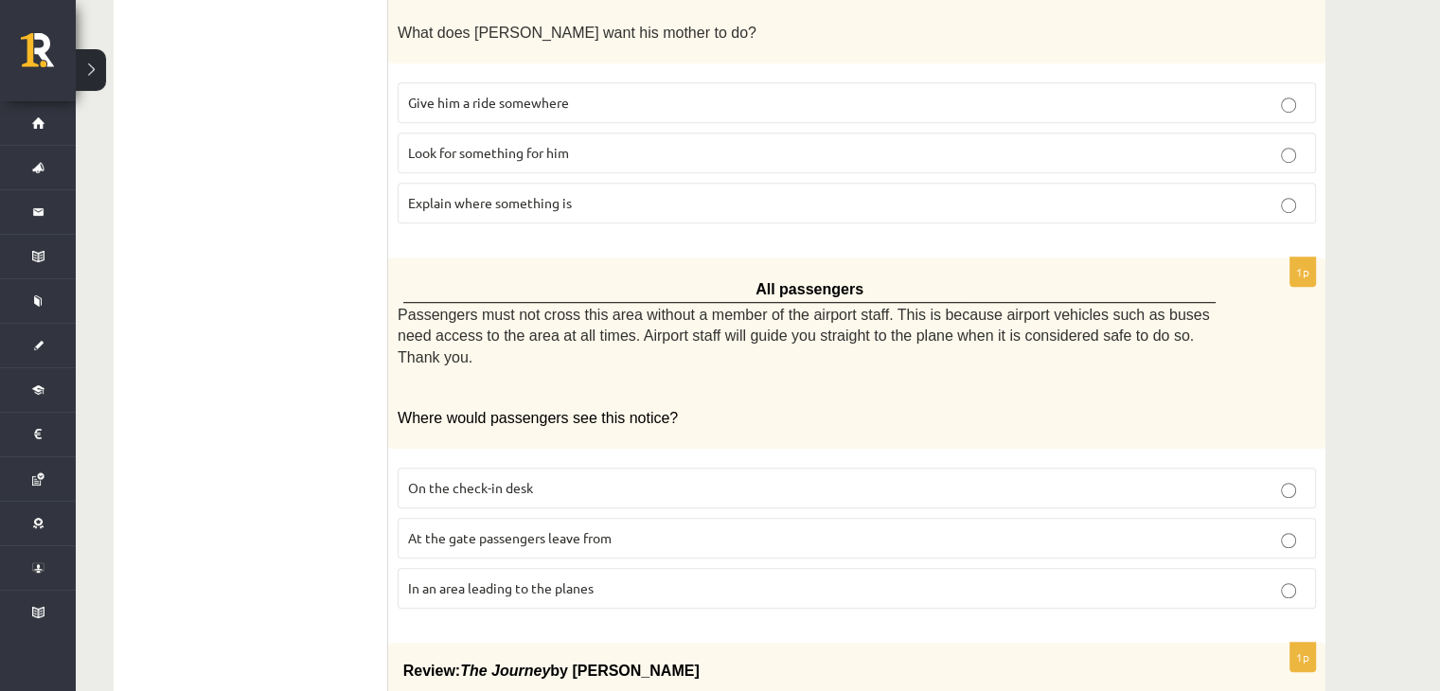
click at [259, 194] on ul "A Grammar B Reading C Reading D Listening Answer the question" at bounding box center [261, 255] width 256 height 2373
click at [489, 580] on span "In an area leading to the planes" at bounding box center [501, 588] width 186 height 17
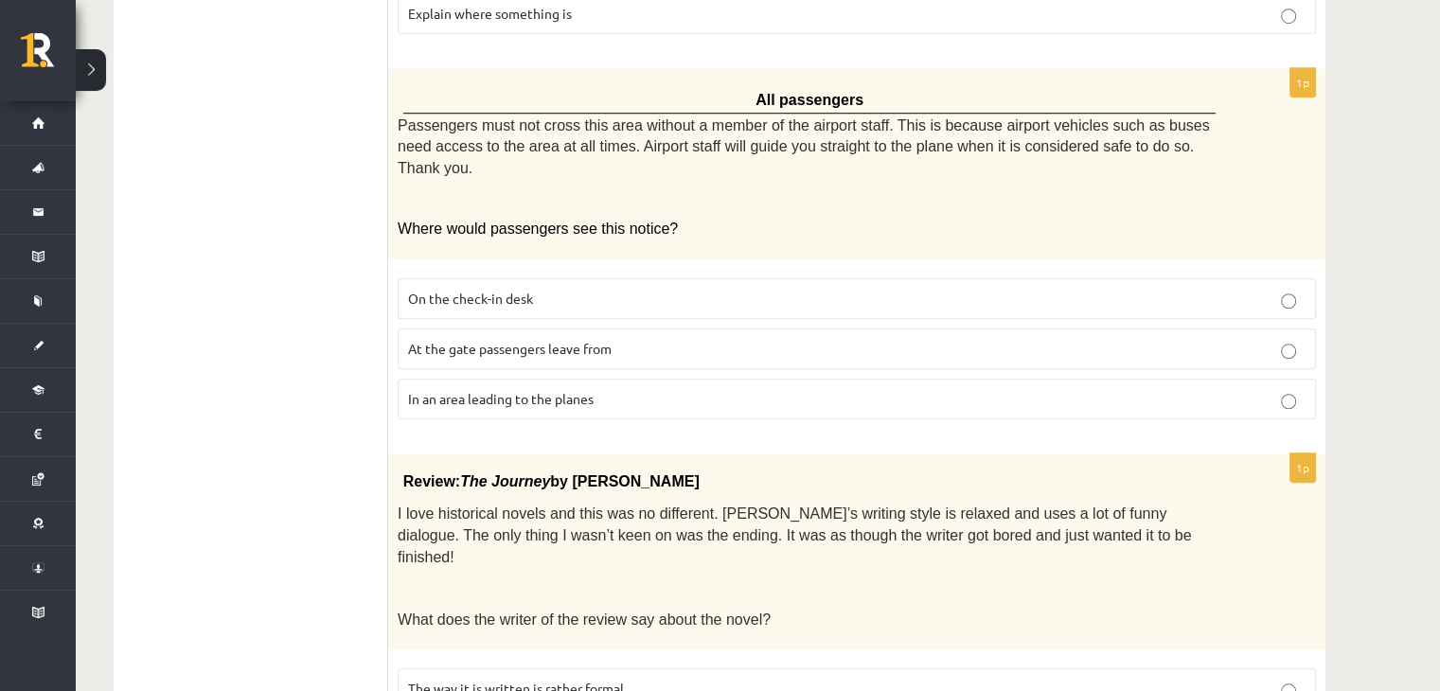
scroll to position [1586, 0]
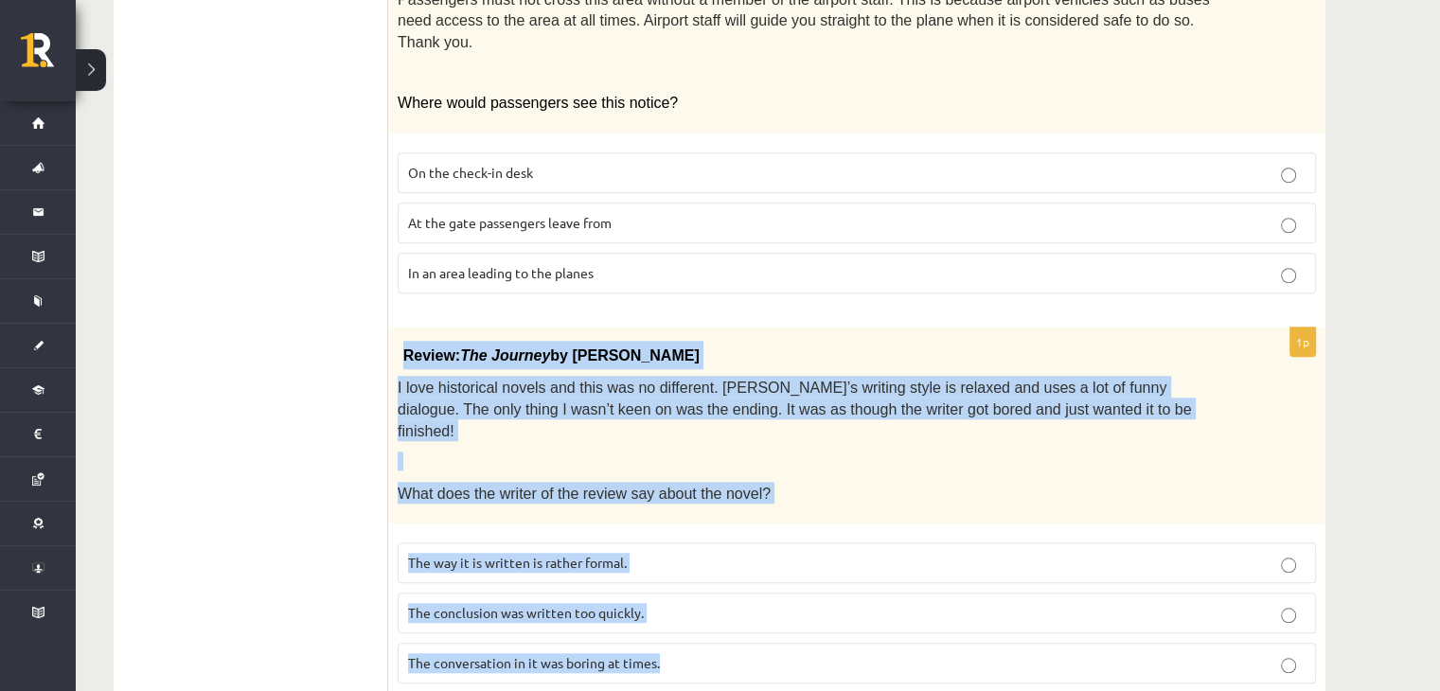
drag, startPoint x: 402, startPoint y: 260, endPoint x: 701, endPoint y: 538, distance: 407.4
click at [701, 538] on div "1p Review: The Journey by Elizabeth Brown I love historical novels and this was…" at bounding box center [857, 513] width 938 height 371
drag, startPoint x: 237, startPoint y: 255, endPoint x: 229, endPoint y: 221, distance: 34.9
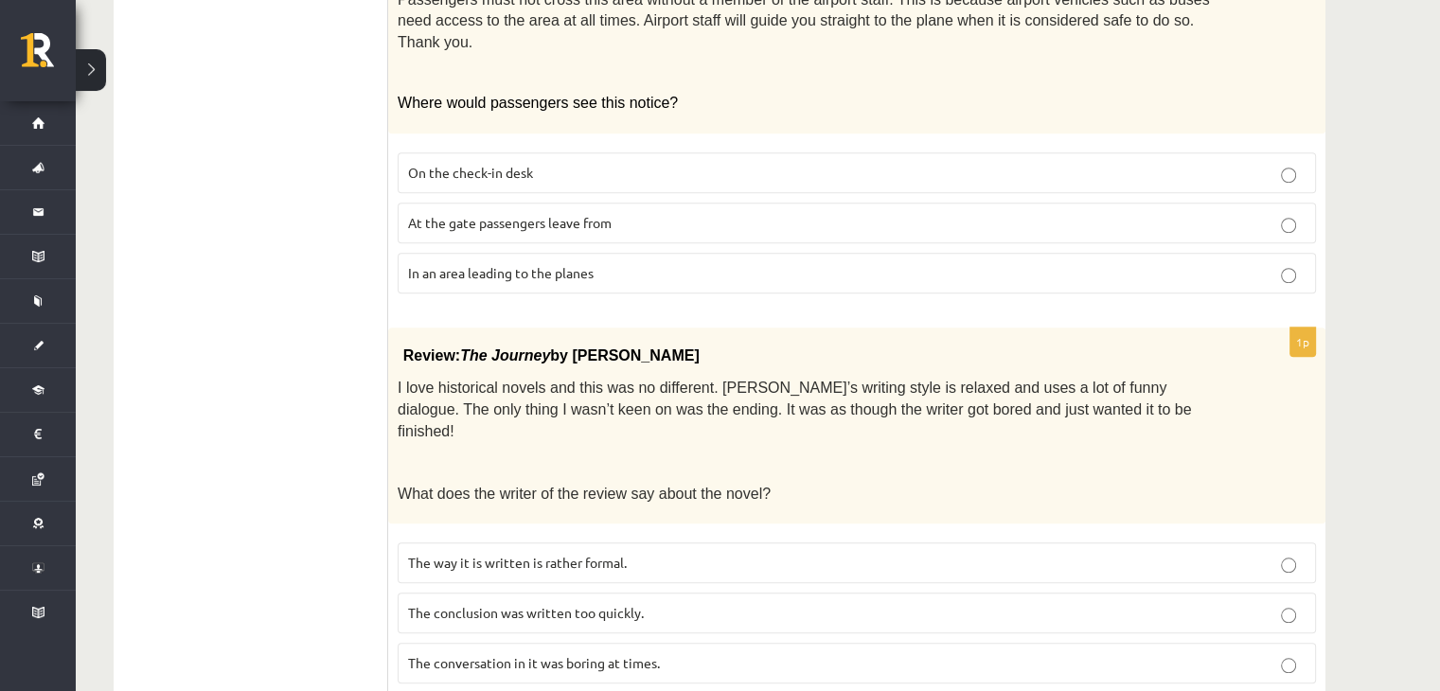
click at [532, 604] on span "The conclusion was written too quickly." at bounding box center [526, 612] width 236 height 17
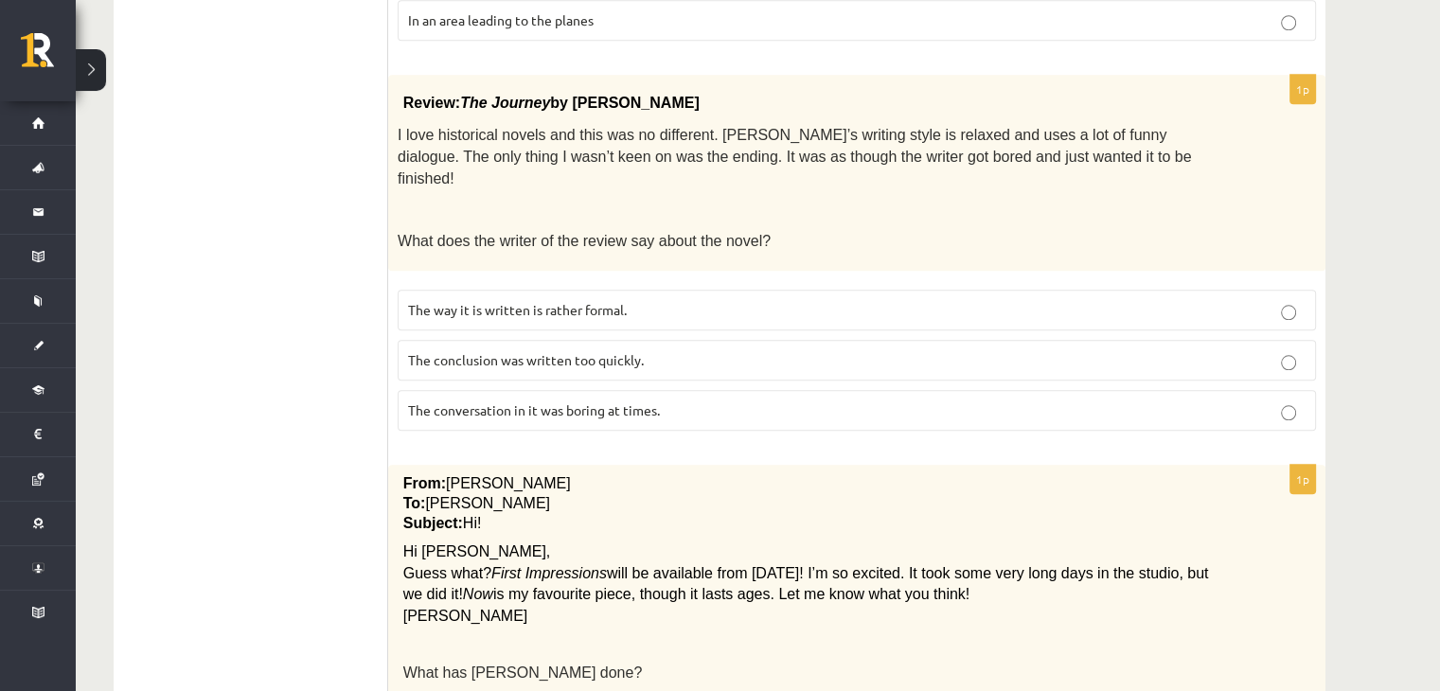
scroll to position [1955, 0]
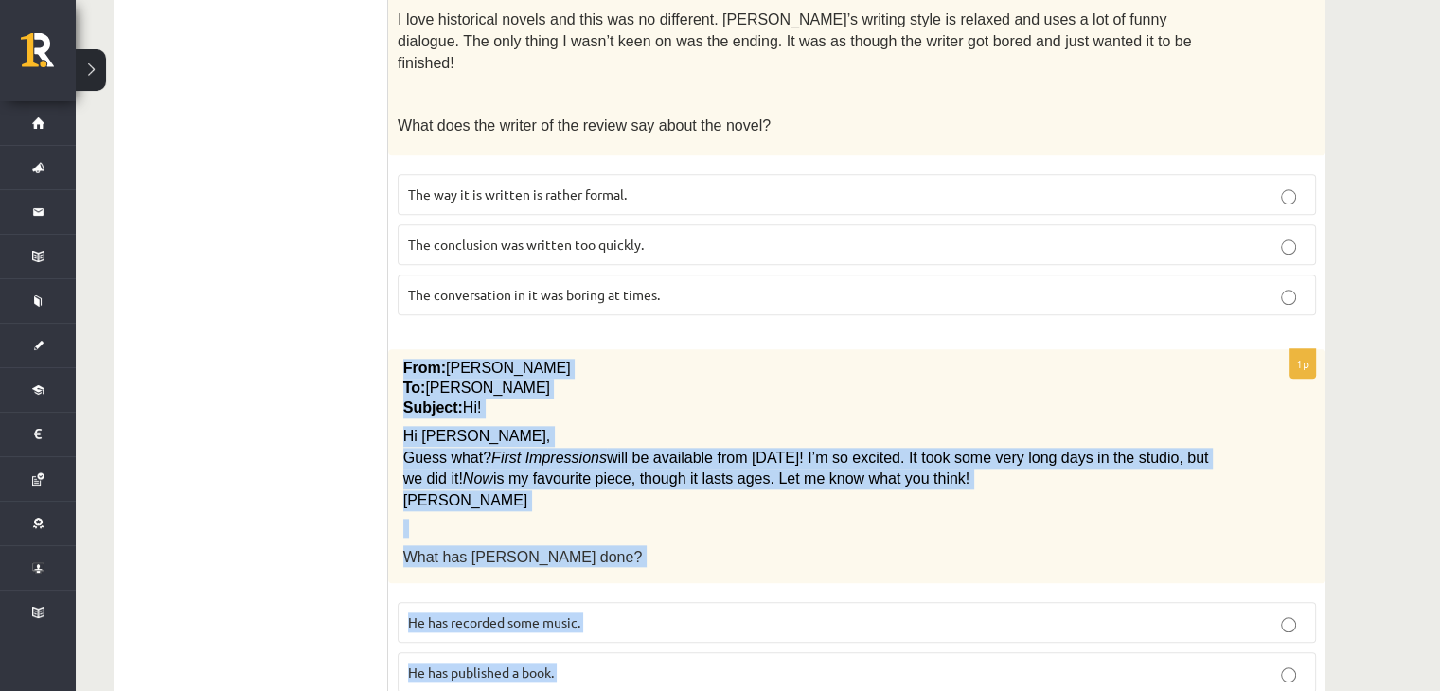
drag, startPoint x: 401, startPoint y: 241, endPoint x: 610, endPoint y: 577, distance: 395.2
click at [610, 577] on div "1p From: Pete To: Cathy Subject: Hi! Hi Cathy, Guess what? First Impressions wi…" at bounding box center [857, 553] width 938 height 409
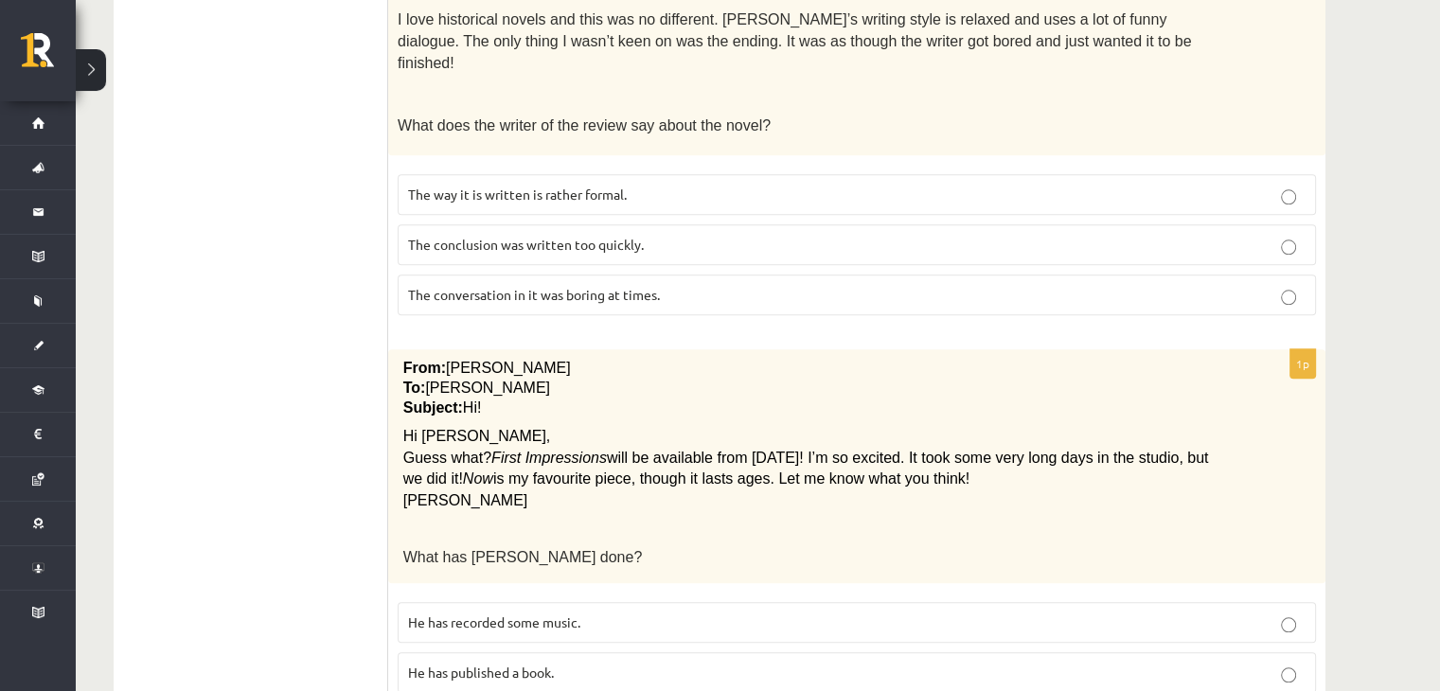
click at [456, 614] on span "He has recorded some music." at bounding box center [494, 622] width 172 height 17
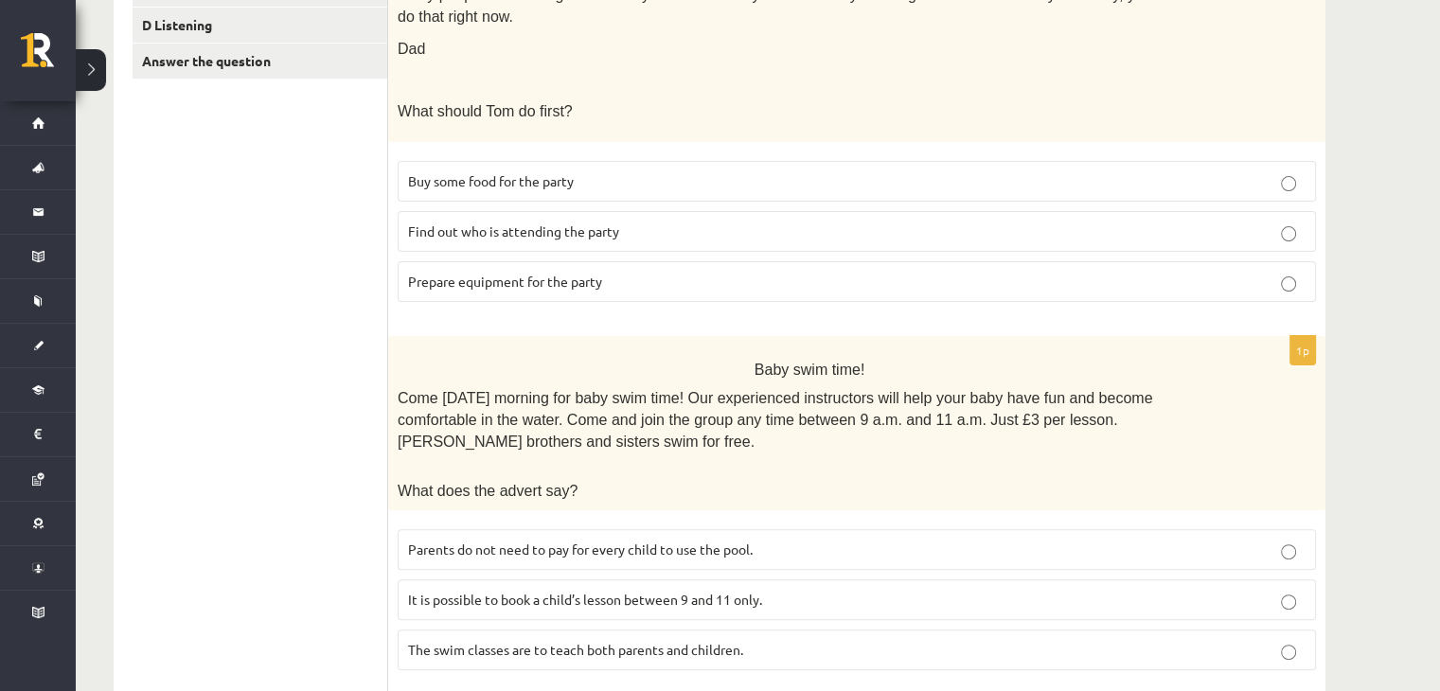
scroll to position [123, 0]
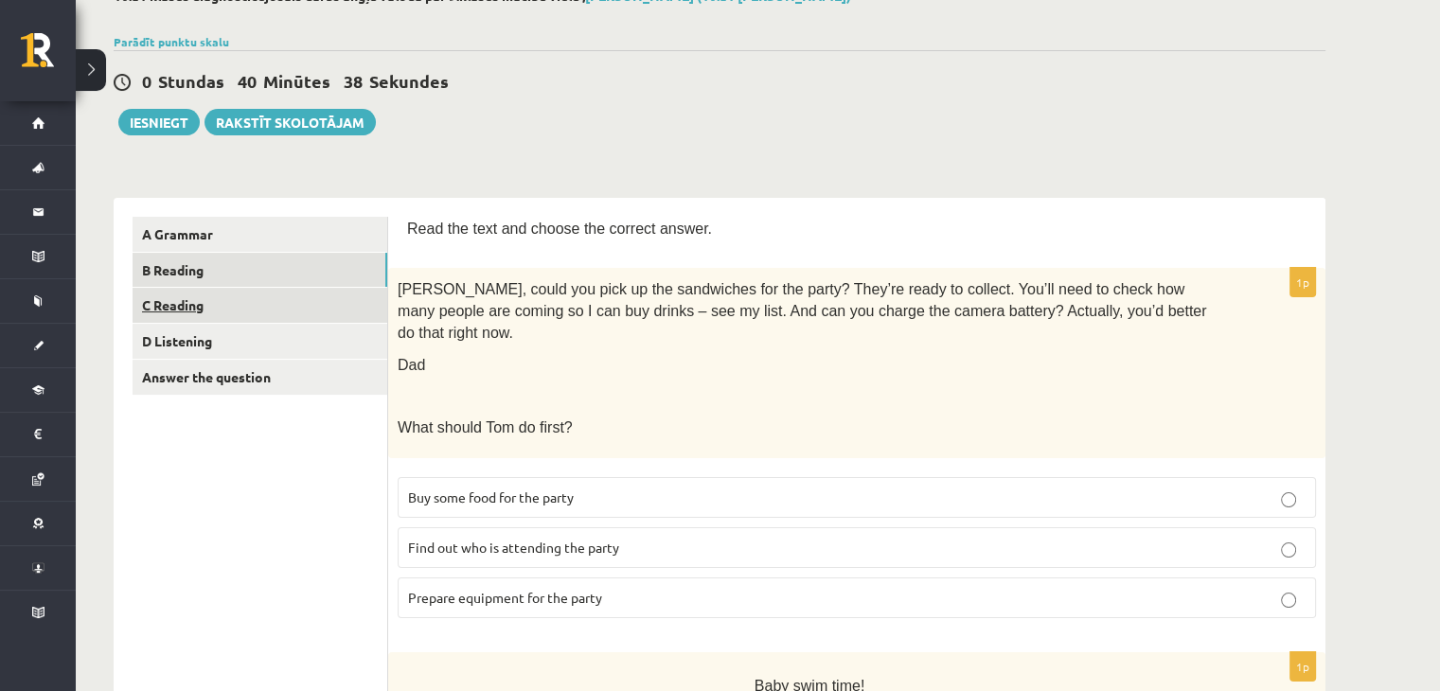
click at [174, 306] on link "C Reading" at bounding box center [260, 305] width 255 height 35
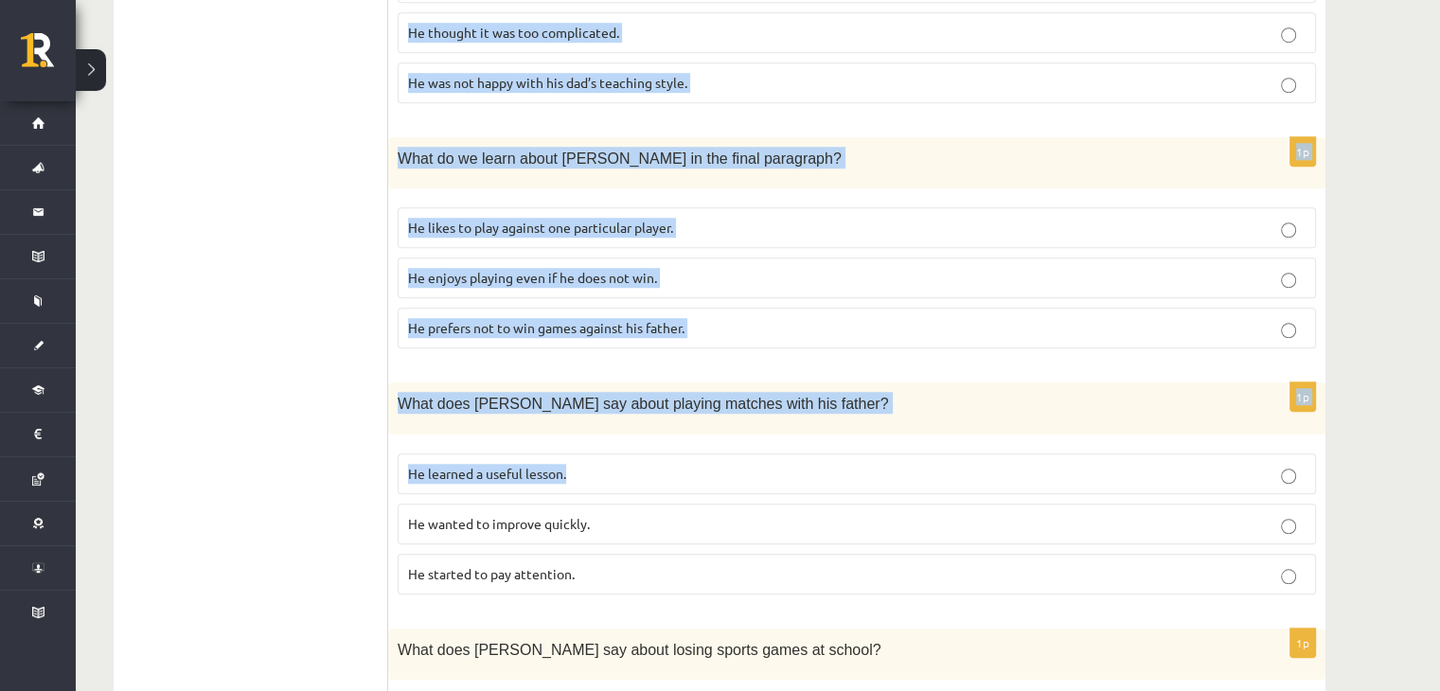
scroll to position [1675, 0]
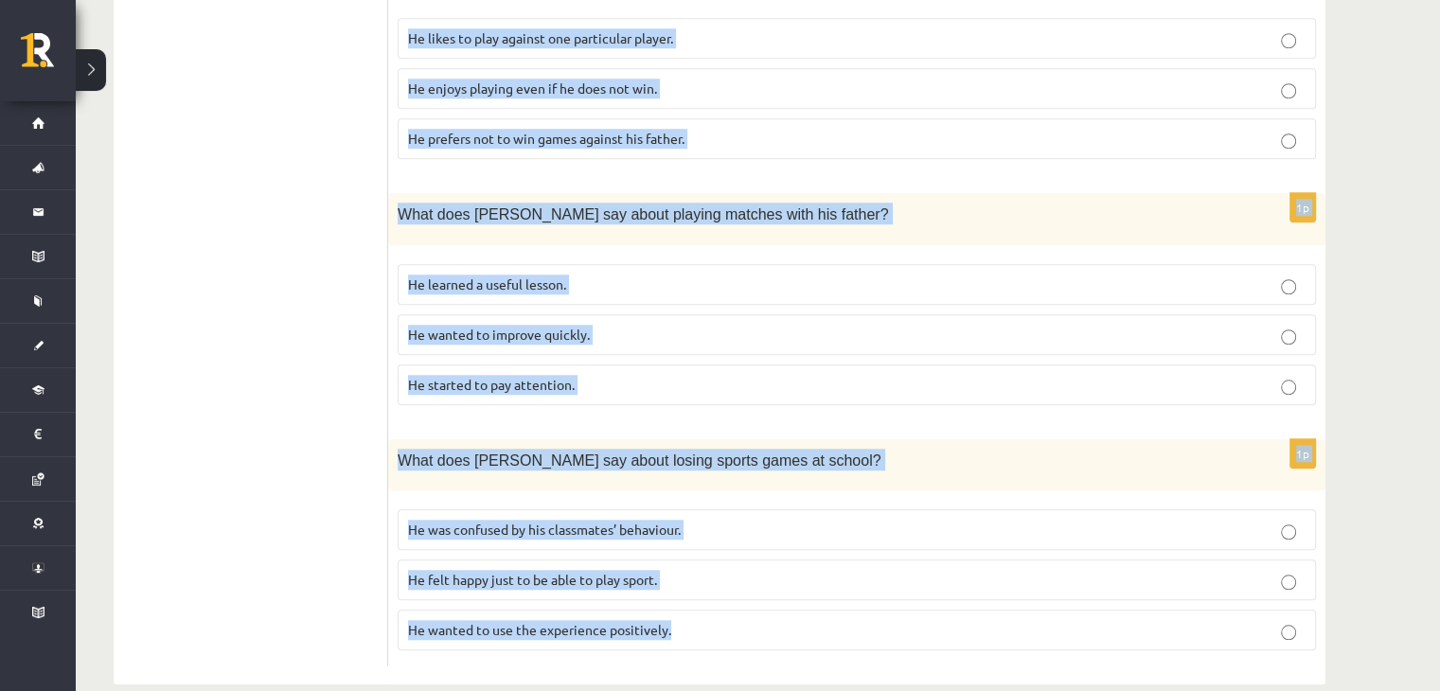
drag, startPoint x: 402, startPoint y: 190, endPoint x: 784, endPoint y: 596, distance: 556.7
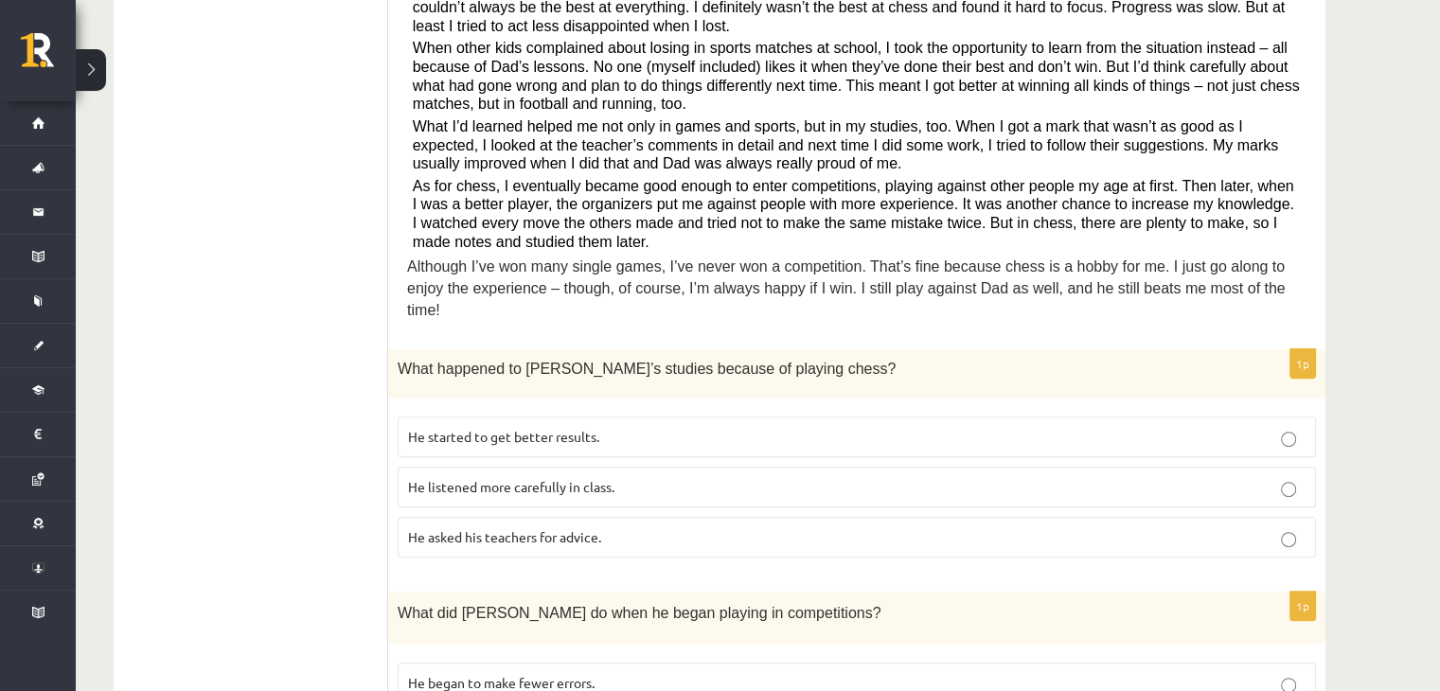
scroll to position [602, 0]
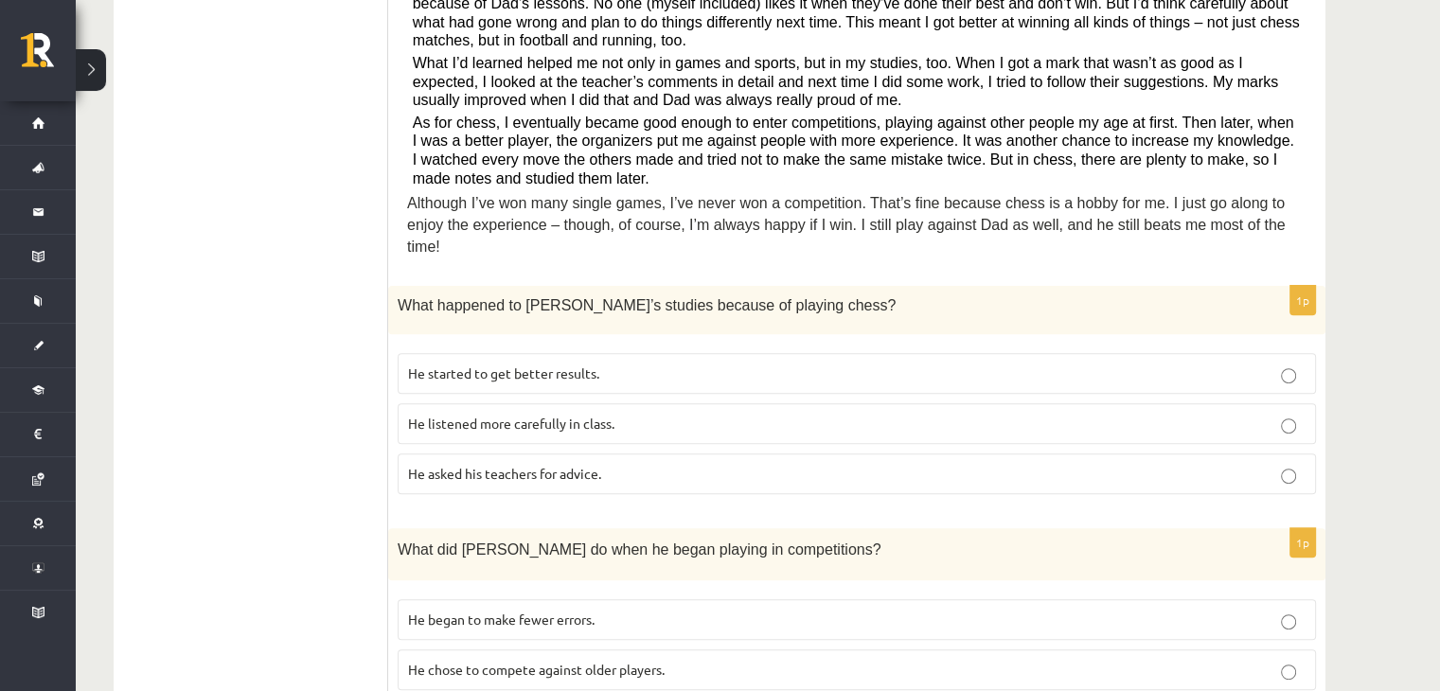
click at [518, 365] on span "He started to get better results." at bounding box center [503, 373] width 191 height 17
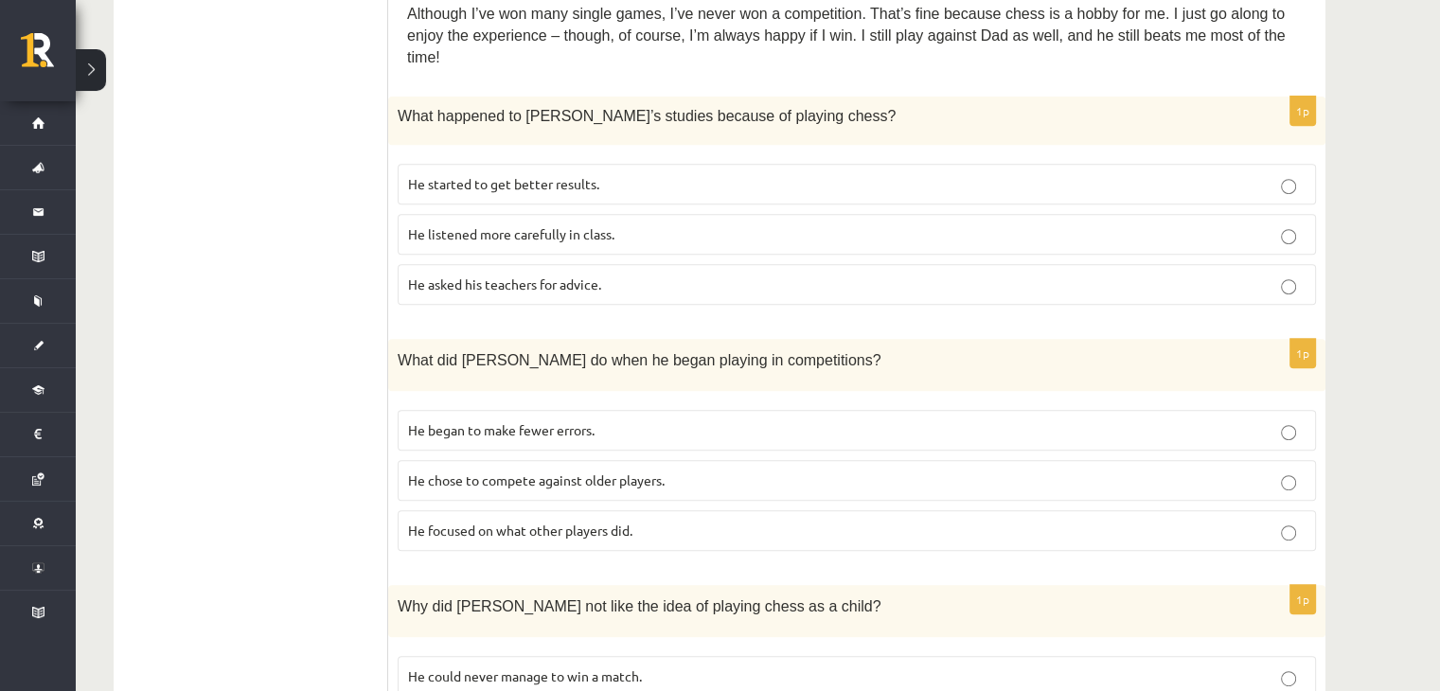
scroll to position [855, 0]
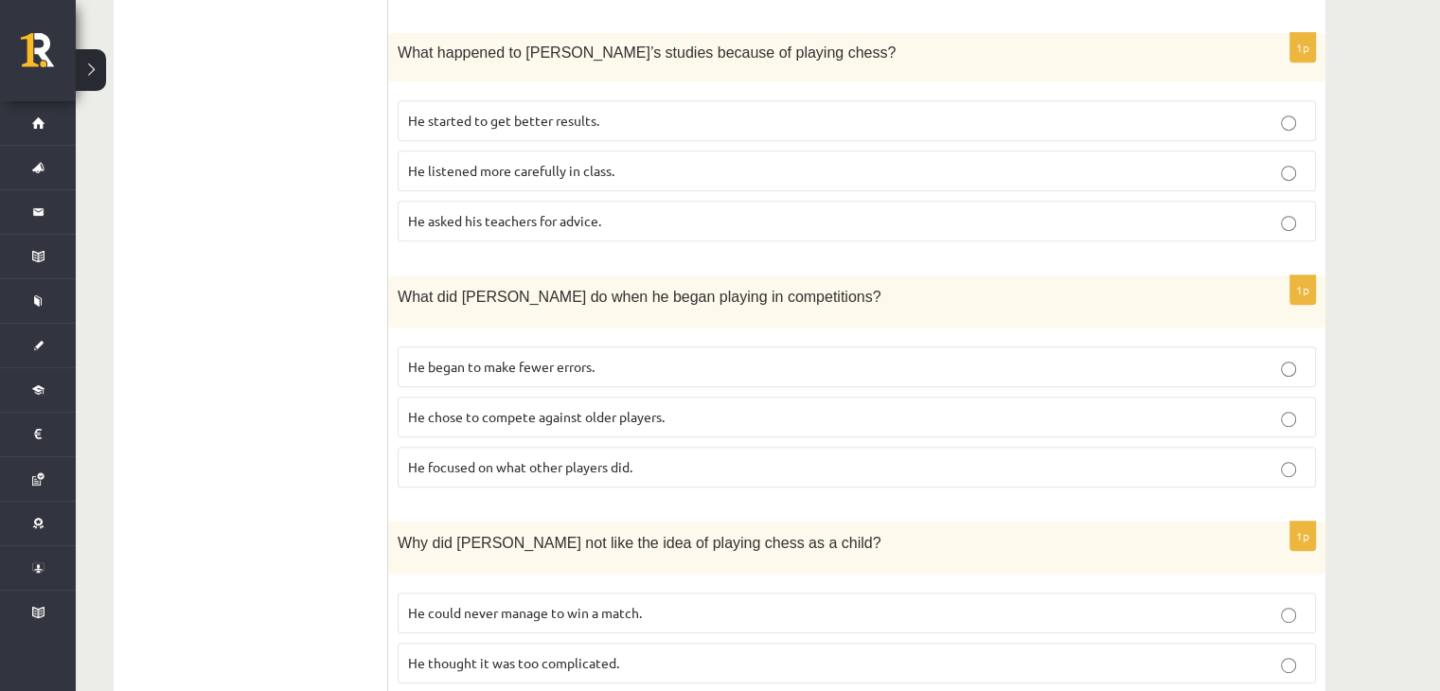
click at [596, 458] on span "He focused on what other players did." at bounding box center [520, 466] width 224 height 17
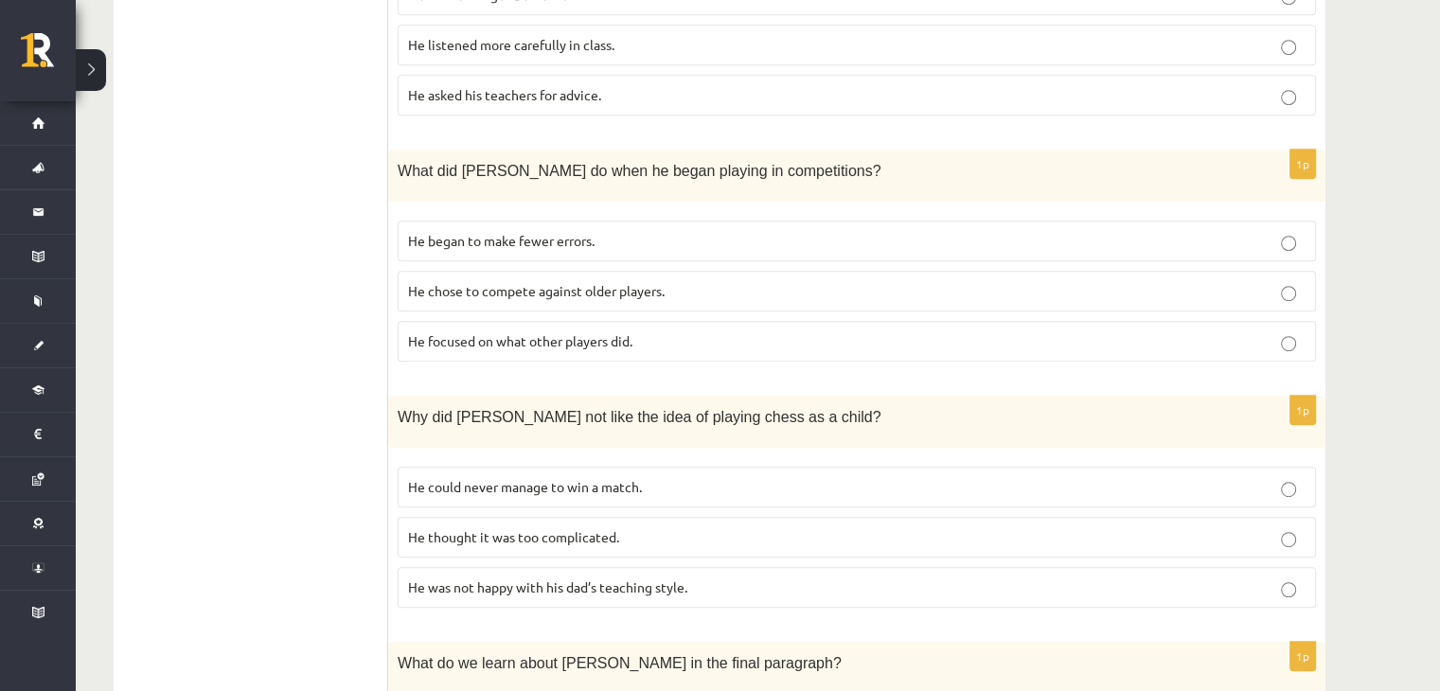
scroll to position [1107, 0]
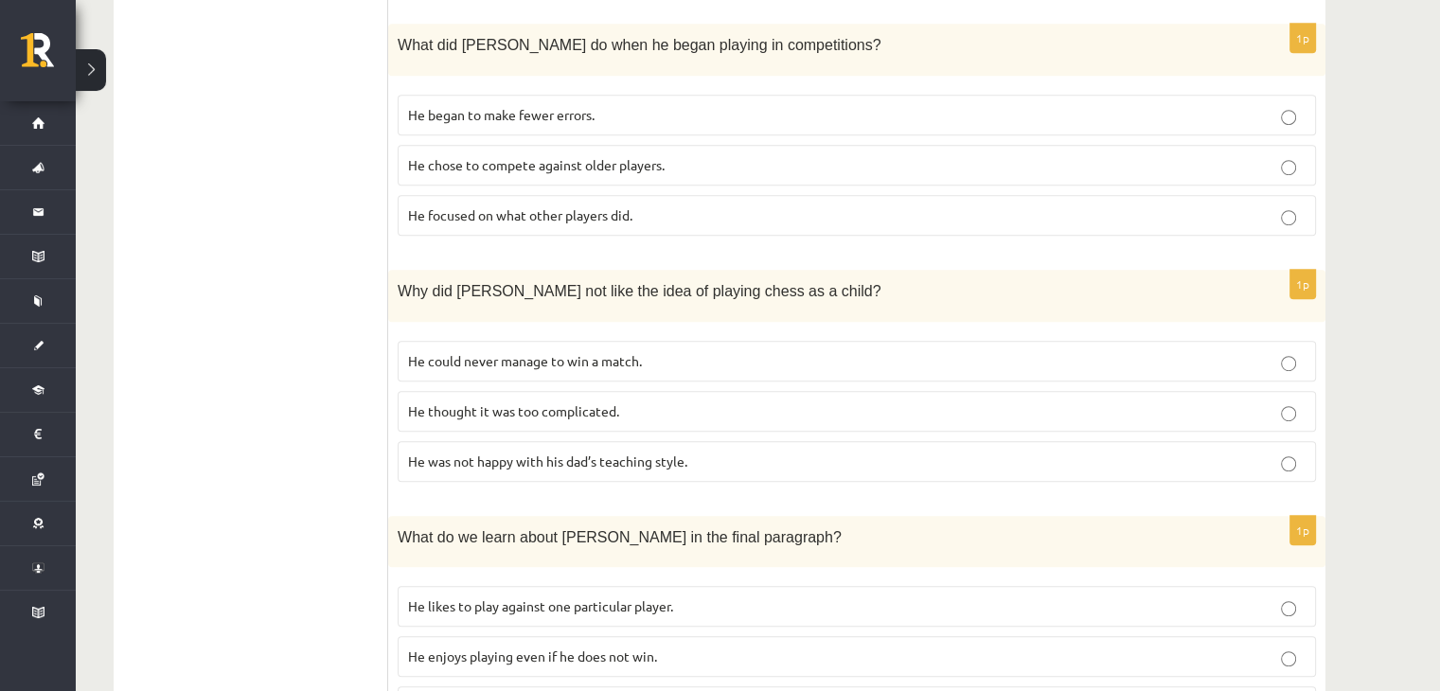
click at [517, 402] on span "He thought it was too complicated." at bounding box center [513, 410] width 211 height 17
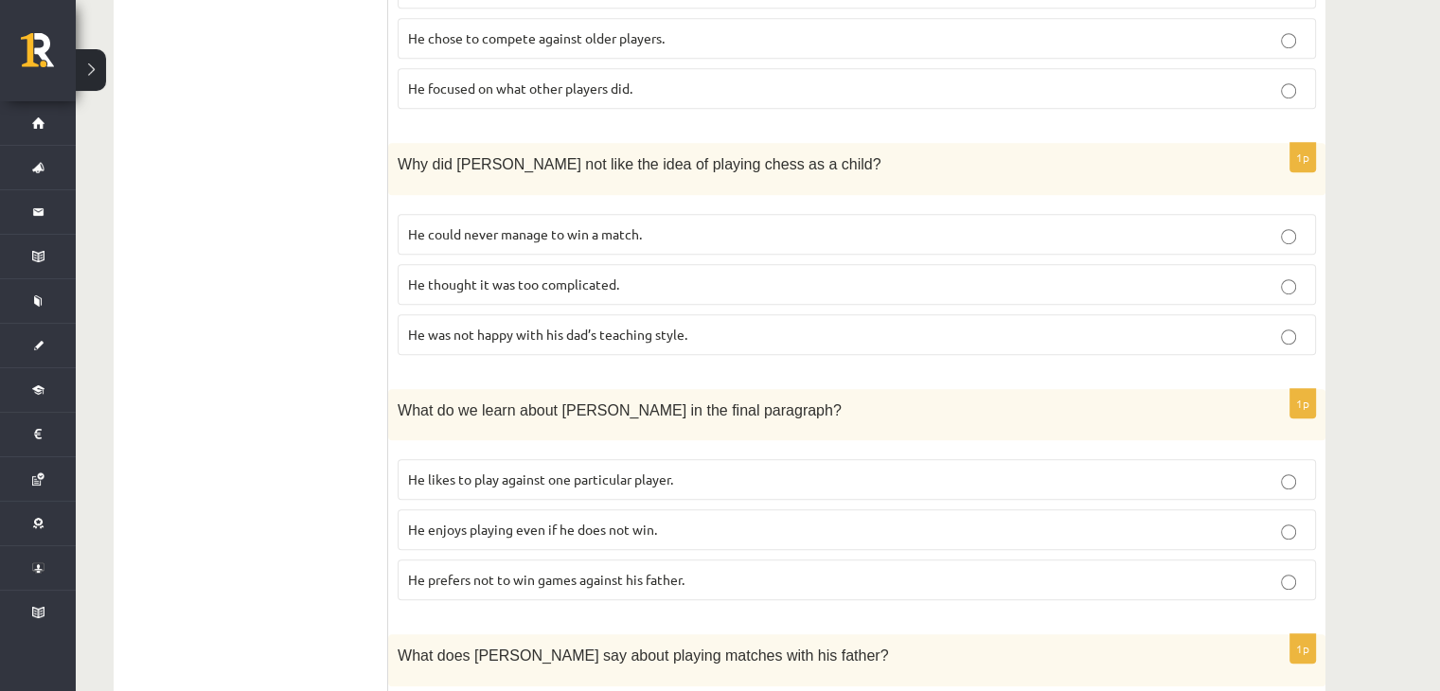
scroll to position [1296, 0]
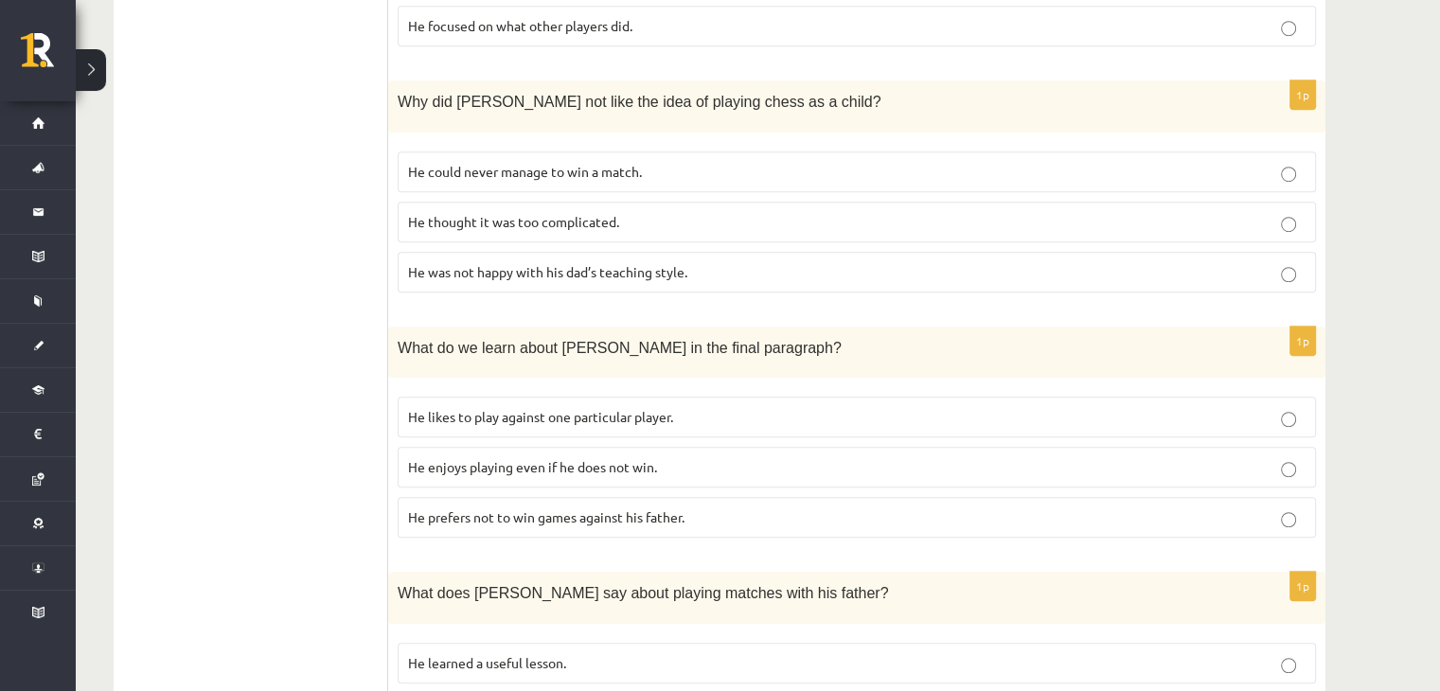
click at [590, 458] on span "He enjoys playing even if he does not win." at bounding box center [532, 466] width 249 height 17
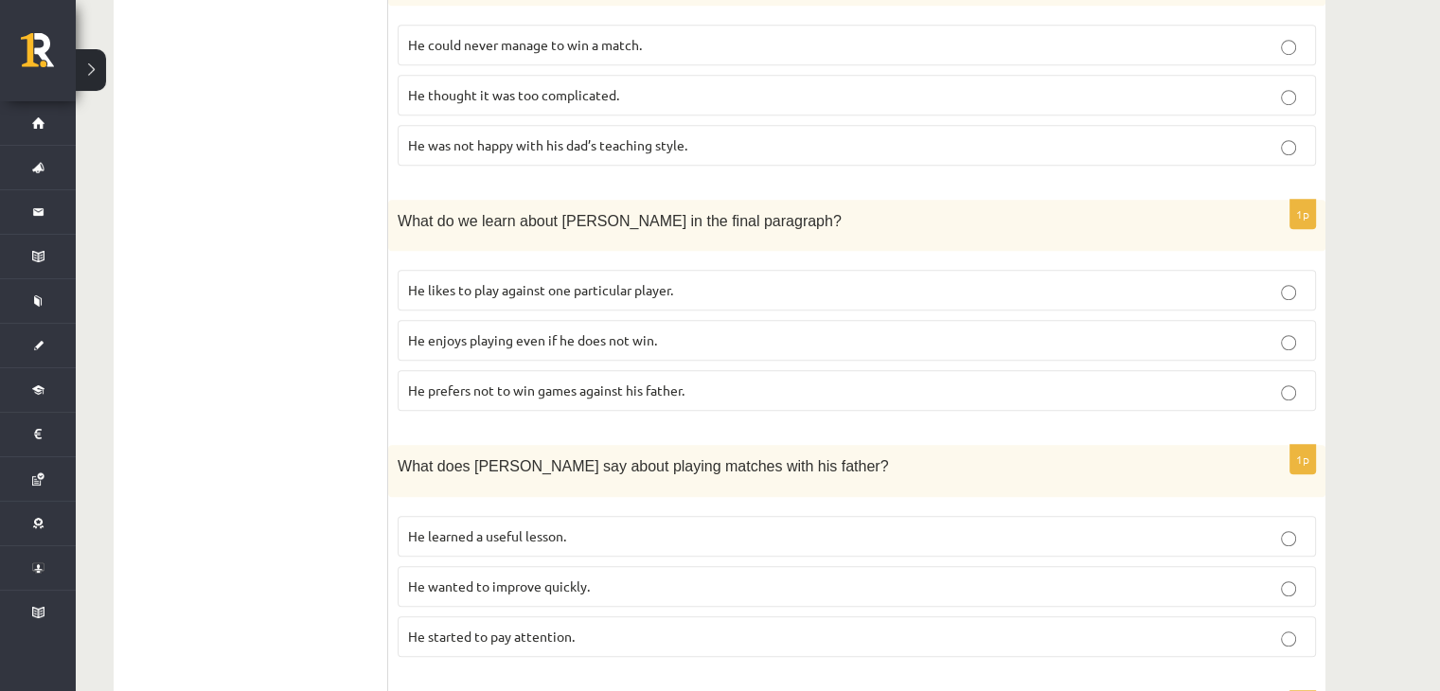
scroll to position [1486, 0]
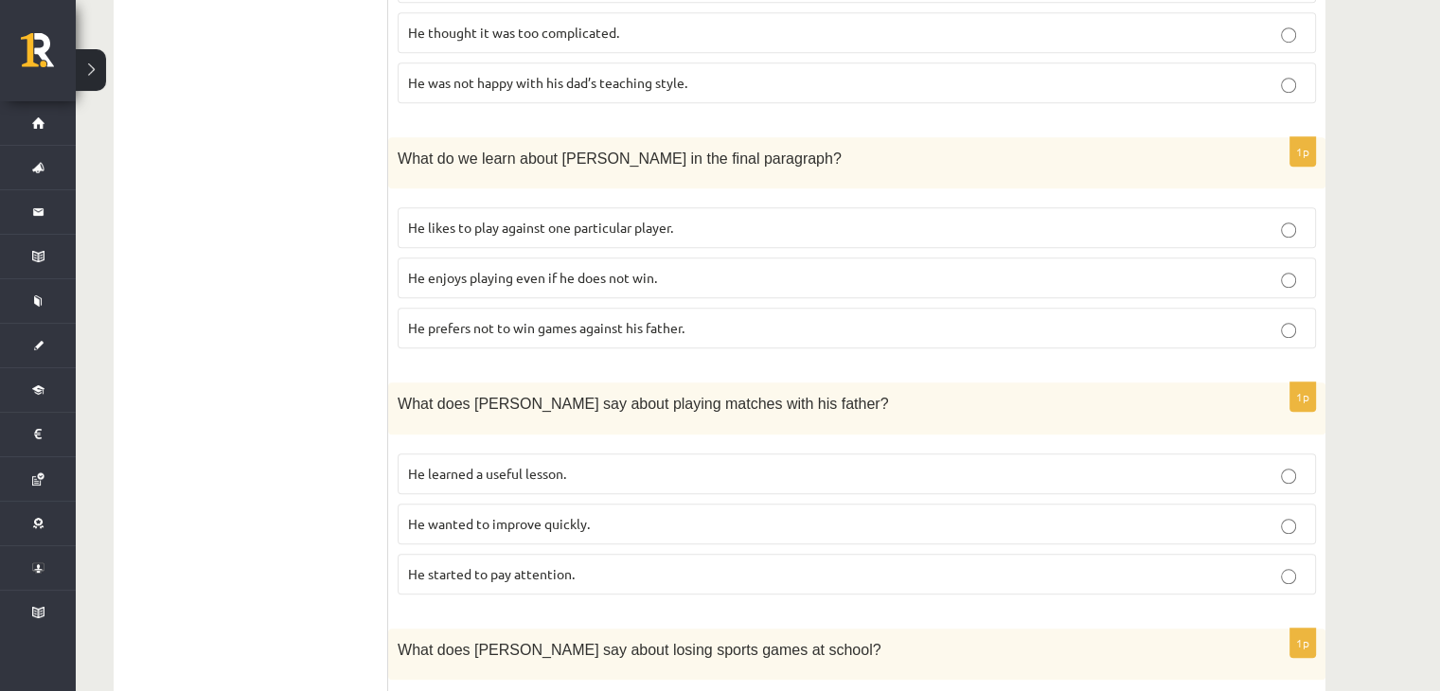
click at [558, 457] on label "He learned a useful lesson." at bounding box center [857, 474] width 919 height 41
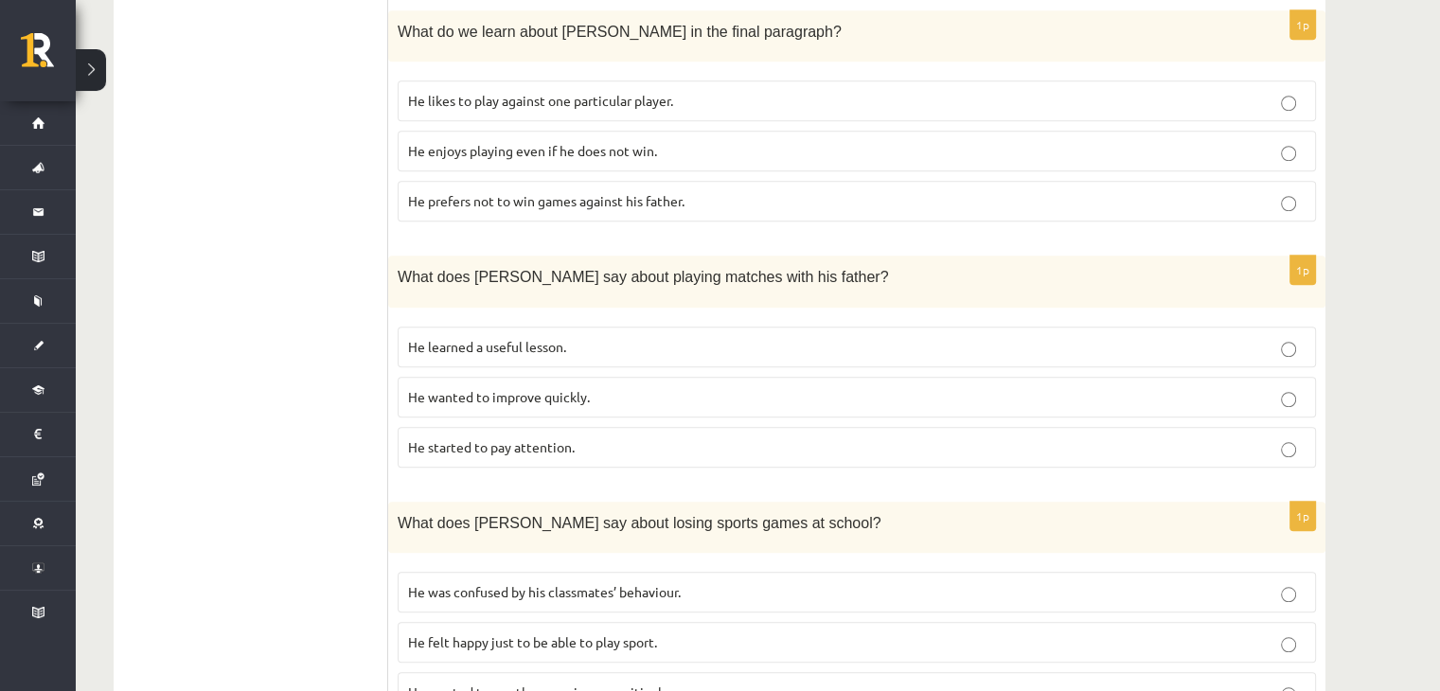
scroll to position [1675, 0]
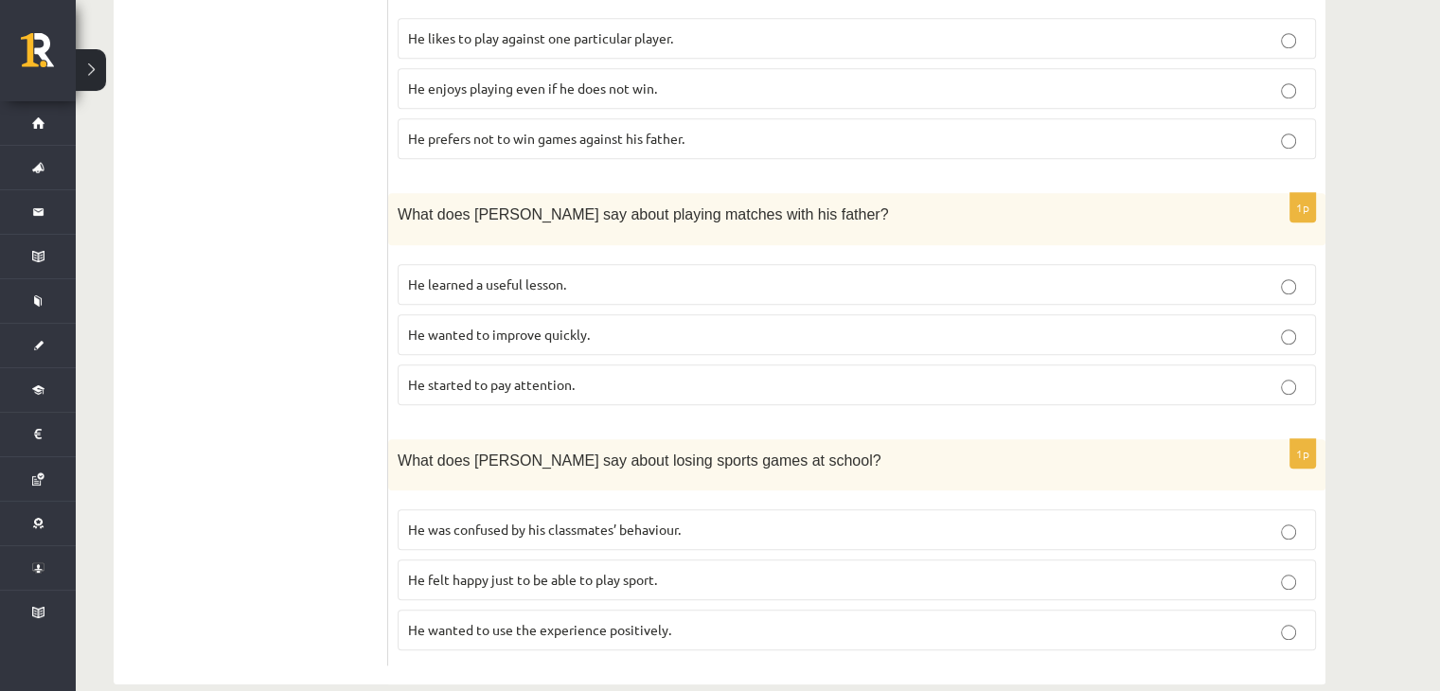
click at [576, 621] on span "He wanted to use the experience positively." at bounding box center [539, 629] width 263 height 17
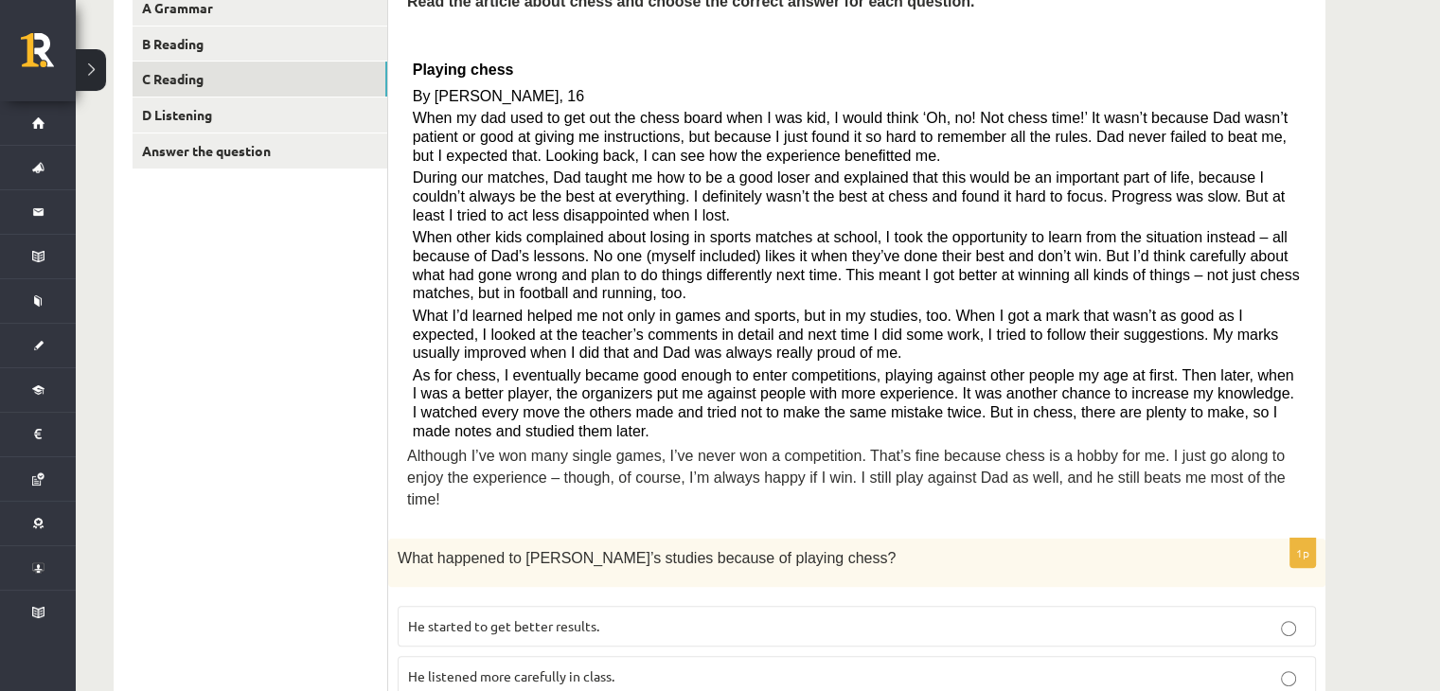
scroll to position [160, 0]
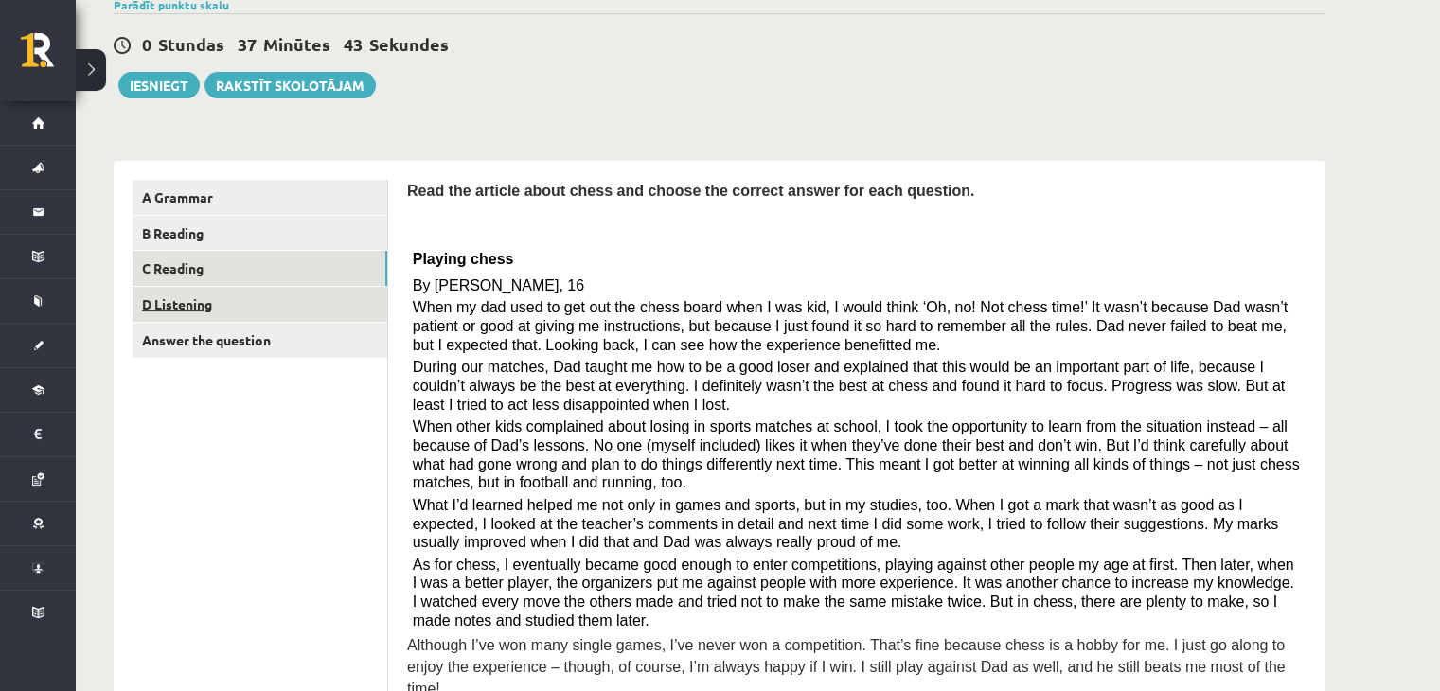
click at [231, 310] on link "D Listening" at bounding box center [260, 304] width 255 height 35
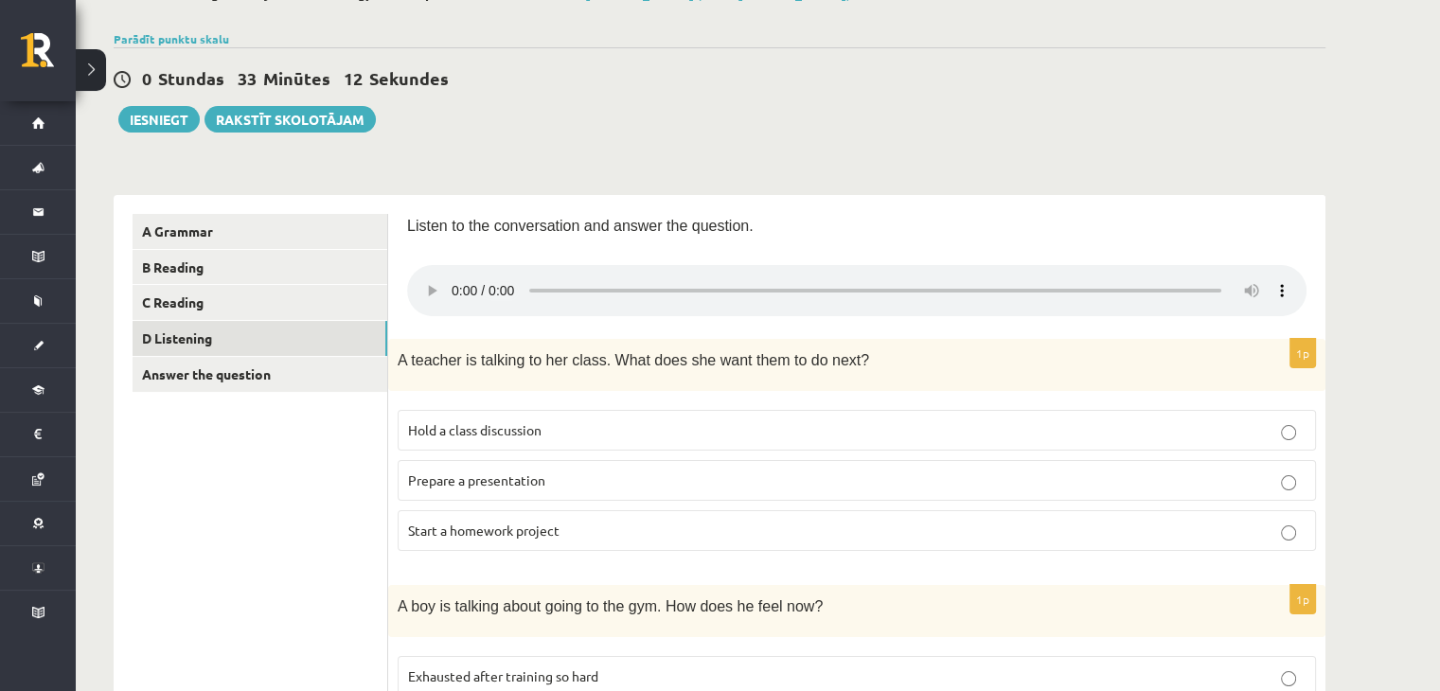
scroll to position [189, 0]
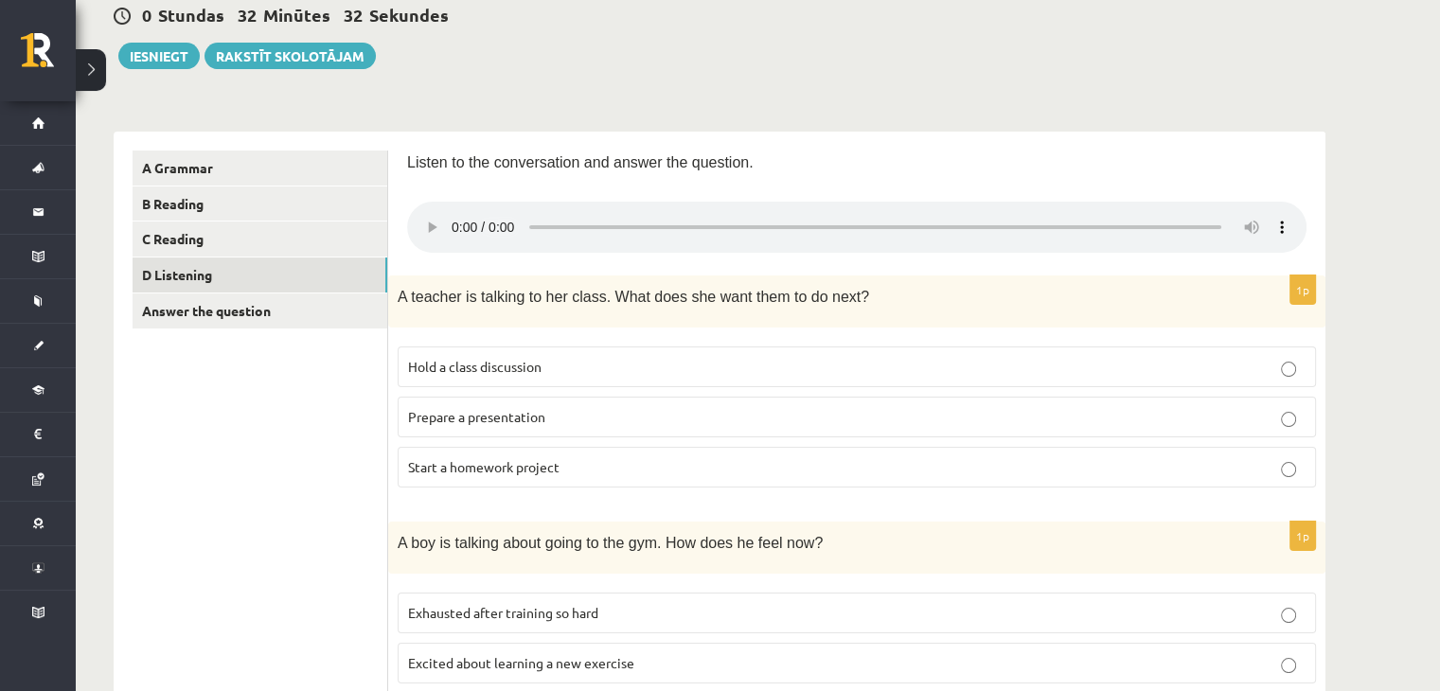
click at [488, 457] on p "Start a homework project" at bounding box center [857, 467] width 898 height 20
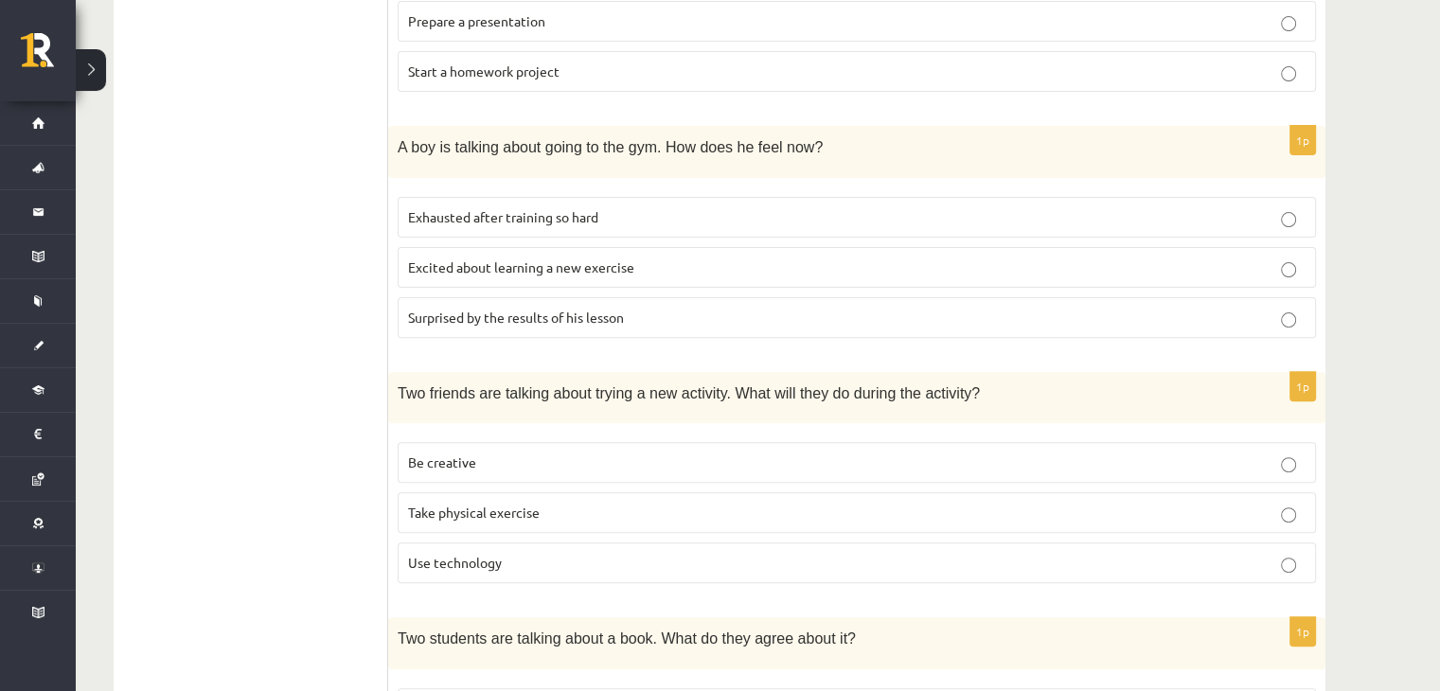
scroll to position [649, 0]
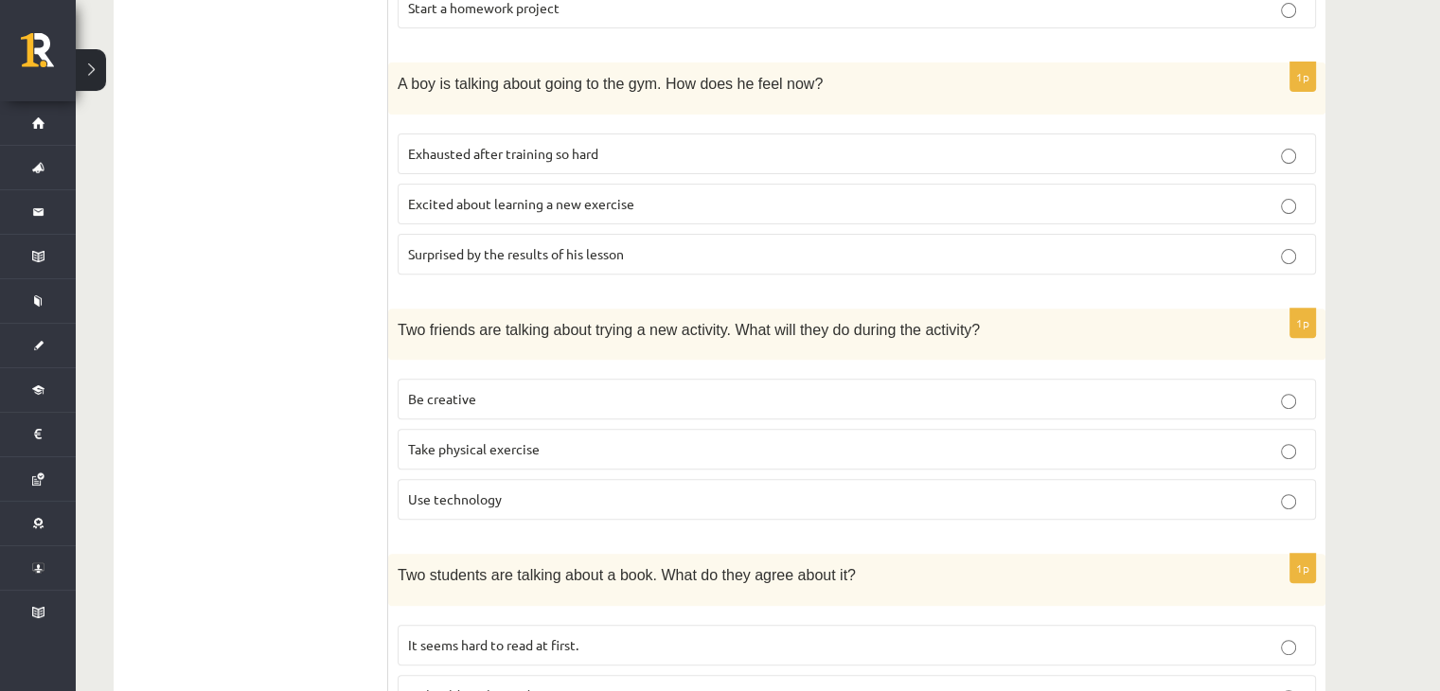
click at [484, 394] on p "Be creative" at bounding box center [857, 399] width 898 height 20
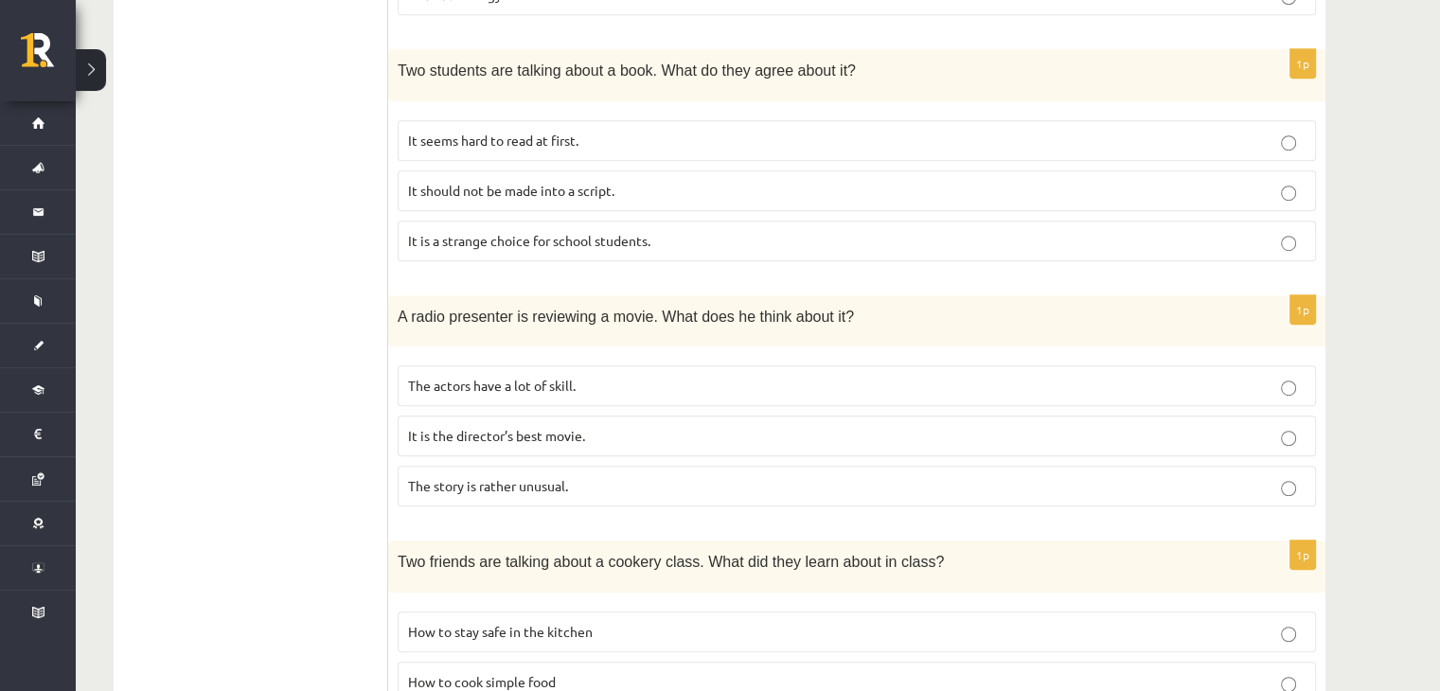
scroll to position [1280, 0]
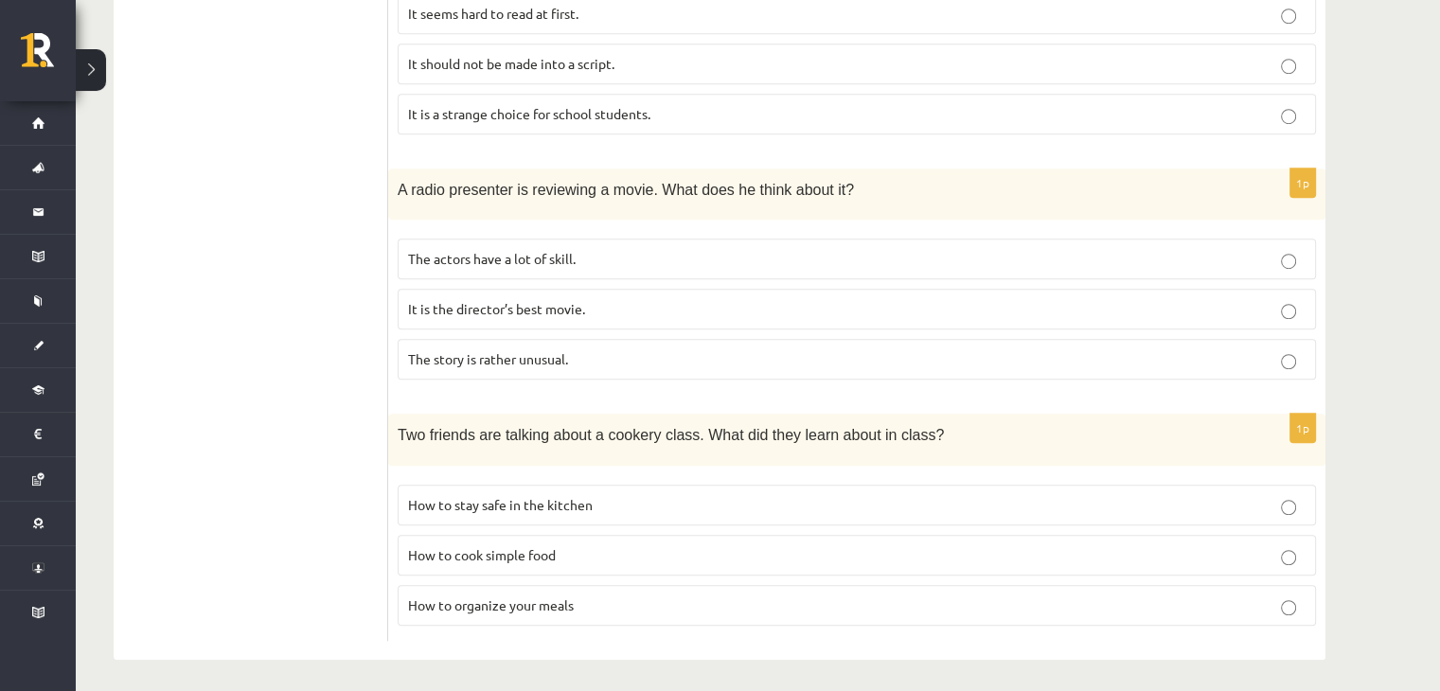
click at [438, 502] on span "How to stay safe in the kitchen" at bounding box center [500, 504] width 185 height 17
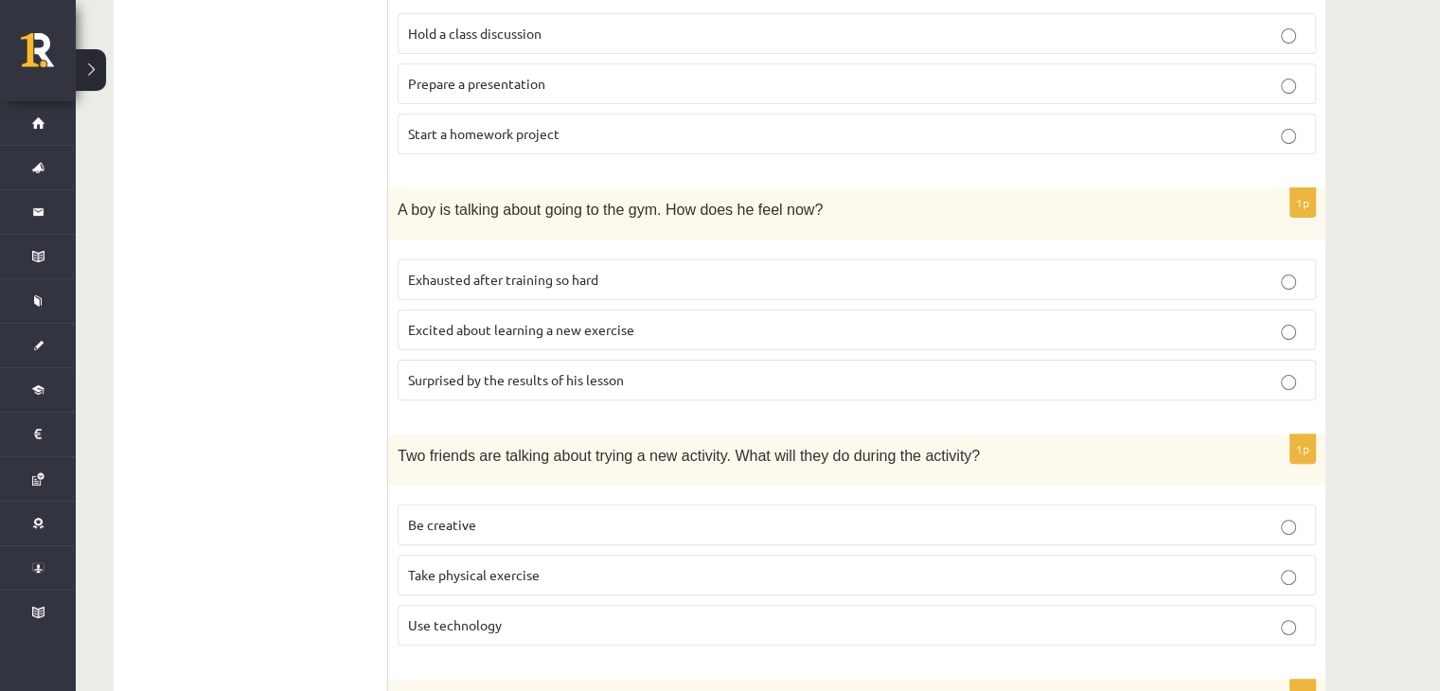
scroll to position [459, 0]
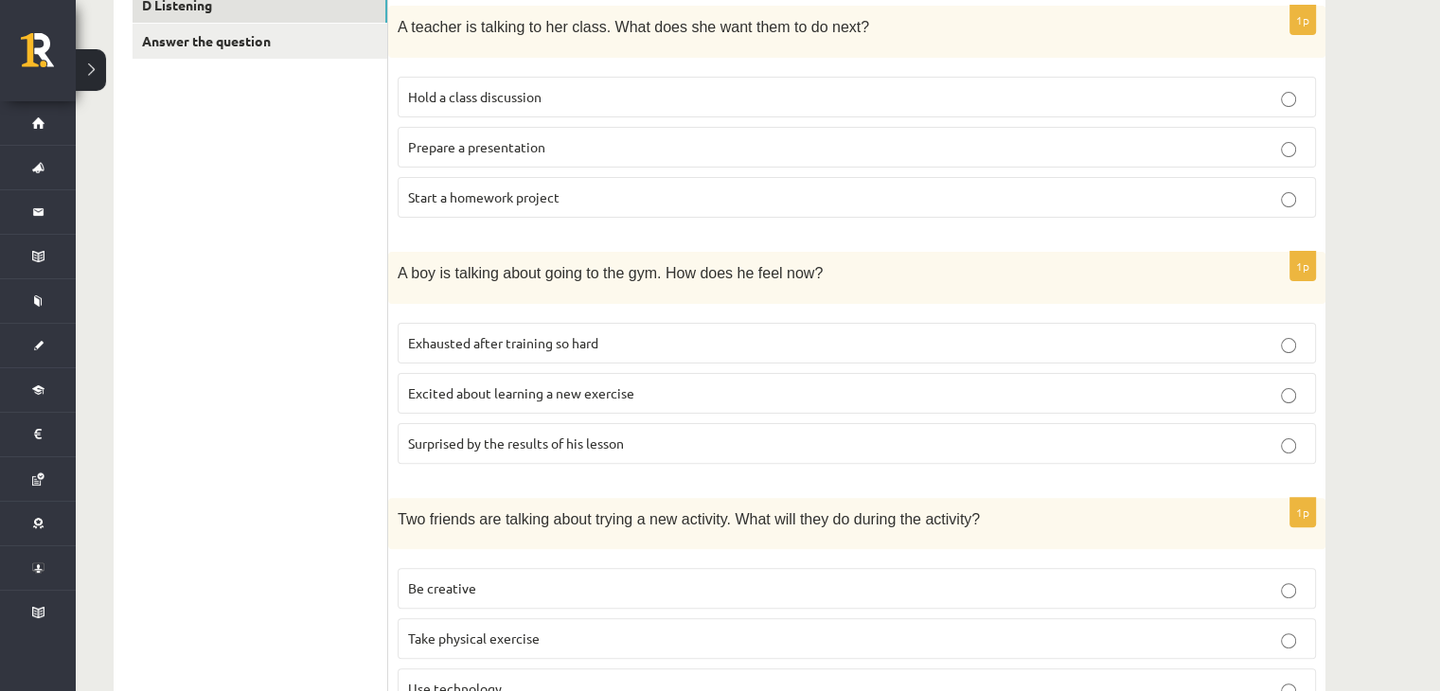
click at [531, 448] on span "Surprised by the results of his lesson" at bounding box center [516, 443] width 216 height 17
click at [550, 391] on span "Excited about learning a new exercise" at bounding box center [521, 392] width 226 height 17
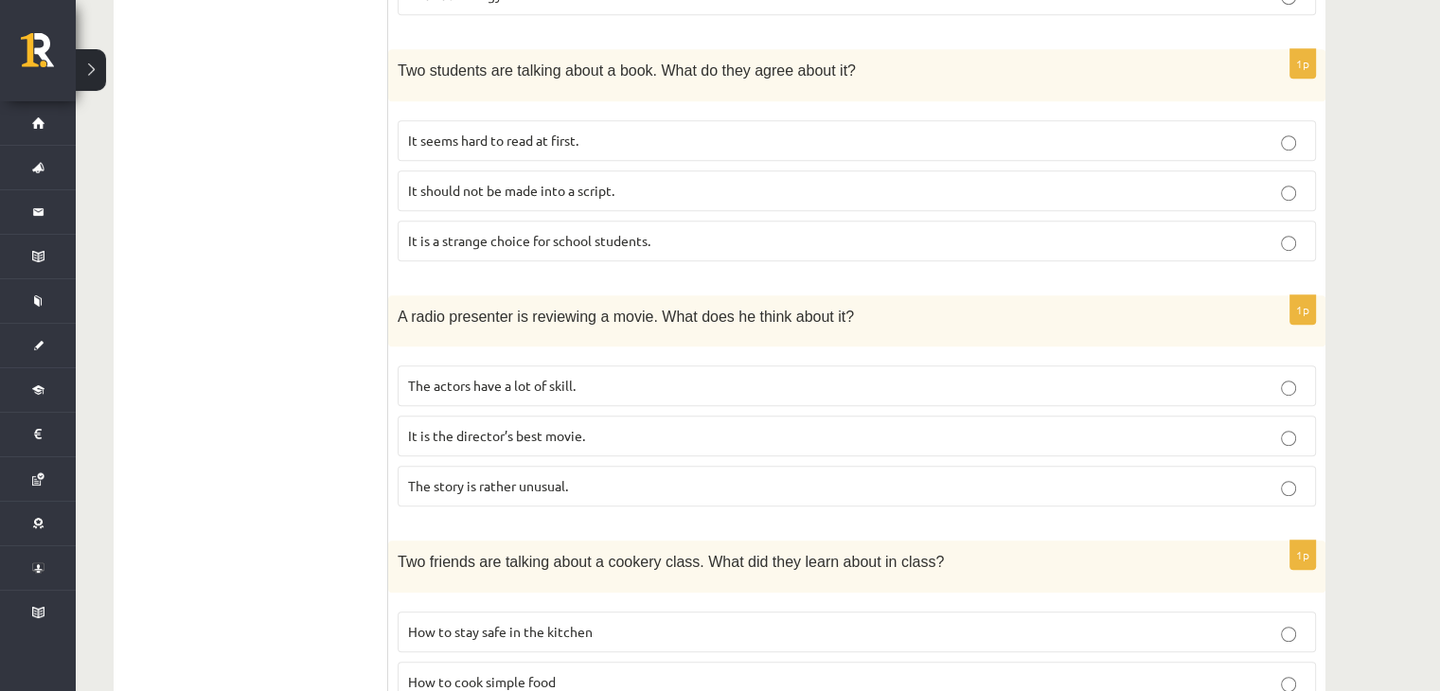
scroll to position [1217, 0]
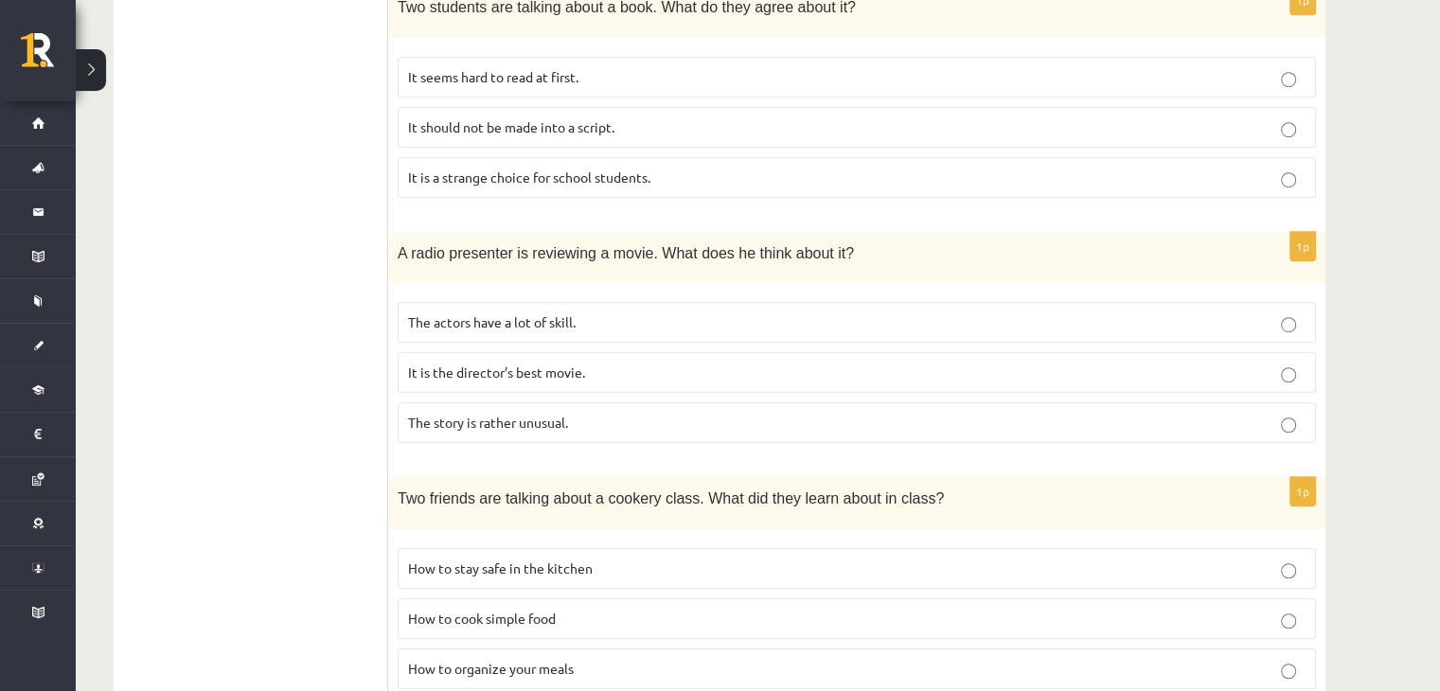
click at [420, 371] on span "It is the director’s best movie." at bounding box center [496, 372] width 177 height 17
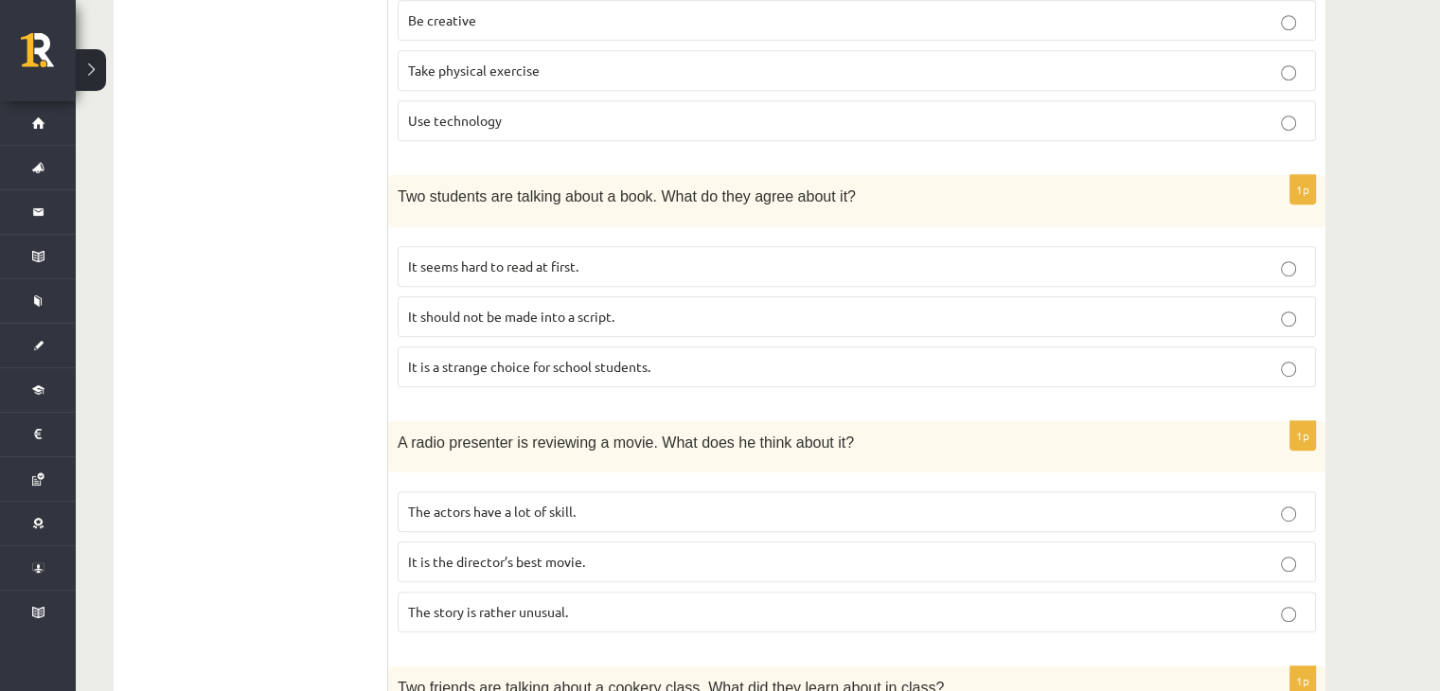
scroll to position [964, 0]
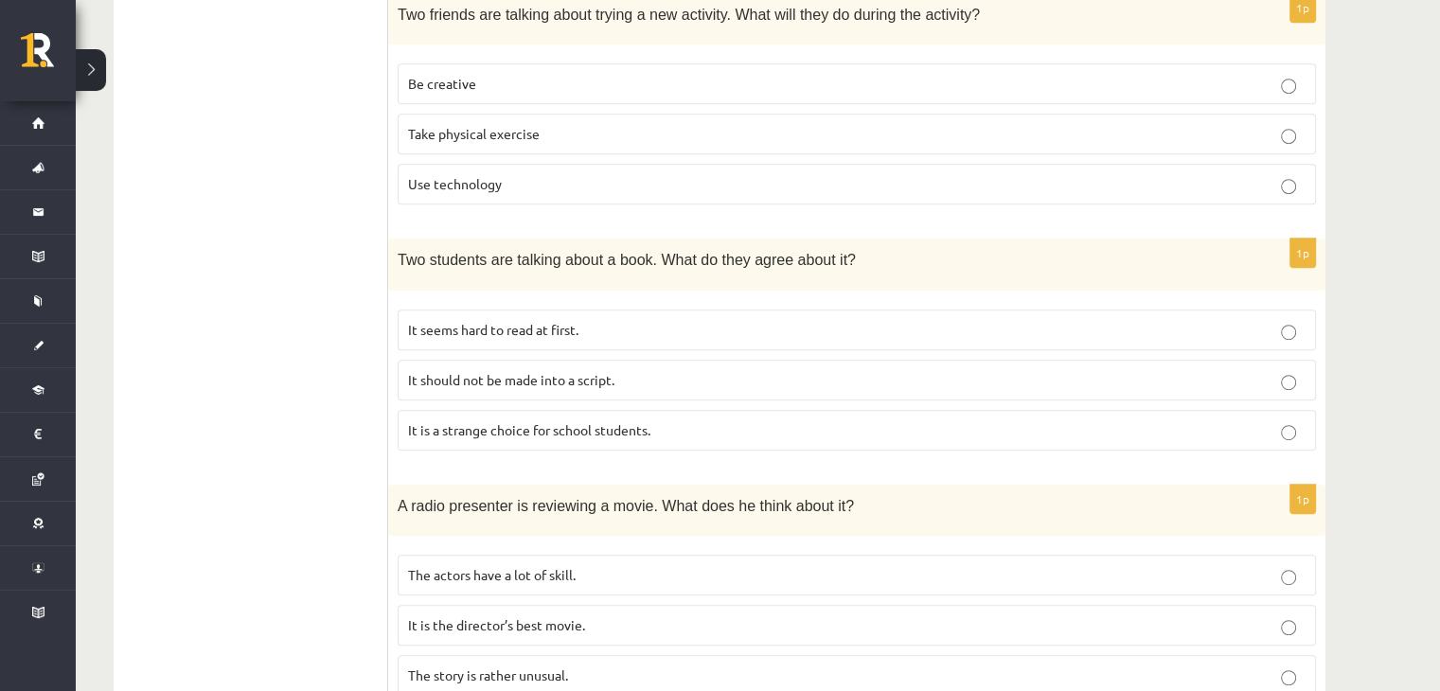
click at [534, 342] on label "It seems hard to read at first." at bounding box center [857, 330] width 919 height 41
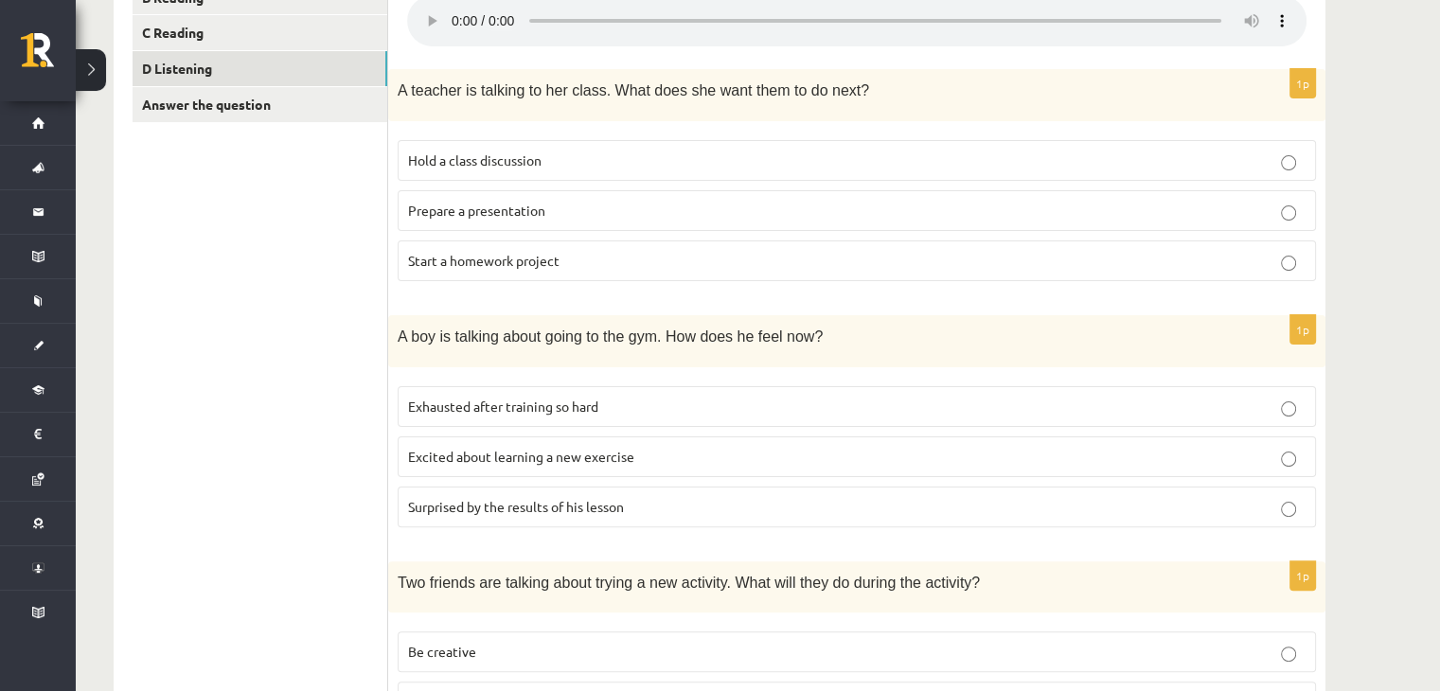
scroll to position [270, 0]
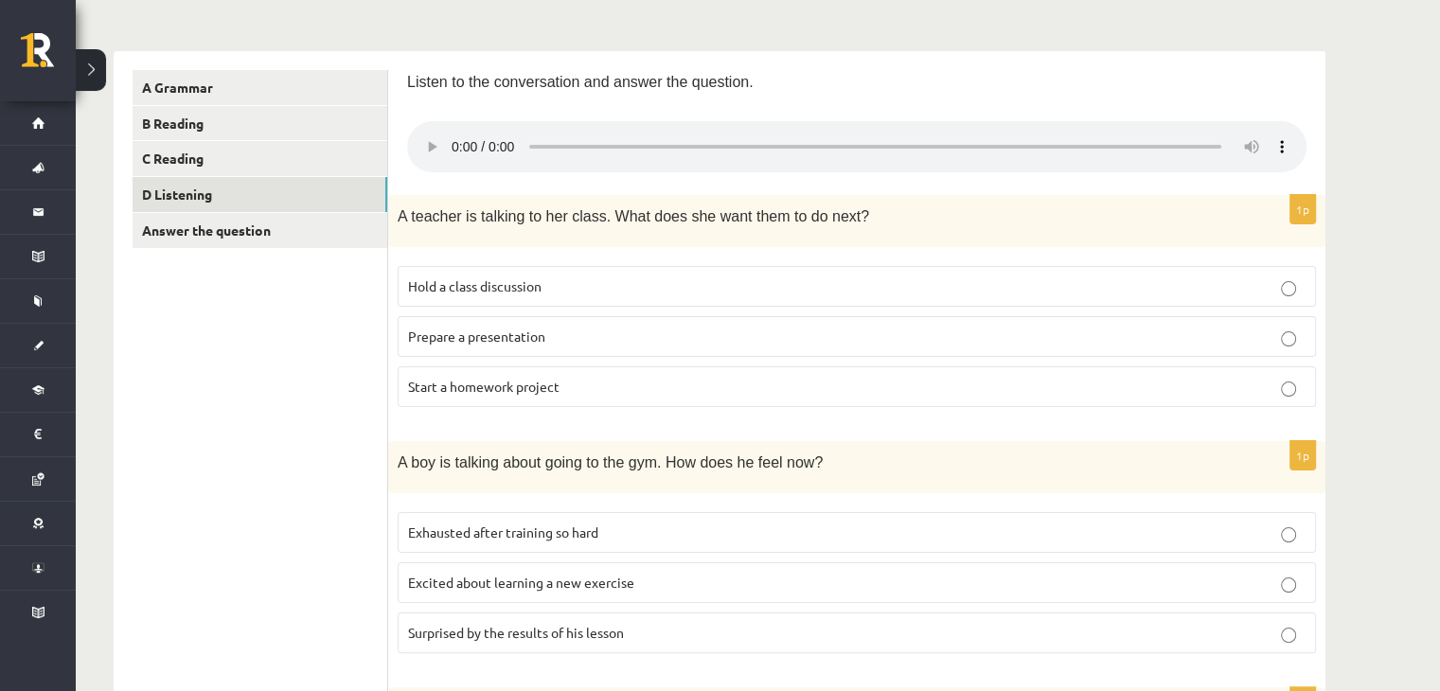
click at [432, 292] on span "Hold a class discussion" at bounding box center [475, 285] width 134 height 17
click at [478, 342] on span "Prepare a presentation" at bounding box center [476, 336] width 137 height 17
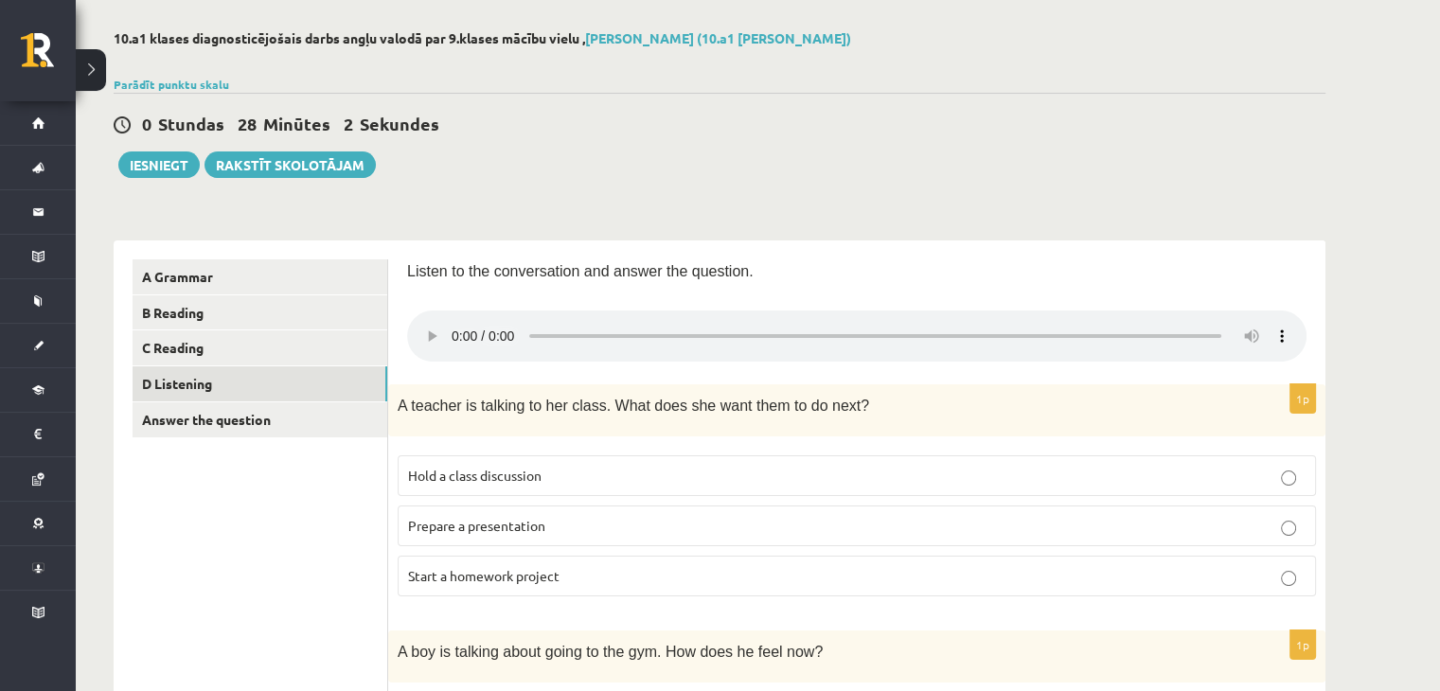
scroll to position [0, 0]
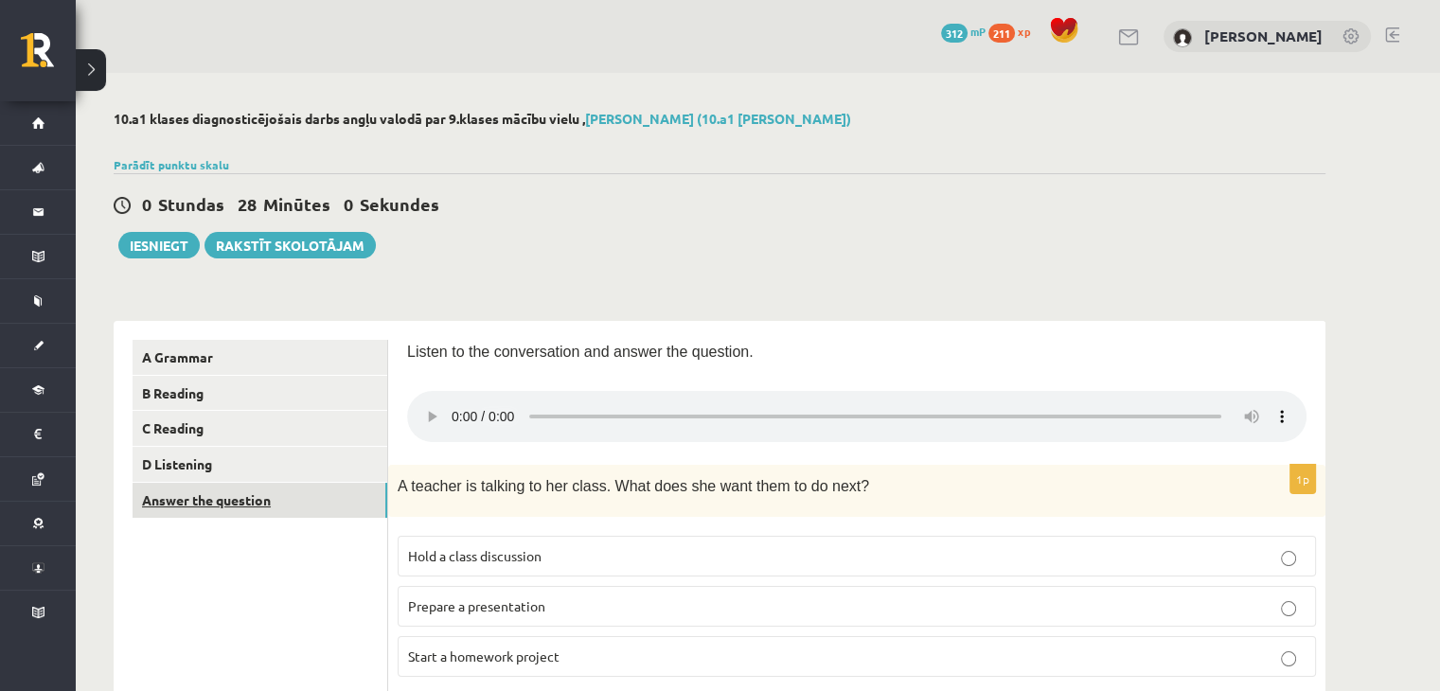
click at [239, 496] on link "Answer the question" at bounding box center [260, 500] width 255 height 35
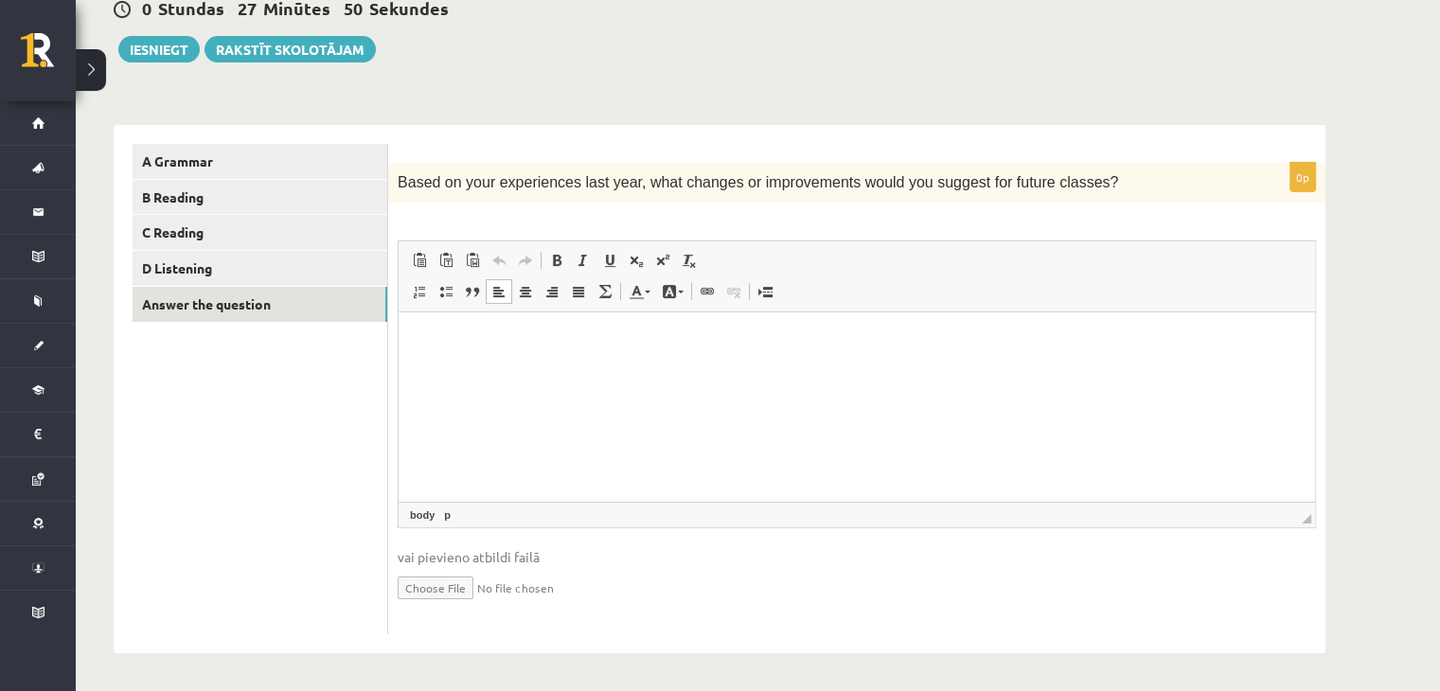
click at [562, 350] on html at bounding box center [857, 342] width 917 height 58
click at [172, 47] on button "Iesniegt" at bounding box center [158, 49] width 81 height 27
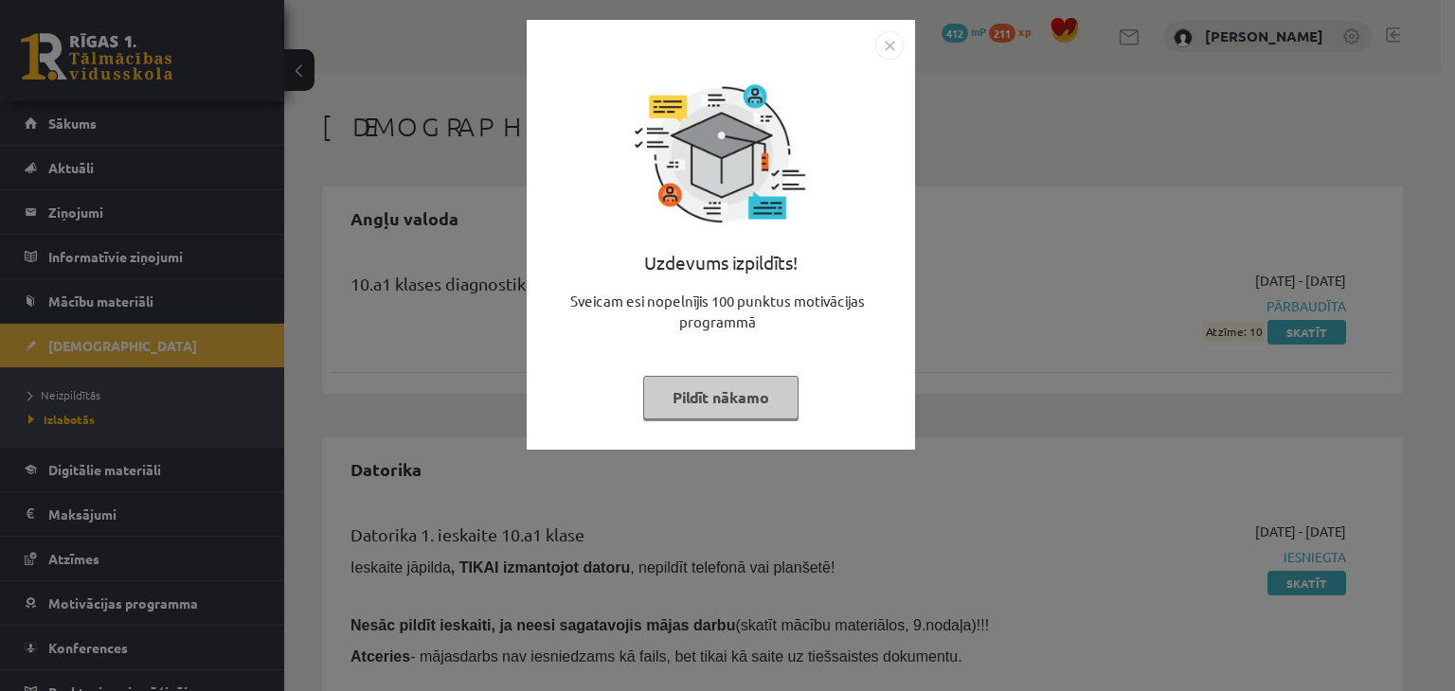
click at [755, 401] on button "Pildīt nākamo" at bounding box center [720, 398] width 155 height 44
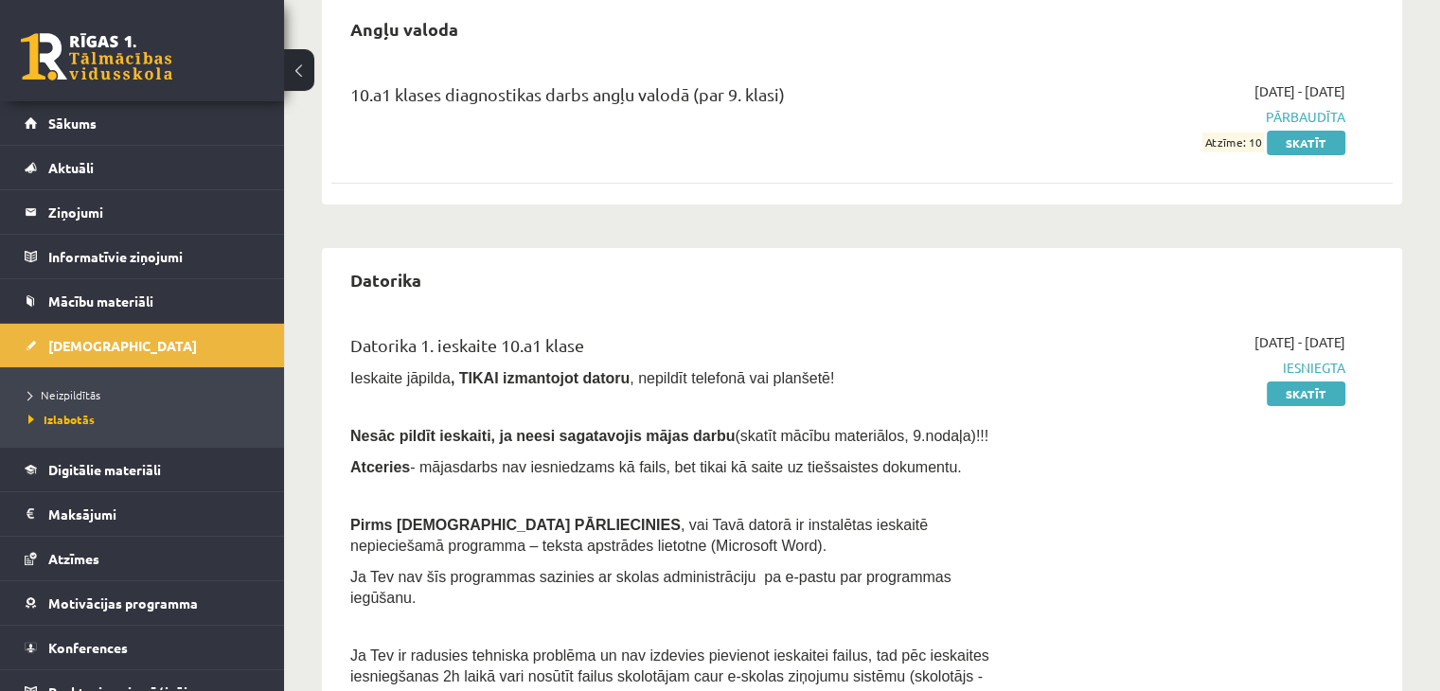
scroll to position [63, 0]
